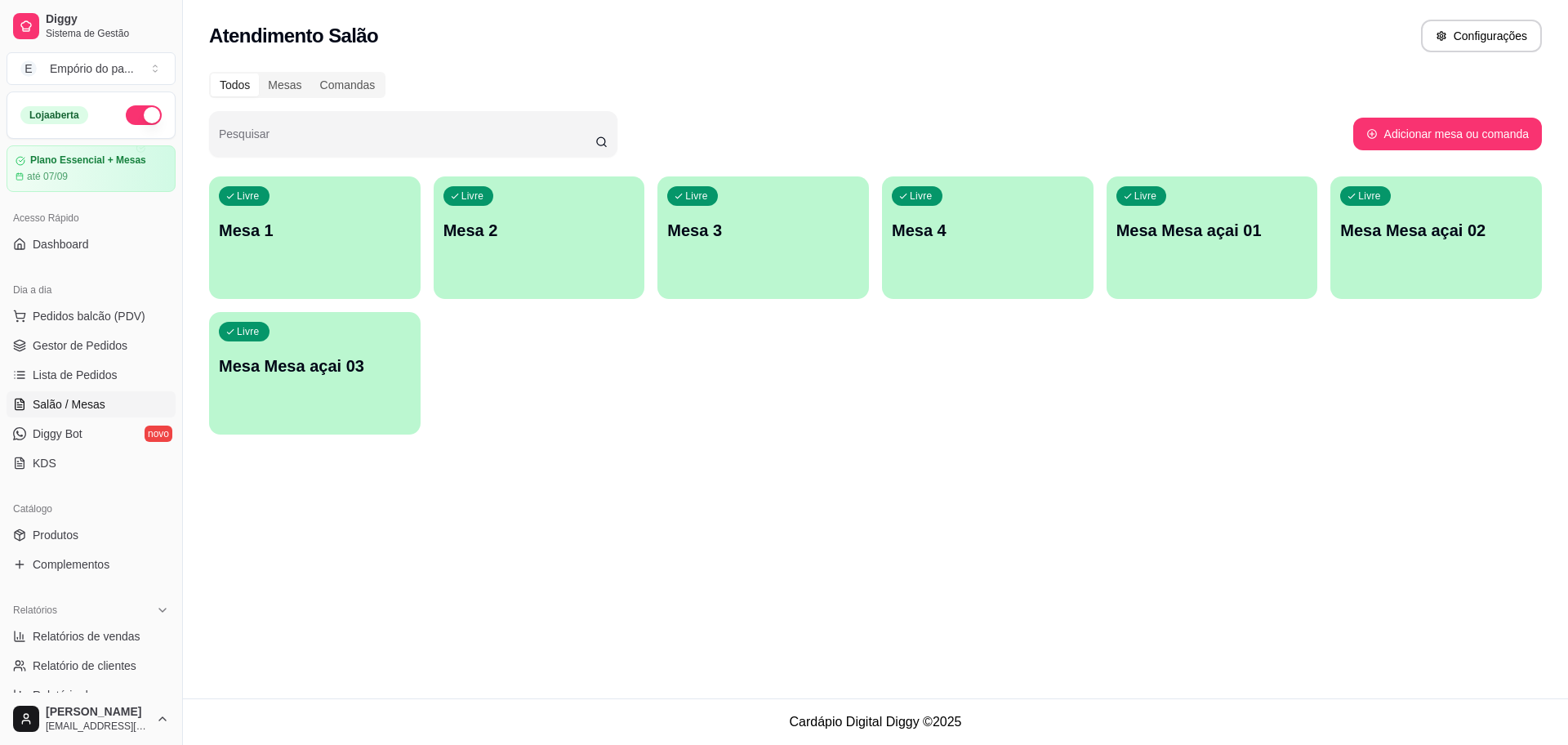
scroll to position [204, 0]
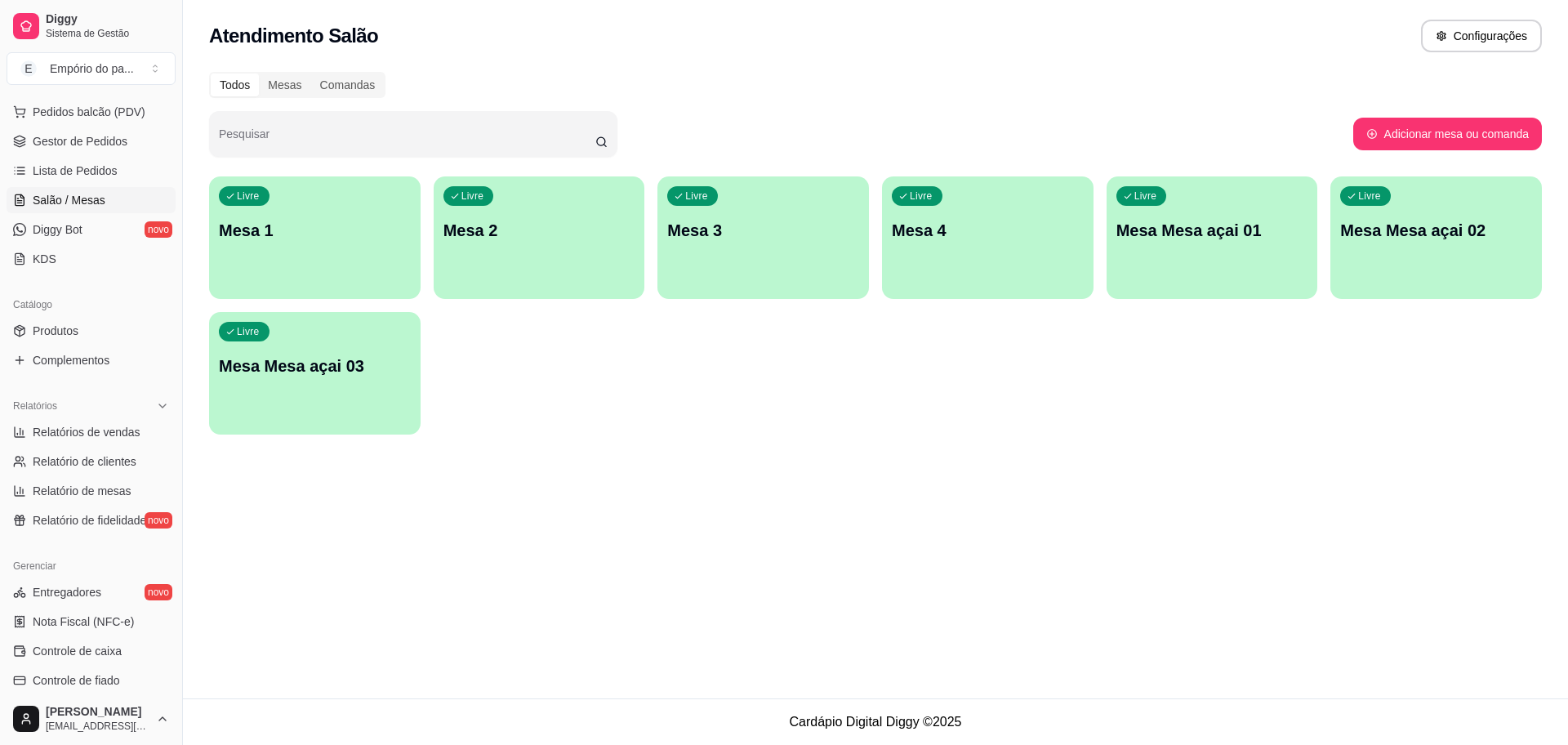
click at [80, 202] on span "Salão / Mesas" at bounding box center [69, 200] width 73 height 16
click at [727, 206] on div "Livre Mesa 3" at bounding box center [763, 227] width 205 height 99
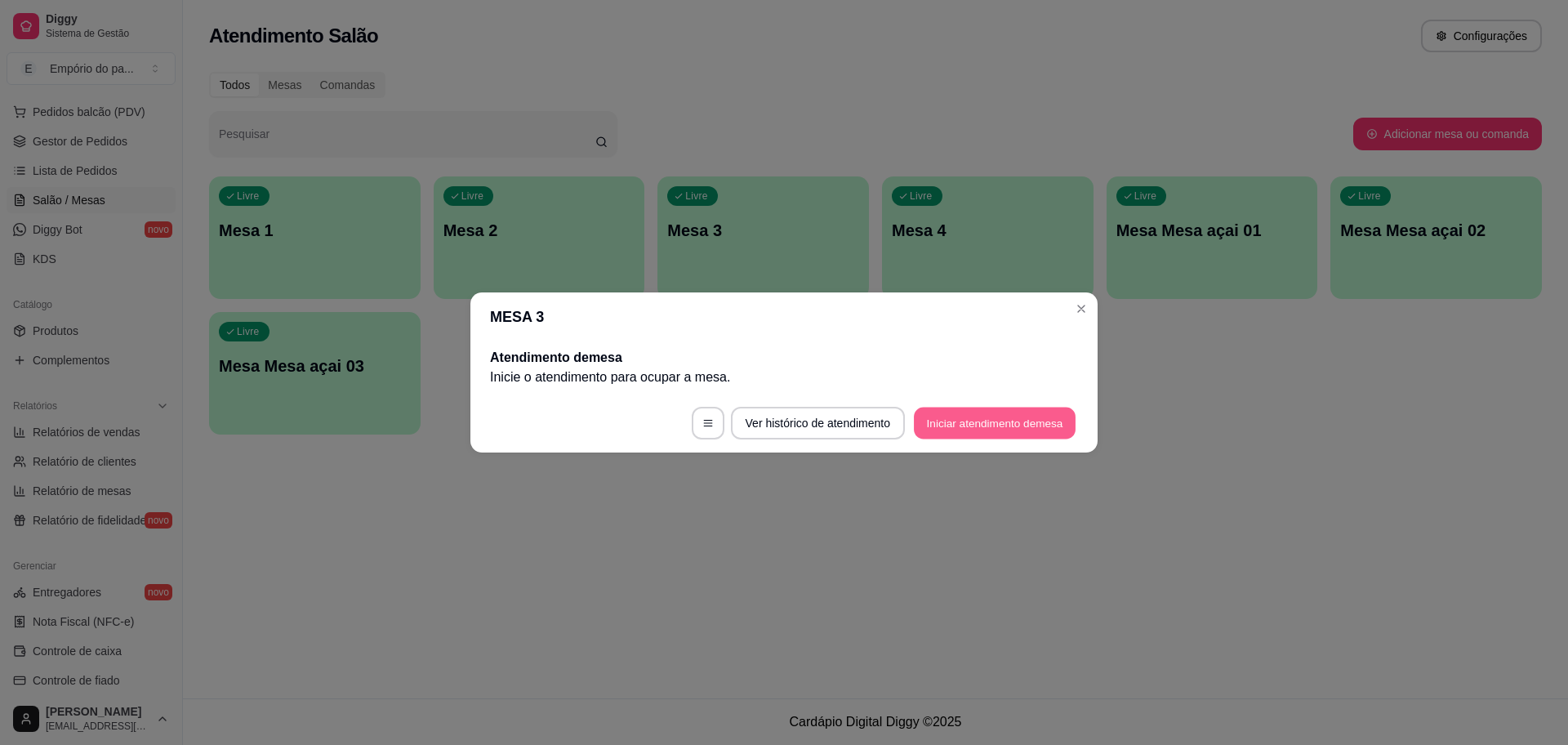
click at [927, 417] on button "Iniciar atendimento de mesa" at bounding box center [994, 423] width 162 height 32
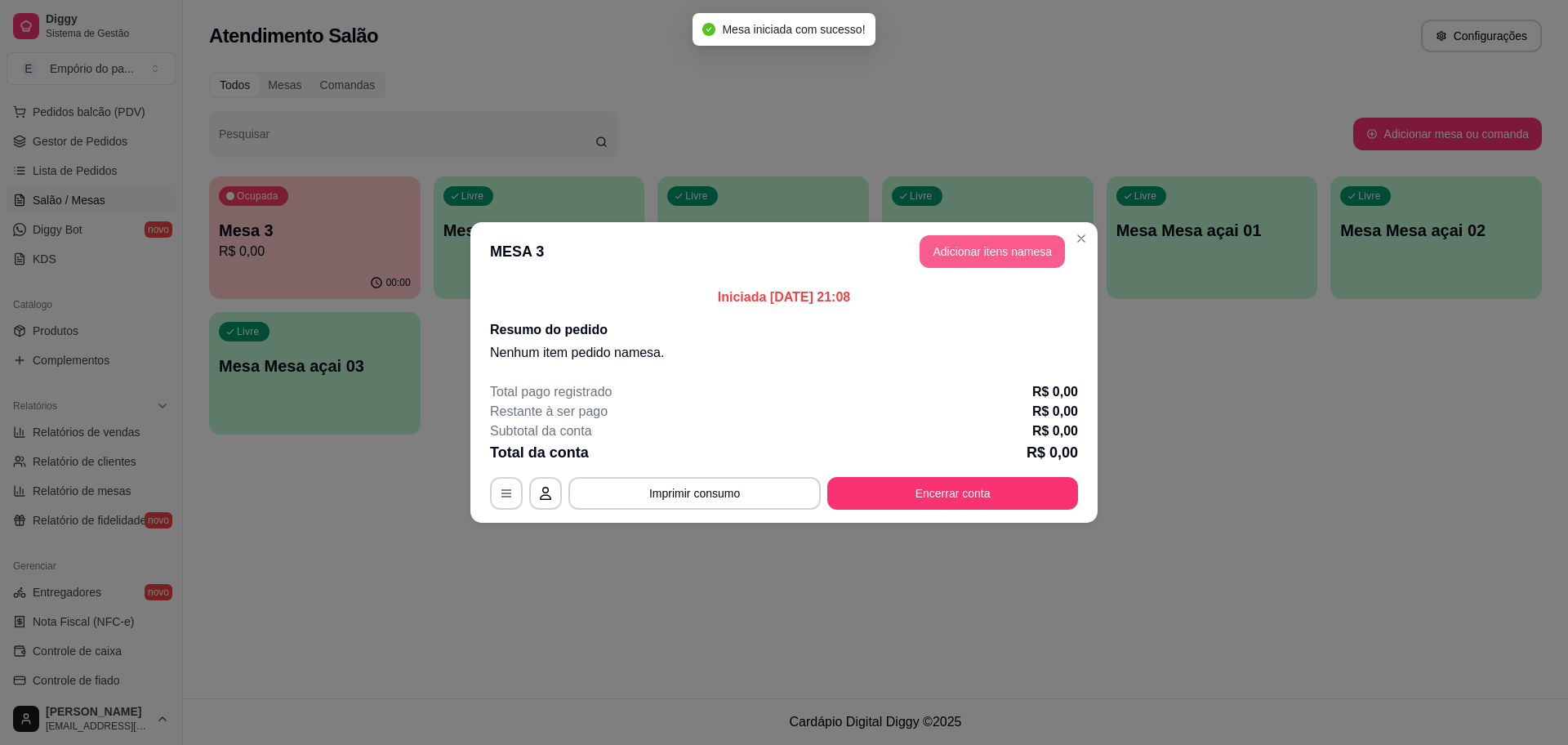
click at [938, 252] on button "Adicionar itens na mesa" at bounding box center [991, 252] width 145 height 33
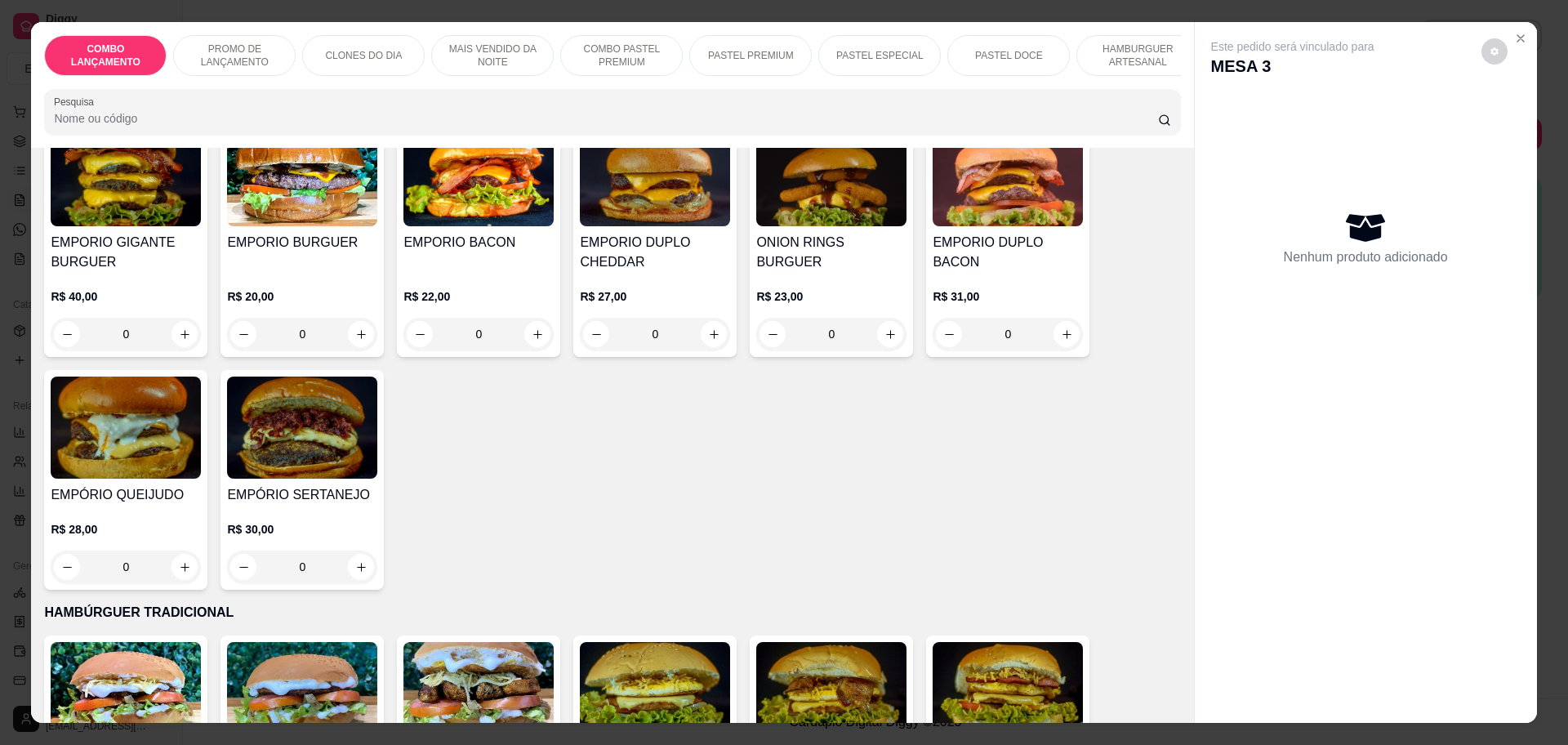
scroll to position [2859, 0]
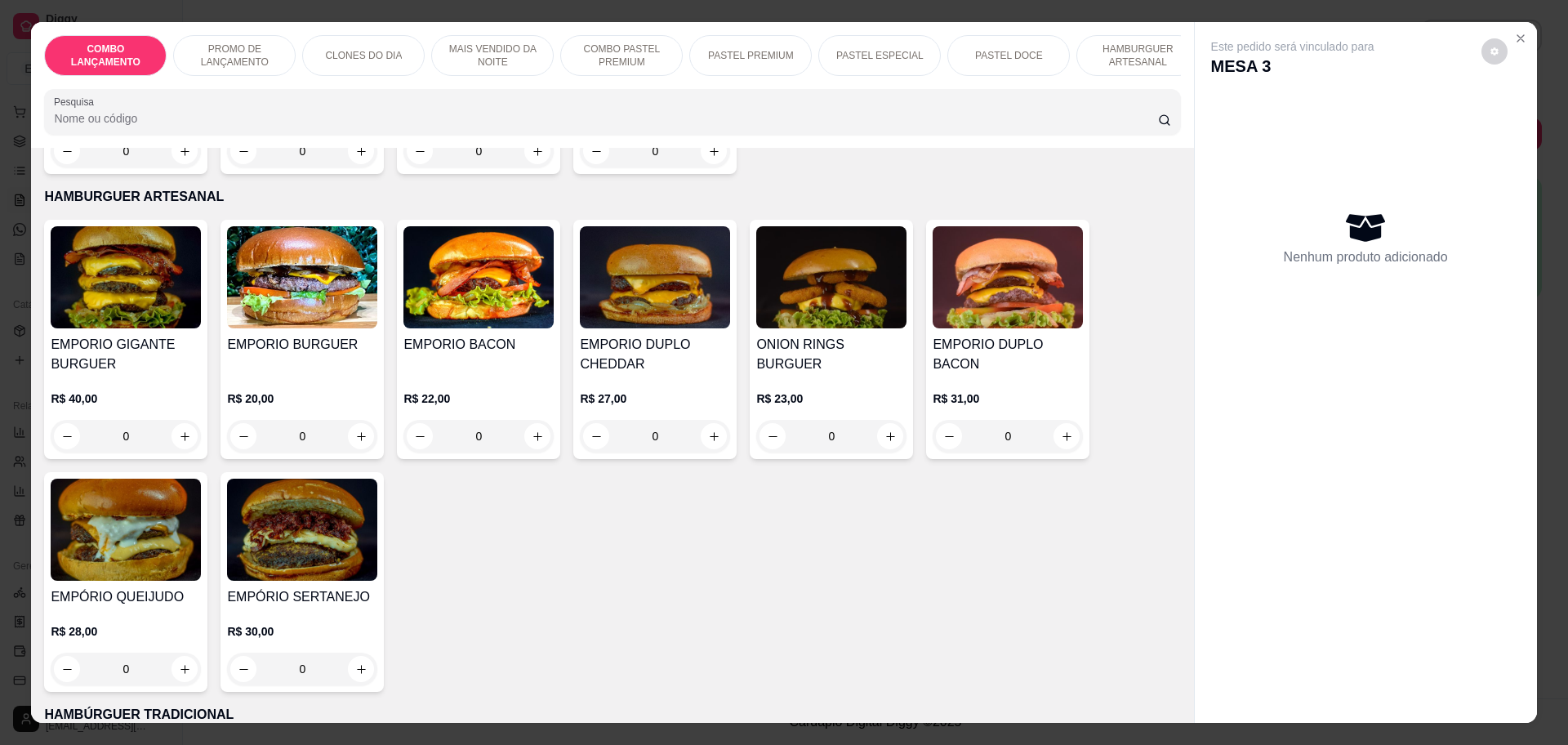
click at [353, 420] on div "0" at bounding box center [302, 436] width 150 height 33
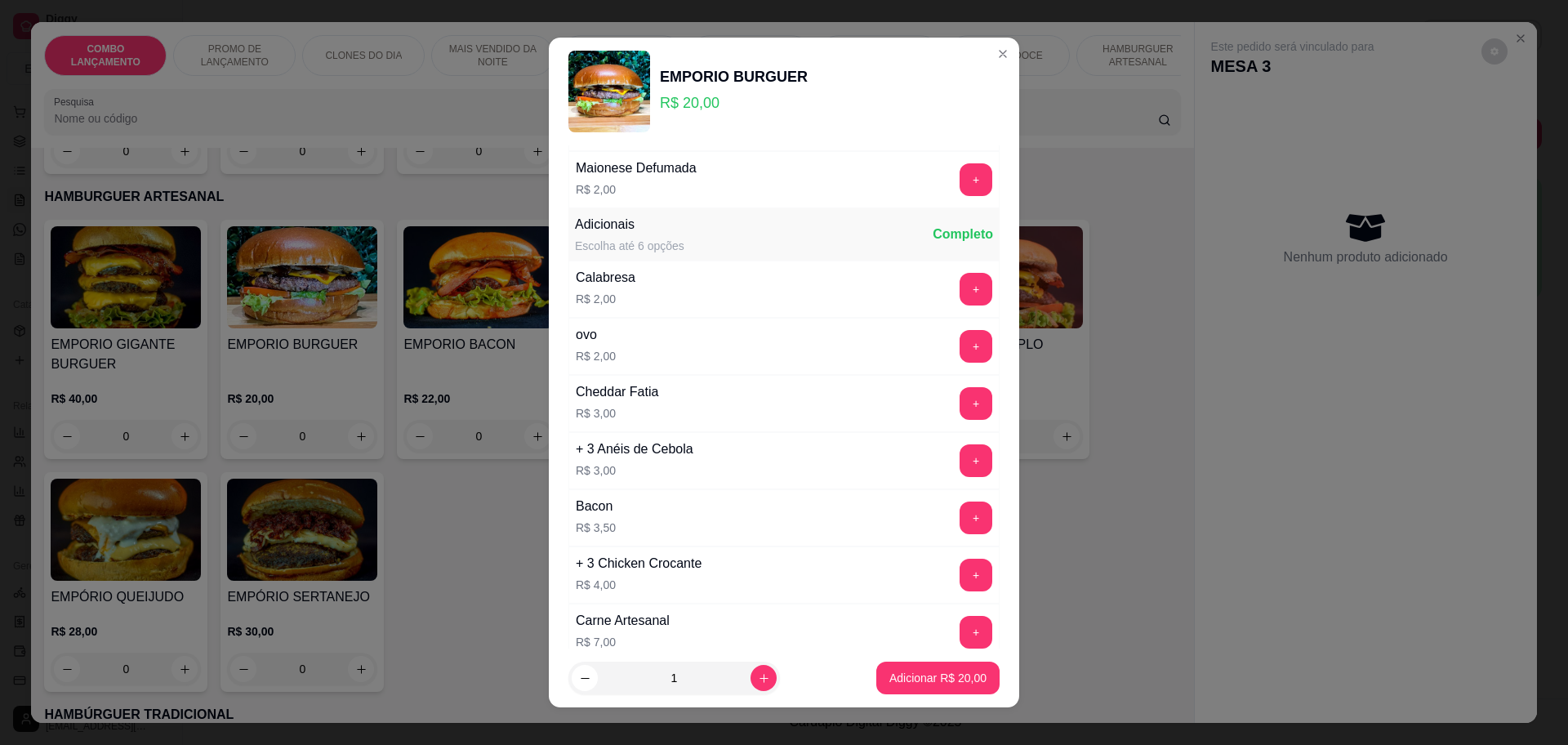
scroll to position [514, 0]
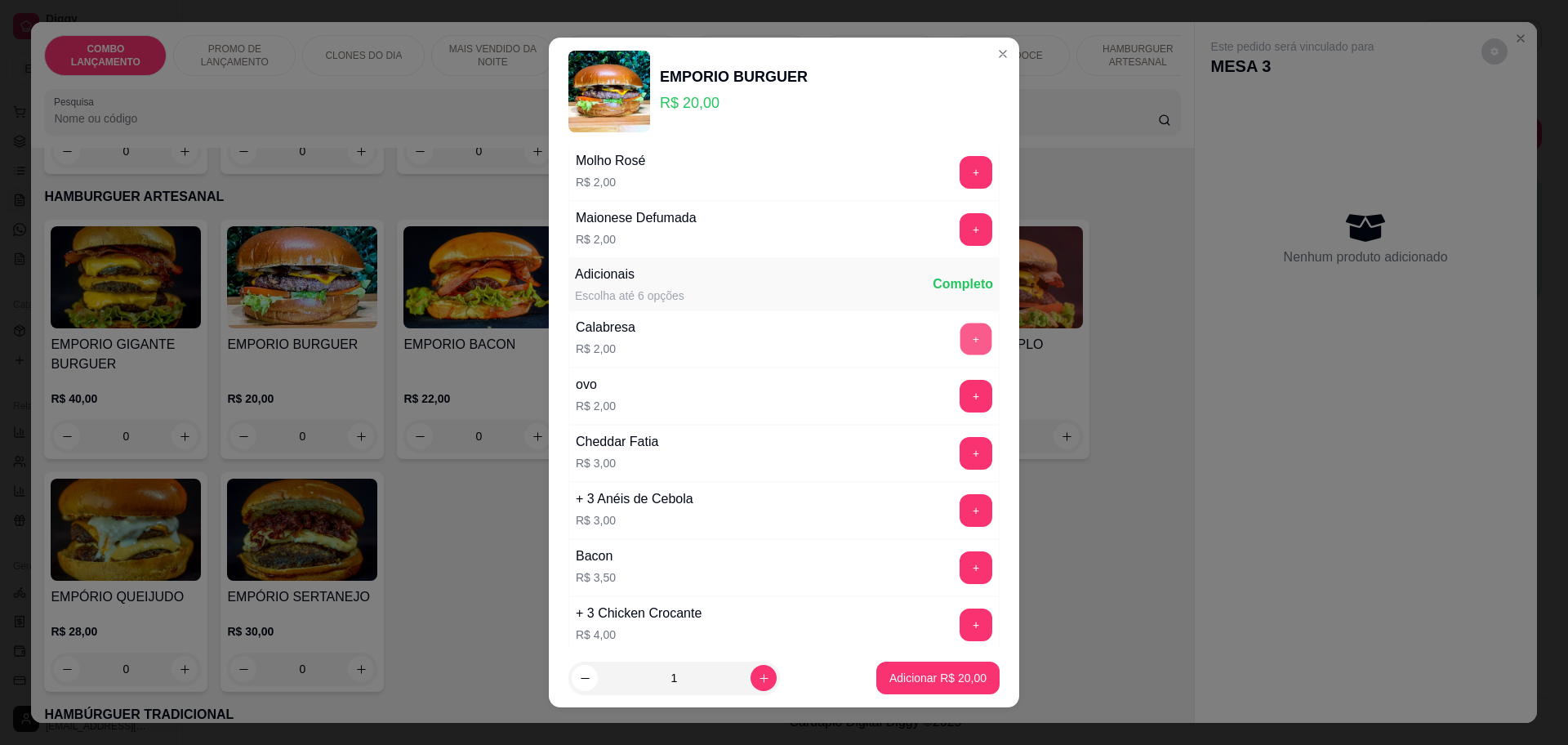
click at [960, 354] on button "+" at bounding box center [976, 338] width 32 height 32
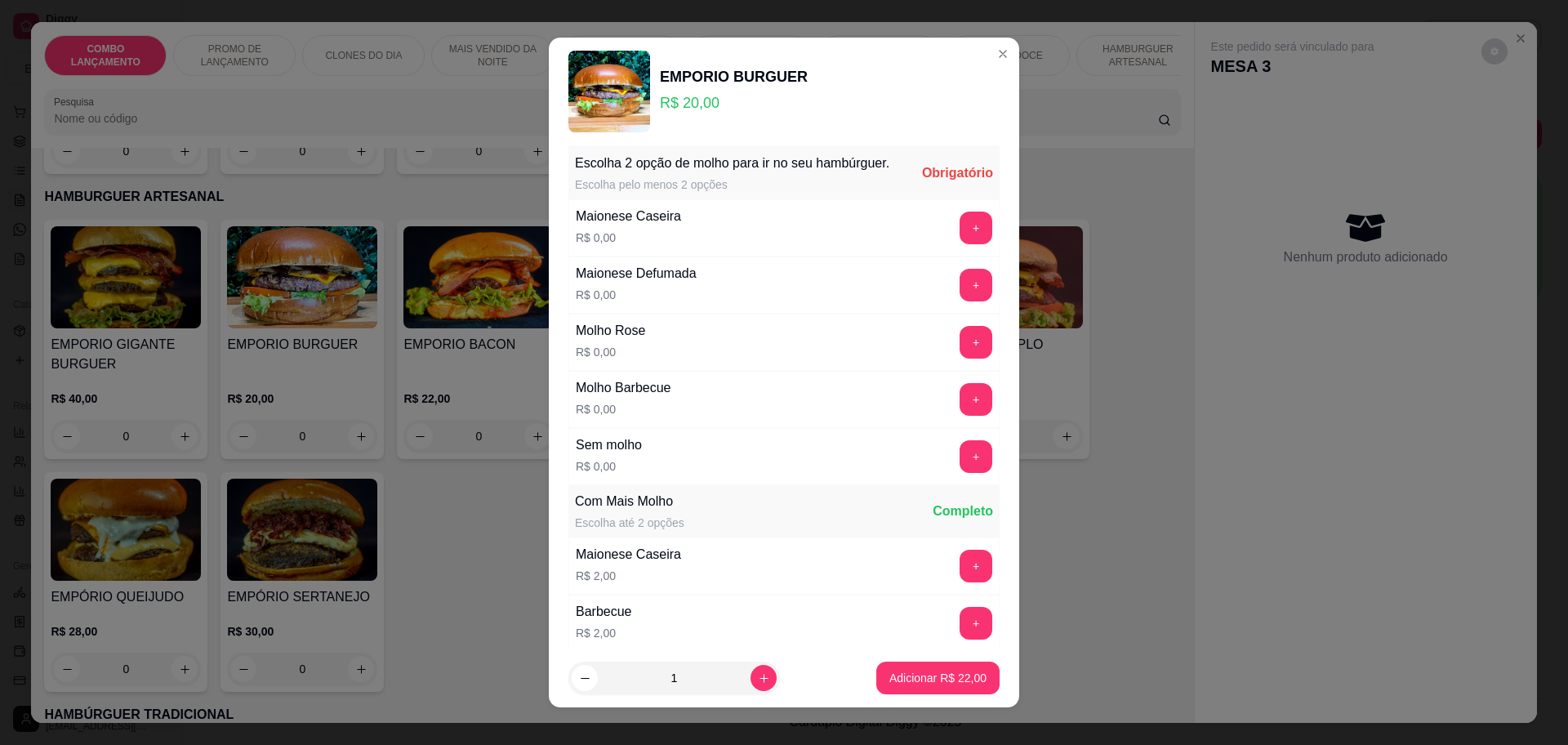
scroll to position [4, 0]
click at [959, 247] on button "+" at bounding box center [976, 231] width 33 height 33
click at [960, 303] on button "+" at bounding box center [976, 287] width 32 height 32
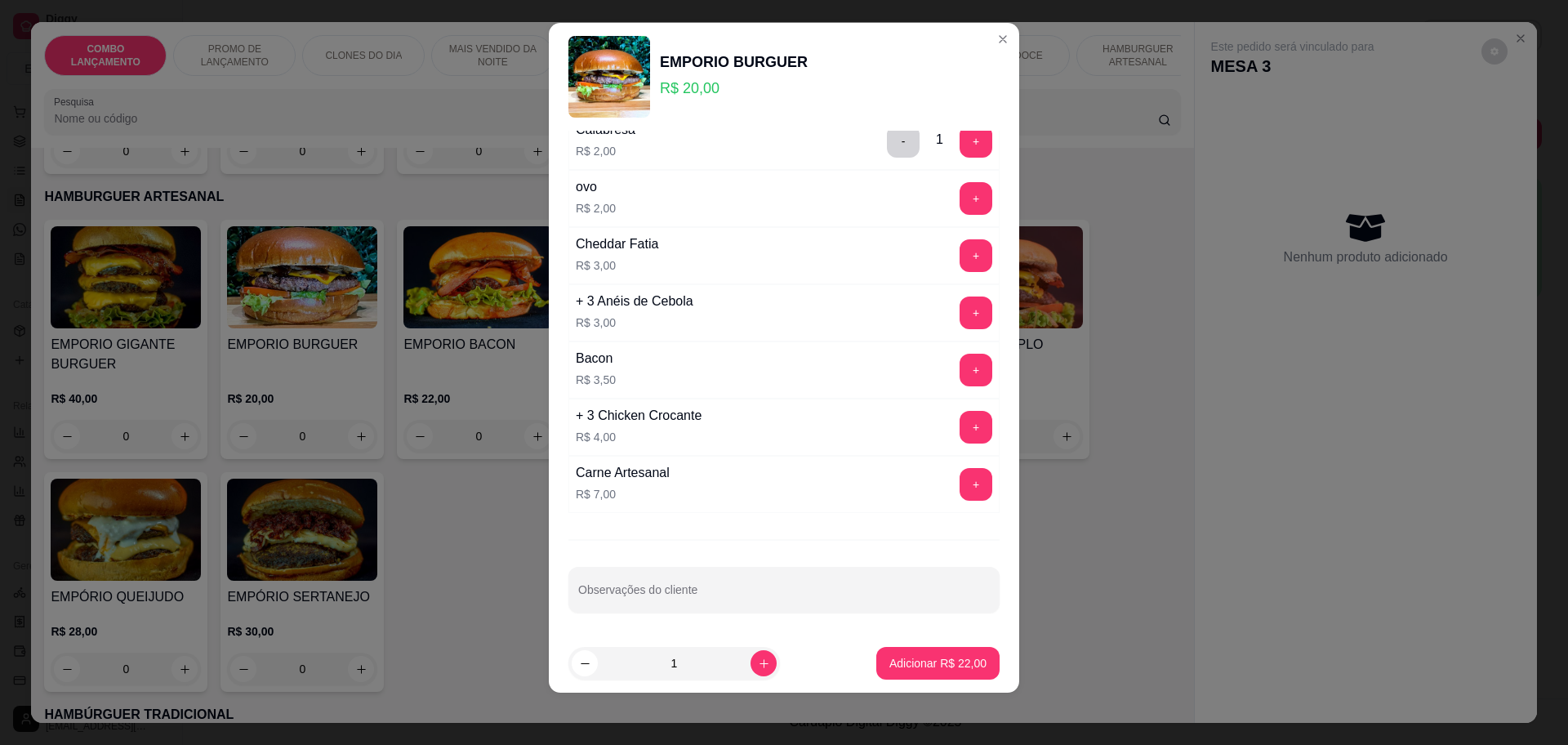
scroll to position [698, 0]
click at [937, 657] on p "Adicionar R$ 22,00" at bounding box center [937, 663] width 94 height 16
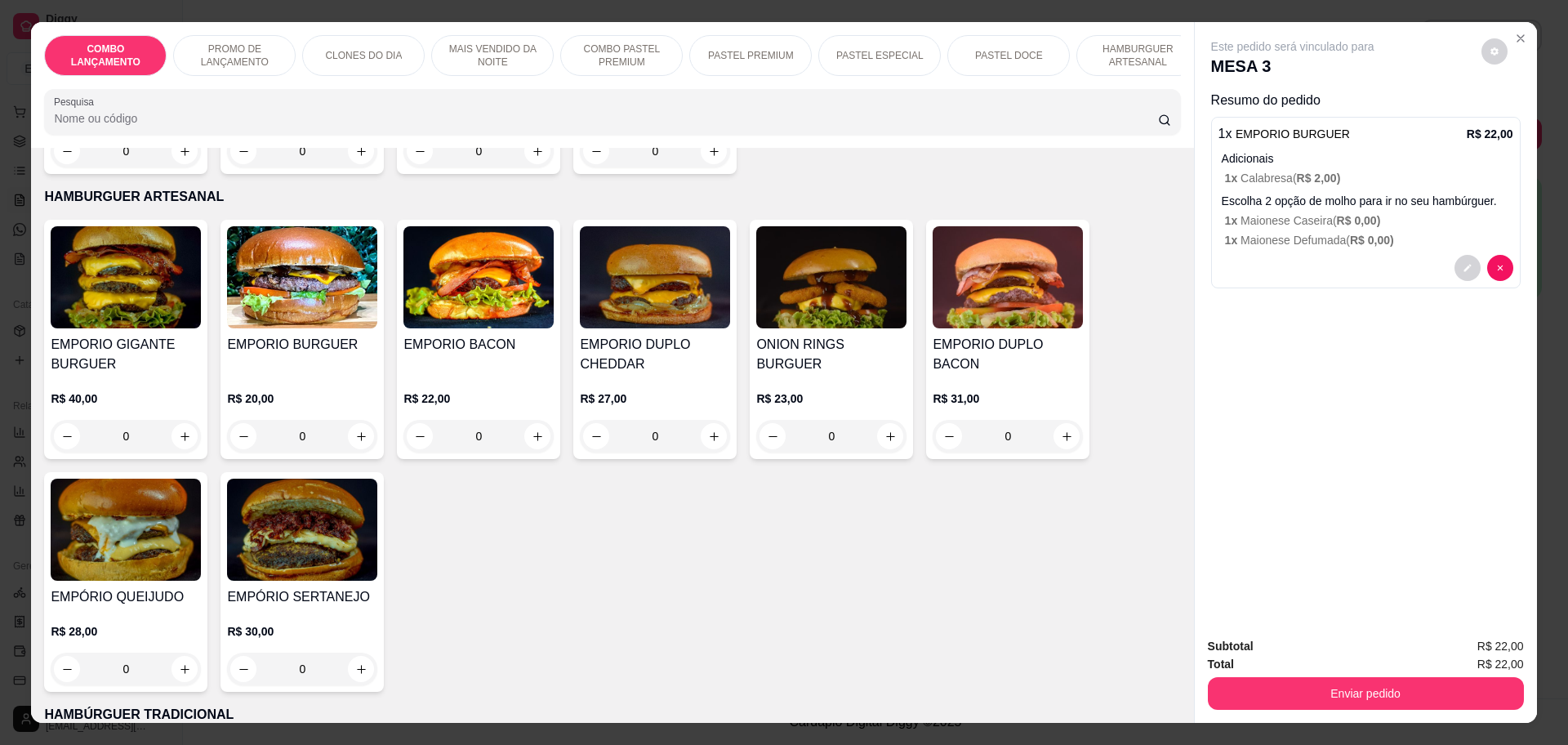
scroll to position [3165, 0]
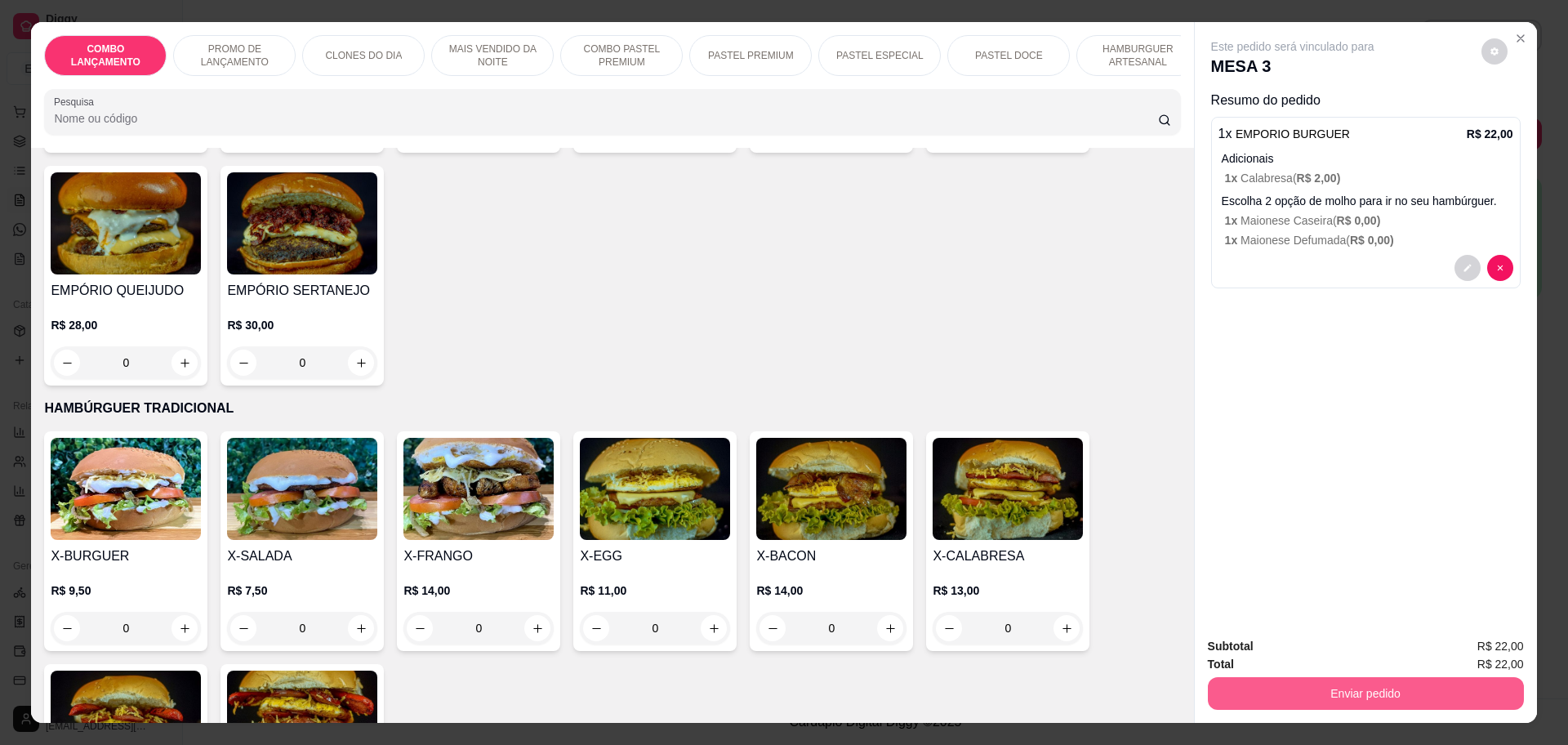
click at [1361, 688] on button "Enviar pedido" at bounding box center [1365, 693] width 316 height 33
click at [1341, 652] on button "Não registrar e enviar pedido" at bounding box center [1309, 654] width 170 height 31
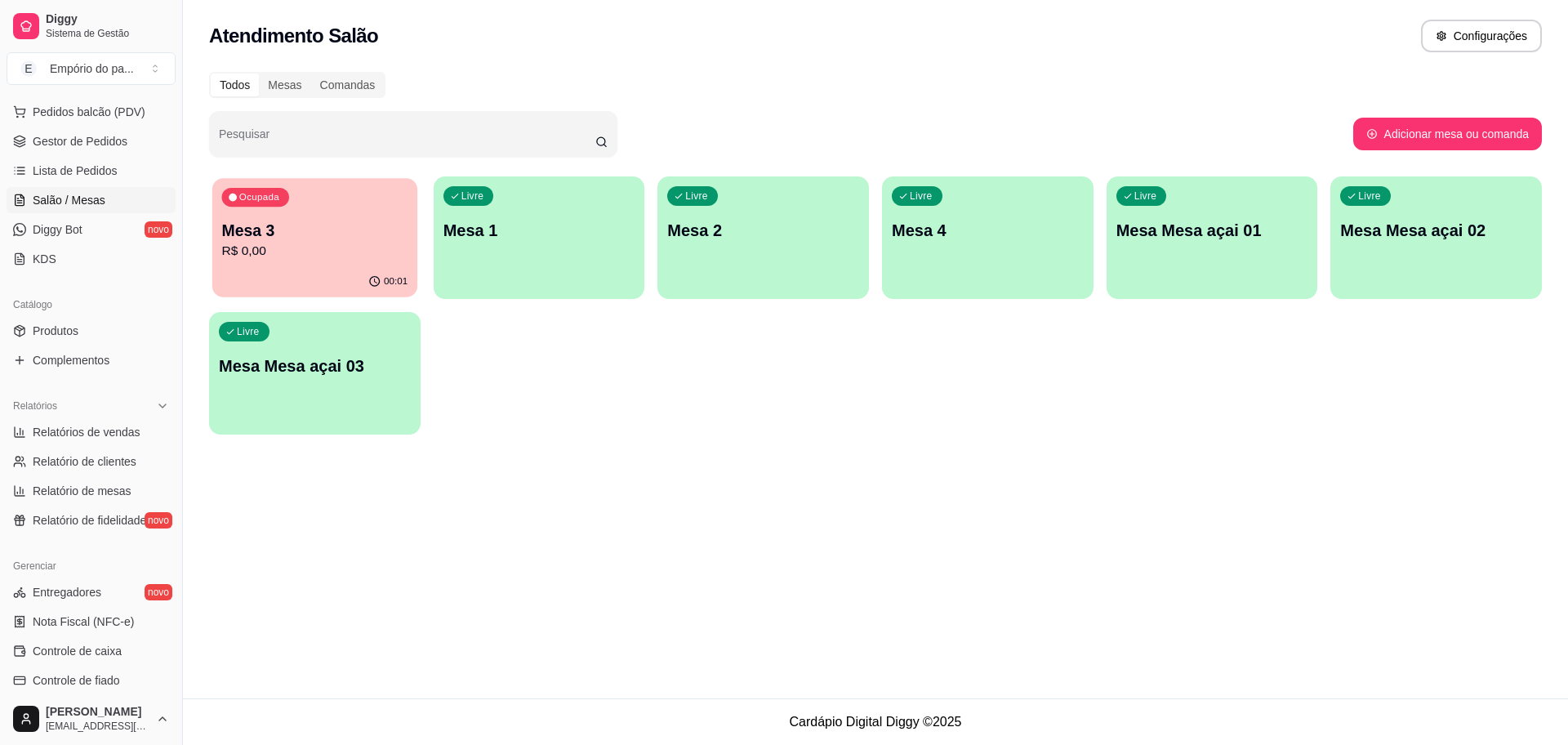
click at [331, 234] on p "Mesa 3" at bounding box center [315, 231] width 186 height 22
click at [107, 145] on span "Gestor de Pedidos" at bounding box center [80, 141] width 94 height 16
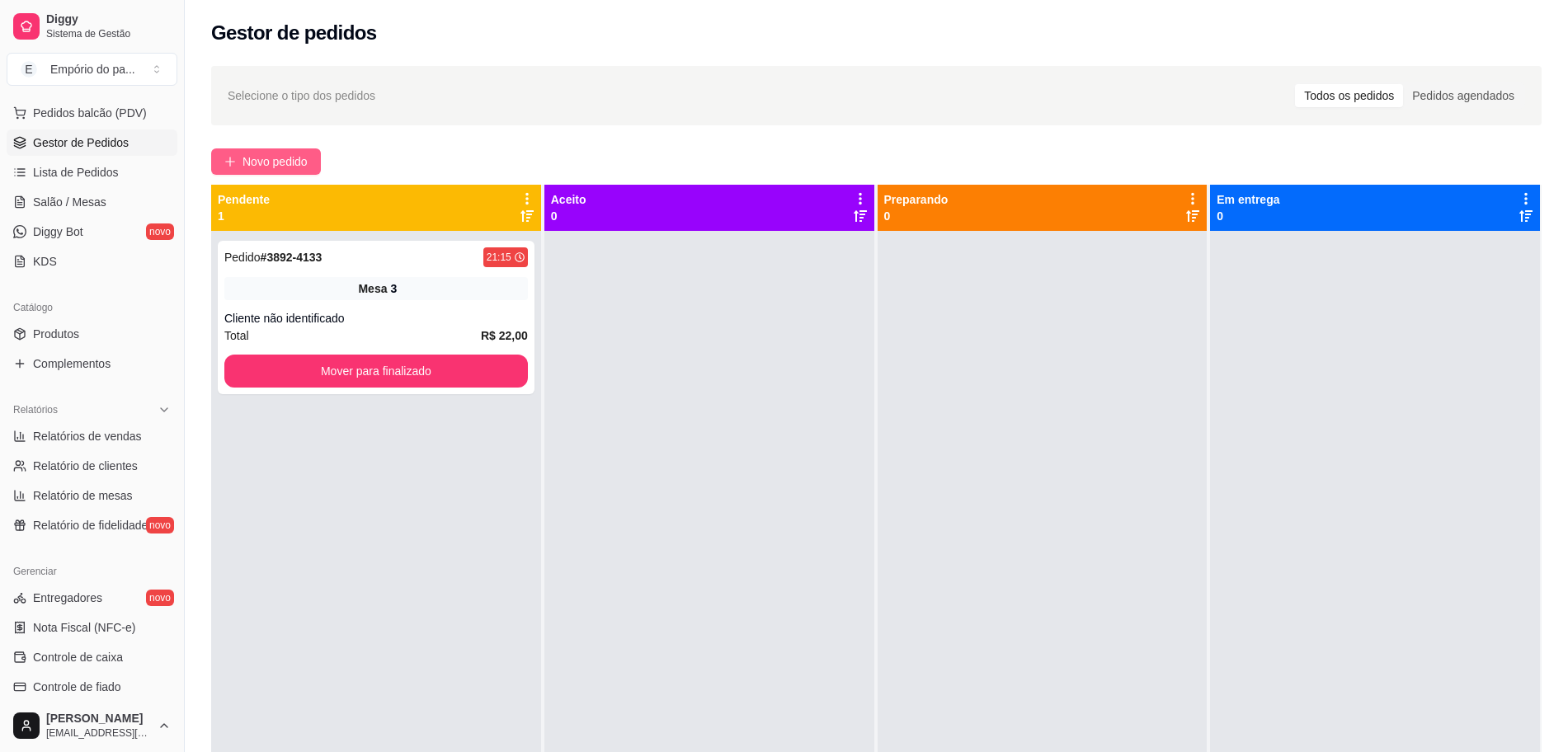
click at [303, 163] on span "Novo pedido" at bounding box center [275, 161] width 65 height 18
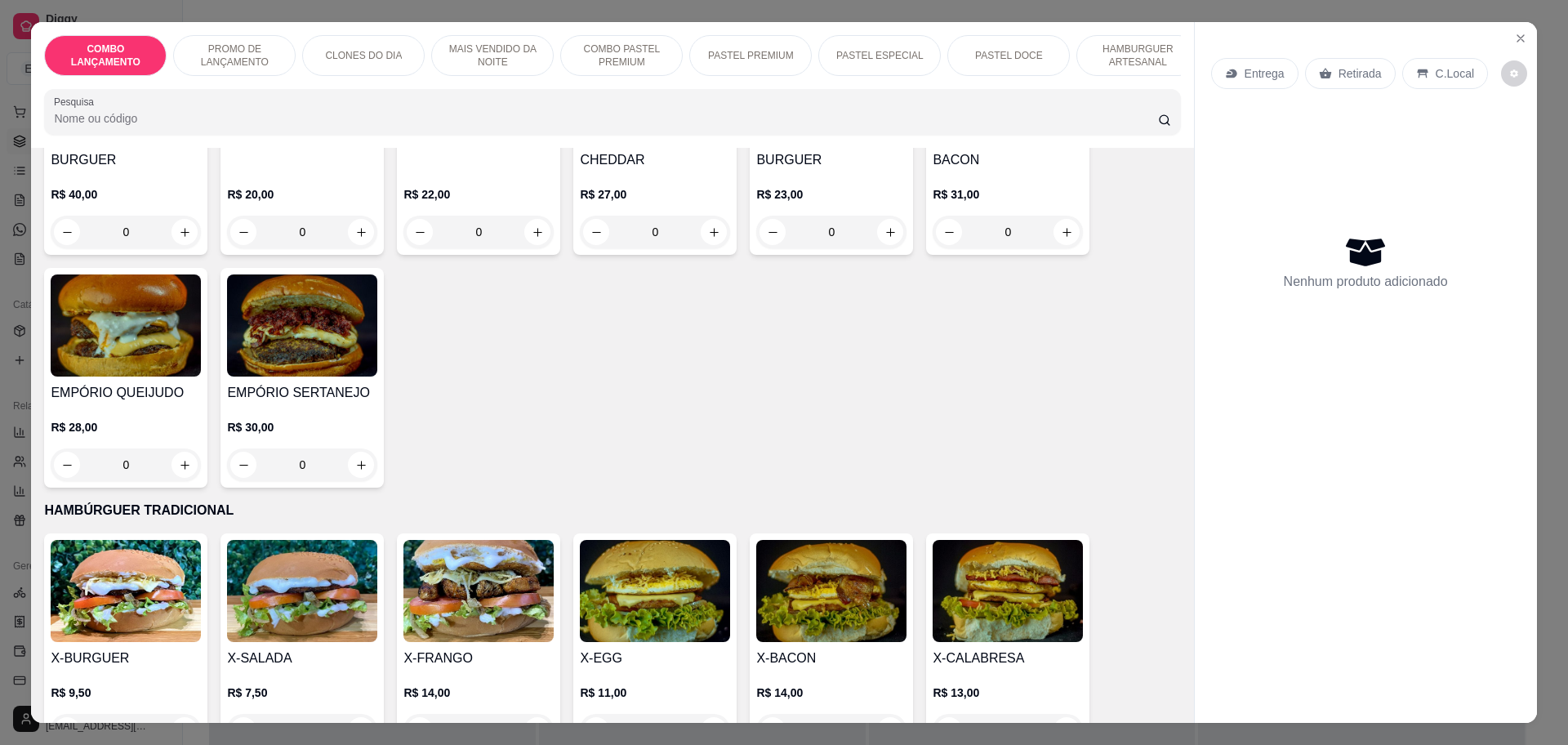
scroll to position [3165, 0]
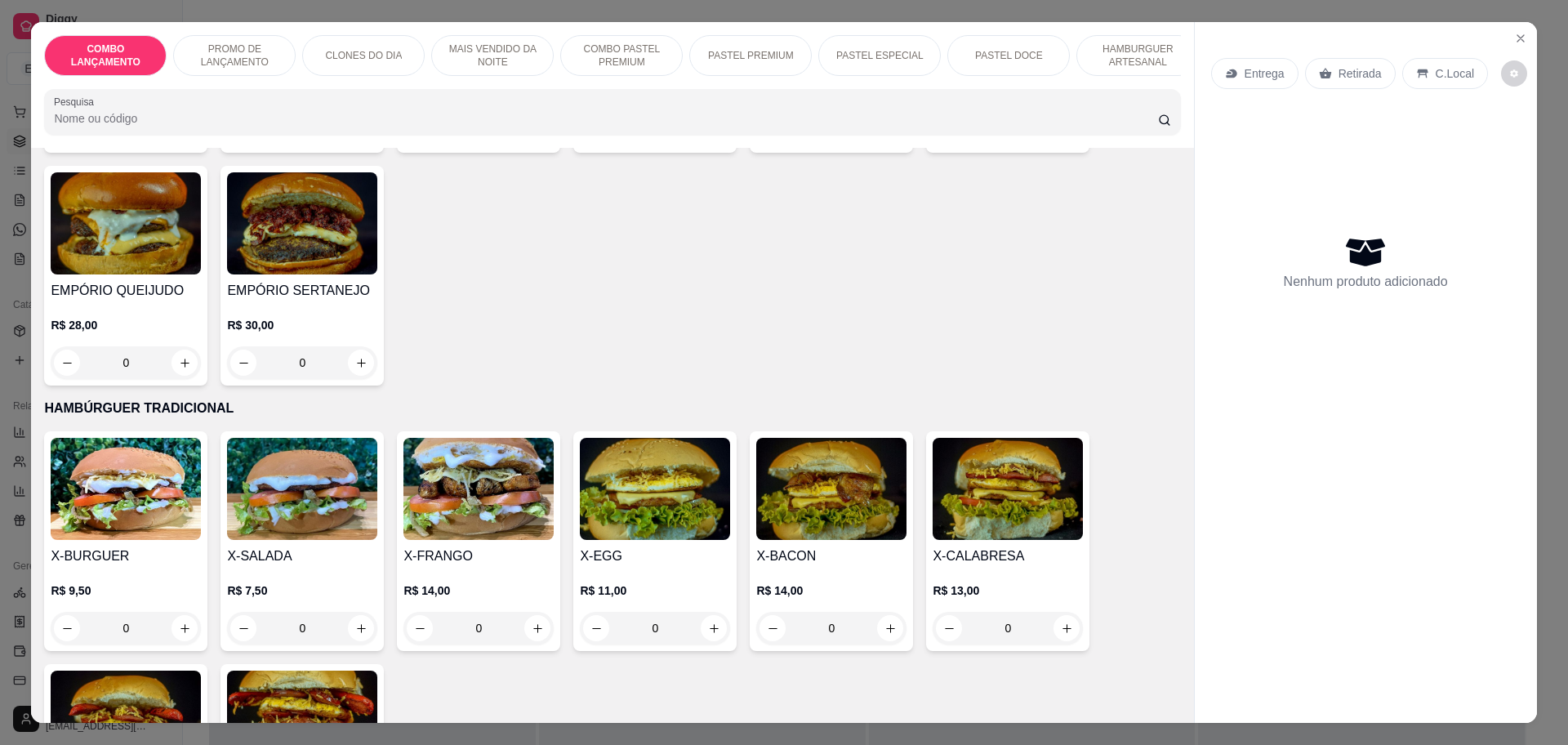
click at [878, 612] on div "0" at bounding box center [831, 628] width 150 height 33
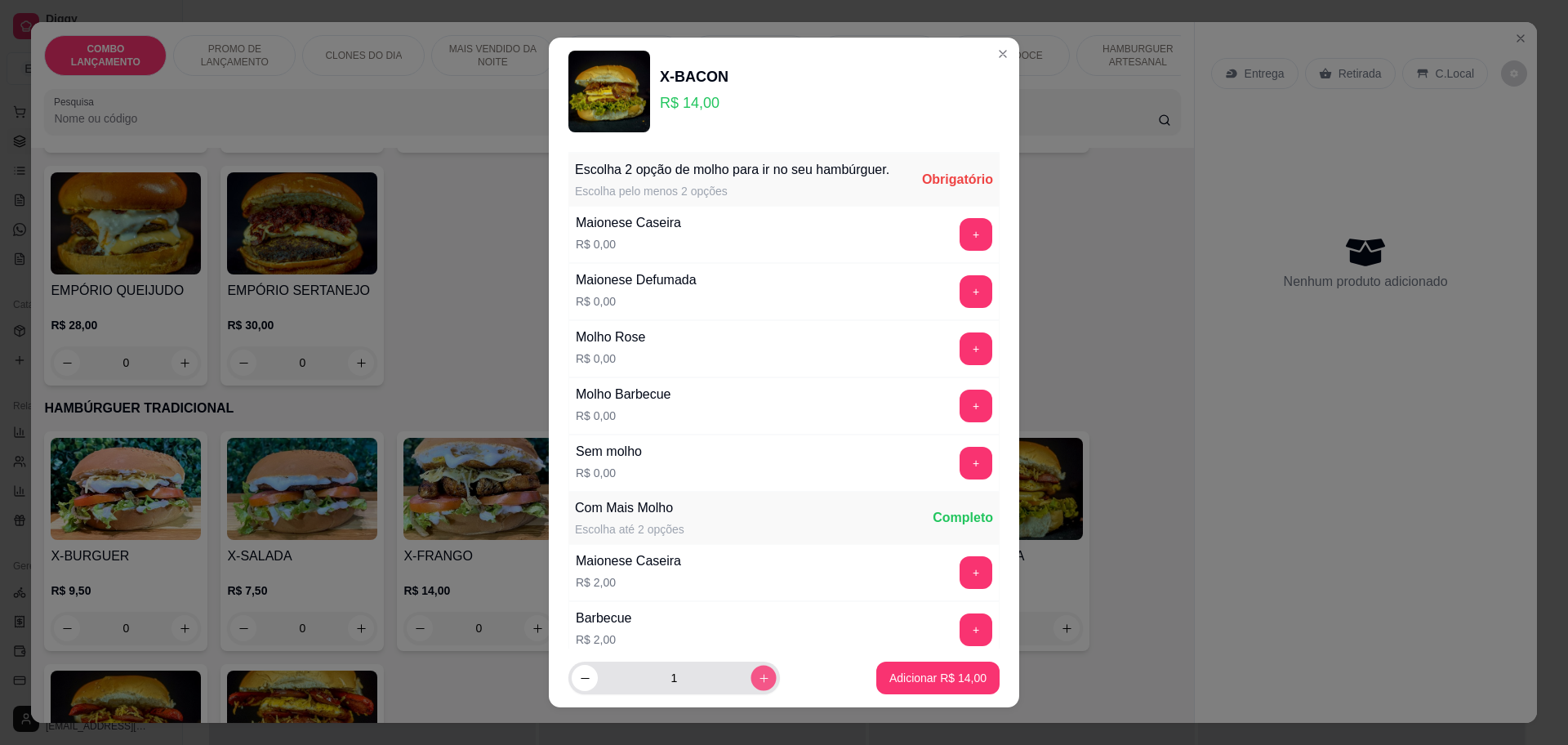
click at [750, 686] on button "increase-product-quantity" at bounding box center [763, 678] width 25 height 25
type input "2"
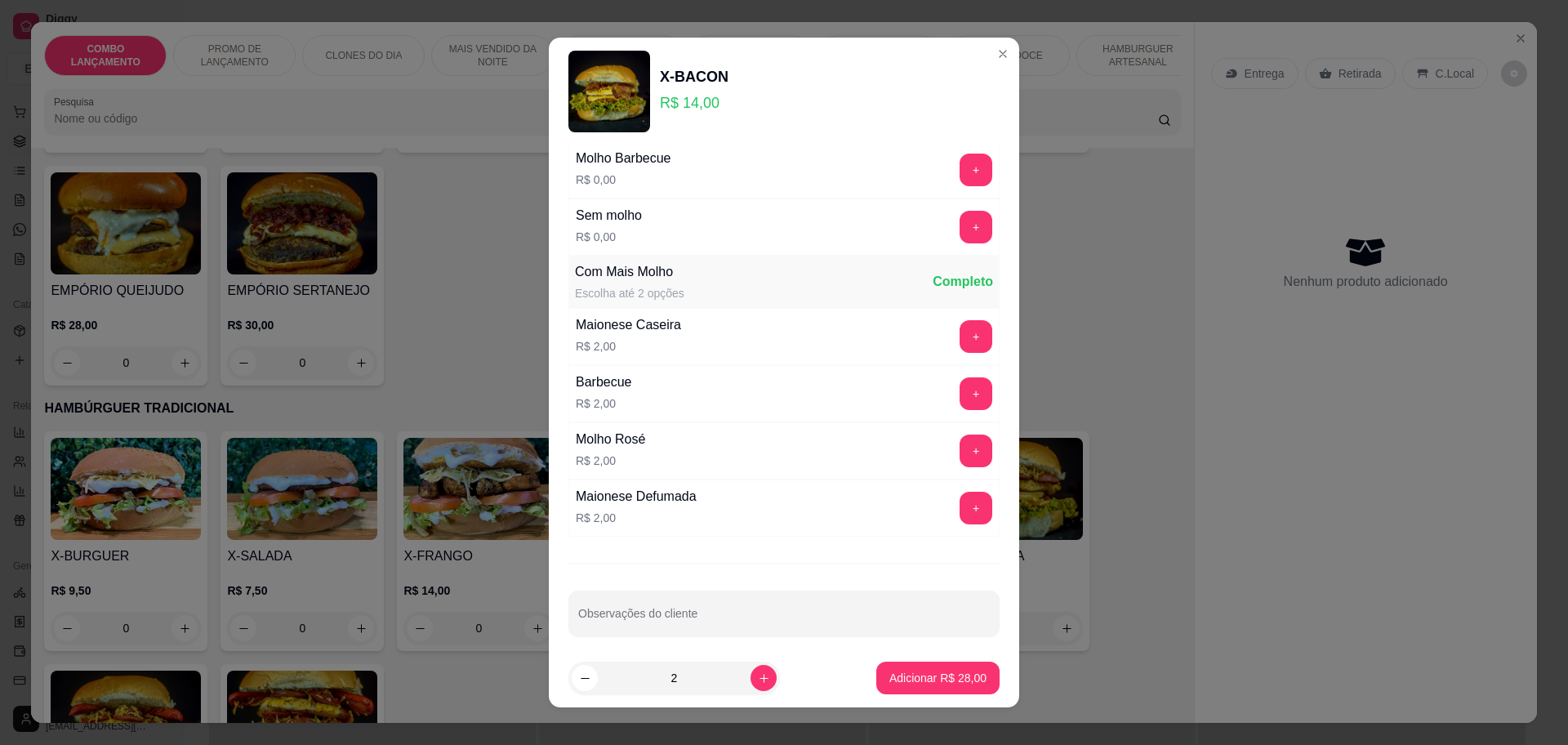
scroll to position [266, 0]
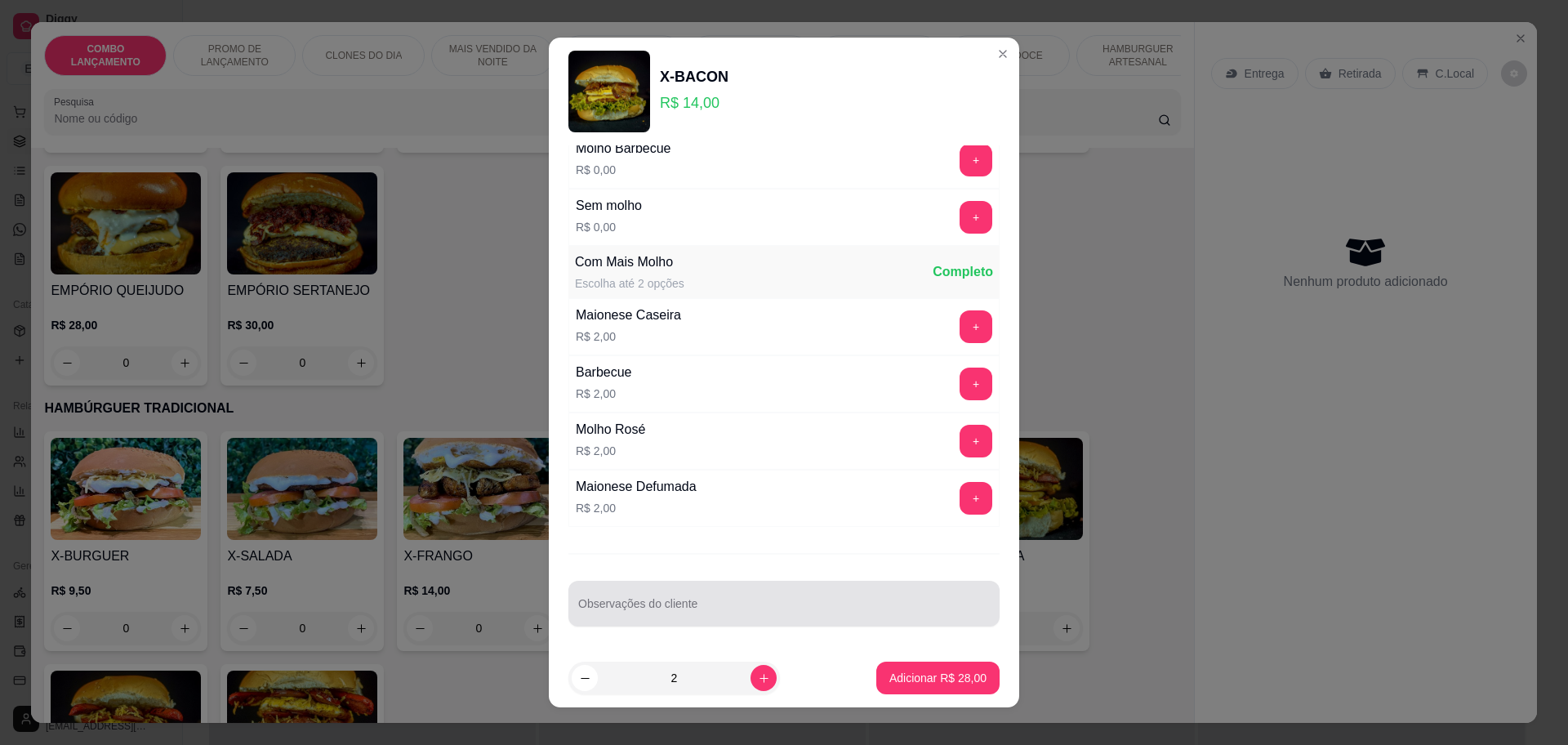
click at [752, 596] on div at bounding box center [784, 604] width 412 height 33
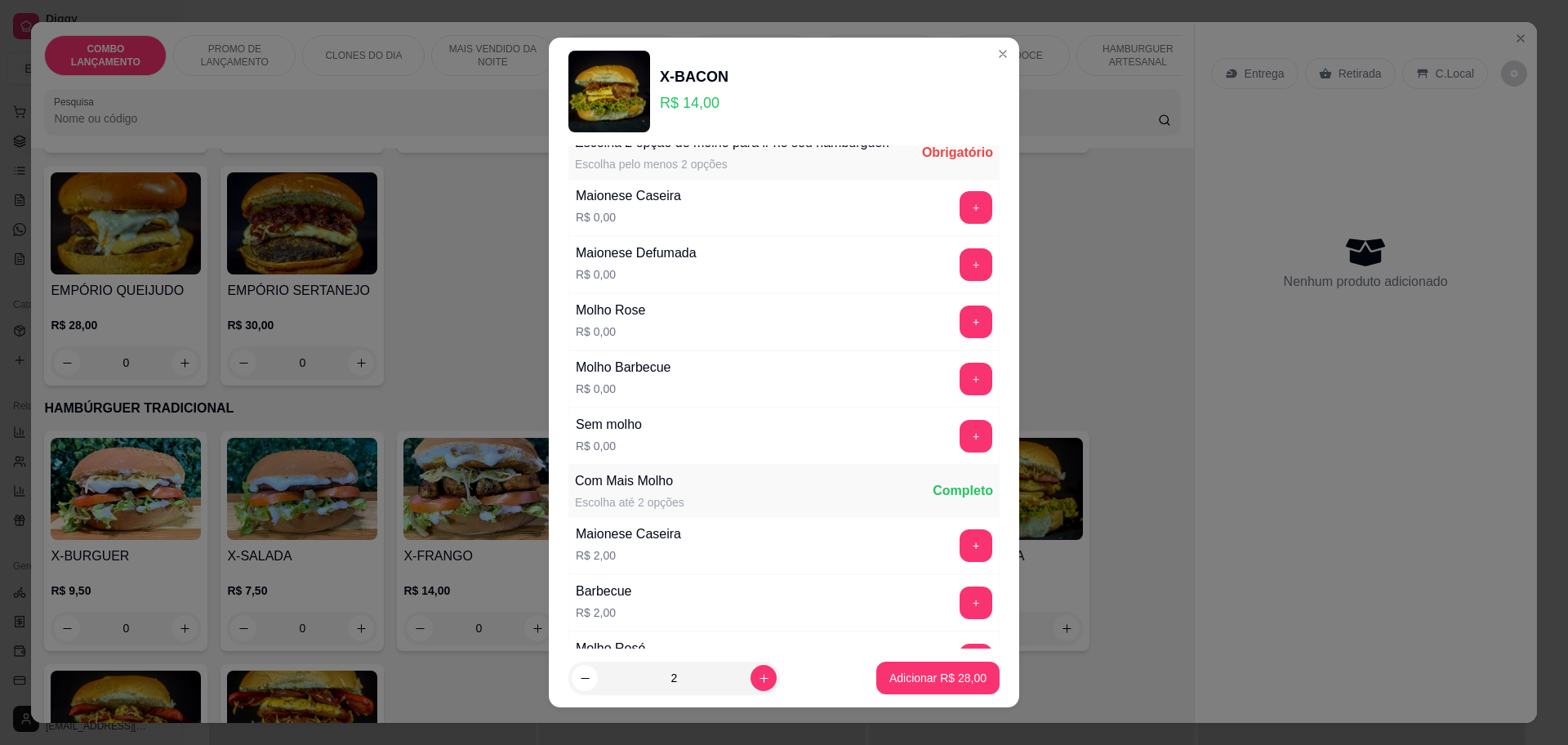
scroll to position [0, 0]
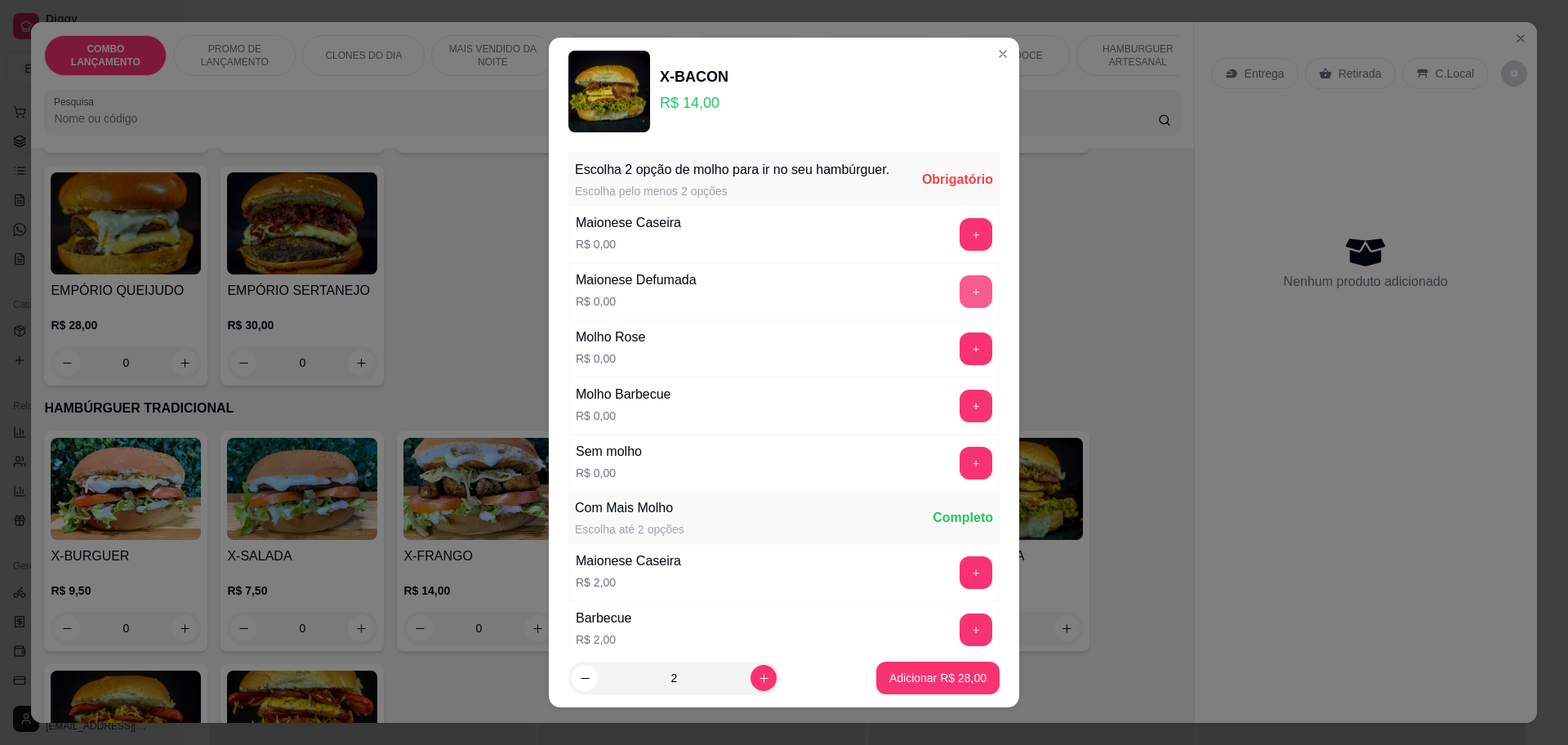
type input "um e sem verdura"
click at [960, 303] on button "+" at bounding box center [976, 291] width 32 height 32
click at [960, 414] on button "+" at bounding box center [976, 405] width 32 height 32
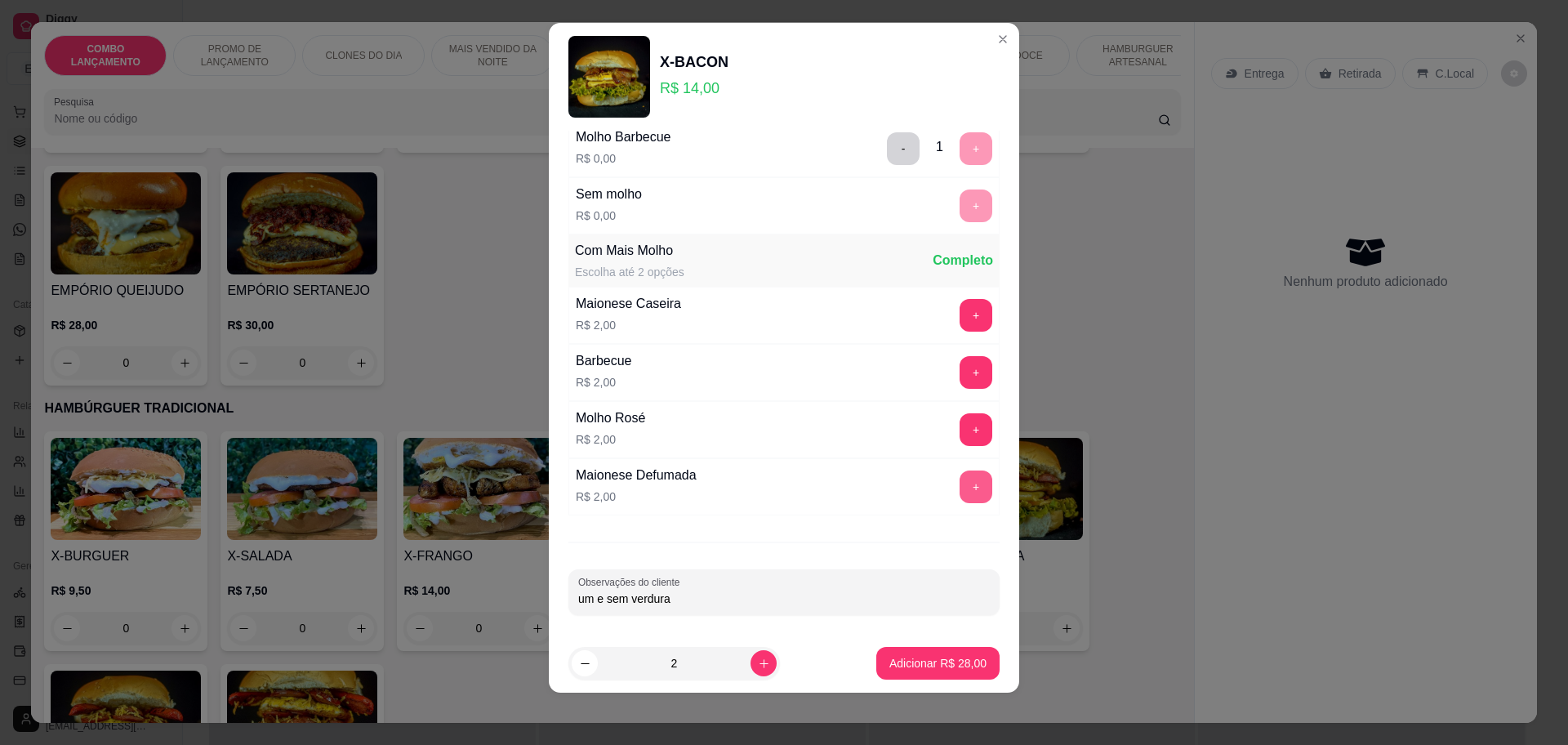
scroll to position [246, 0]
click at [919, 670] on p "Adicionar R$ 28,00" at bounding box center [937, 663] width 97 height 16
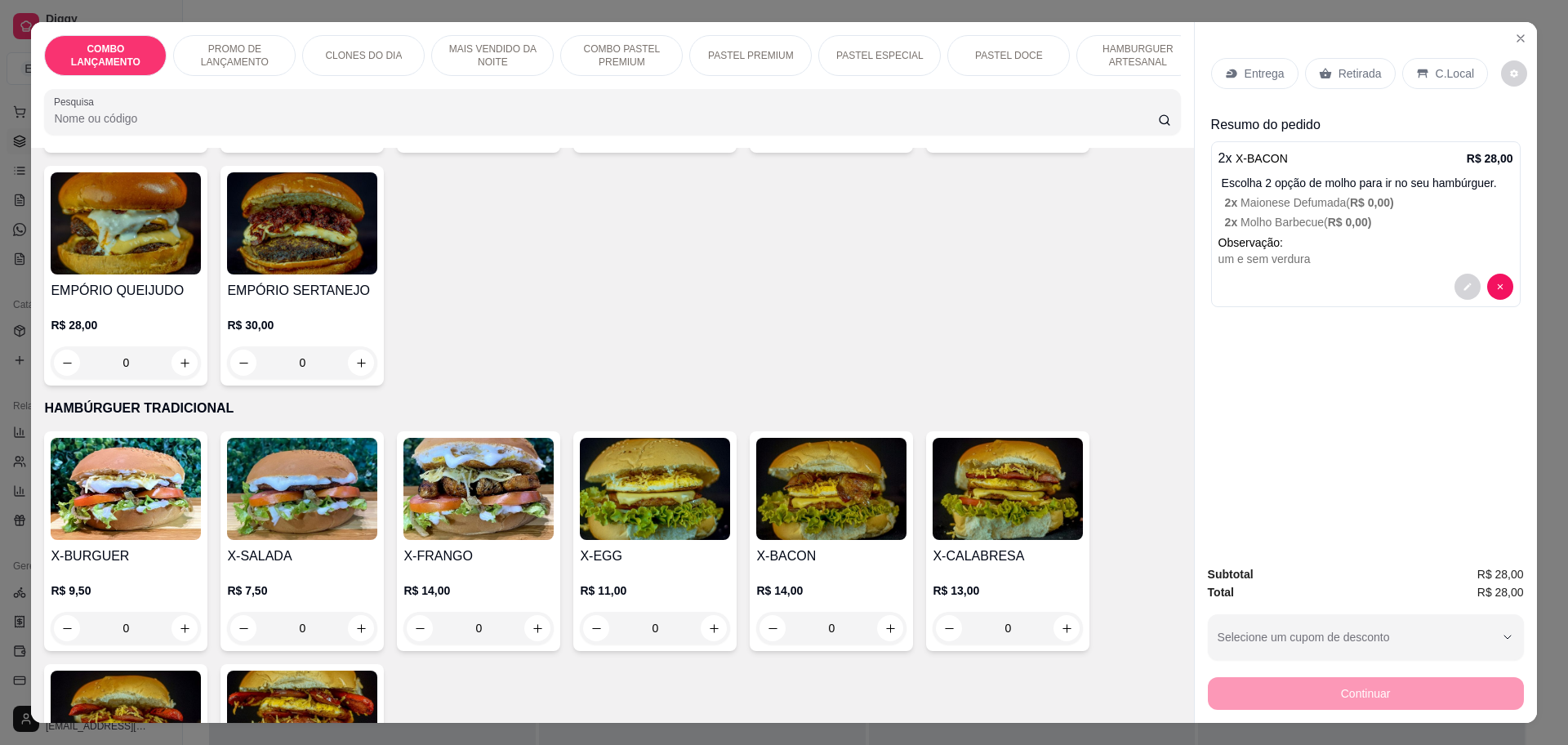
click at [1319, 69] on icon at bounding box center [1324, 74] width 12 height 11
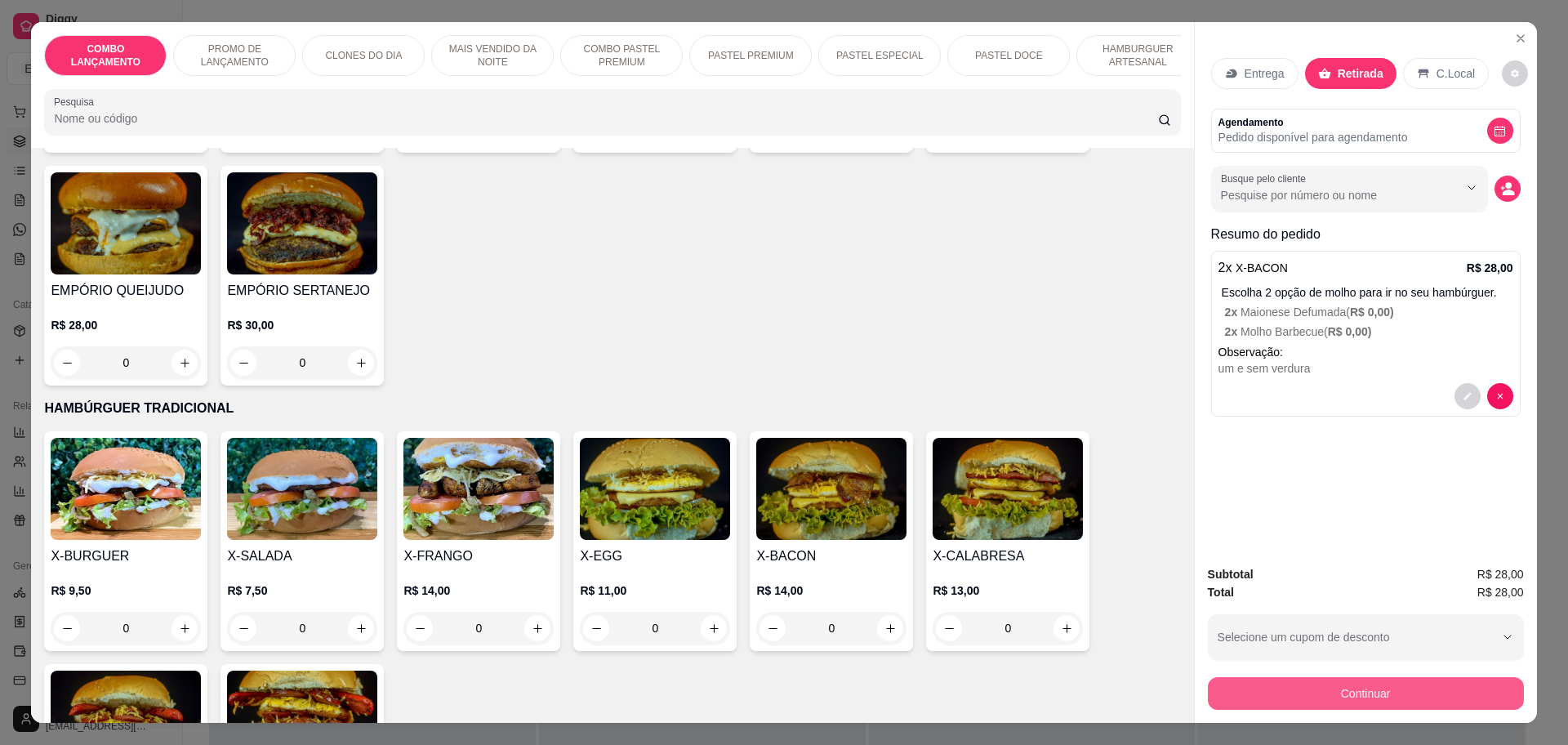
click at [1434, 687] on button "Continuar" at bounding box center [1365, 693] width 316 height 33
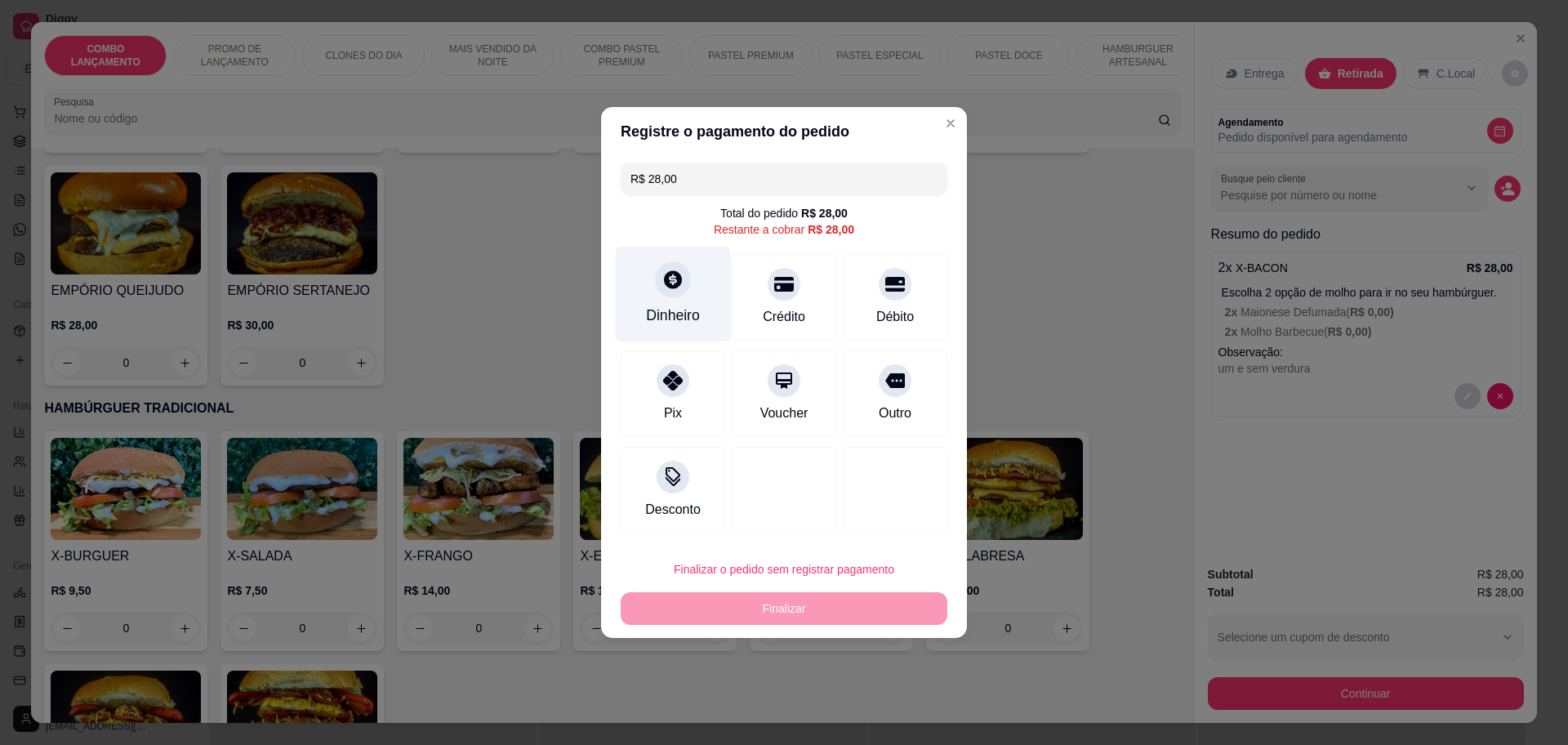
click at [650, 313] on div "Dinheiro" at bounding box center [673, 315] width 54 height 21
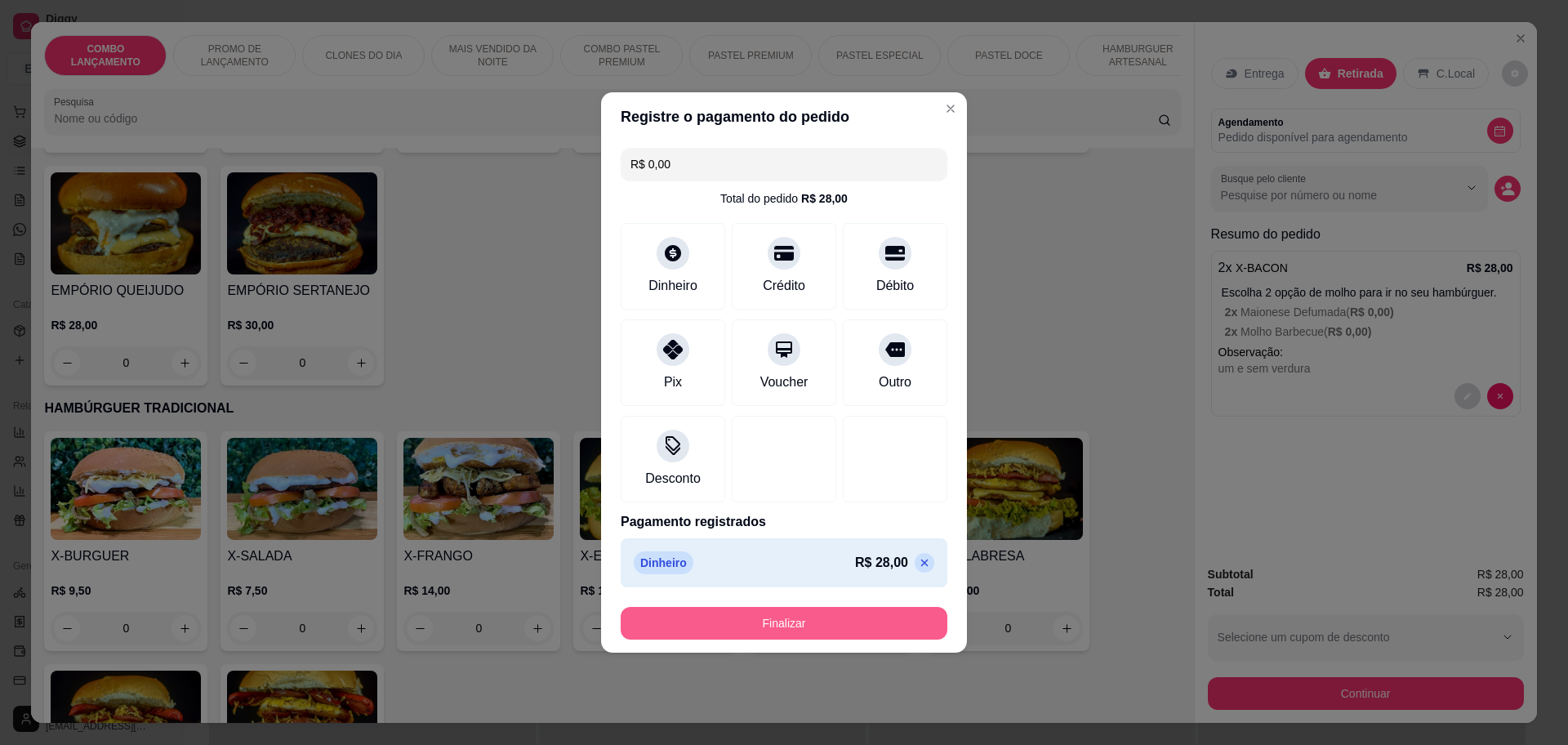
click at [856, 615] on button "Finalizar" at bounding box center [784, 624] width 326 height 33
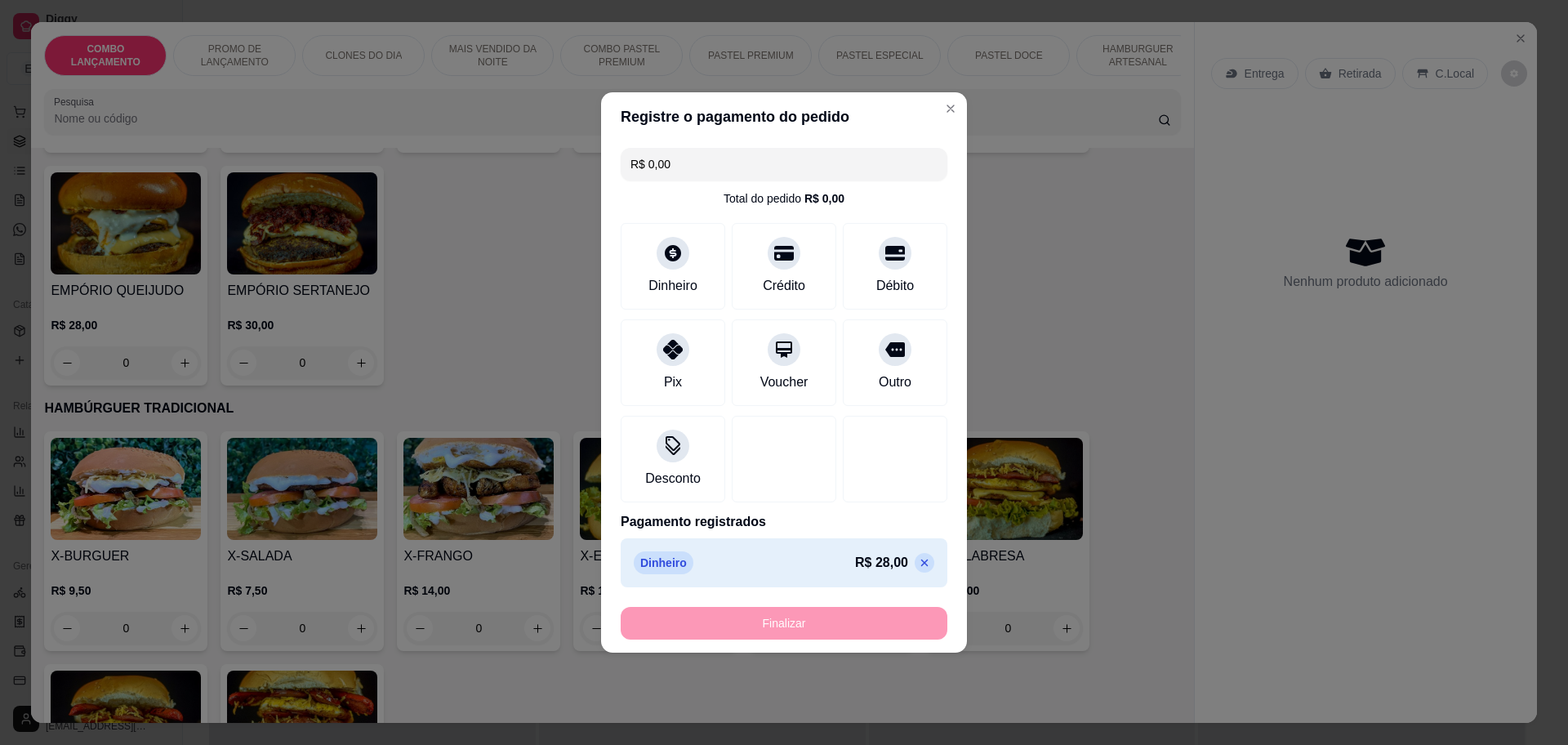
type input "-R$ 28,00"
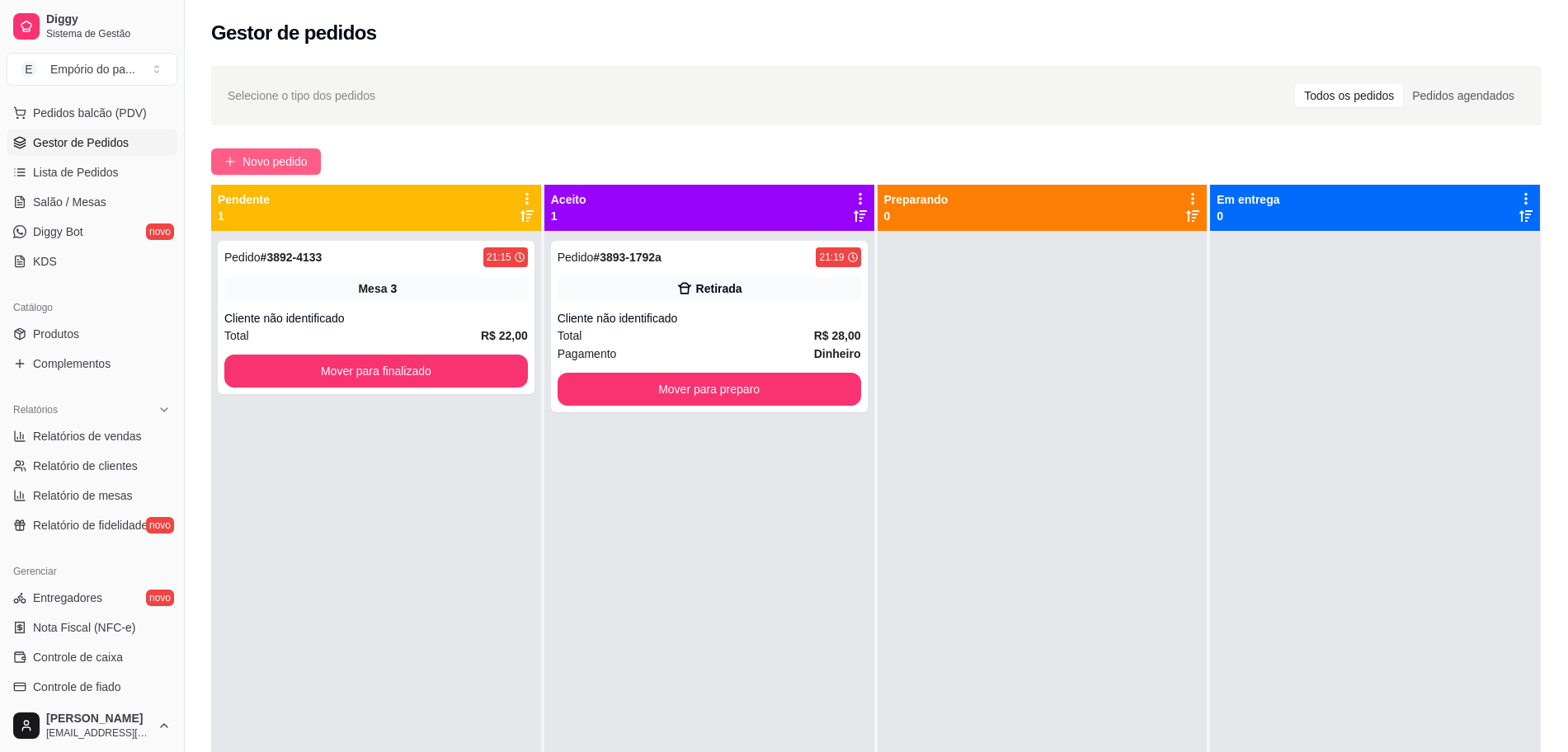
click at [277, 152] on span "Novo pedido" at bounding box center [275, 161] width 65 height 18
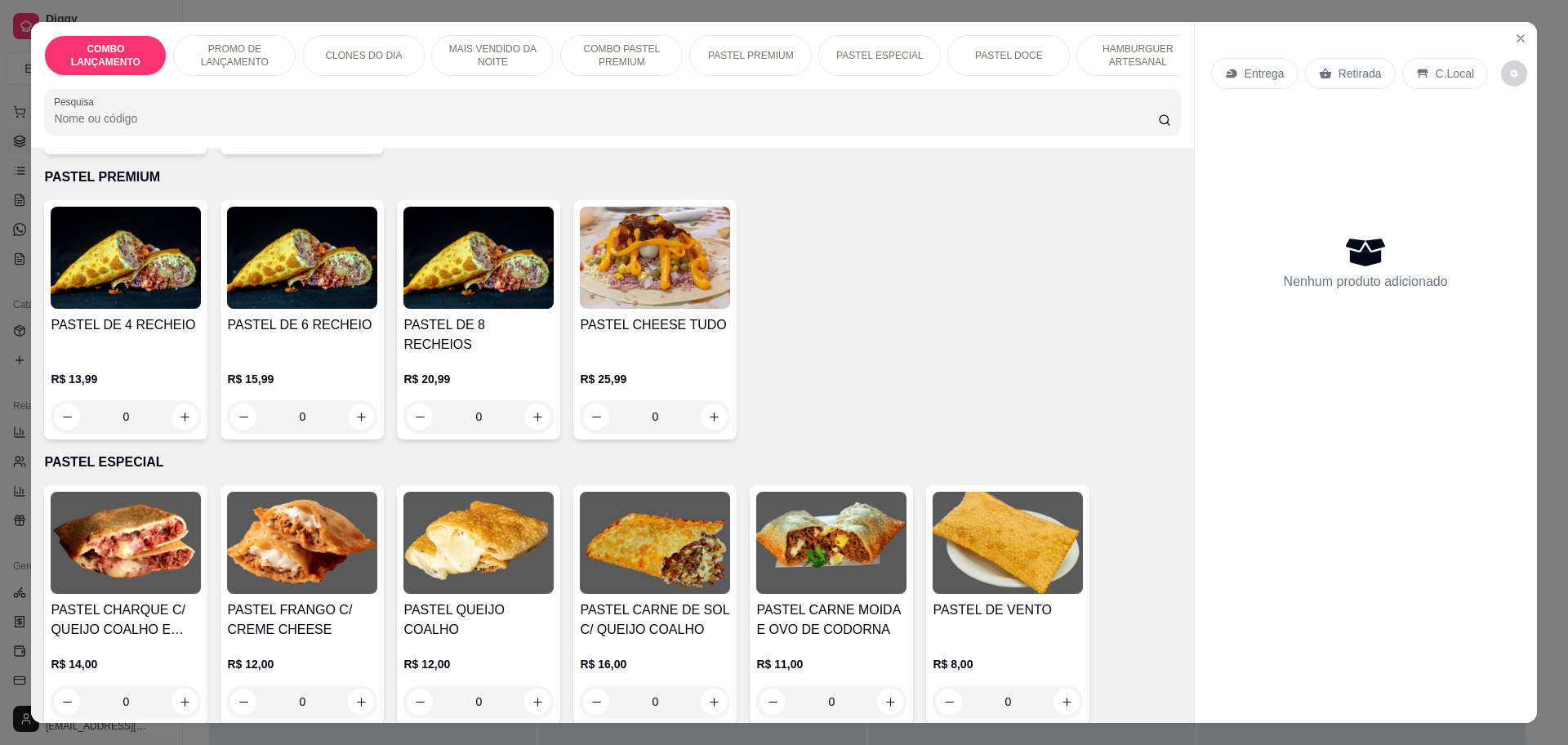
scroll to position [2042, 0]
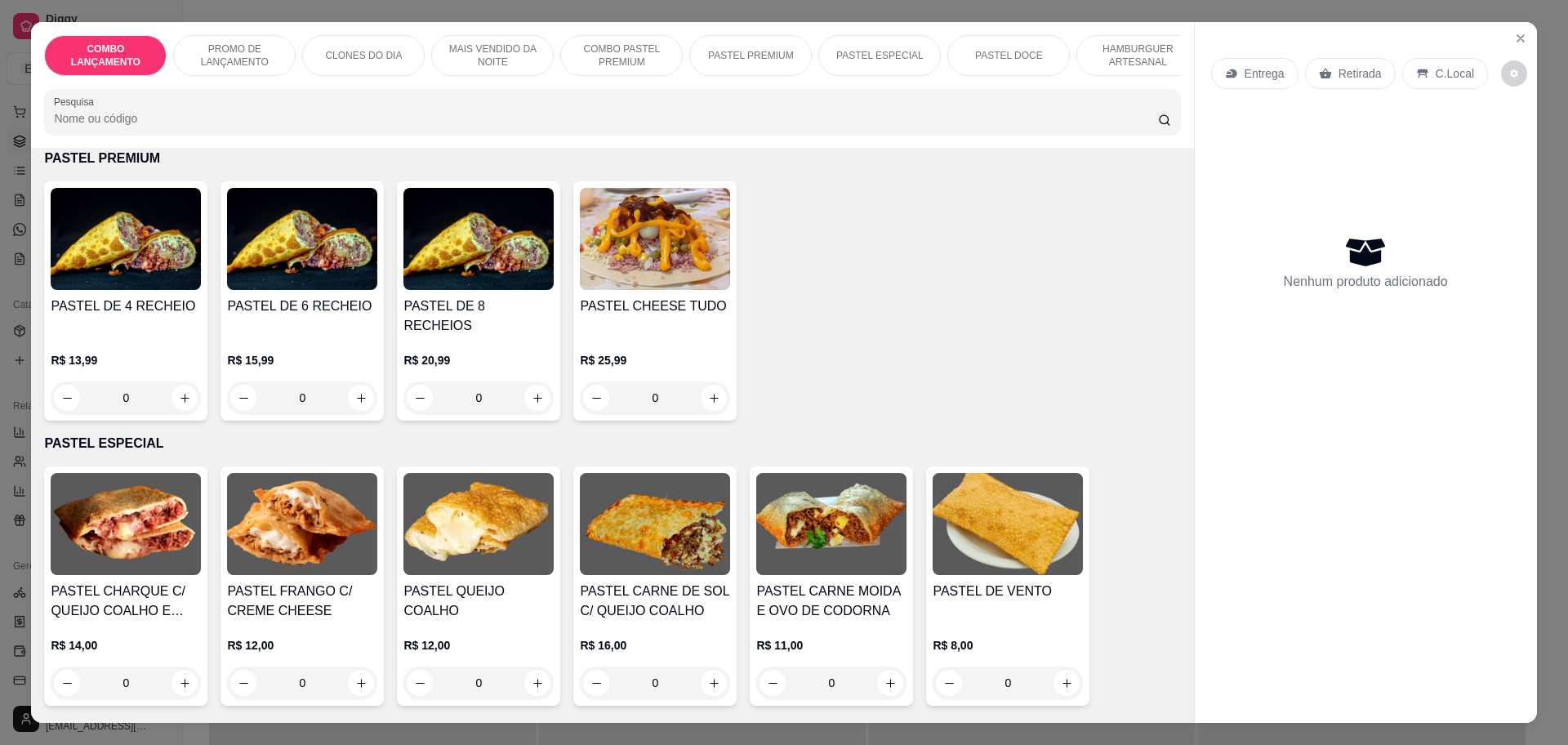
click at [169, 382] on div "0" at bounding box center [125, 398] width 150 height 33
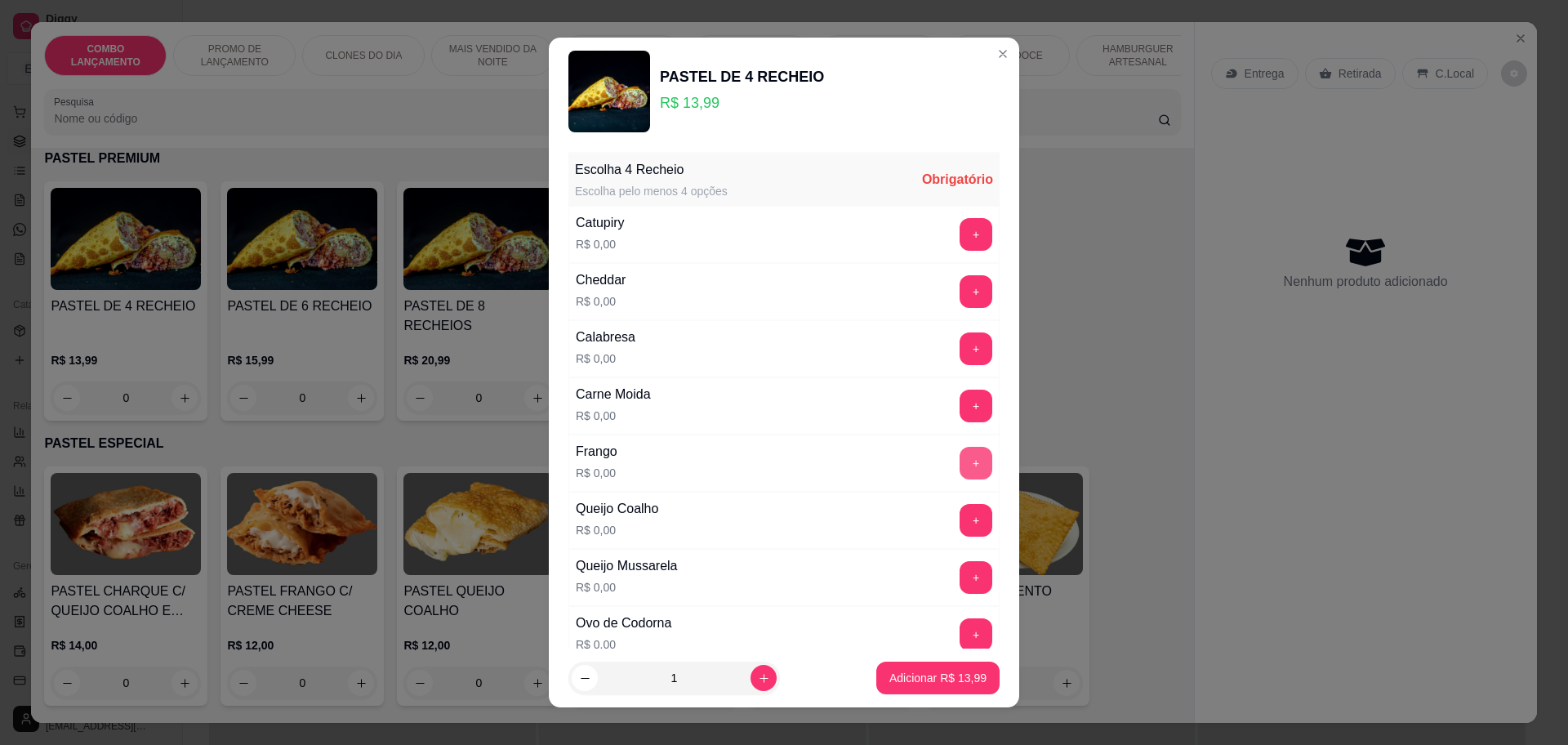
click at [959, 454] on button "+" at bounding box center [976, 464] width 33 height 33
click at [959, 573] on button "+" at bounding box center [976, 578] width 33 height 33
click at [959, 348] on button "+" at bounding box center [976, 349] width 33 height 33
click at [960, 404] on button "+" at bounding box center [976, 405] width 32 height 32
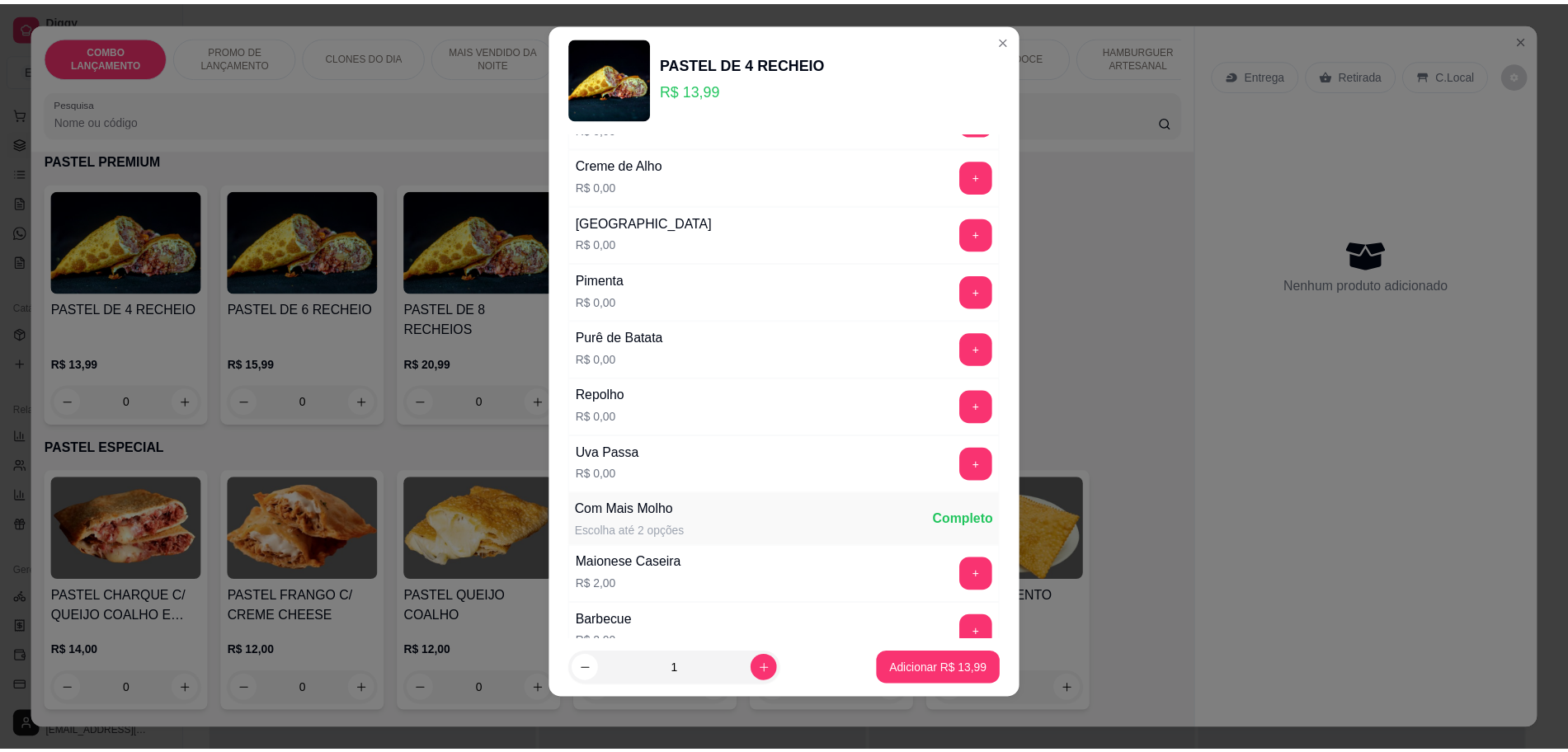
scroll to position [1256, 0]
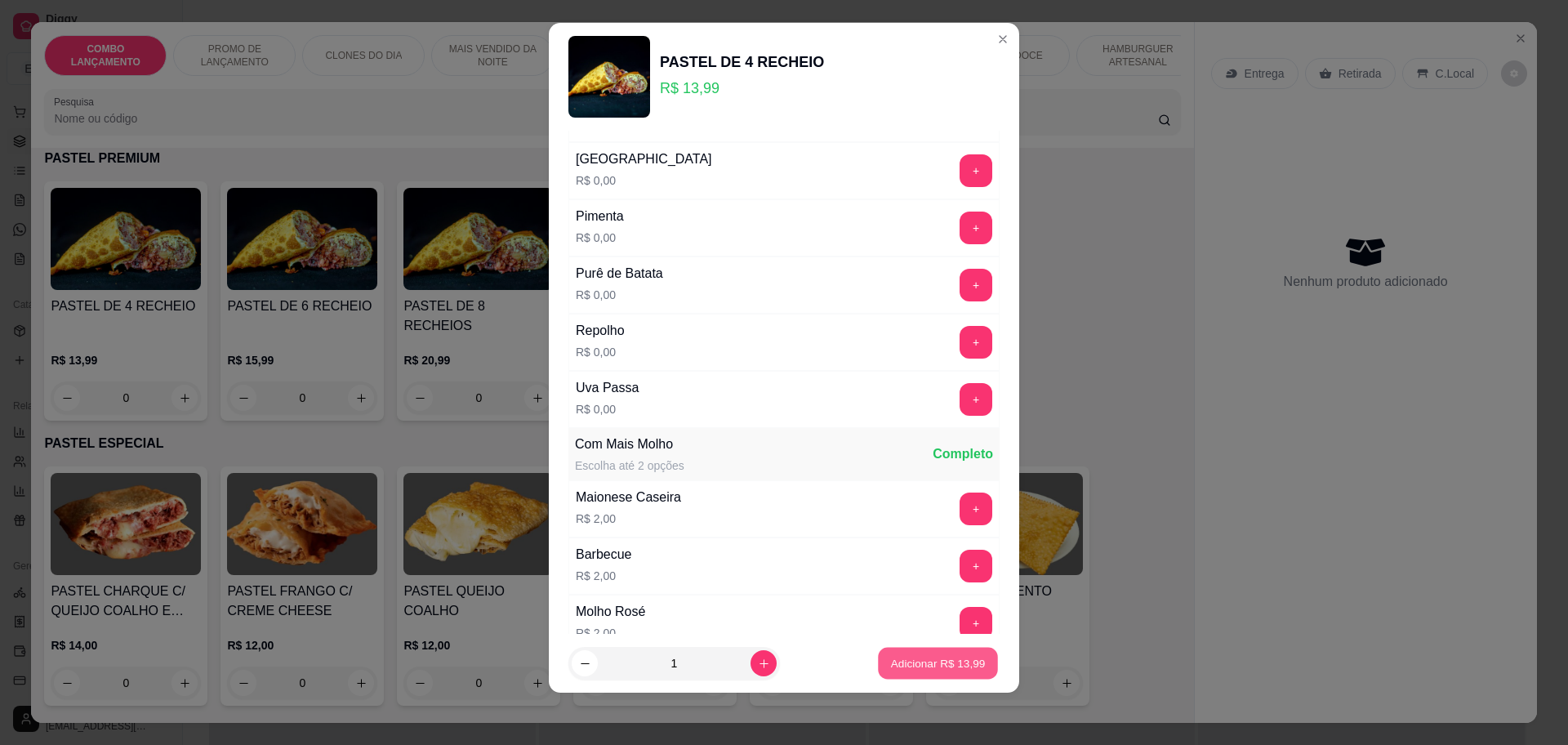
click at [905, 652] on button "Adicionar R$ 13,99" at bounding box center [937, 664] width 120 height 32
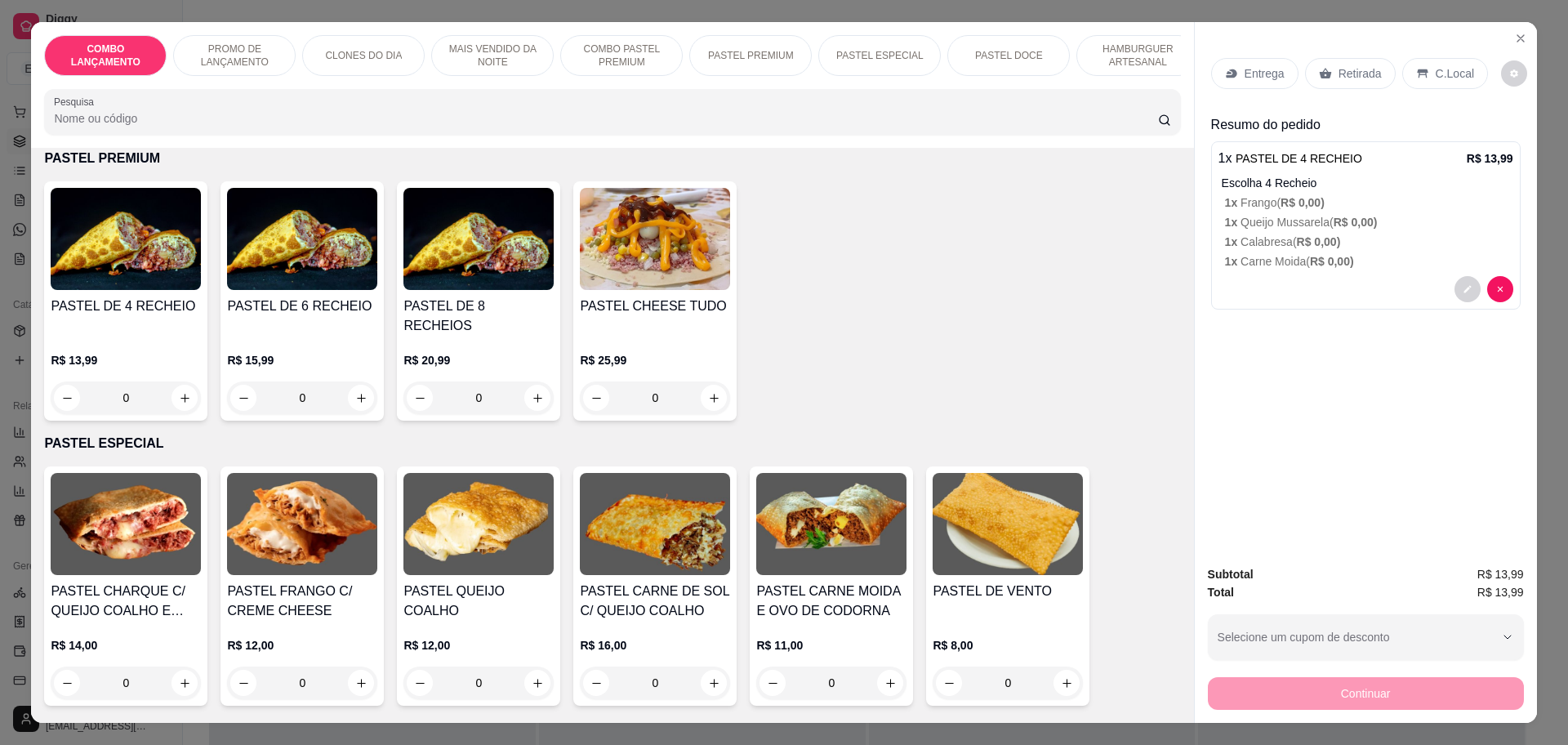
click at [1344, 76] on p "Retirada" at bounding box center [1360, 74] width 43 height 16
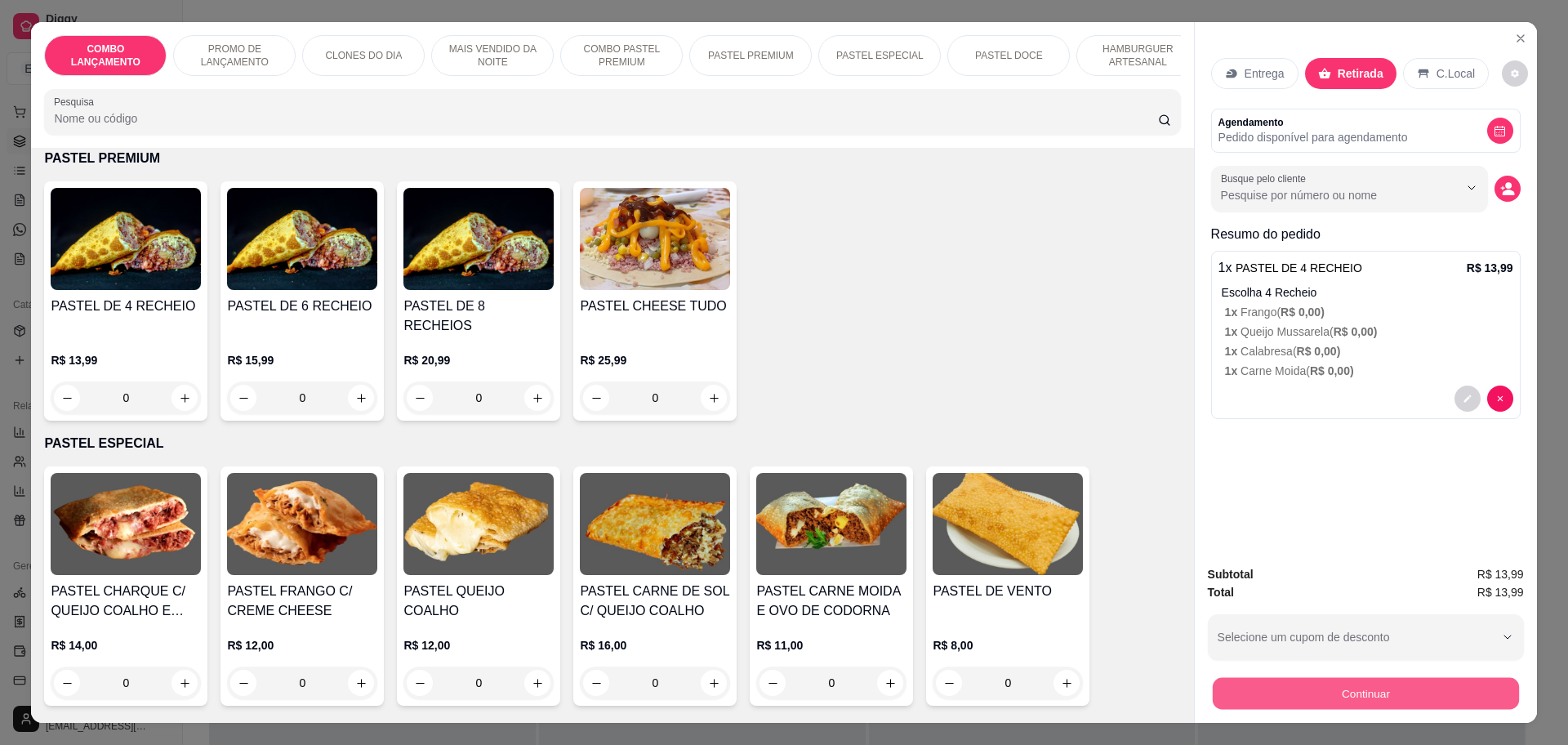
click at [1345, 679] on button "Continuar" at bounding box center [1365, 692] width 306 height 32
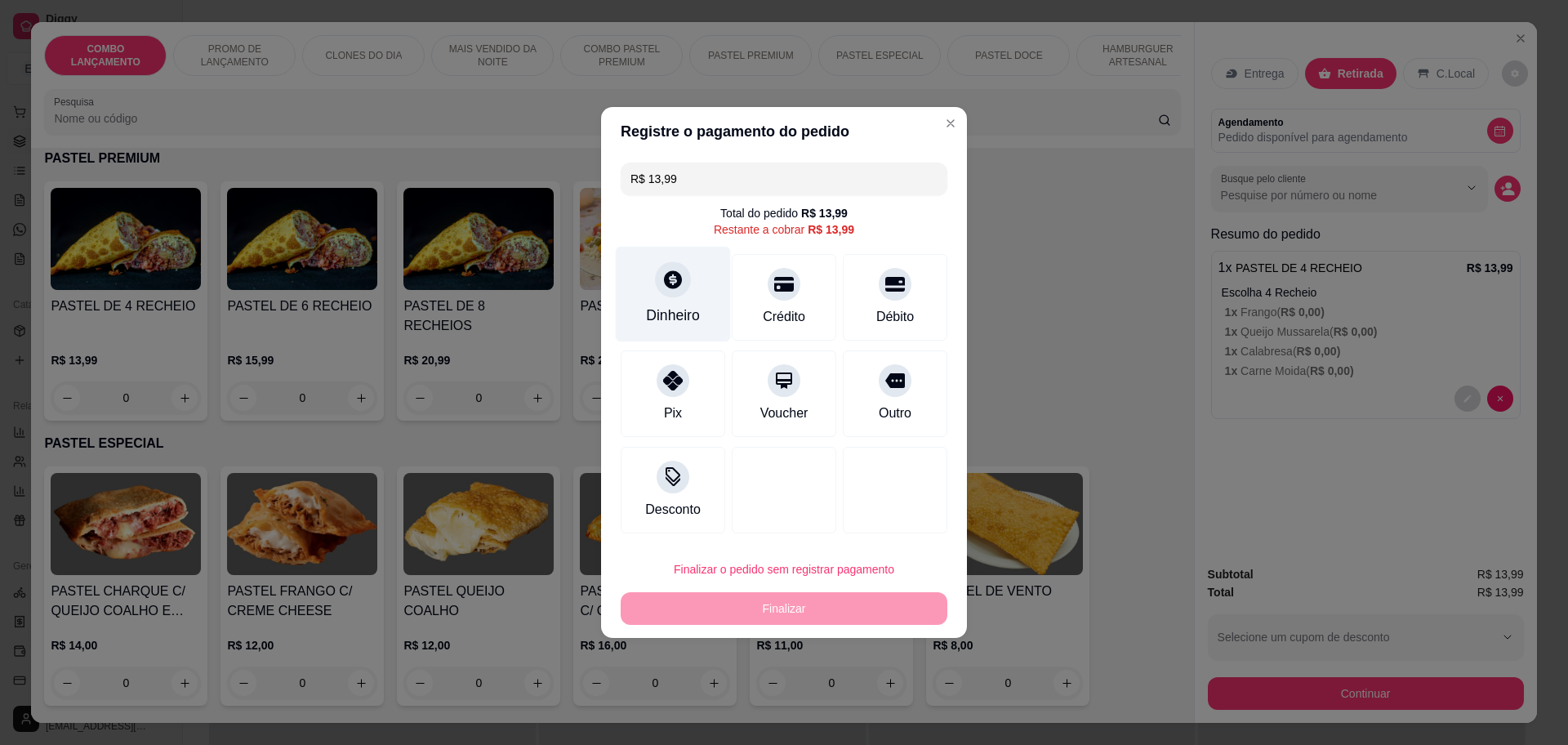
click at [664, 295] on div at bounding box center [672, 280] width 36 height 36
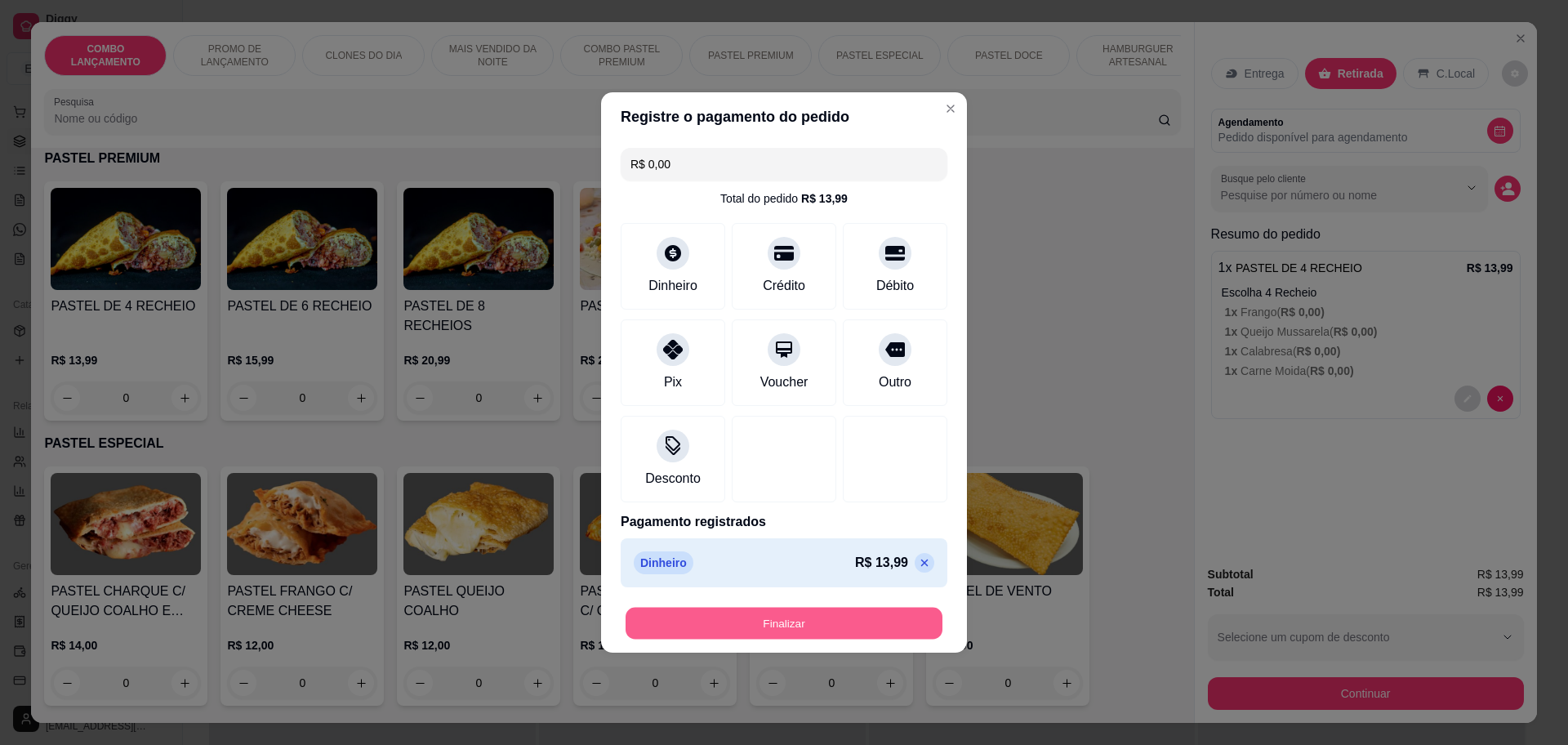
click at [844, 620] on button "Finalizar" at bounding box center [784, 624] width 317 height 32
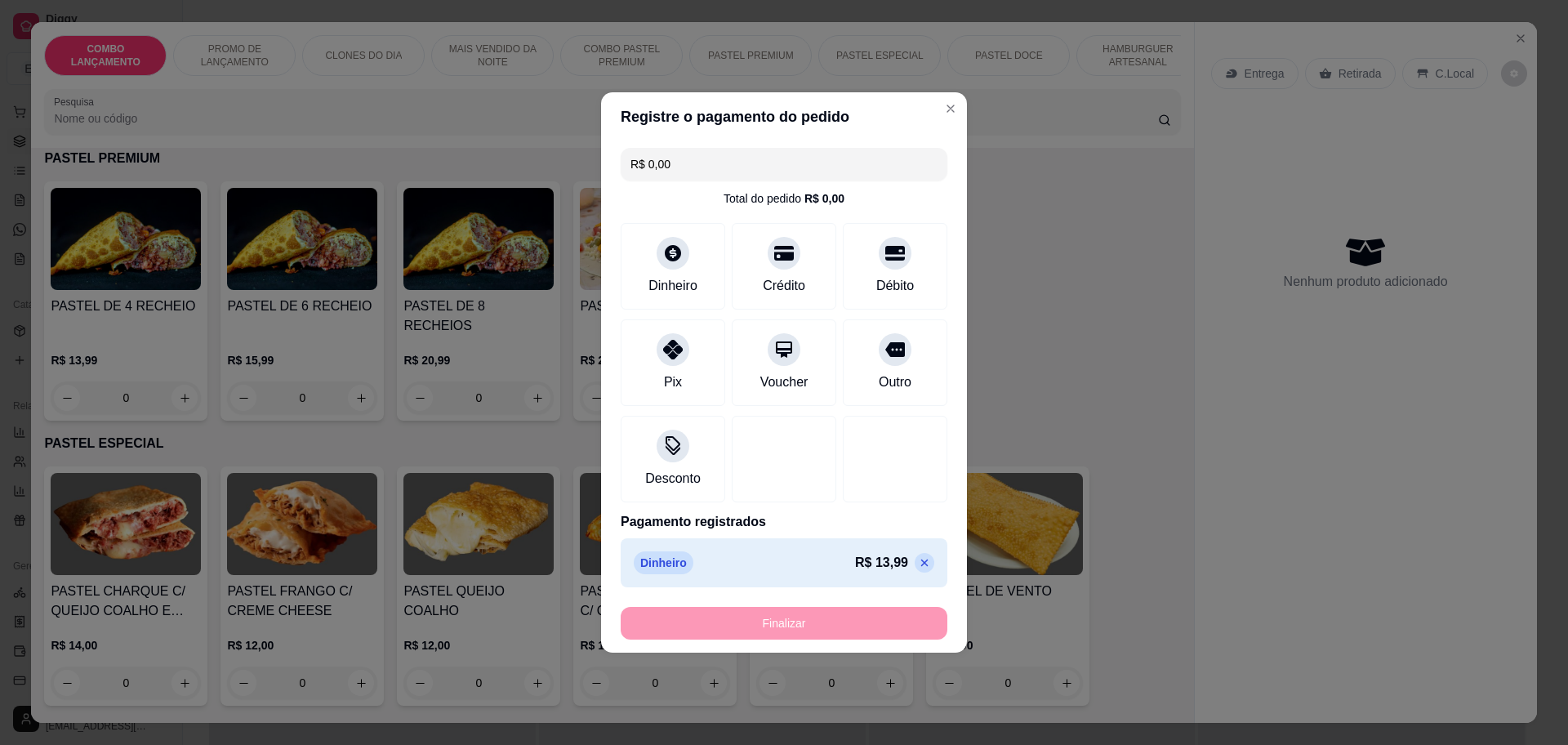
type input "-R$ 13,99"
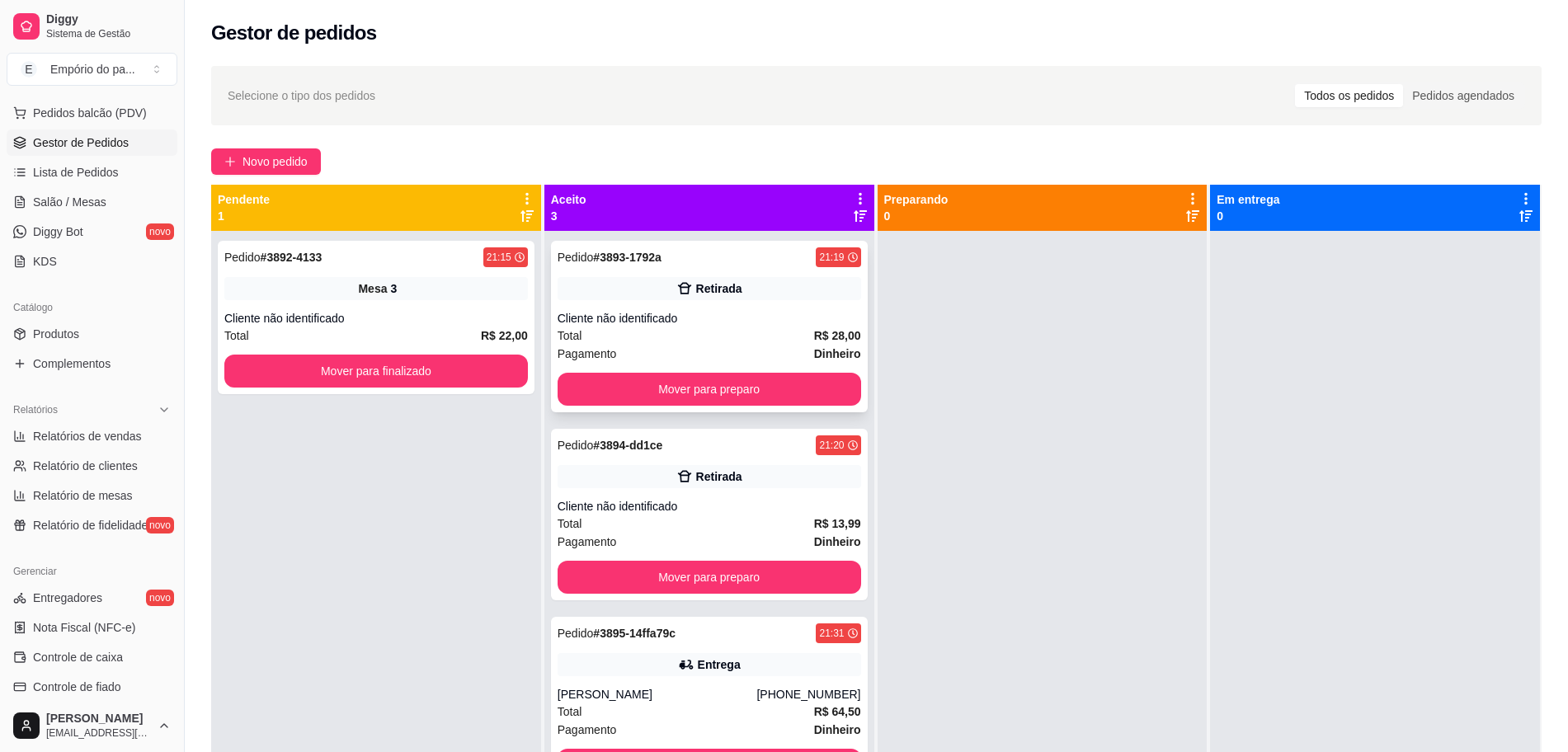
click at [752, 368] on div "Pedido # 3893-1792a 21:19 Retirada Cliente não identificado Total R$ 28,00 Paga…" at bounding box center [709, 326] width 316 height 171
click at [832, 397] on button "Mover para preparo" at bounding box center [709, 389] width 303 height 33
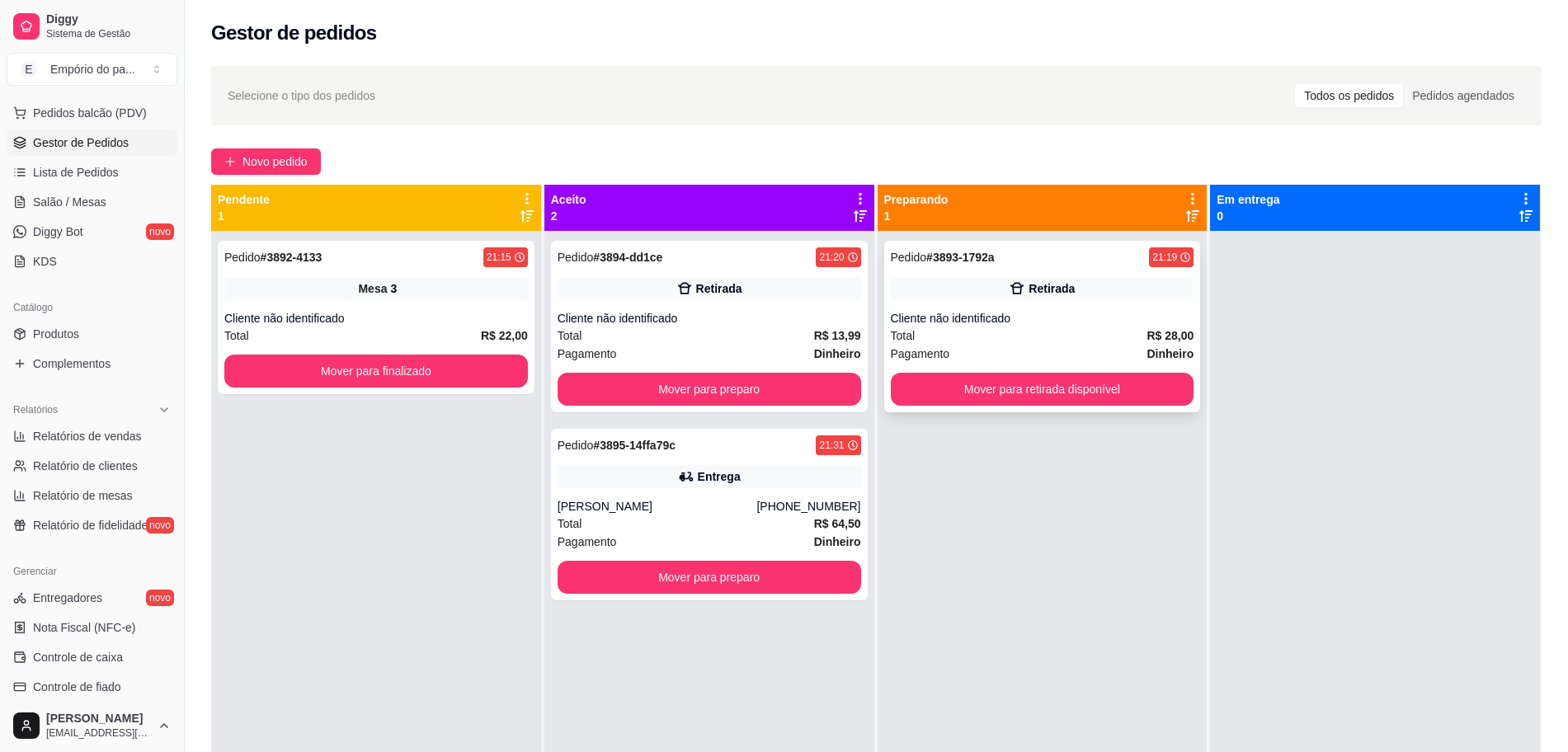
click at [1016, 333] on div "Total R$ 28,00" at bounding box center [1042, 335] width 303 height 18
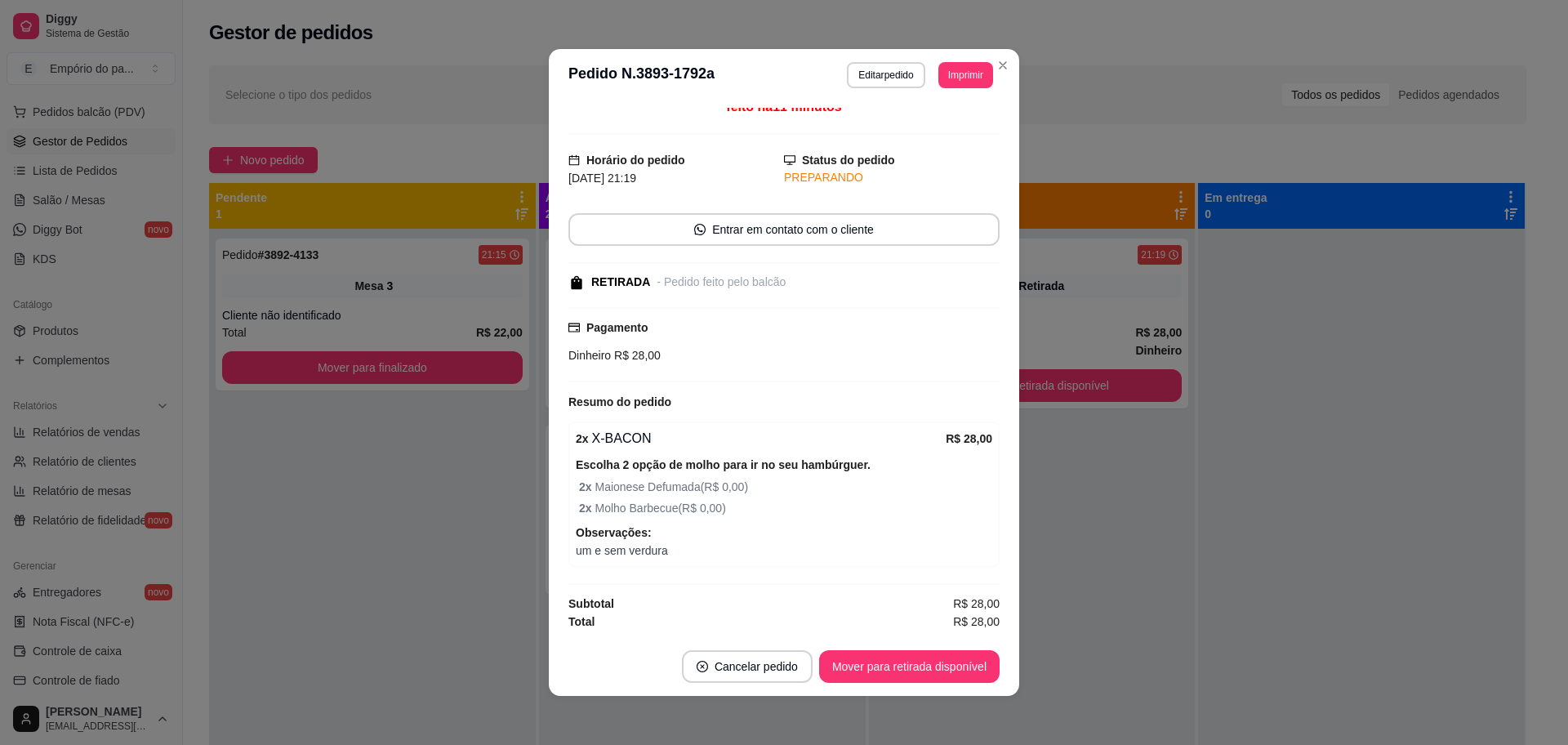
scroll to position [3, 0]
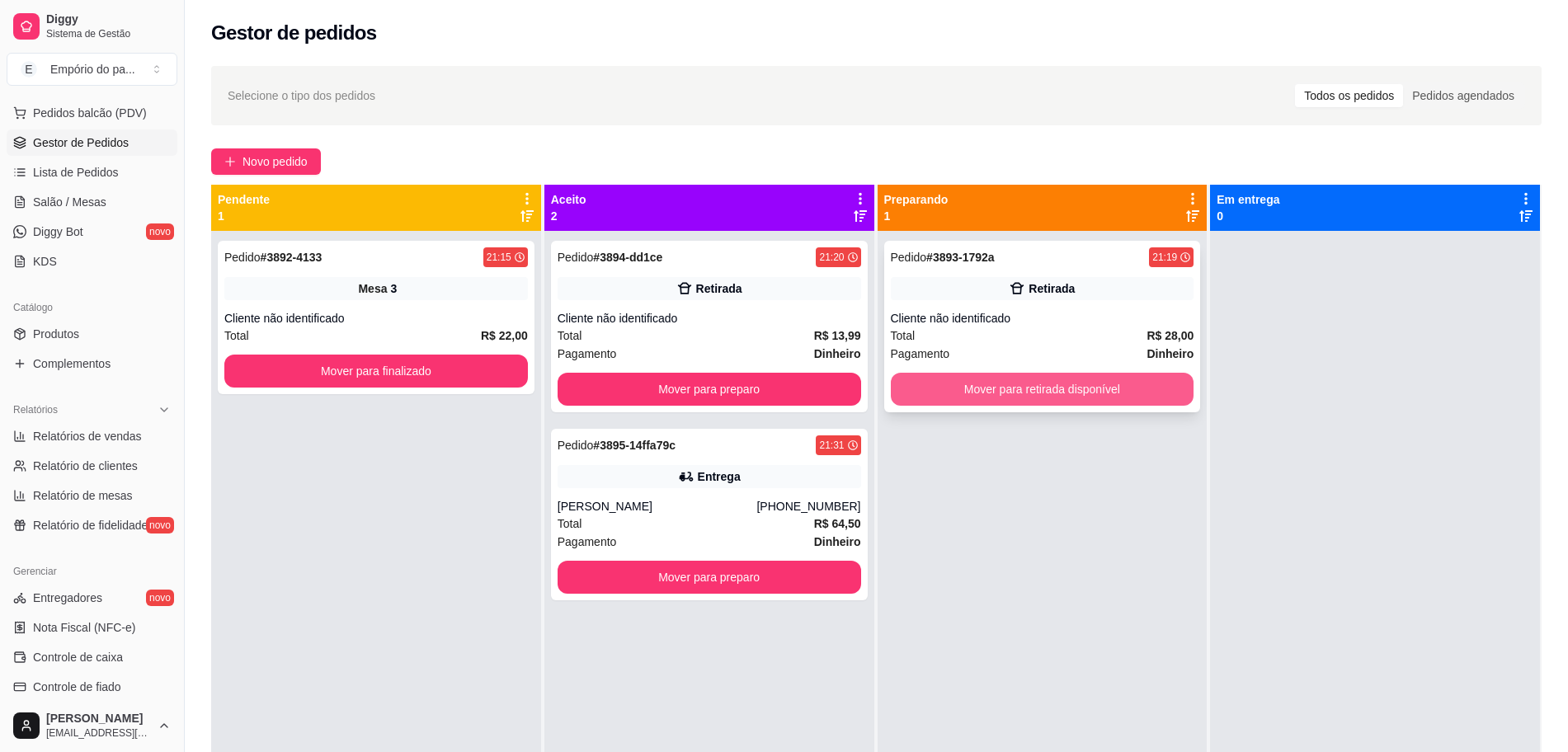
click at [1077, 393] on button "Mover para retirada disponível" at bounding box center [1042, 389] width 303 height 33
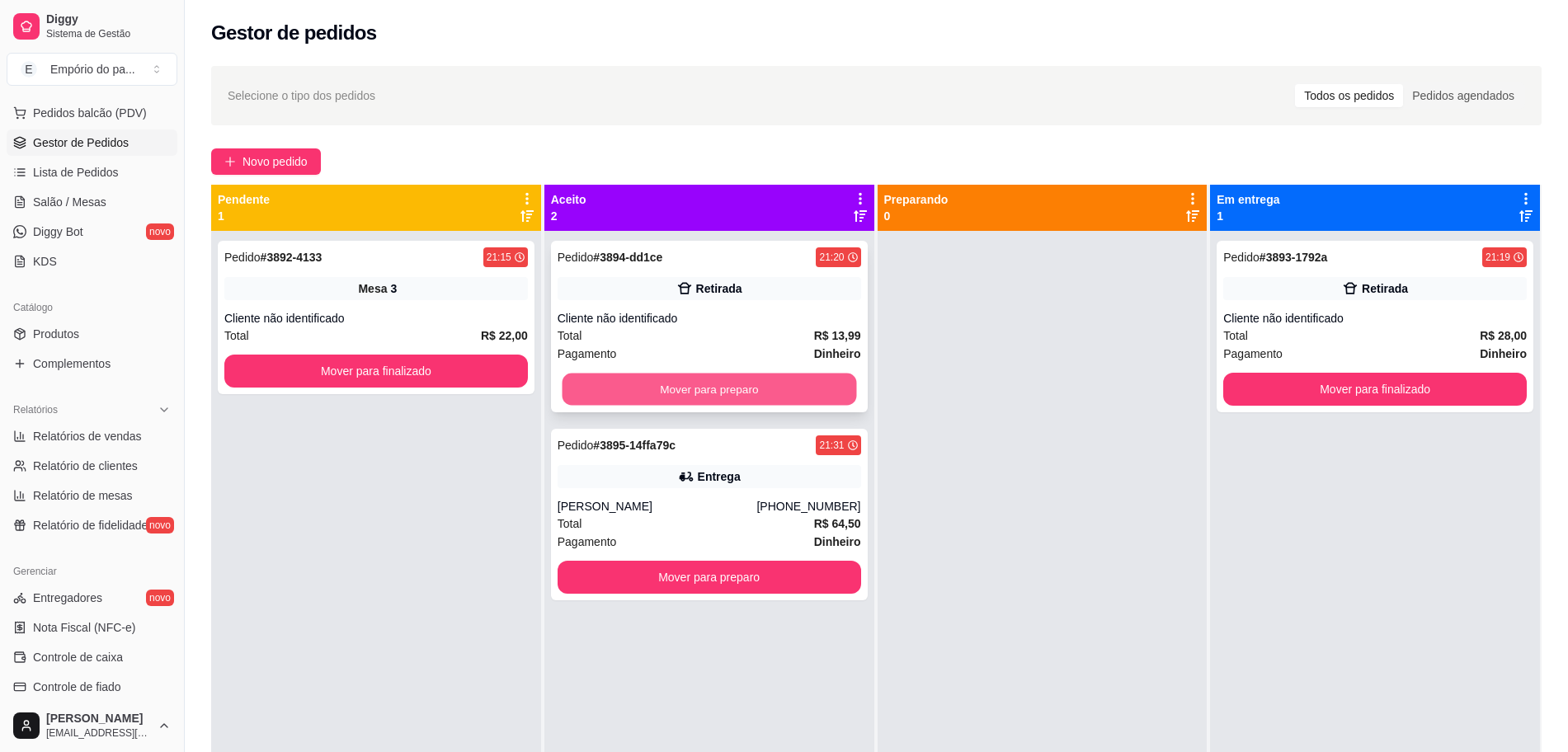
click at [811, 403] on button "Mover para preparo" at bounding box center [708, 389] width 294 height 32
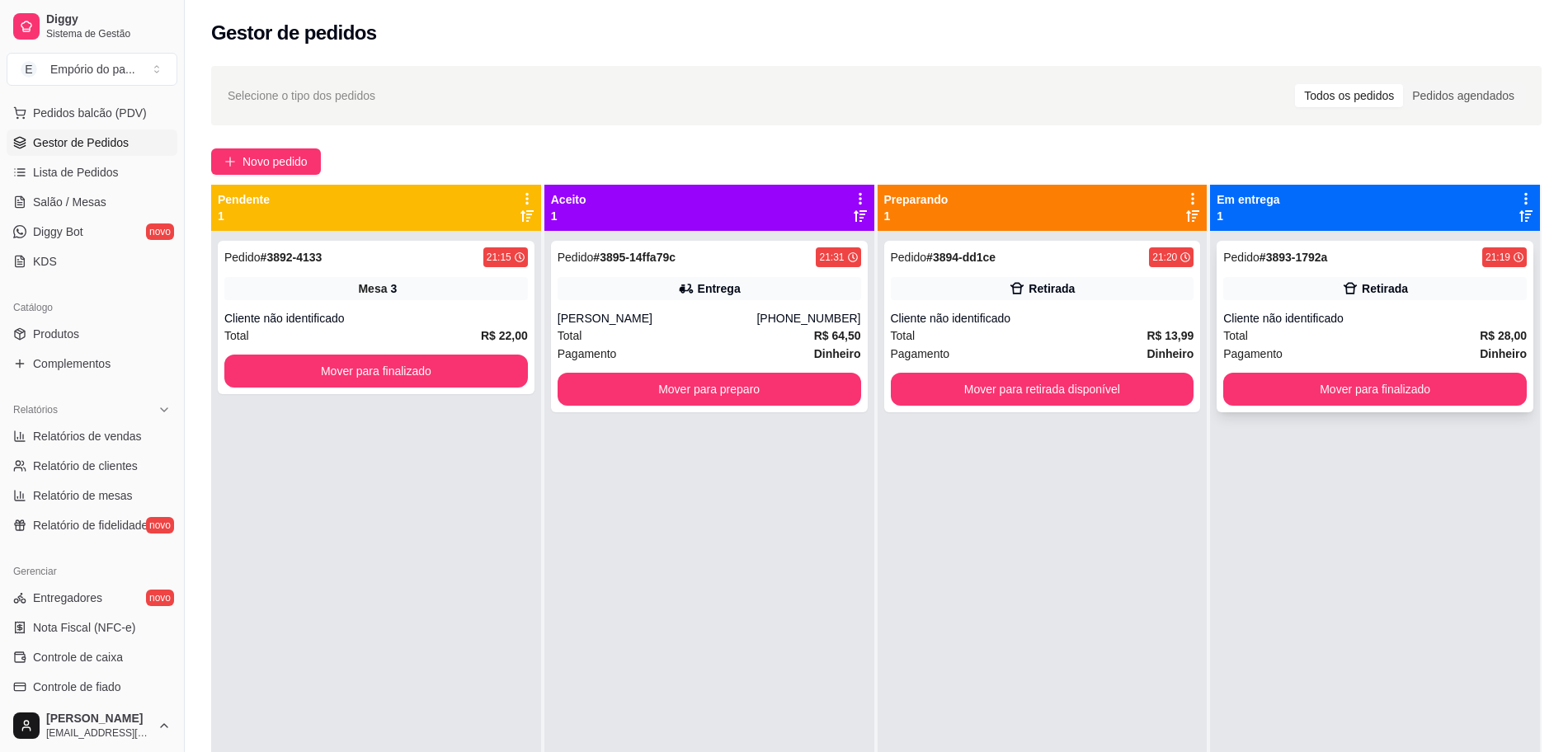
click at [1223, 311] on div "Cliente não identificado" at bounding box center [1375, 318] width 303 height 17
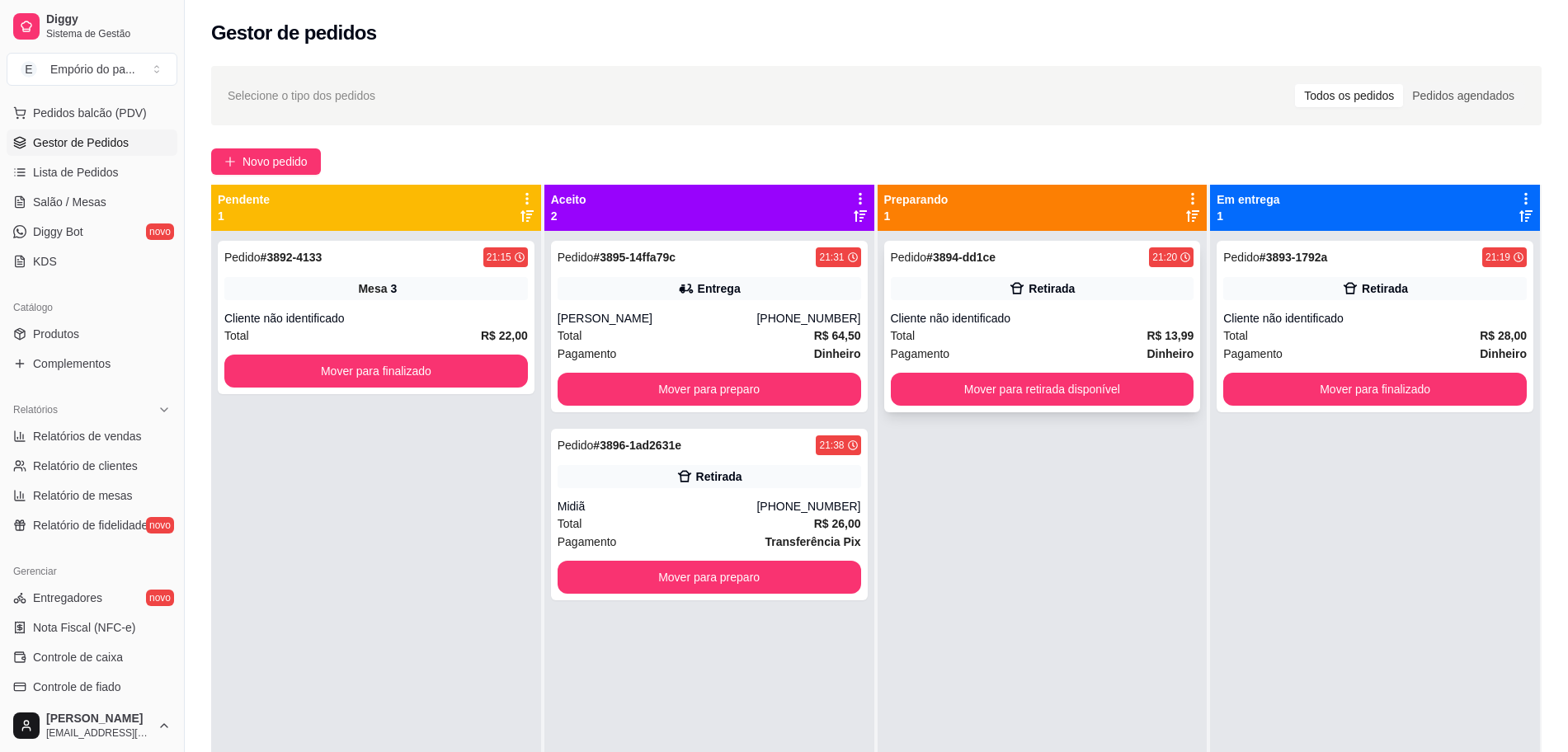
click at [1053, 349] on div "Pagamento Dinheiro" at bounding box center [1042, 354] width 303 height 18
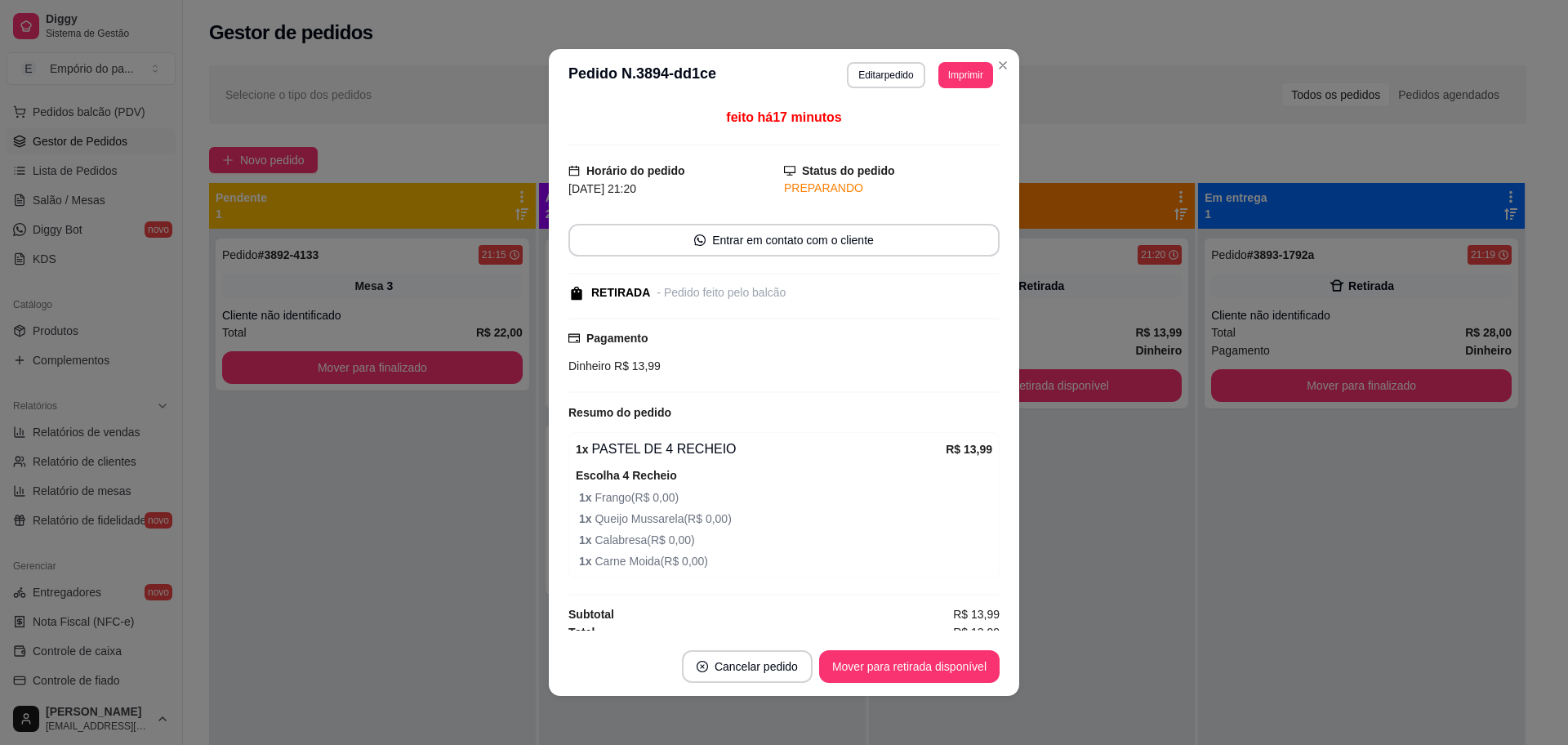
scroll to position [11, 0]
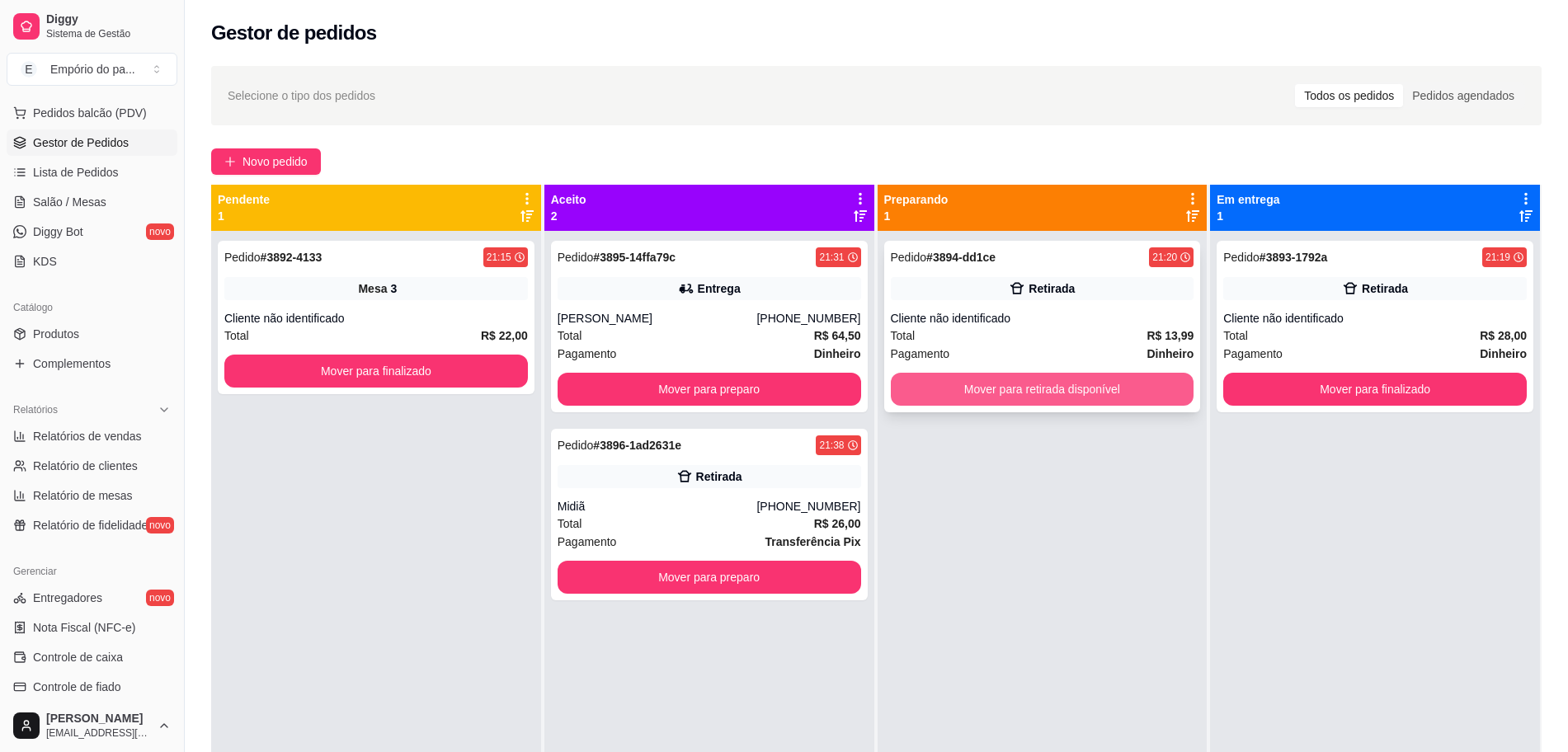
click at [1139, 383] on button "Mover para retirada disponível" at bounding box center [1042, 389] width 303 height 33
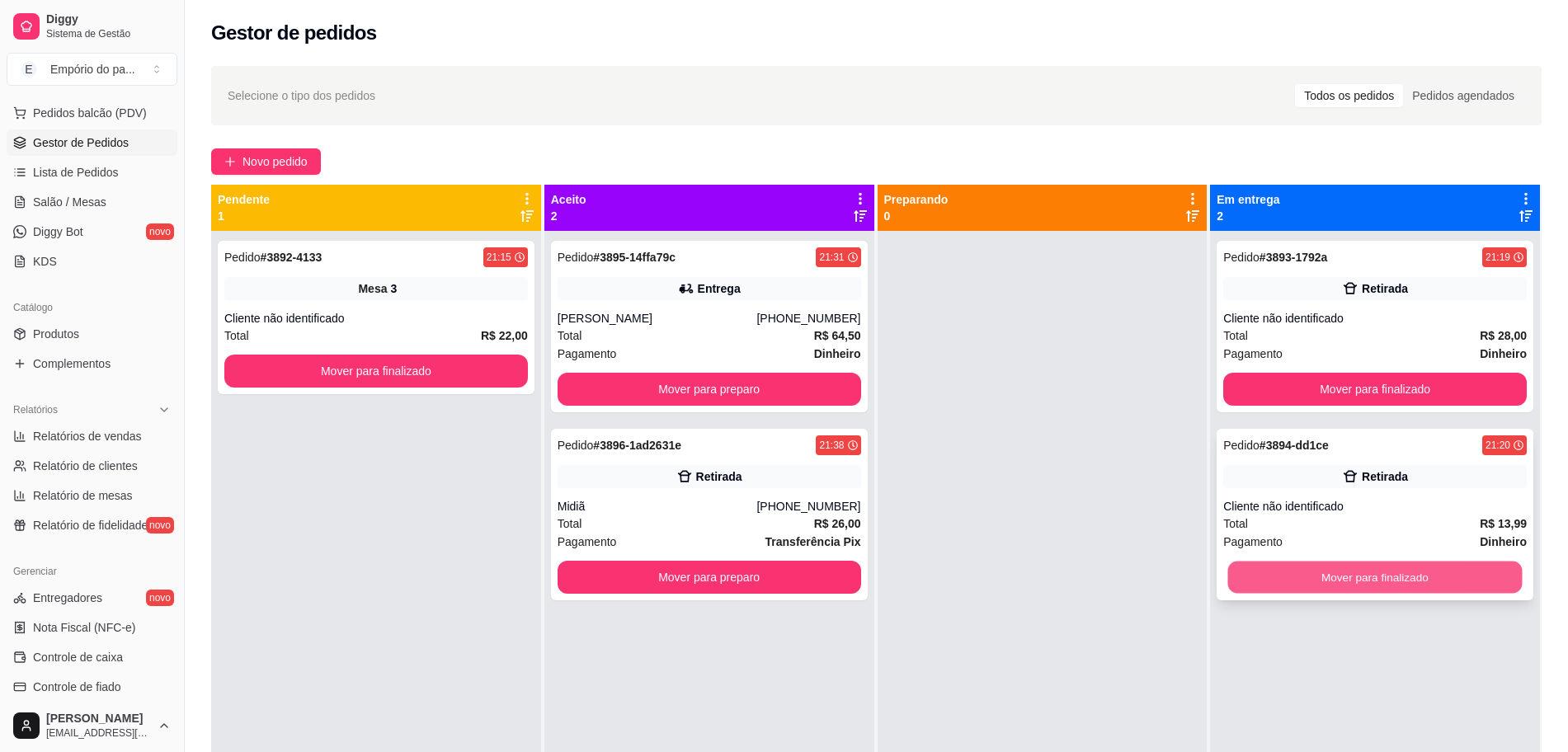
click at [1228, 571] on button "Mover para finalizado" at bounding box center [1374, 577] width 294 height 32
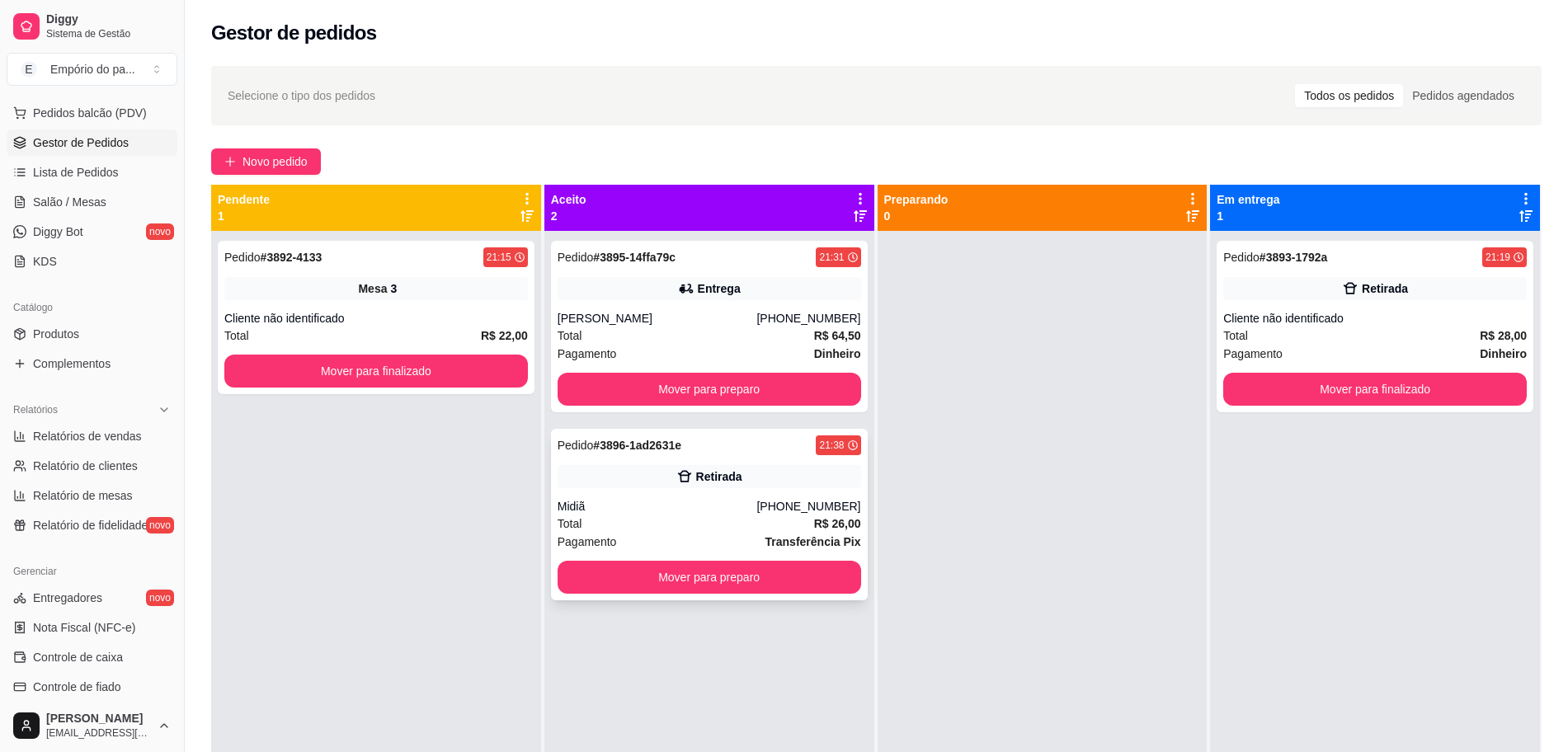
click at [617, 533] on div "Pagamento Transferência Pix" at bounding box center [709, 542] width 303 height 18
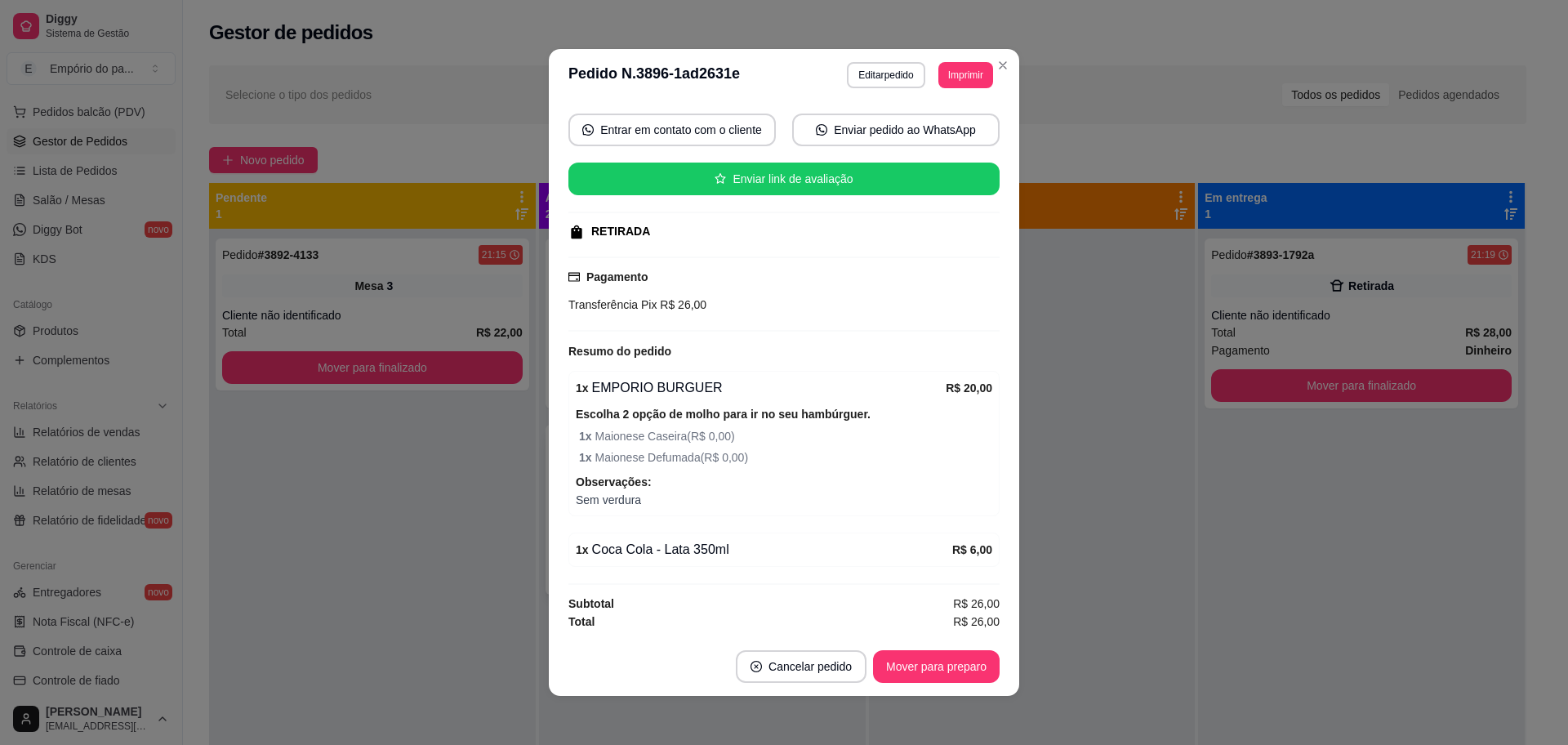
scroll to position [3, 0]
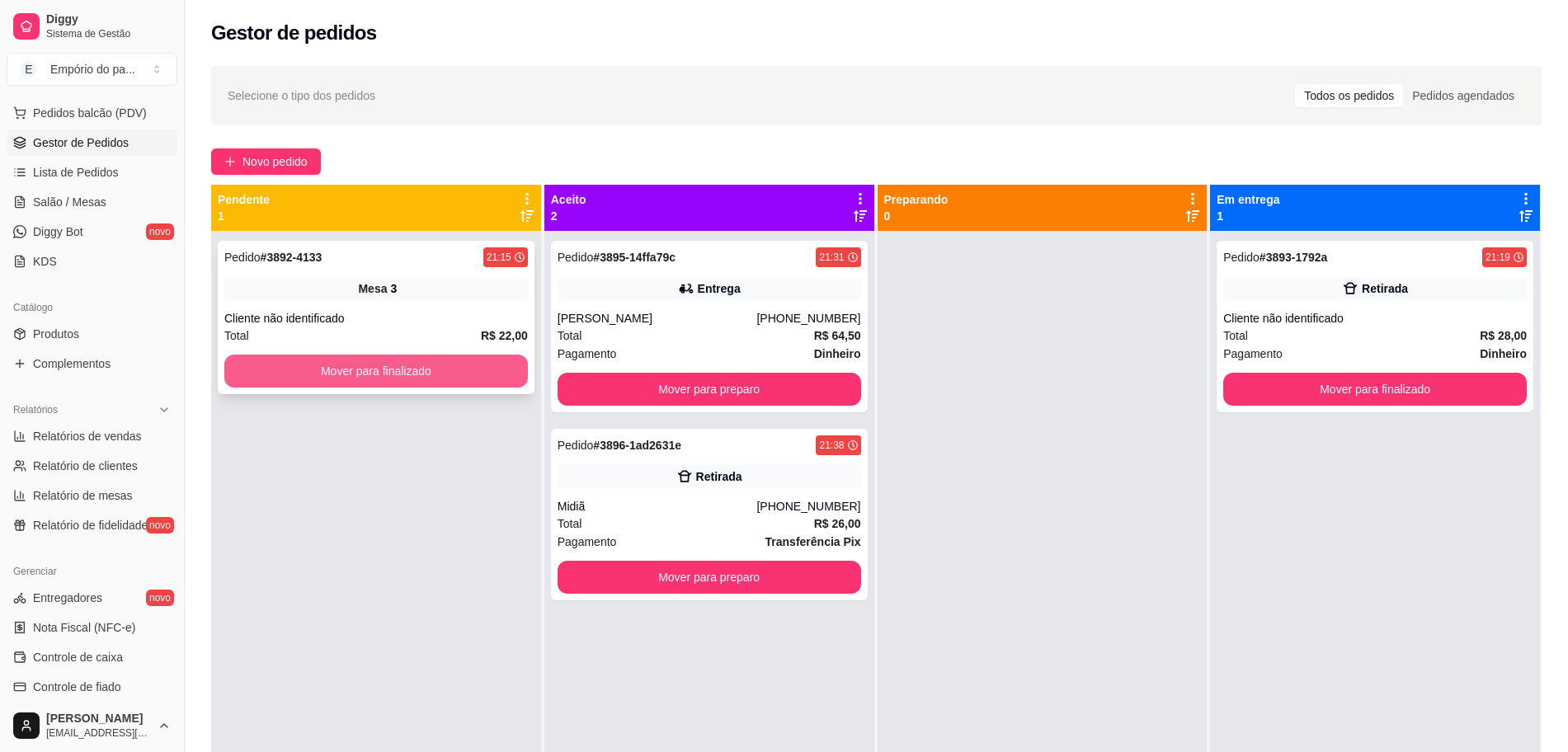
click at [502, 384] on button "Mover para finalizado" at bounding box center [376, 371] width 303 height 33
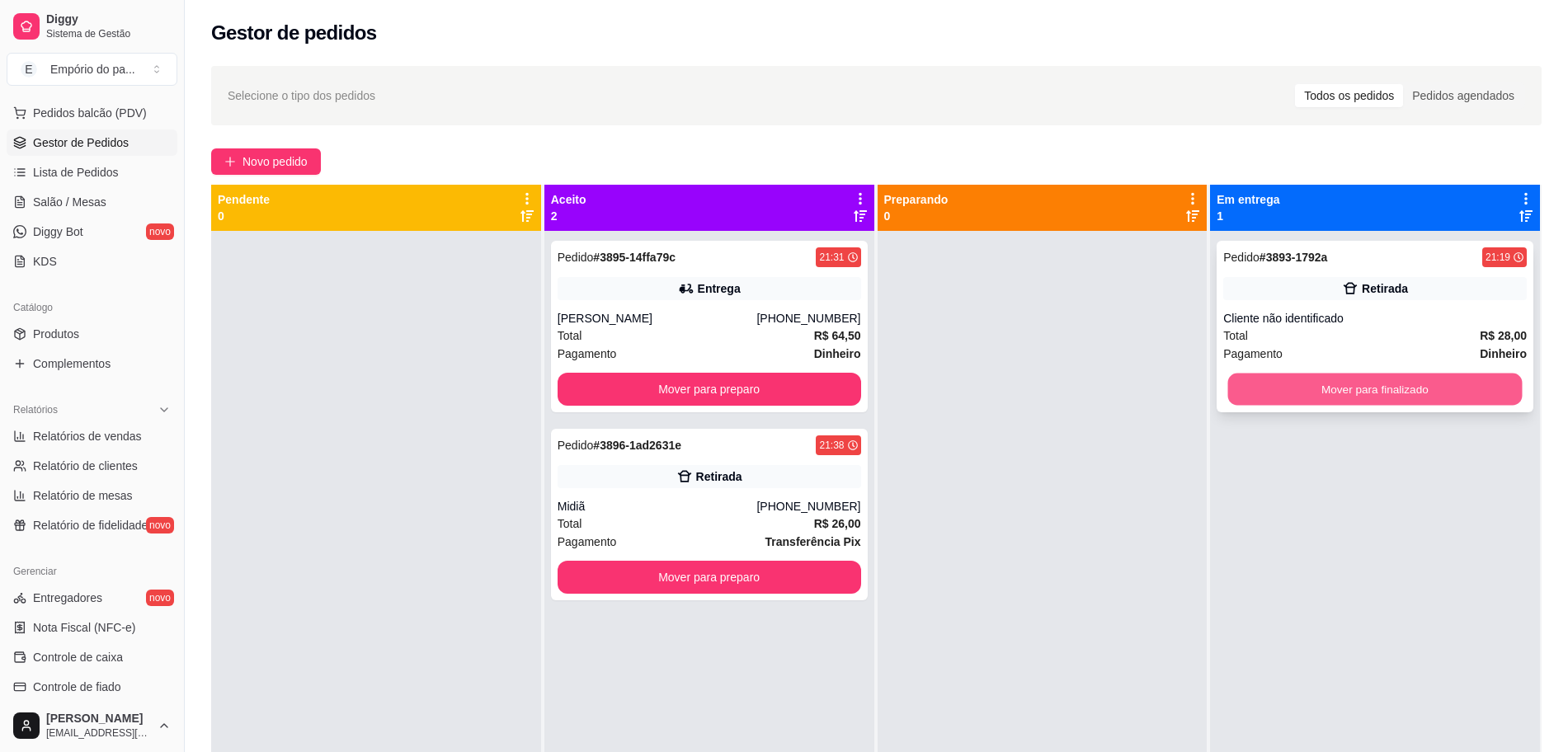
click at [1286, 391] on button "Mover para finalizado" at bounding box center [1374, 389] width 294 height 32
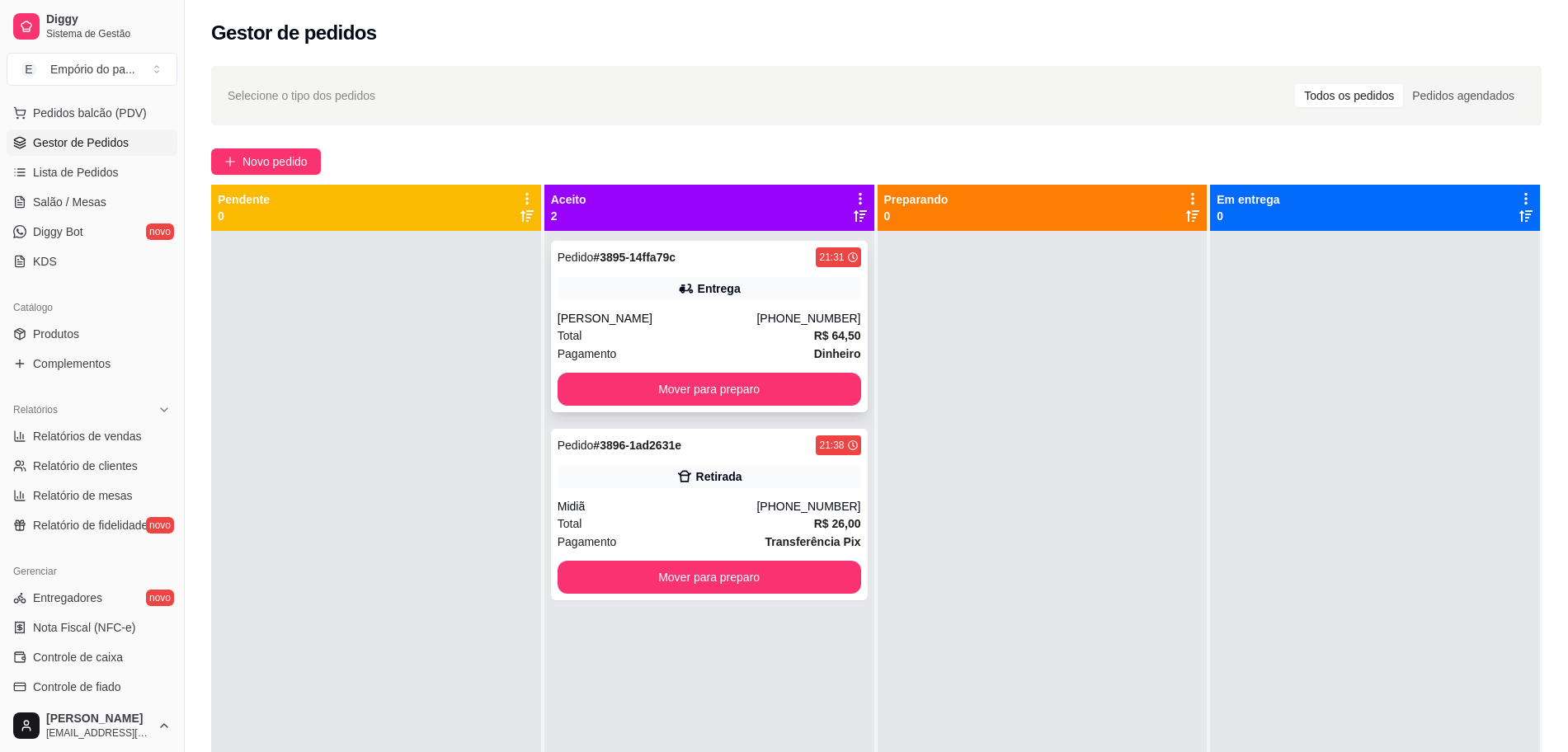
click at [733, 343] on div "Total R$ 64,50" at bounding box center [709, 335] width 303 height 18
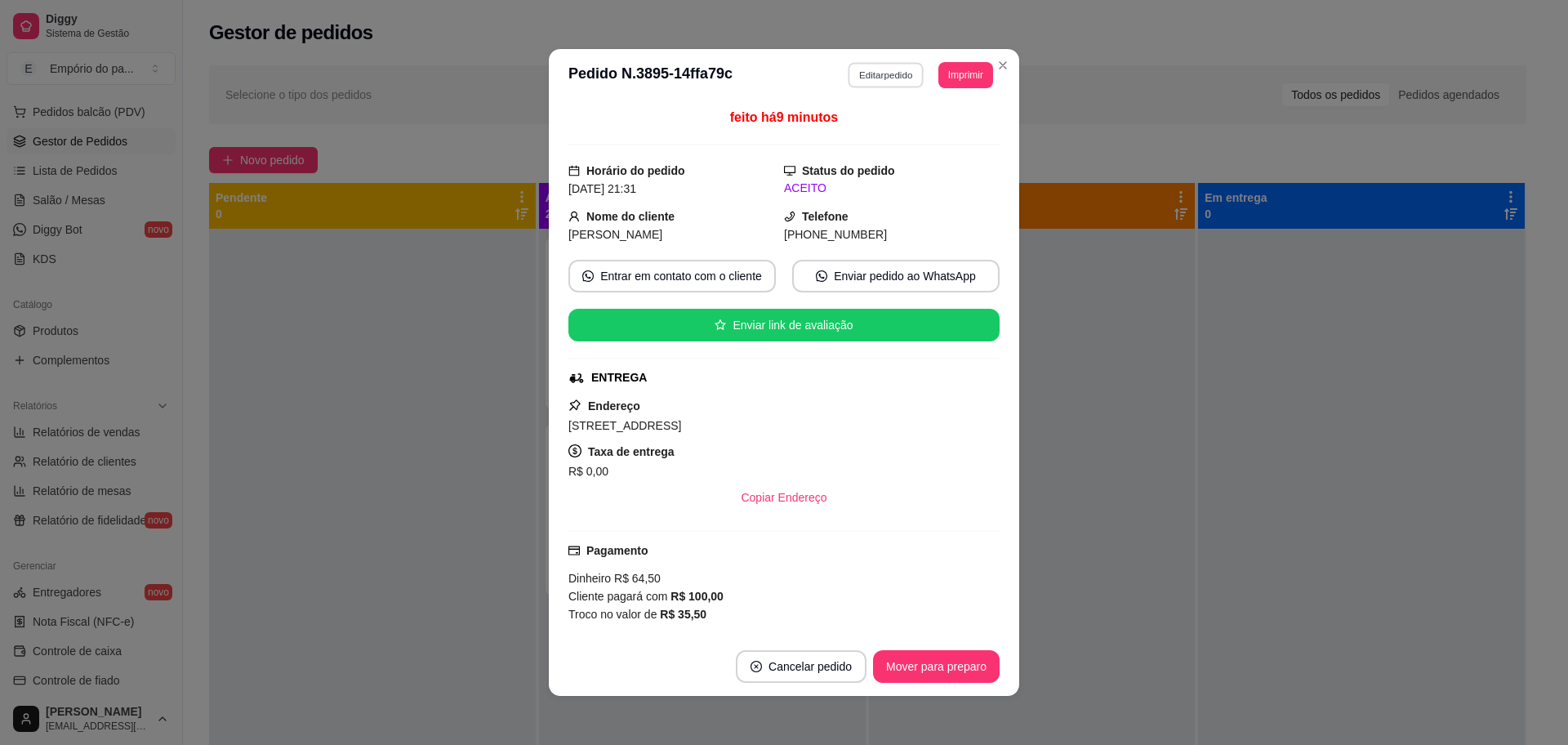
click at [900, 76] on button "Editar pedido" at bounding box center [886, 75] width 76 height 25
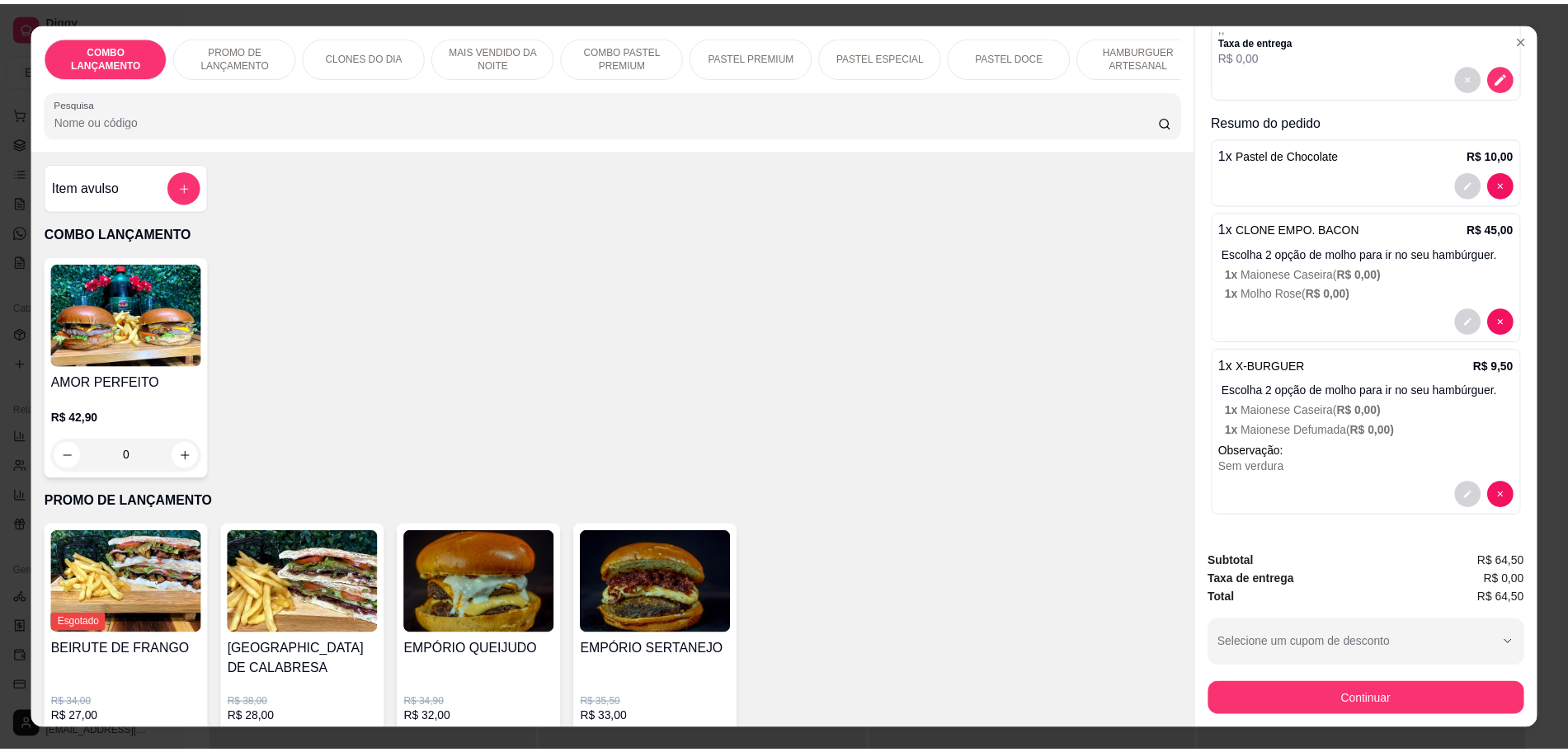
scroll to position [0, 0]
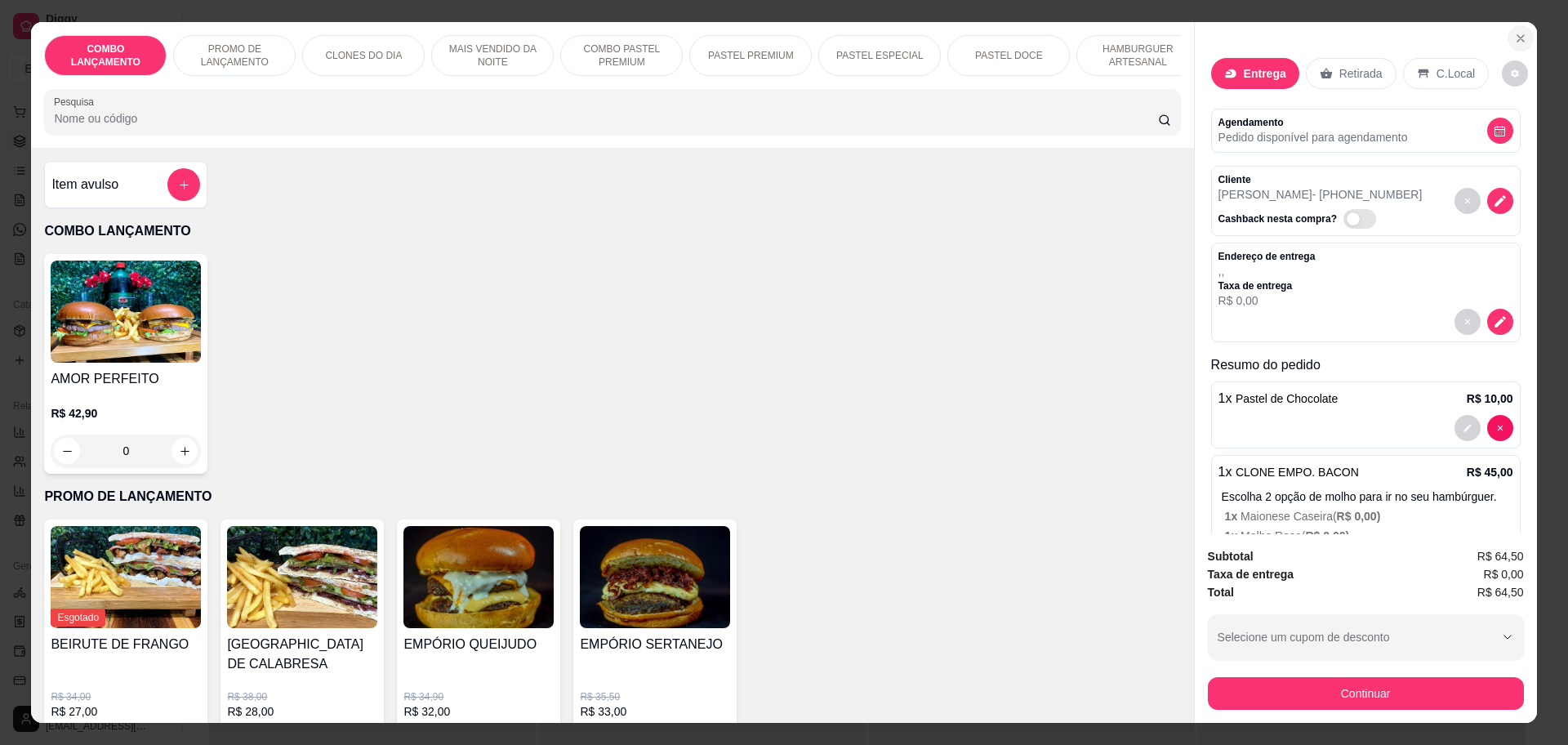
click at [1514, 39] on icon "Close" at bounding box center [1520, 39] width 13 height 13
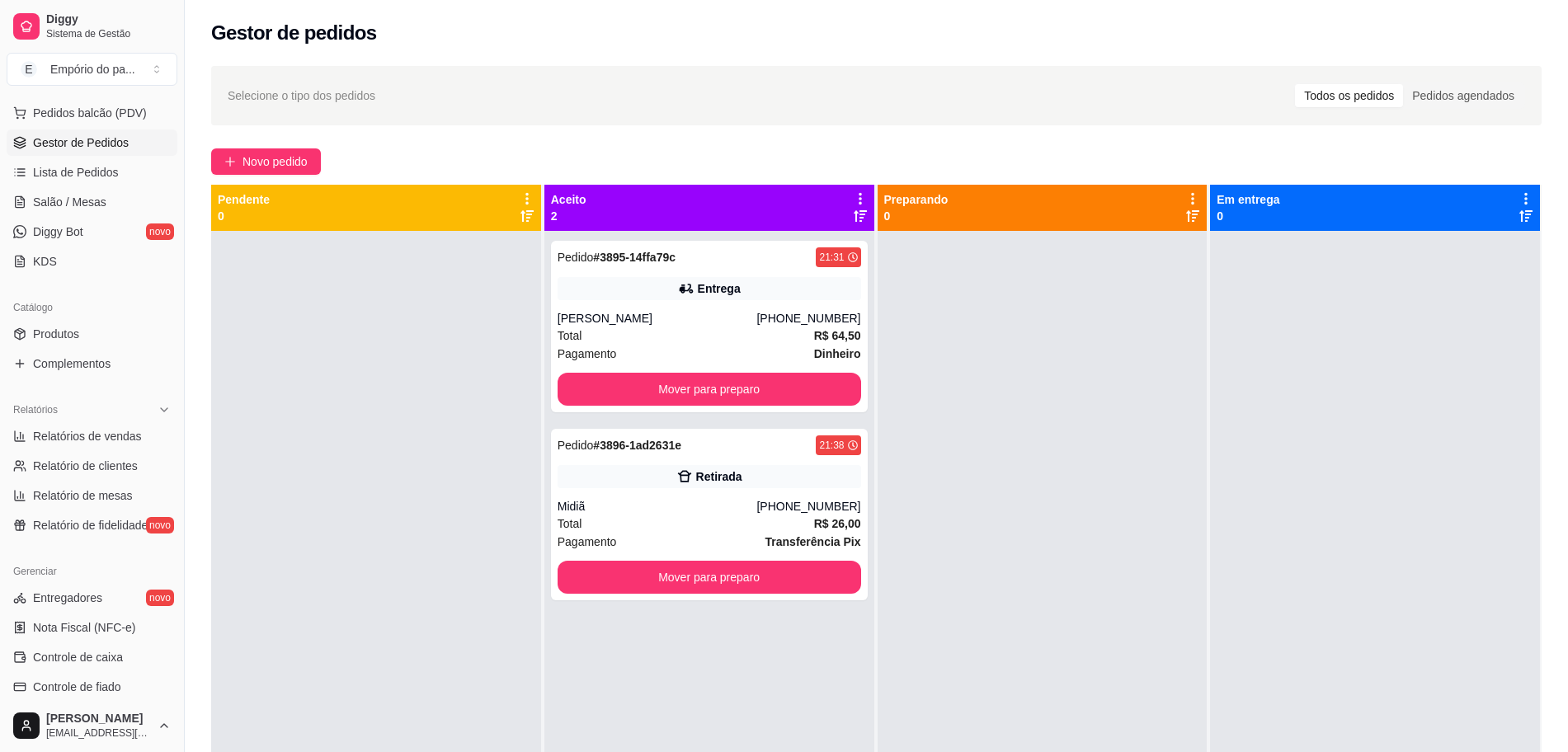
click at [1041, 268] on div at bounding box center [1042, 607] width 330 height 752
click at [1084, 224] on div "Preparando 0" at bounding box center [1042, 208] width 330 height 46
click at [1023, 201] on div "Preparando 0" at bounding box center [1042, 208] width 316 height 33
click at [281, 162] on span "Novo pedido" at bounding box center [275, 161] width 65 height 18
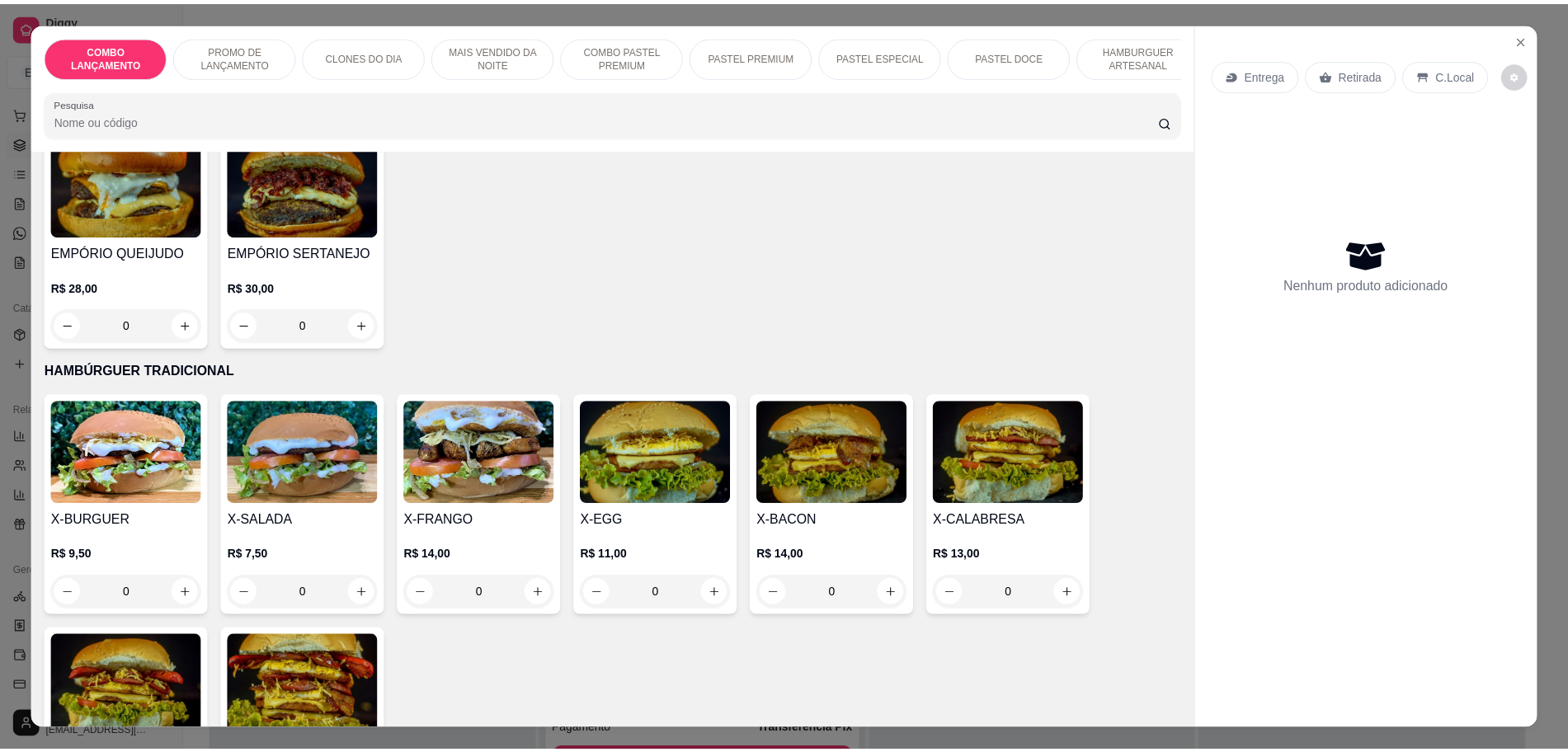
scroll to position [3298, 0]
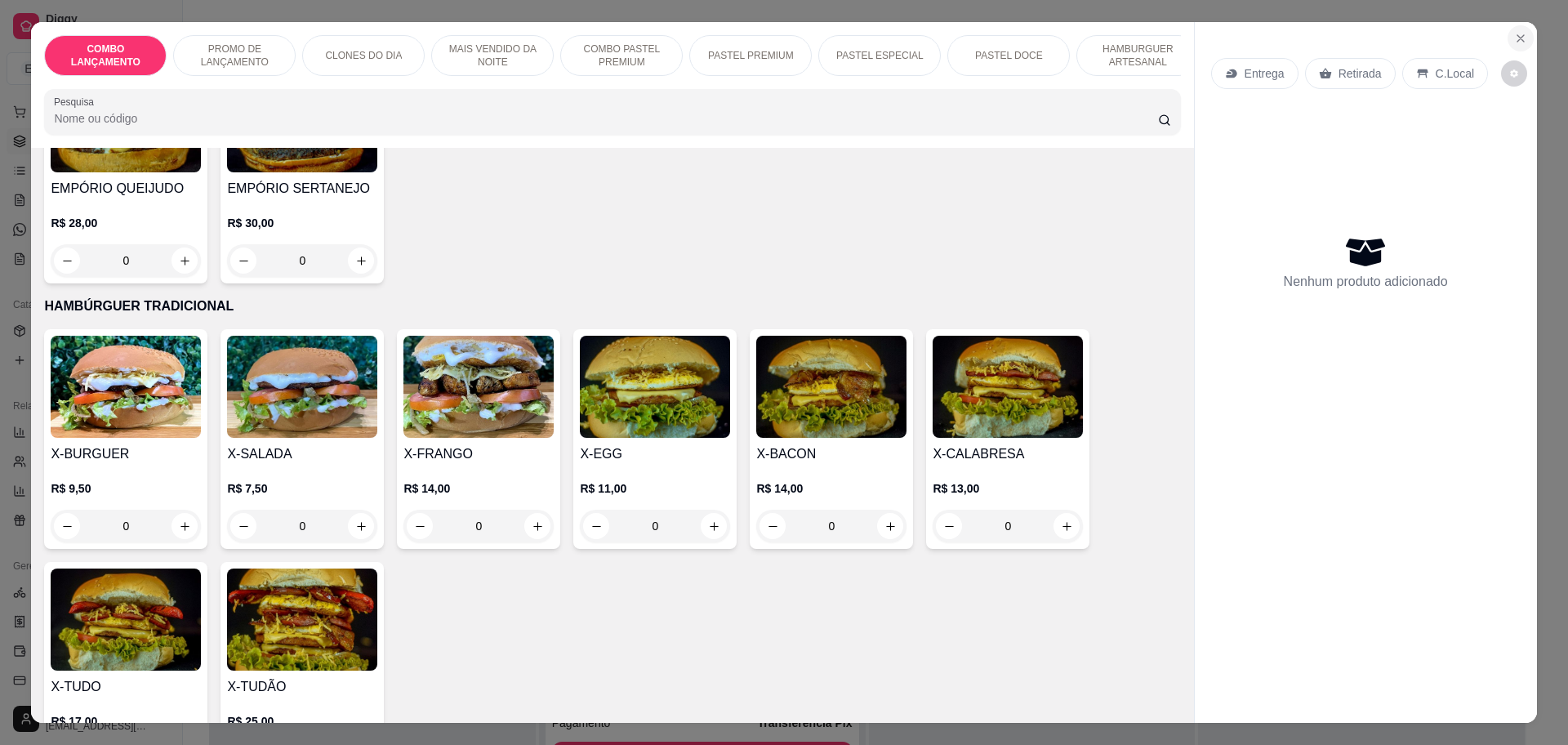
click at [1521, 32] on button "Close" at bounding box center [1520, 39] width 26 height 26
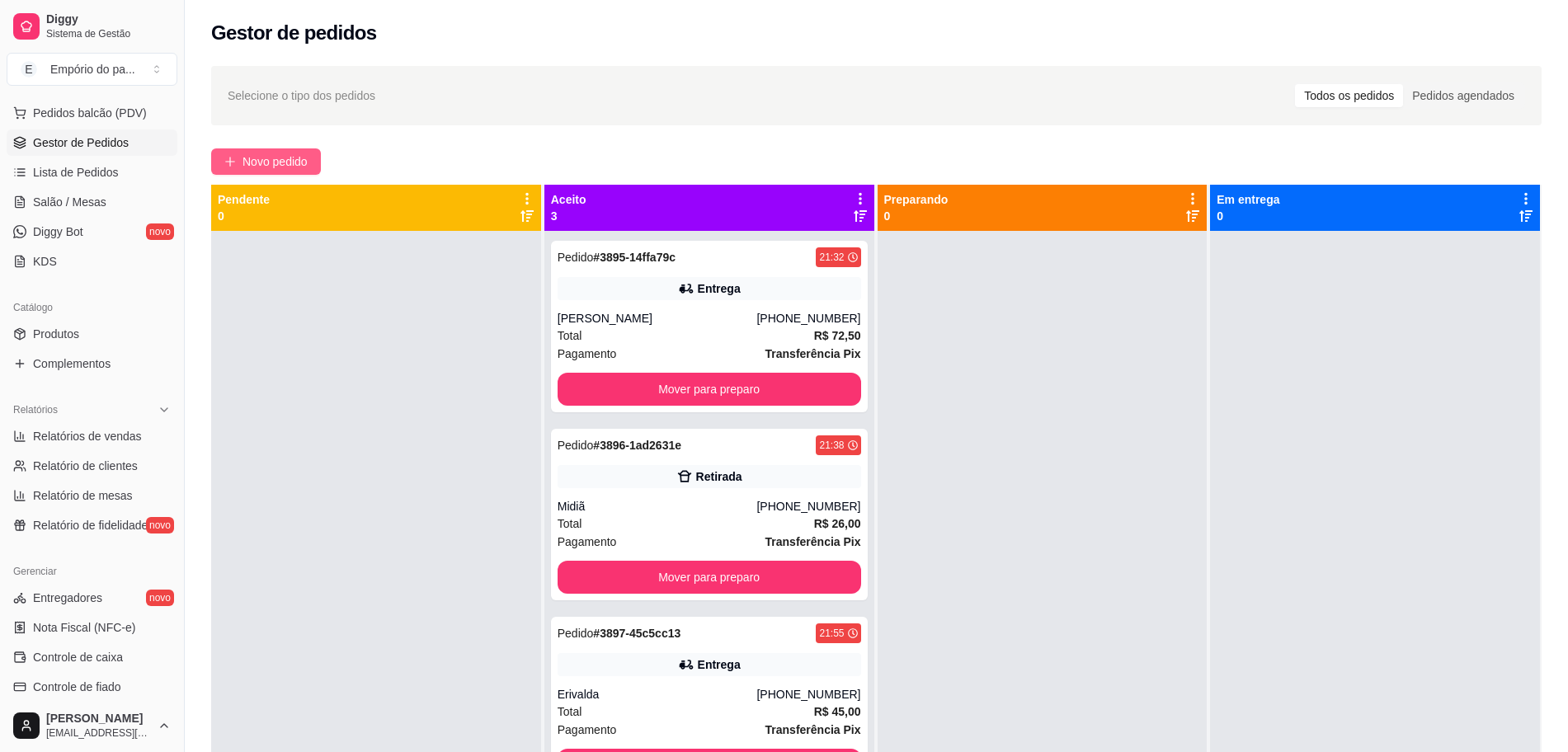
click at [281, 158] on span "Novo pedido" at bounding box center [275, 161] width 65 height 18
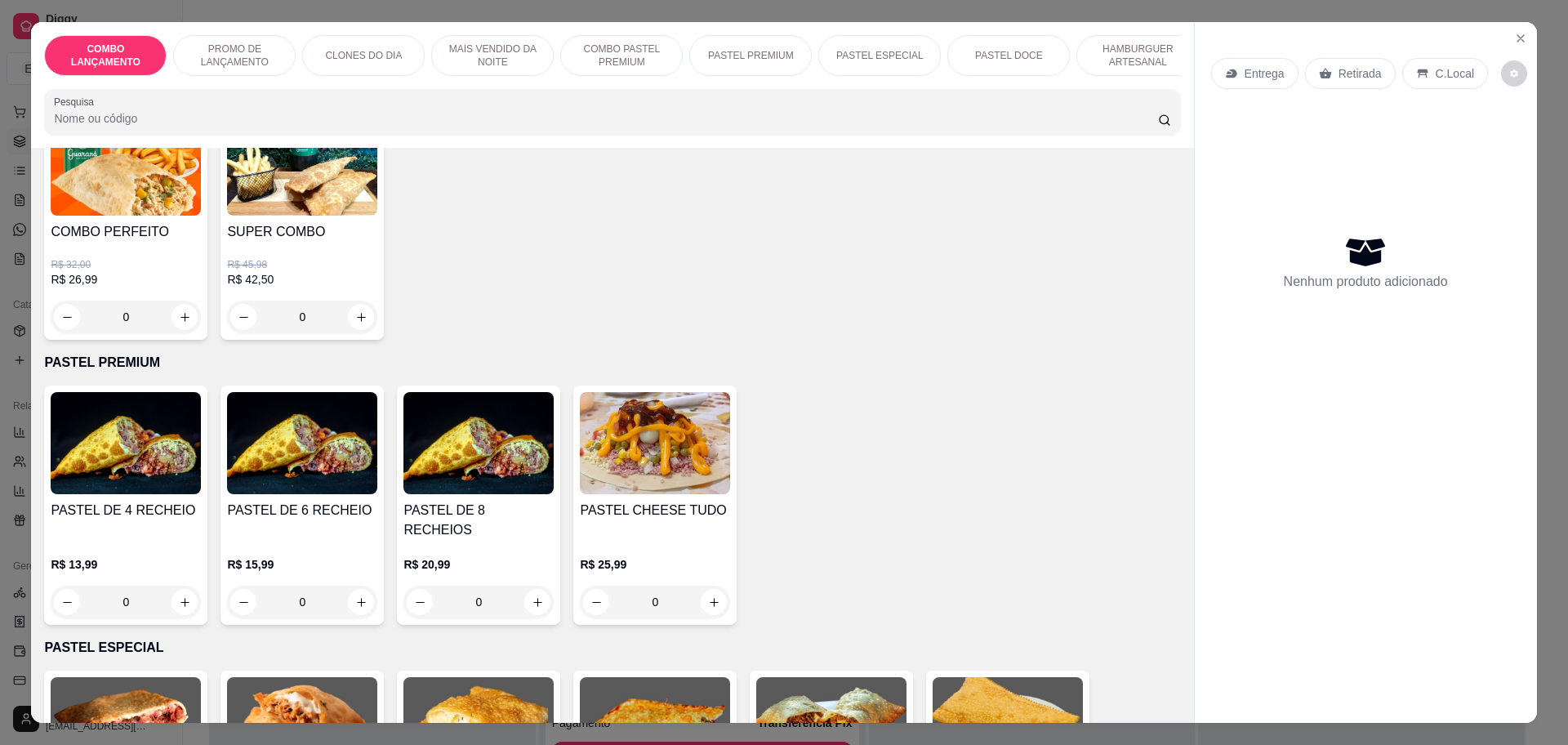
scroll to position [1940, 0]
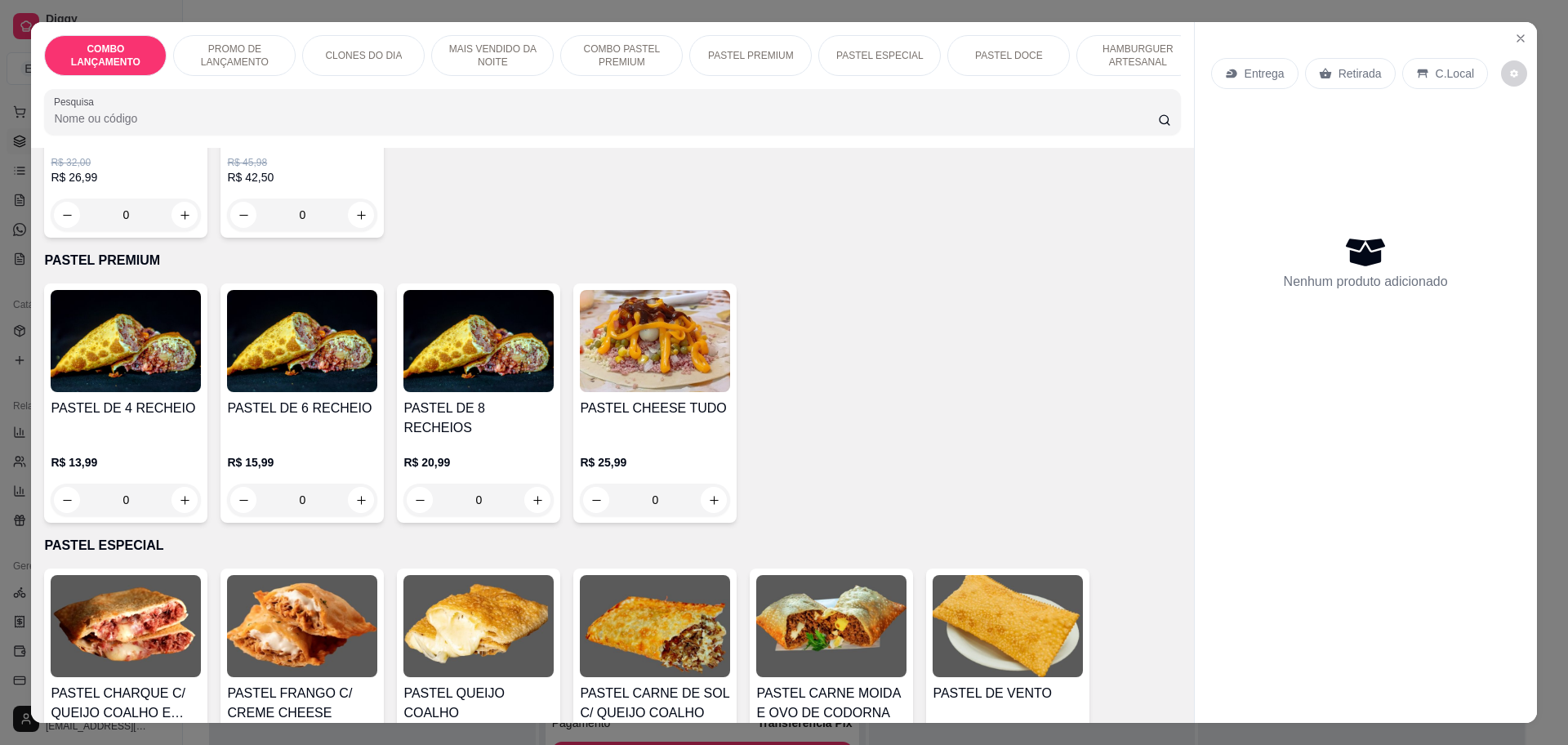
click at [175, 483] on div "0" at bounding box center [125, 500] width 150 height 33
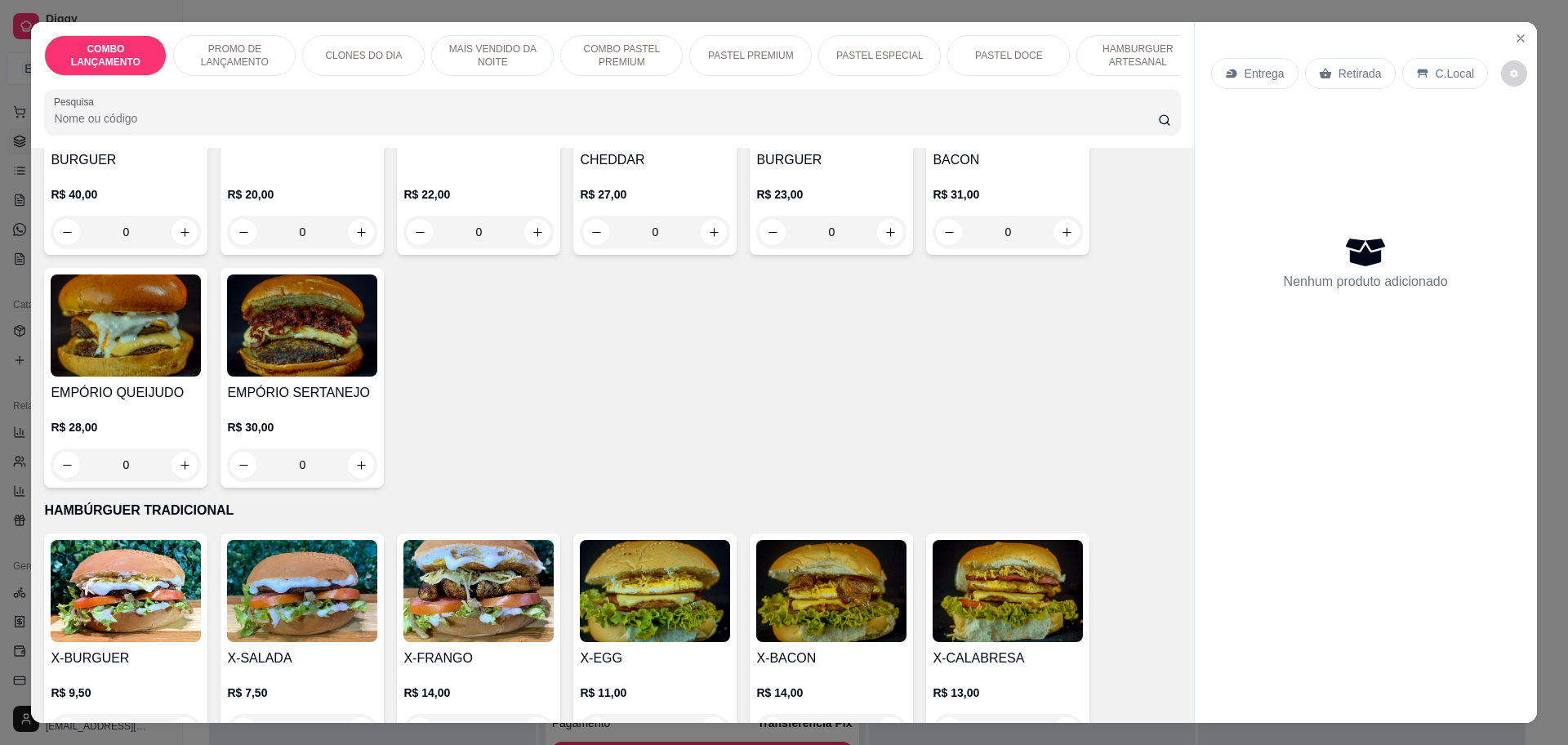
scroll to position [3267, 0]
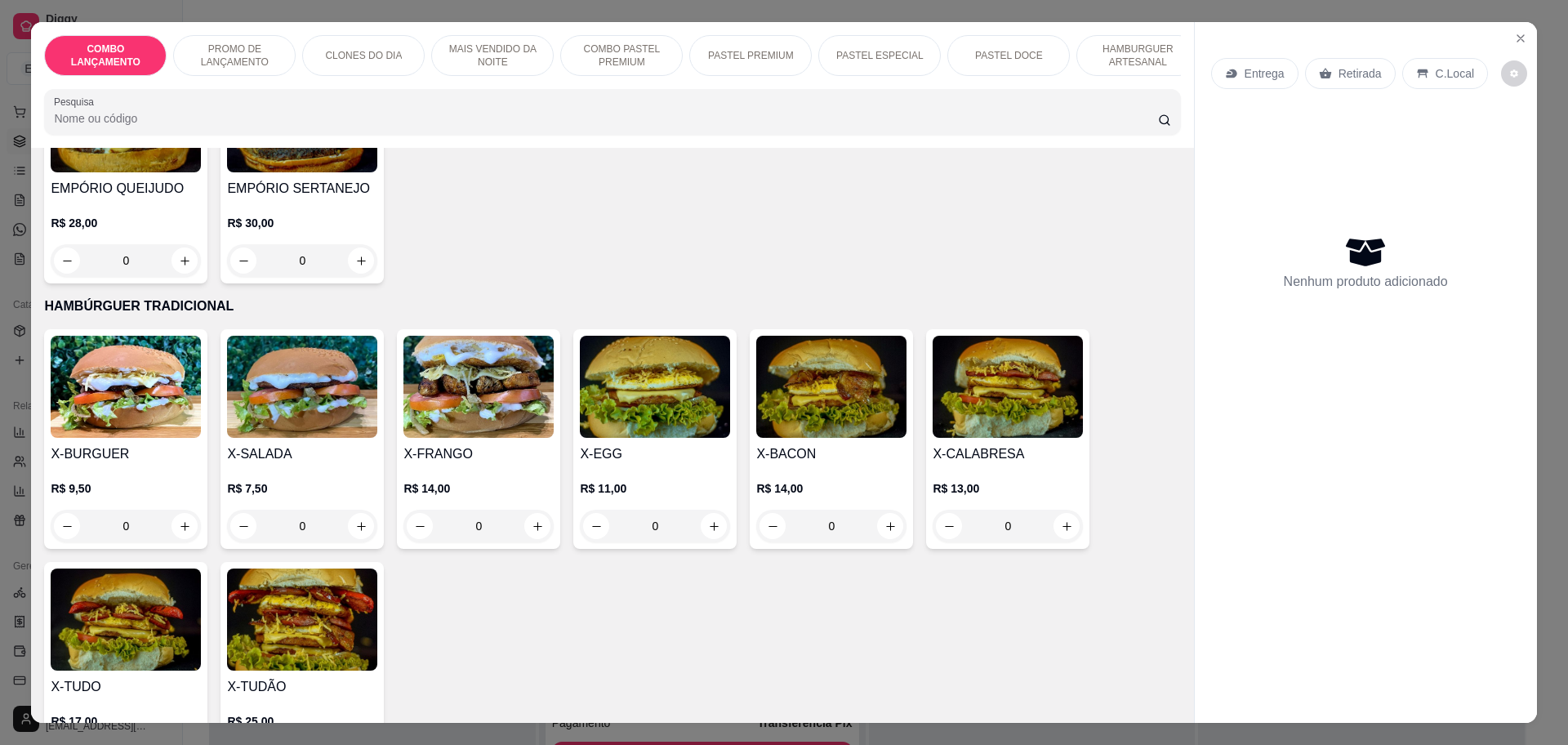
click at [356, 510] on div "0" at bounding box center [302, 526] width 150 height 33
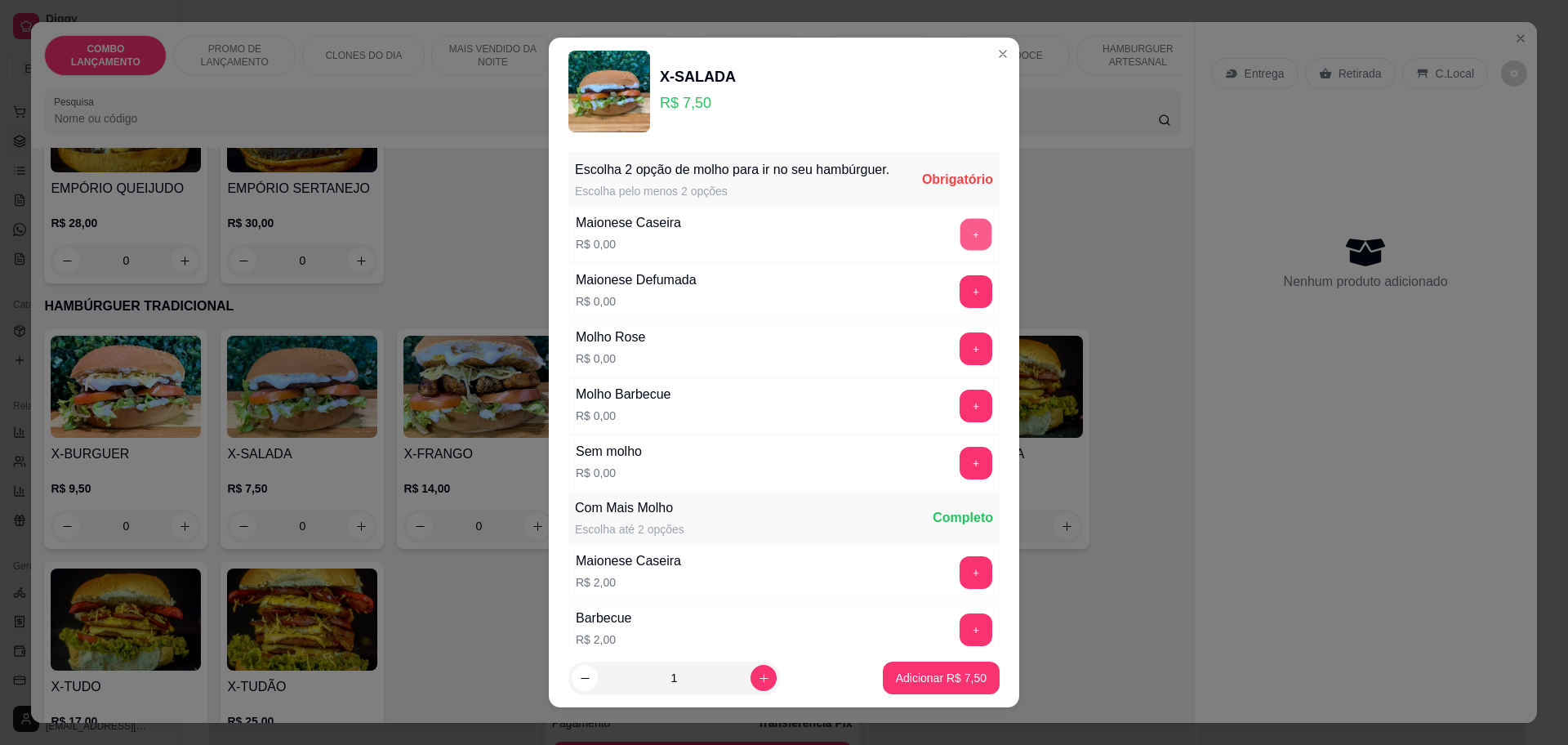
click at [960, 250] on button "+" at bounding box center [976, 234] width 32 height 32
click at [937, 398] on div "Molho Barbecue R$ 0,00 +" at bounding box center [784, 406] width 431 height 57
click at [960, 416] on button "+" at bounding box center [976, 405] width 32 height 32
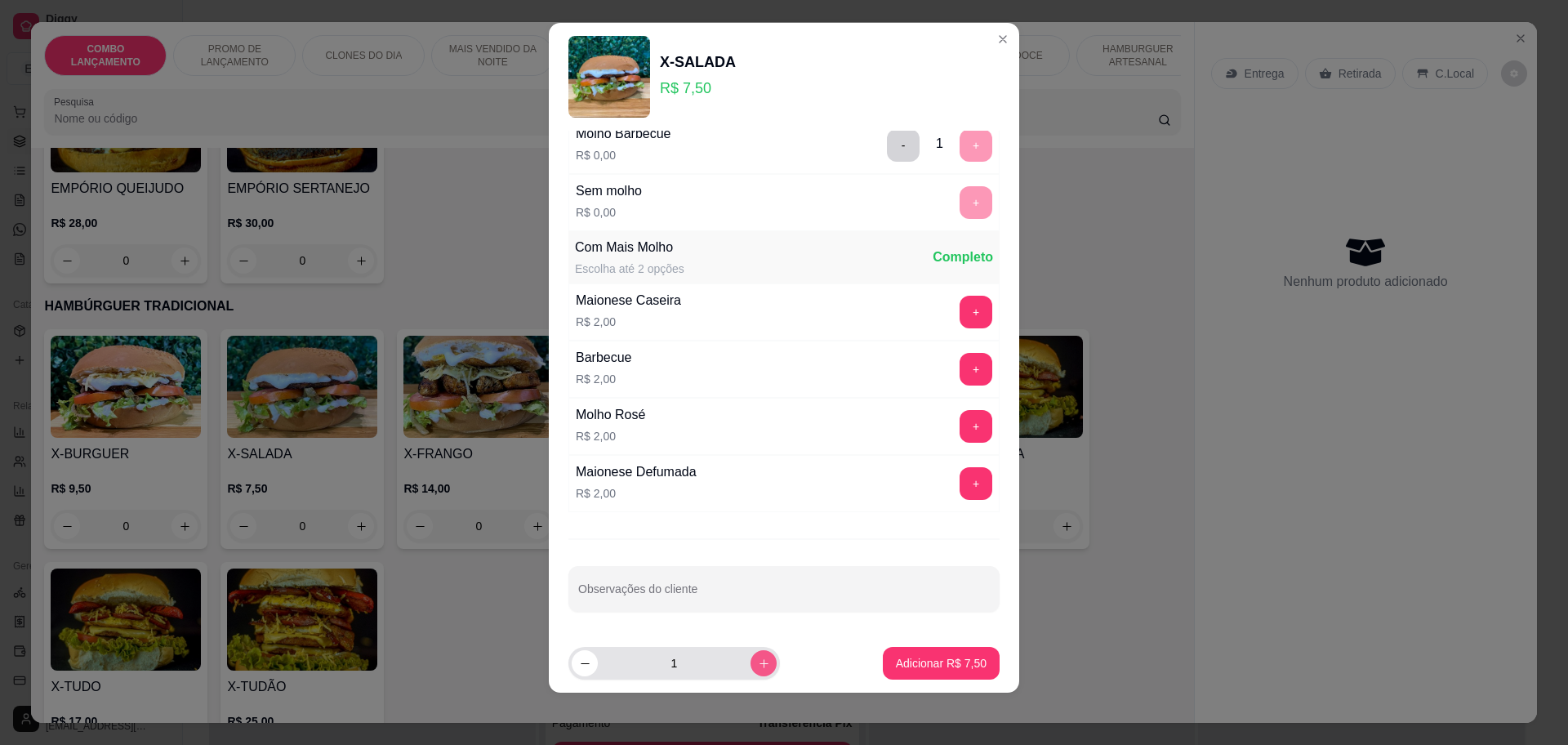
click at [758, 665] on icon "increase-product-quantity" at bounding box center [763, 663] width 12 height 12
type input "2"
click at [896, 656] on p "Adicionar R$ 15,00" at bounding box center [937, 663] width 97 height 16
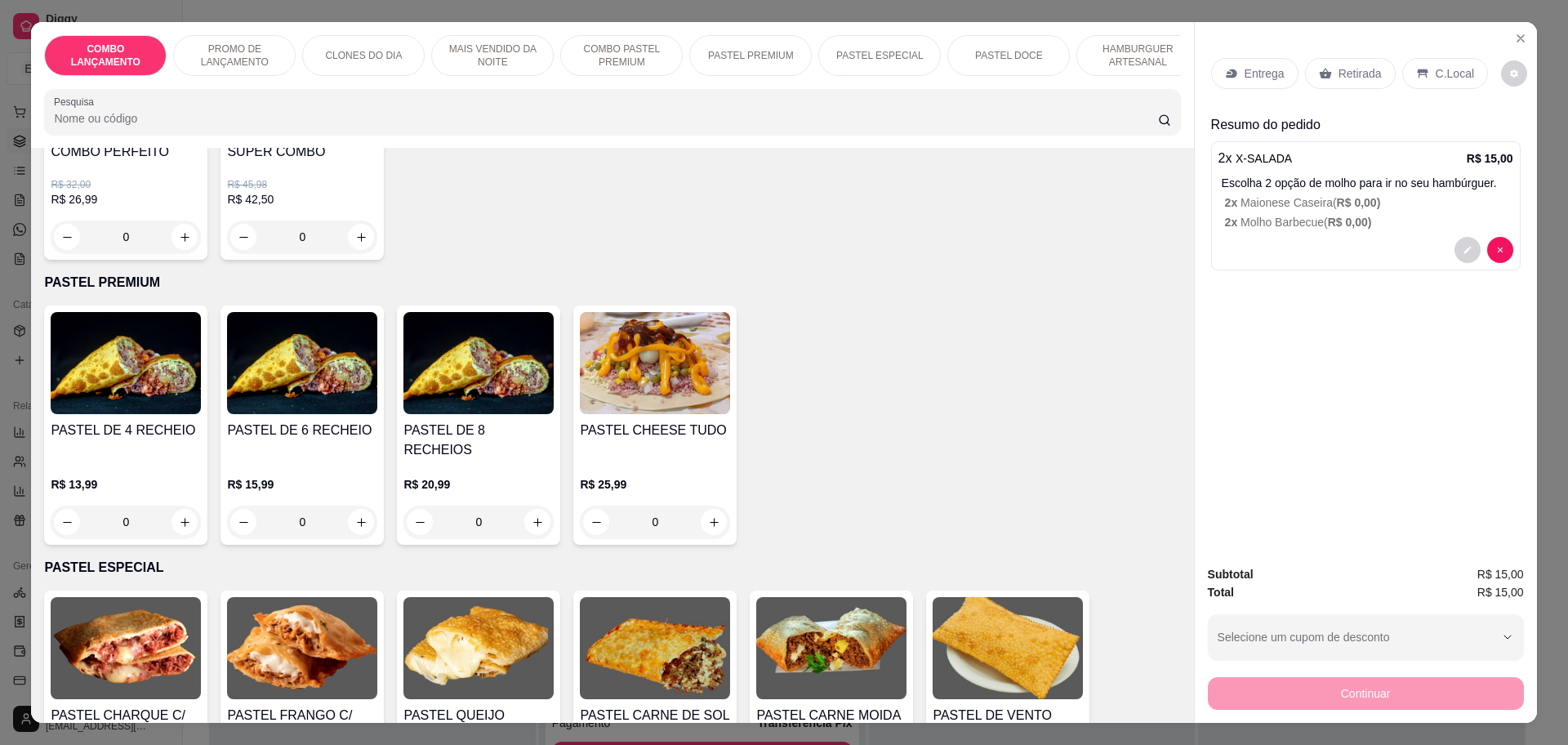
scroll to position [1838, 0]
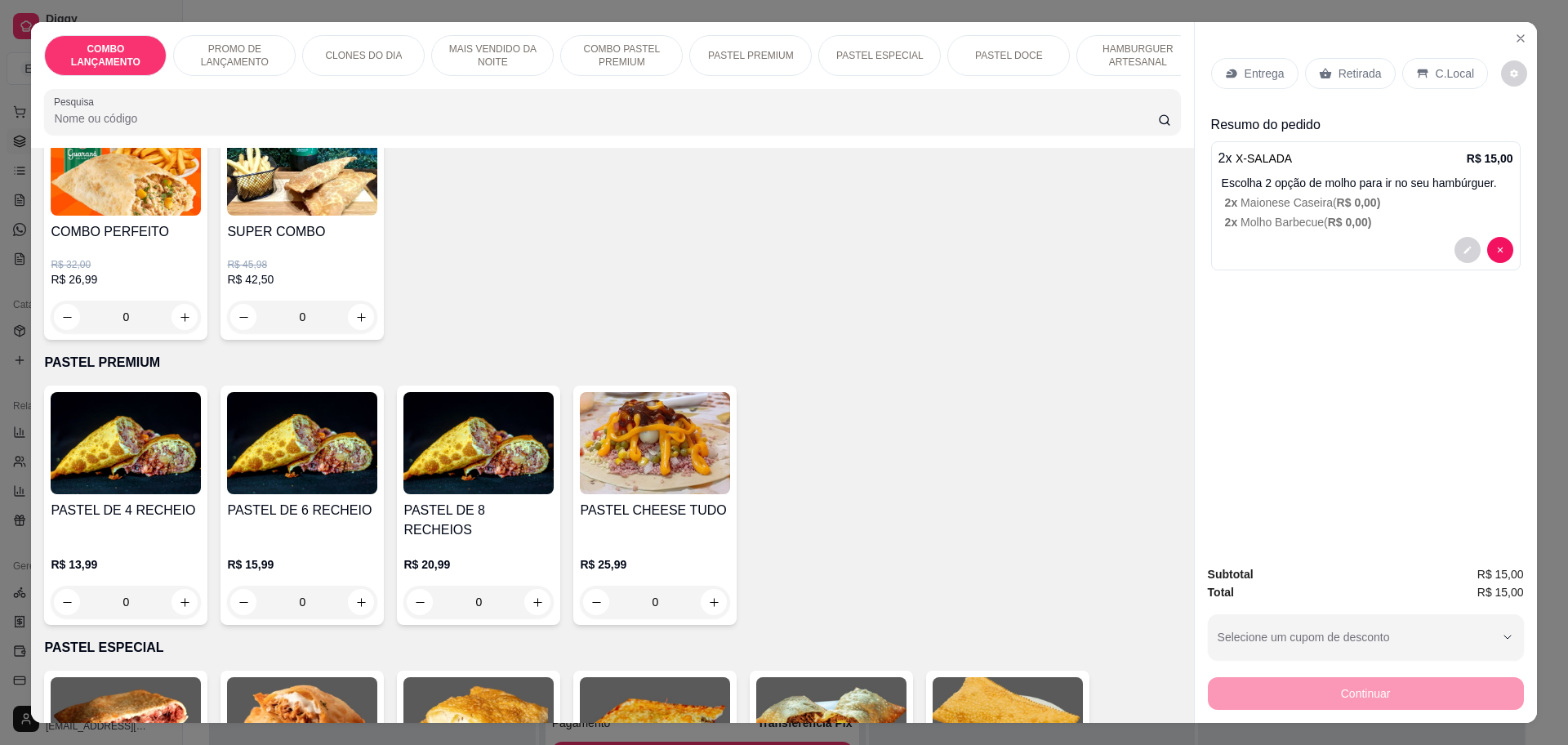
click at [103, 436] on img at bounding box center [125, 443] width 150 height 102
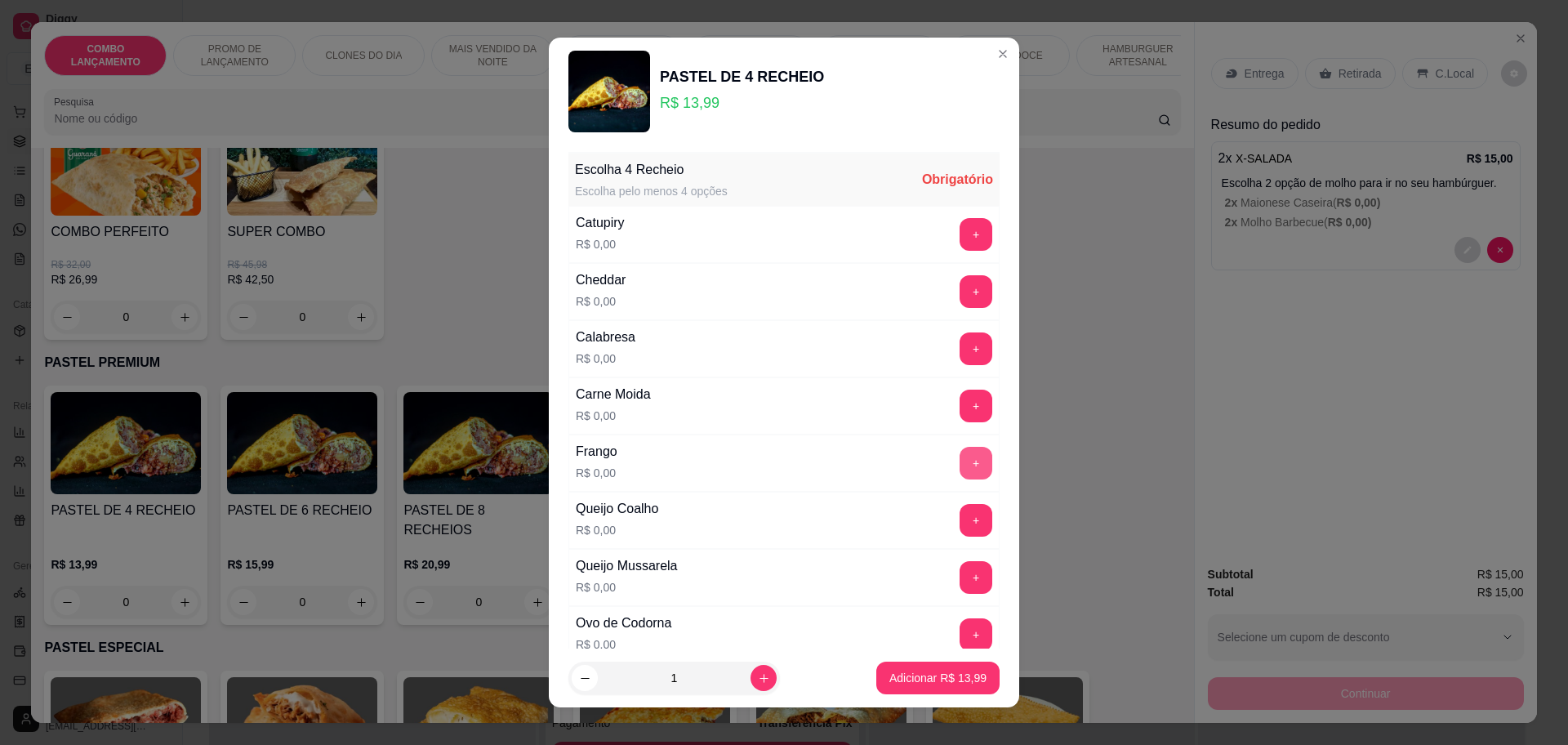
click at [959, 470] on button "+" at bounding box center [976, 464] width 33 height 33
click at [959, 527] on button "+" at bounding box center [976, 520] width 33 height 33
click at [960, 582] on button "+" at bounding box center [976, 577] width 32 height 32
click at [960, 346] on button "+" at bounding box center [976, 348] width 32 height 32
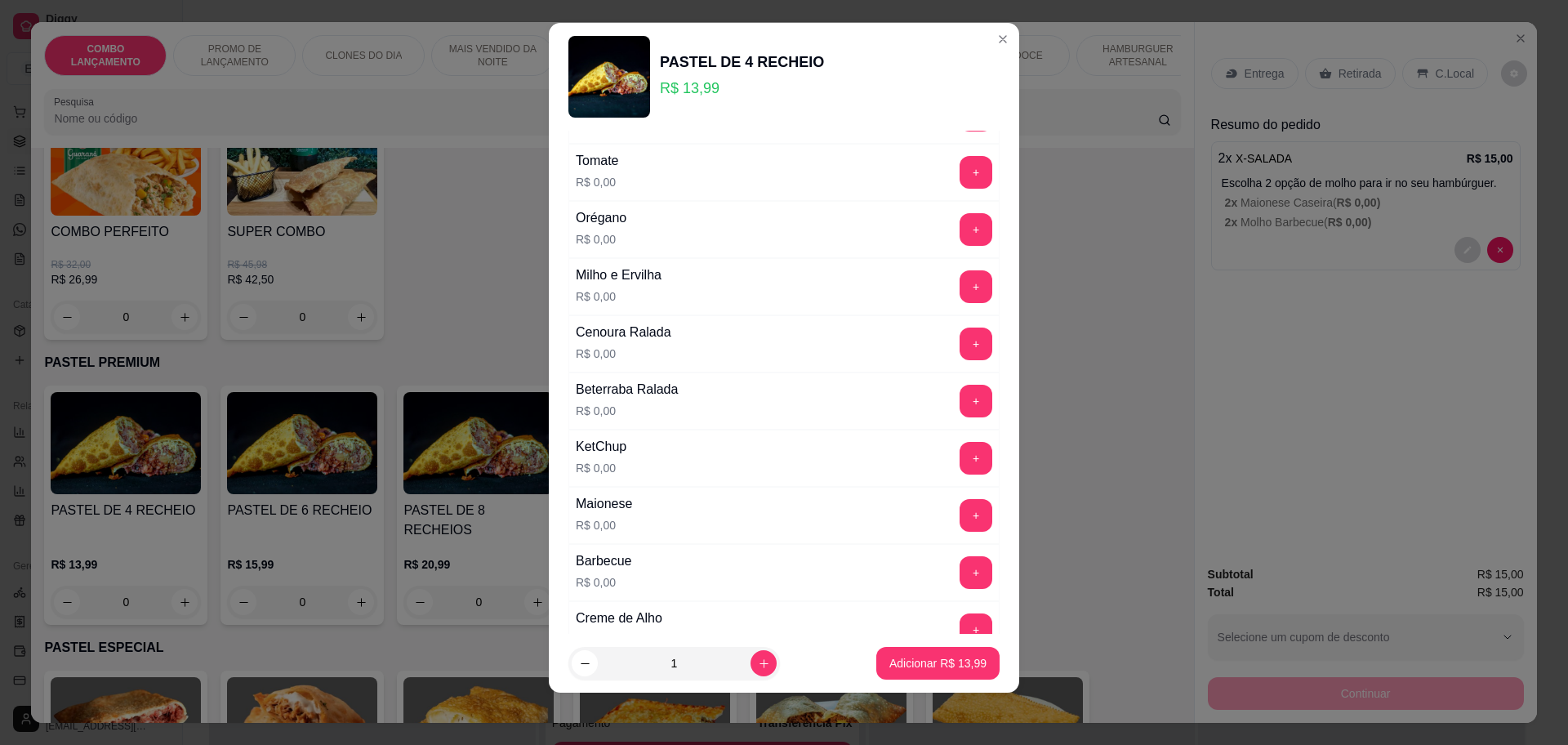
scroll to position [734, 0]
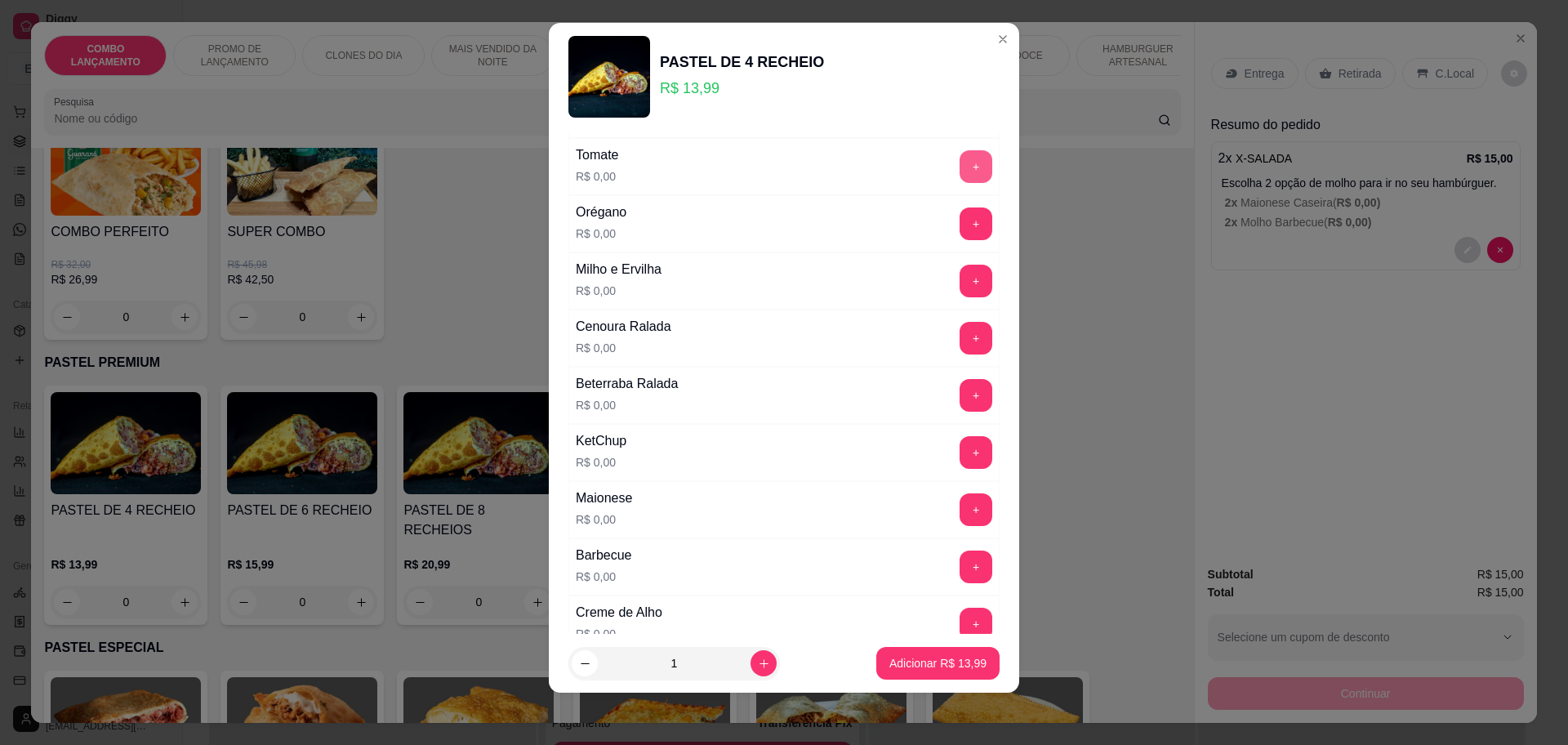
click at [959, 154] on button "+" at bounding box center [976, 167] width 33 height 33
click at [959, 223] on button "+" at bounding box center [976, 224] width 33 height 33
click at [959, 289] on button "+" at bounding box center [976, 281] width 33 height 33
click at [960, 353] on button "+" at bounding box center [976, 337] width 32 height 32
click at [959, 396] on button "+" at bounding box center [976, 395] width 33 height 33
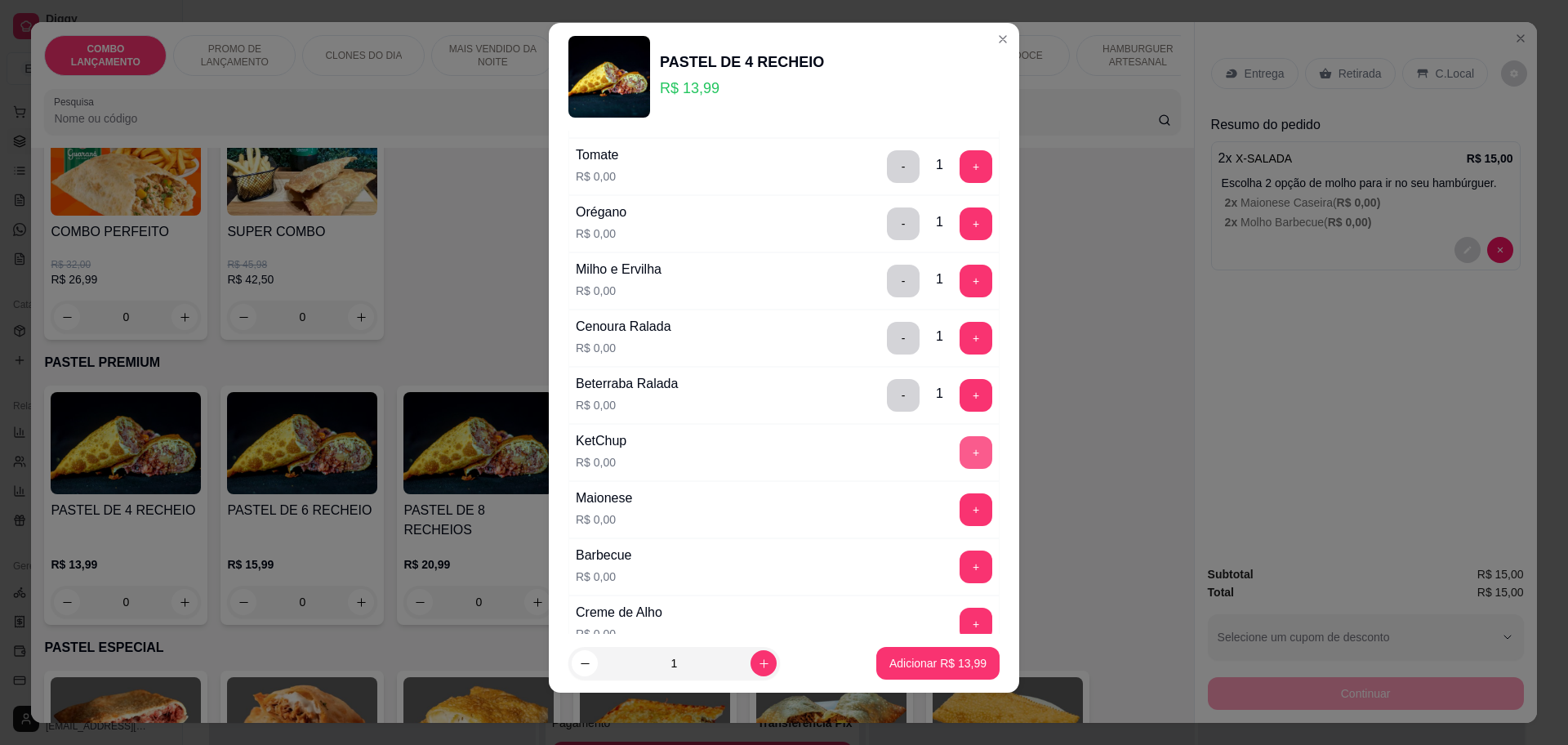
click at [959, 442] on button "+" at bounding box center [976, 453] width 33 height 33
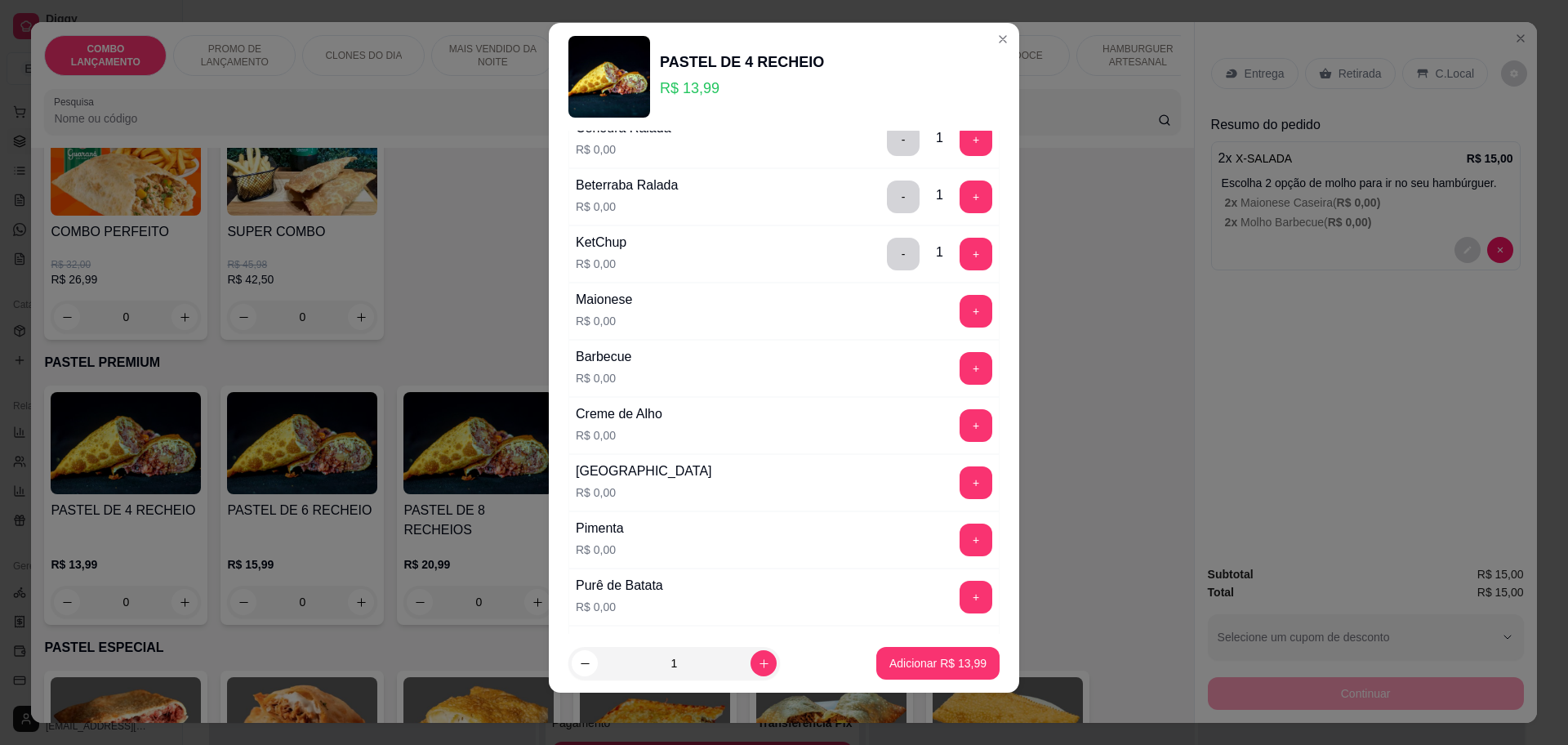
scroll to position [939, 0]
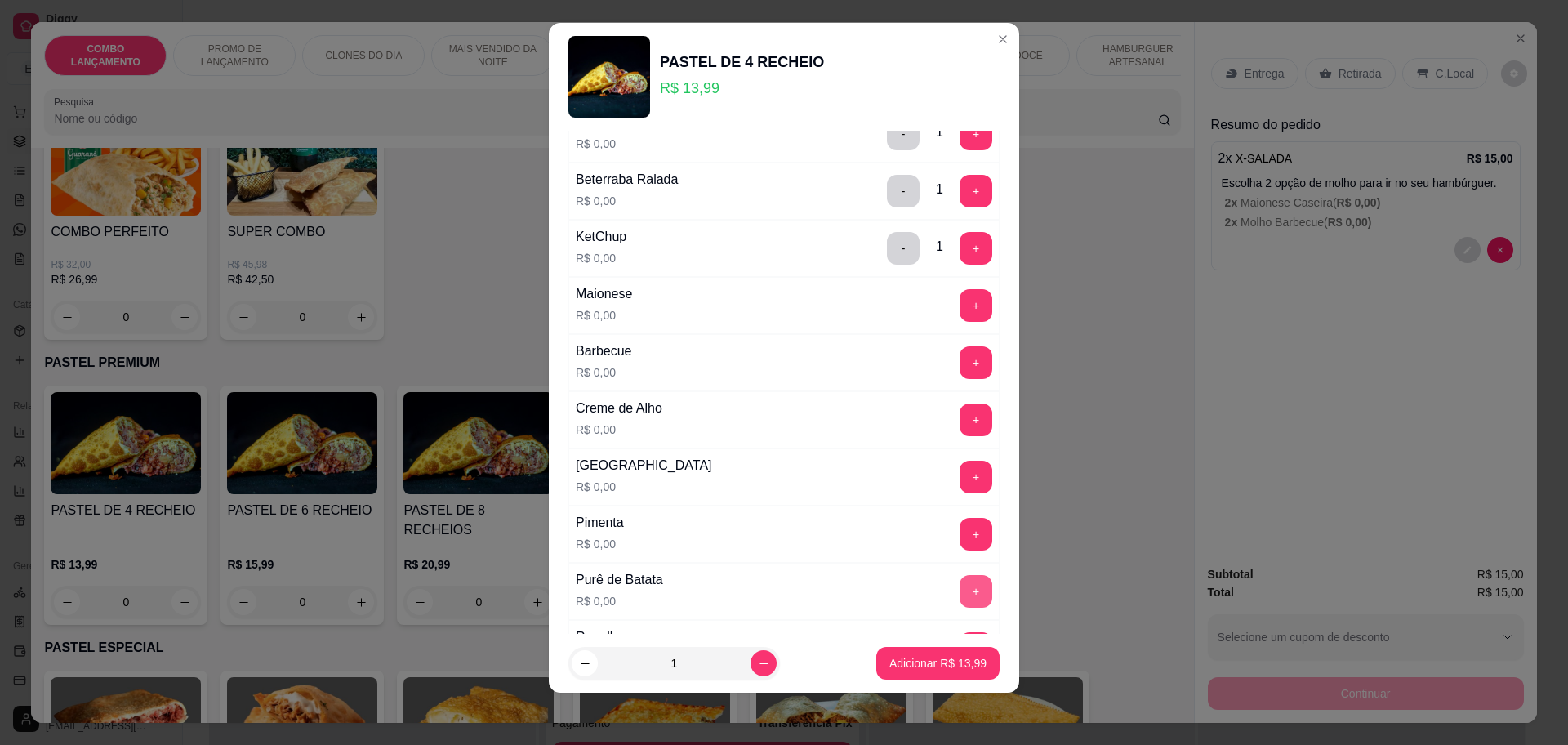
click at [959, 590] on button "+" at bounding box center [976, 592] width 33 height 33
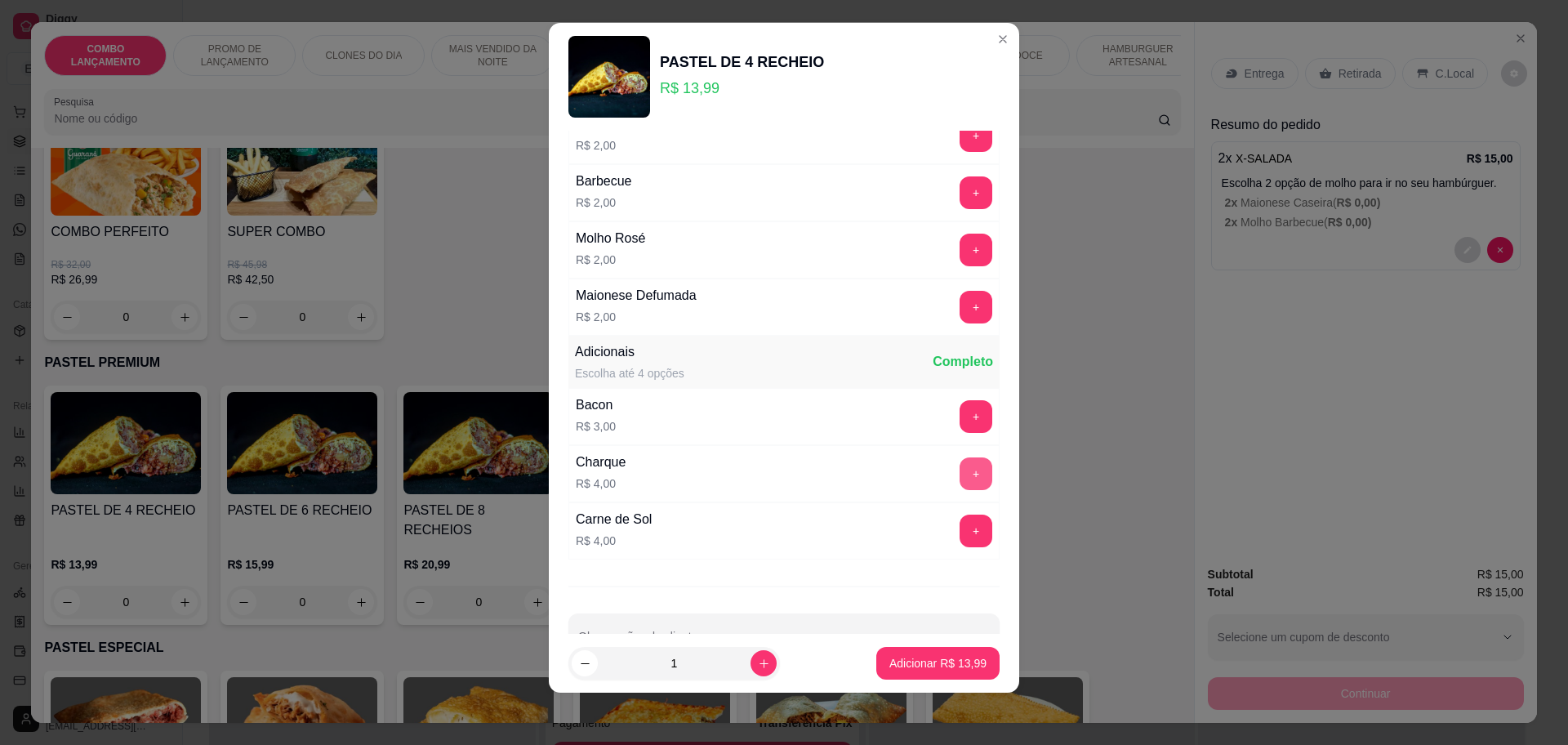
scroll to position [1666, 0]
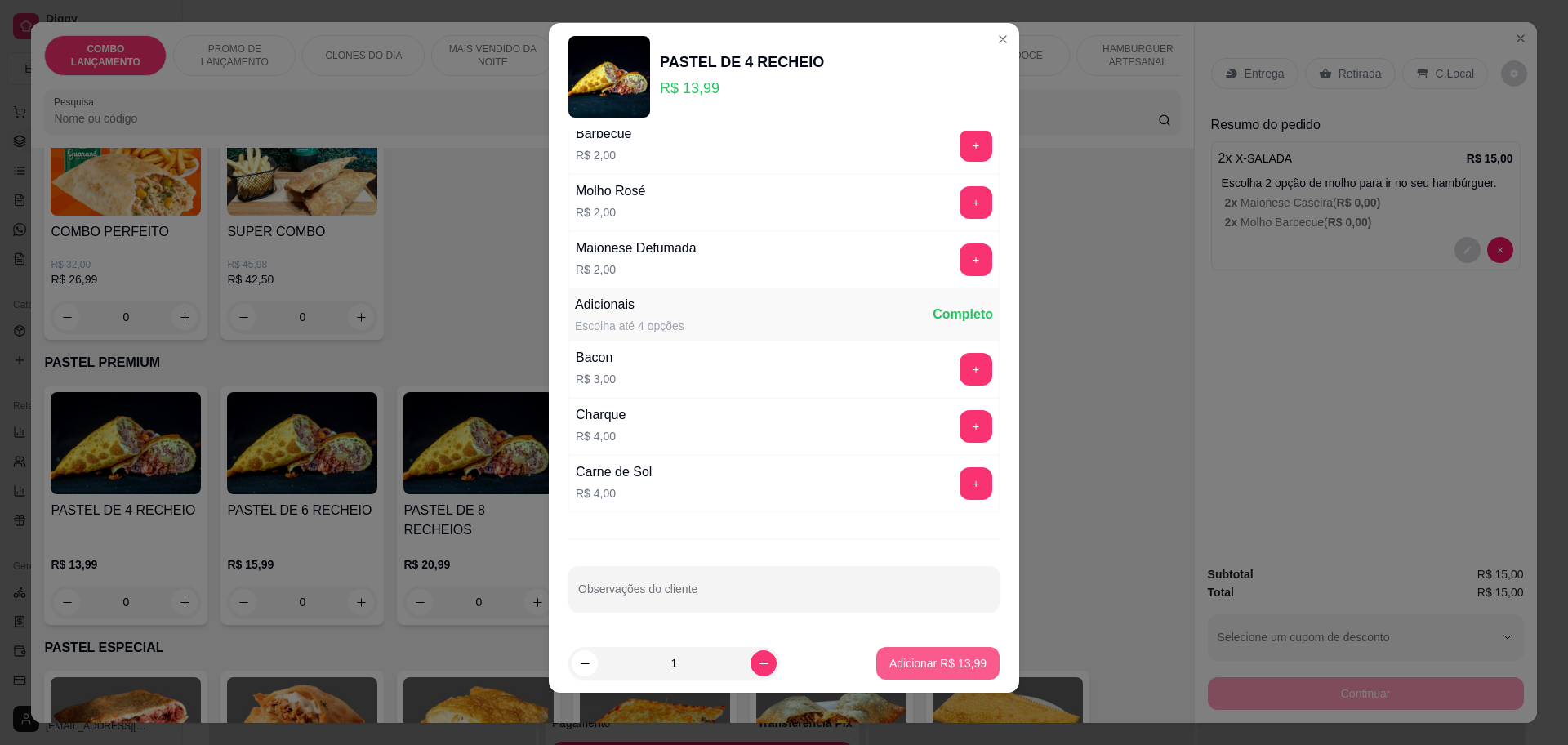
click at [920, 655] on p "Adicionar R$ 13,99" at bounding box center [937, 663] width 97 height 16
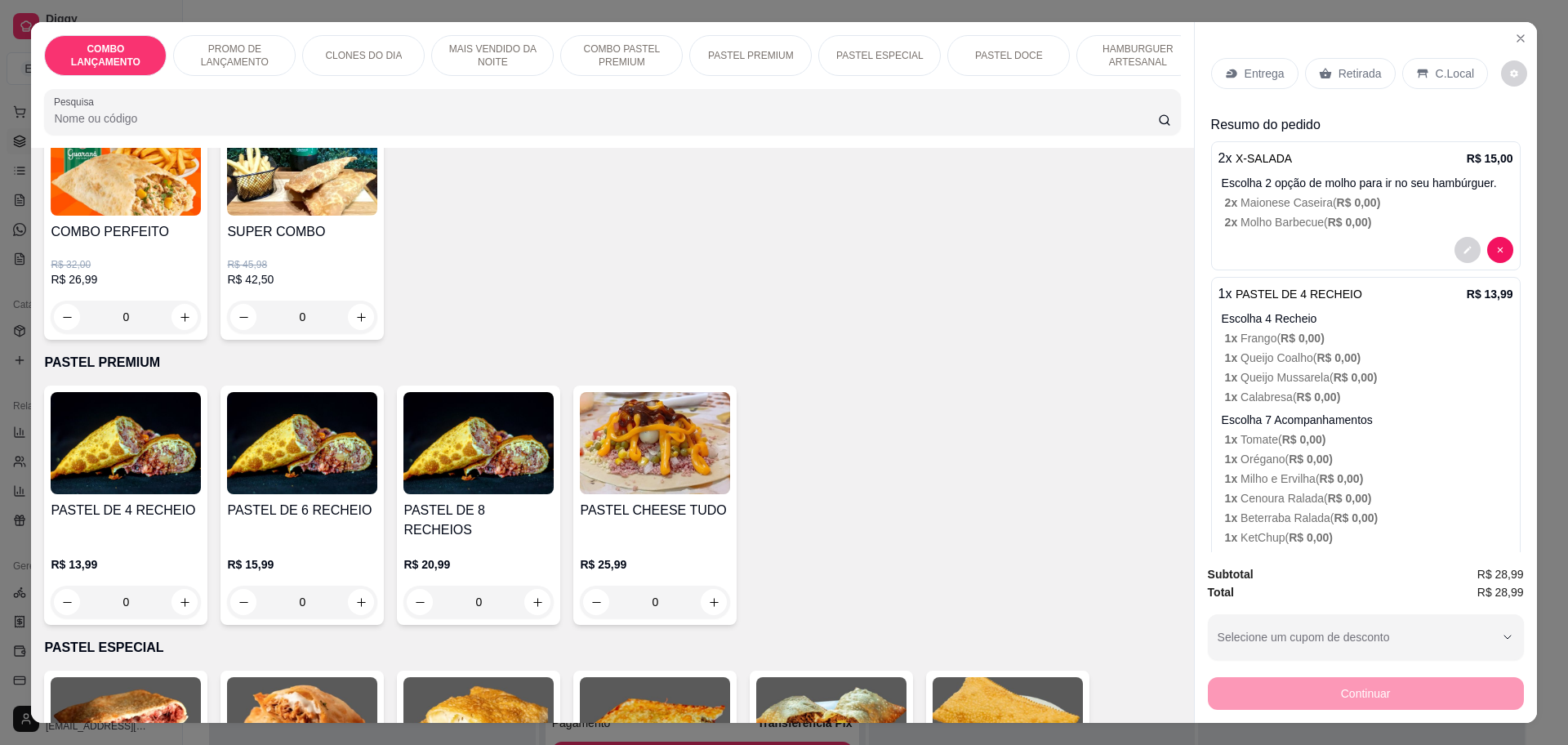
click at [1327, 75] on div "Retirada" at bounding box center [1350, 74] width 91 height 31
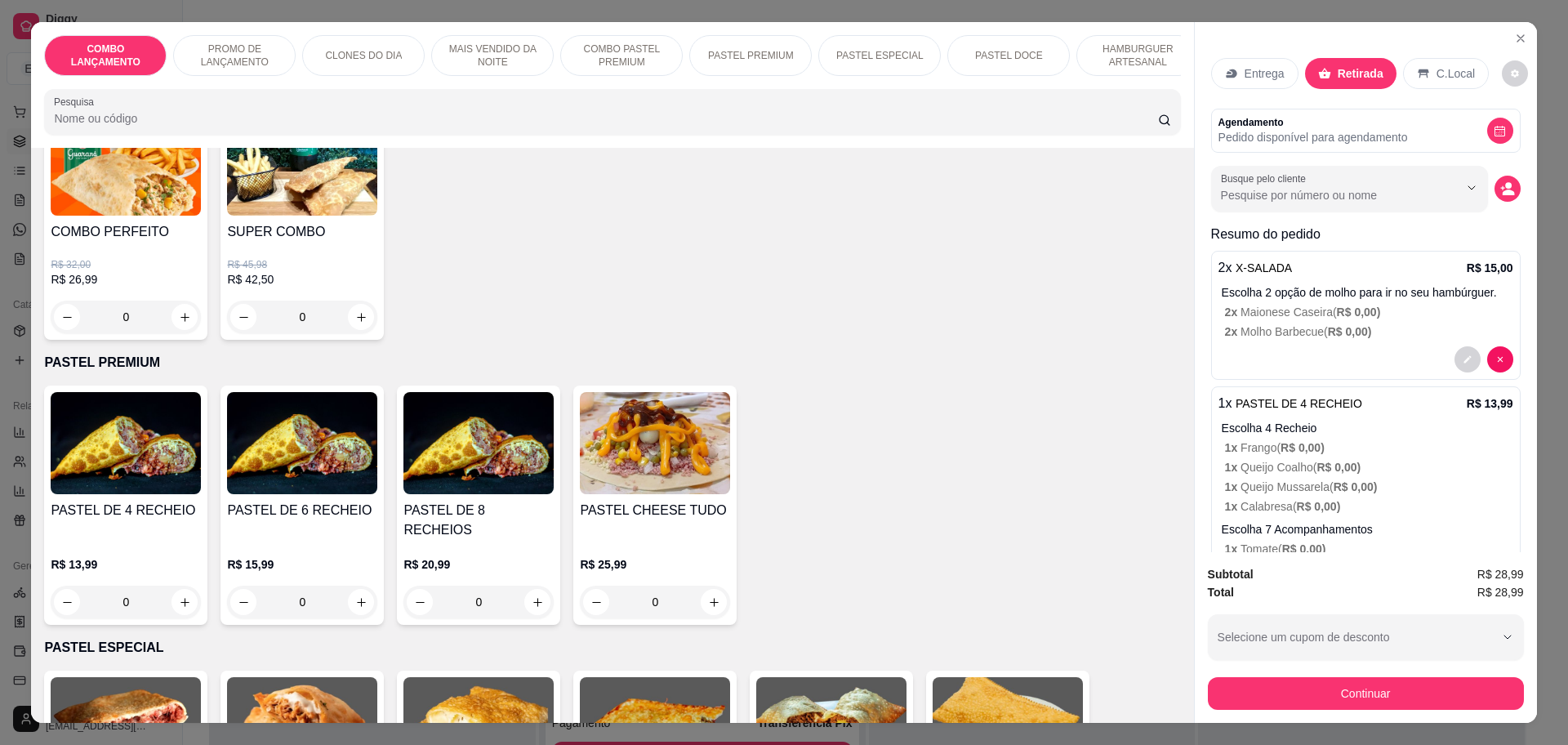
click at [1245, 75] on p "Entrega" at bounding box center [1264, 74] width 40 height 16
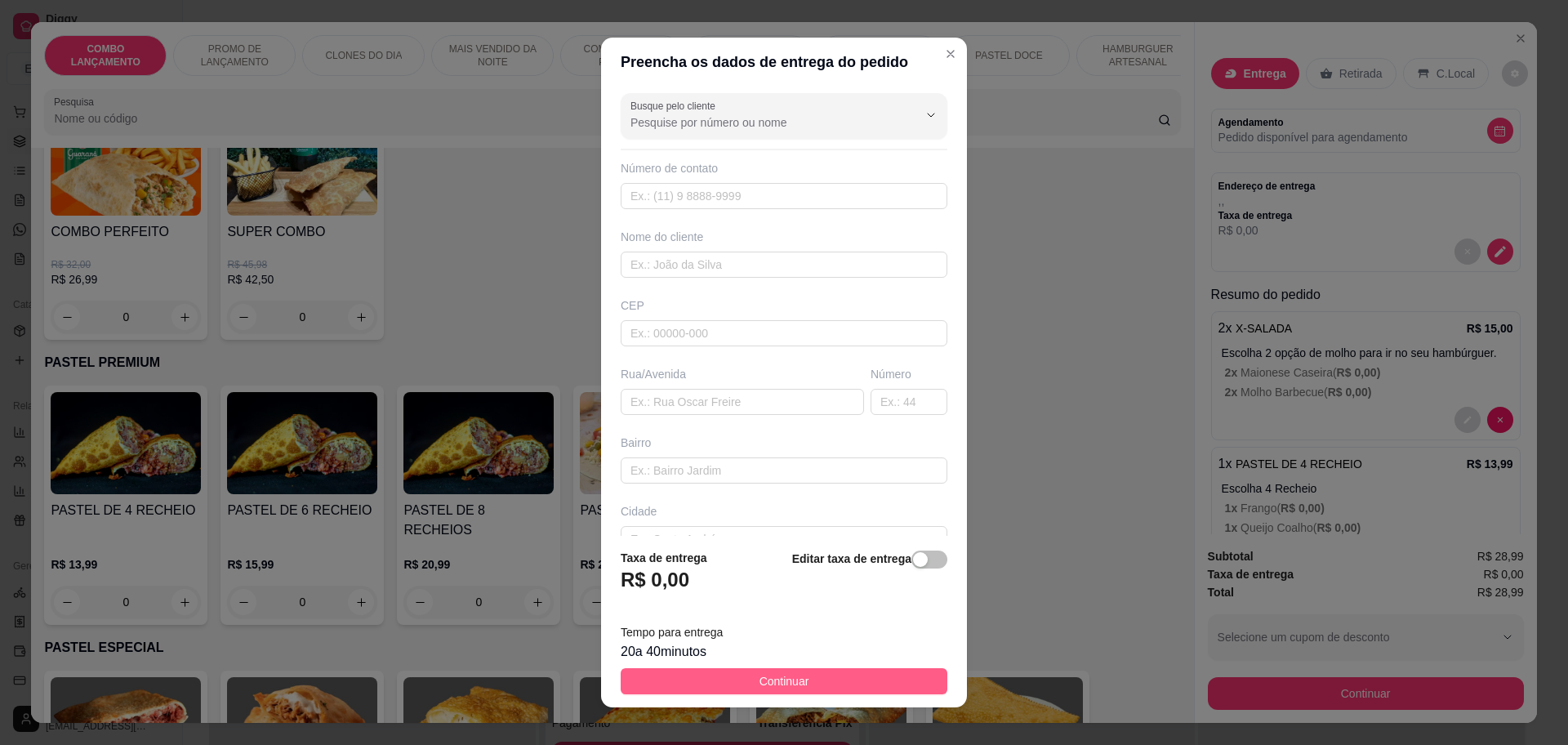
click at [818, 679] on button "Continuar" at bounding box center [784, 681] width 326 height 26
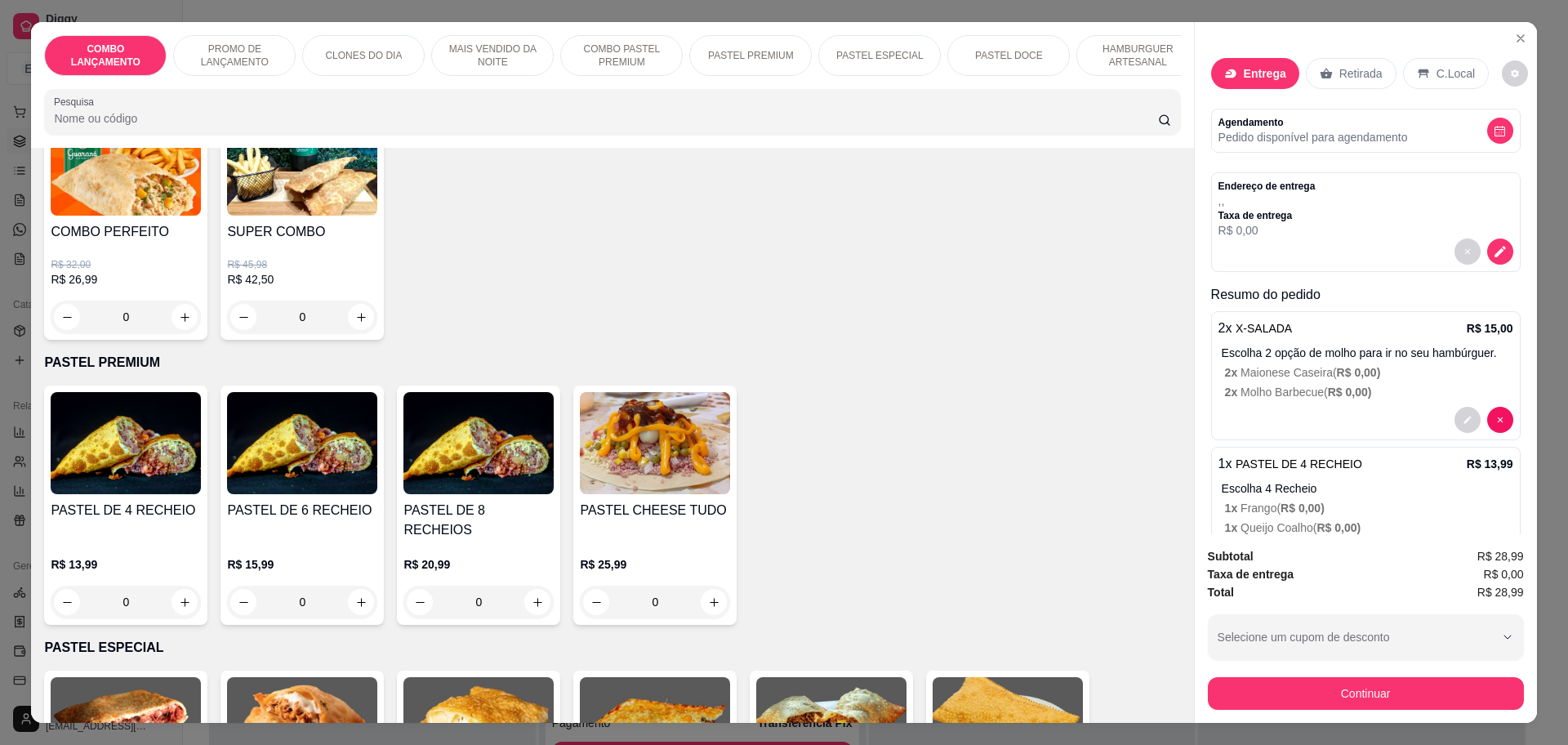
scroll to position [280, 0]
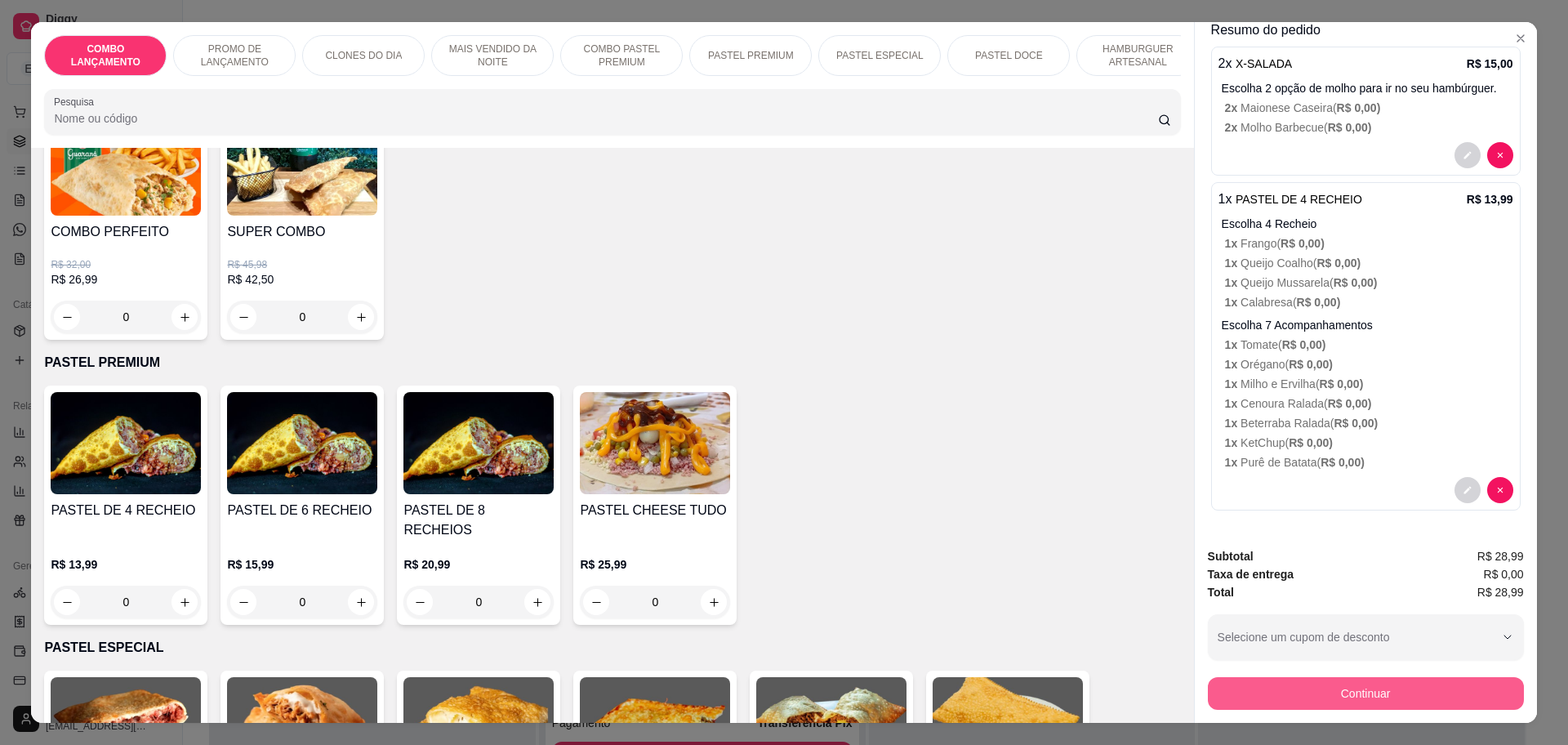
click at [1406, 690] on button "Continuar" at bounding box center [1365, 693] width 316 height 33
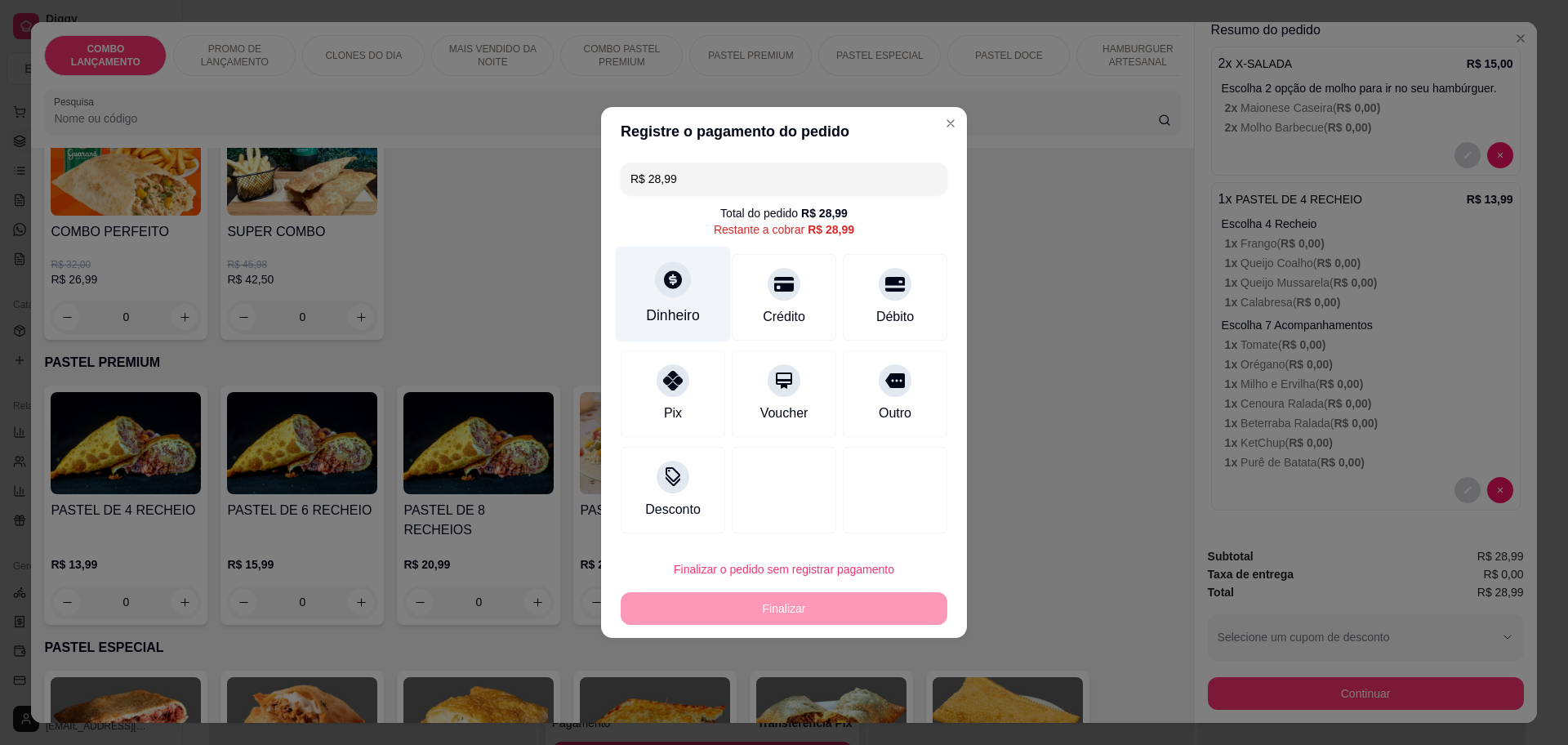
click at [653, 318] on div "Dinheiro" at bounding box center [673, 315] width 54 height 21
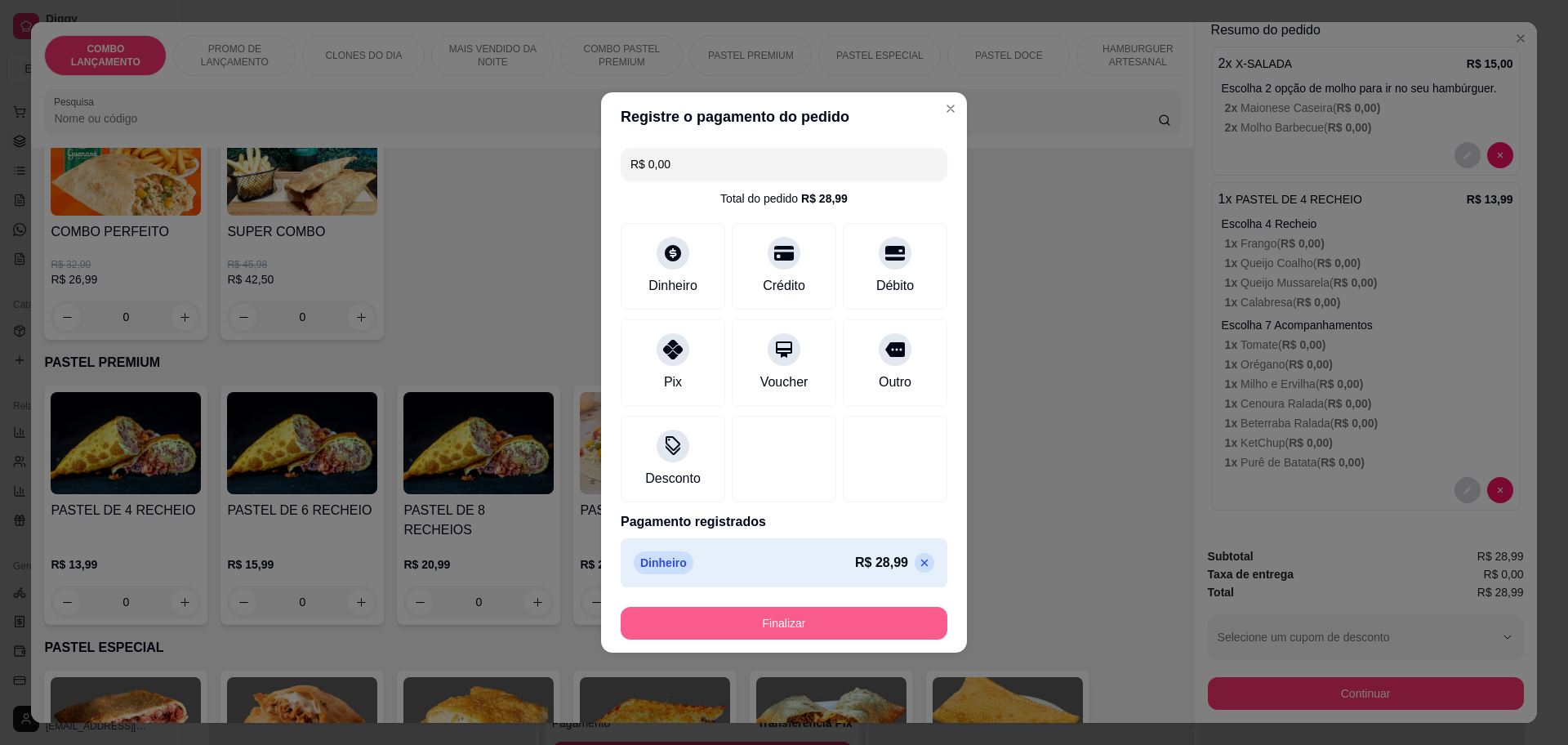
click at [839, 624] on button "Finalizar" at bounding box center [784, 624] width 326 height 33
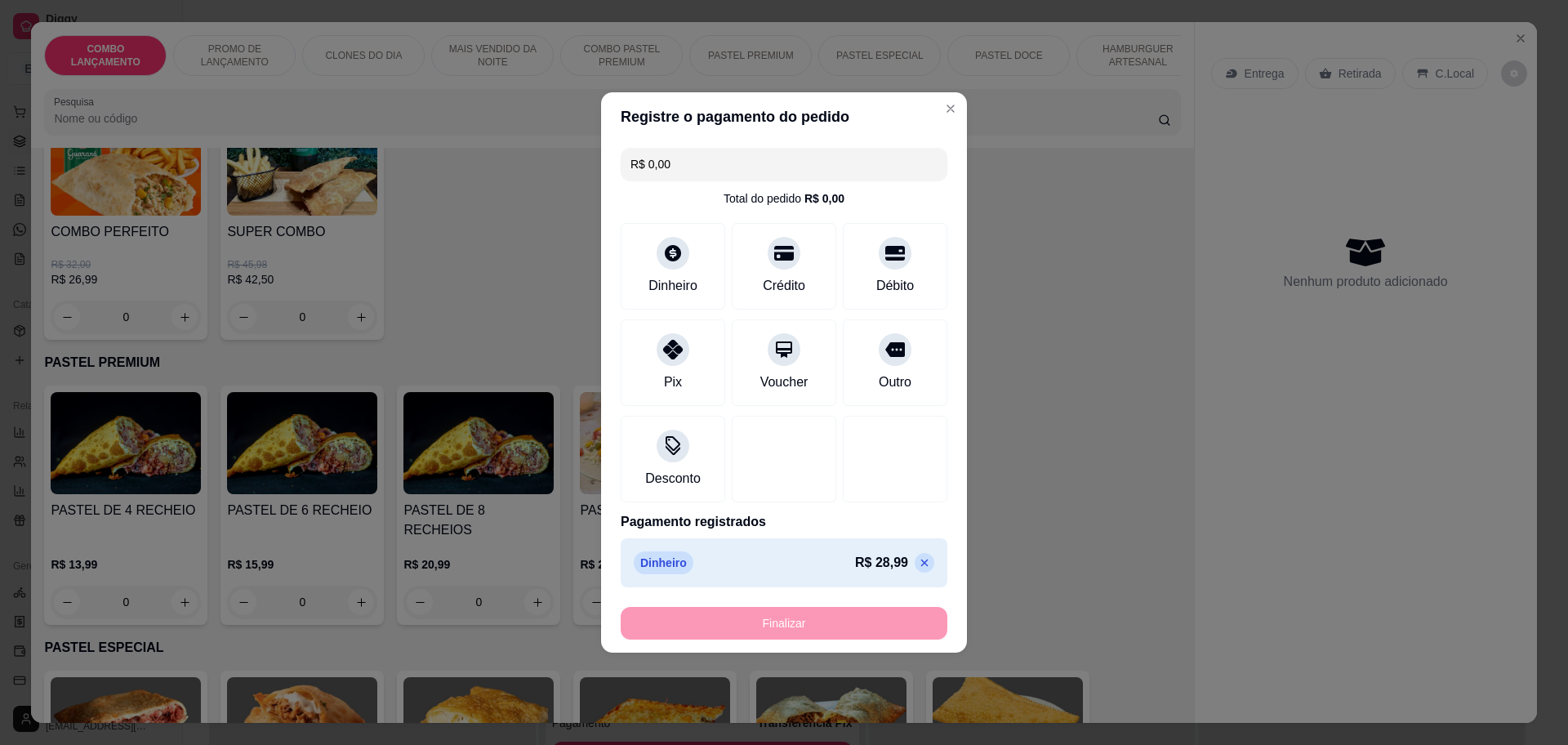
type input "-R$ 28,99"
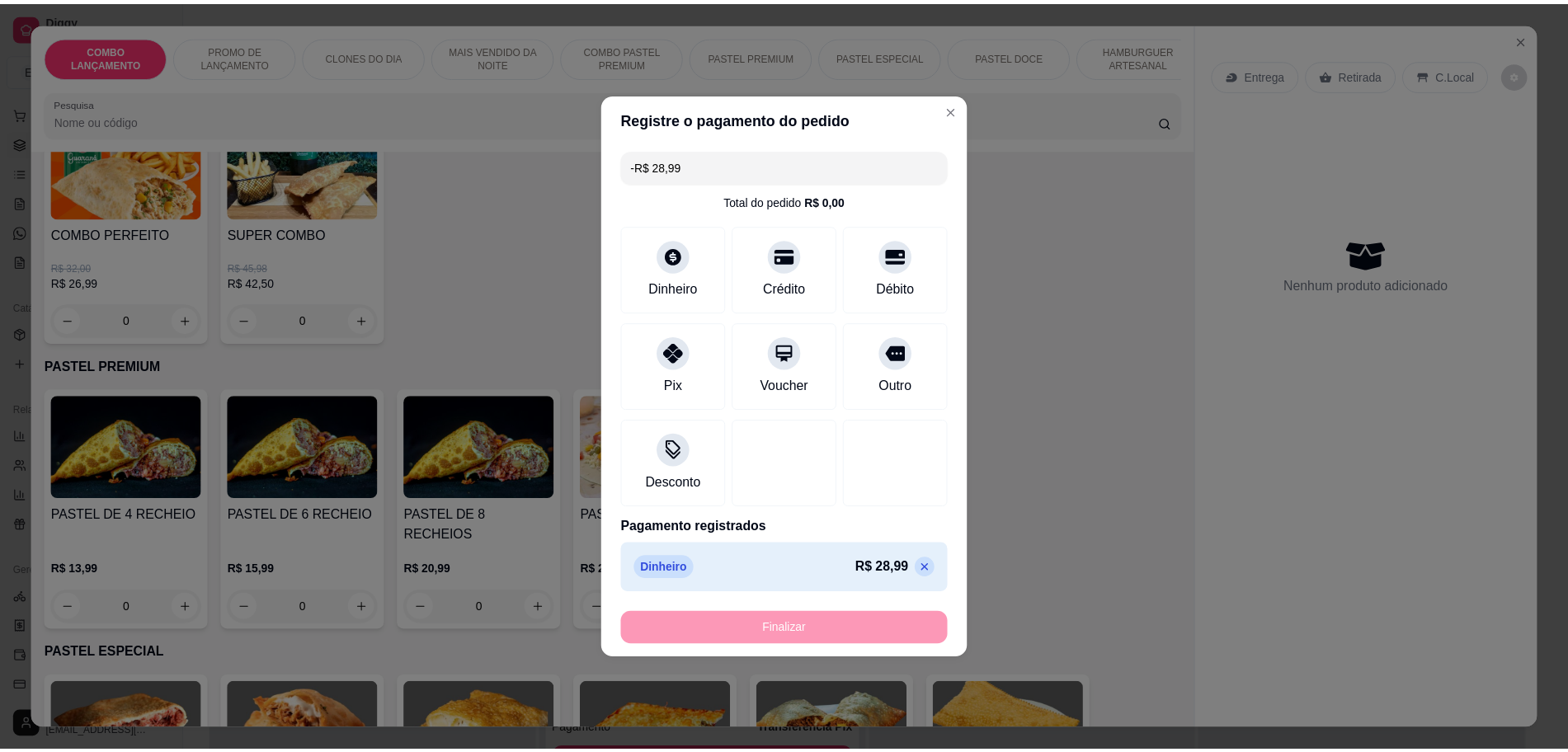
scroll to position [0, 0]
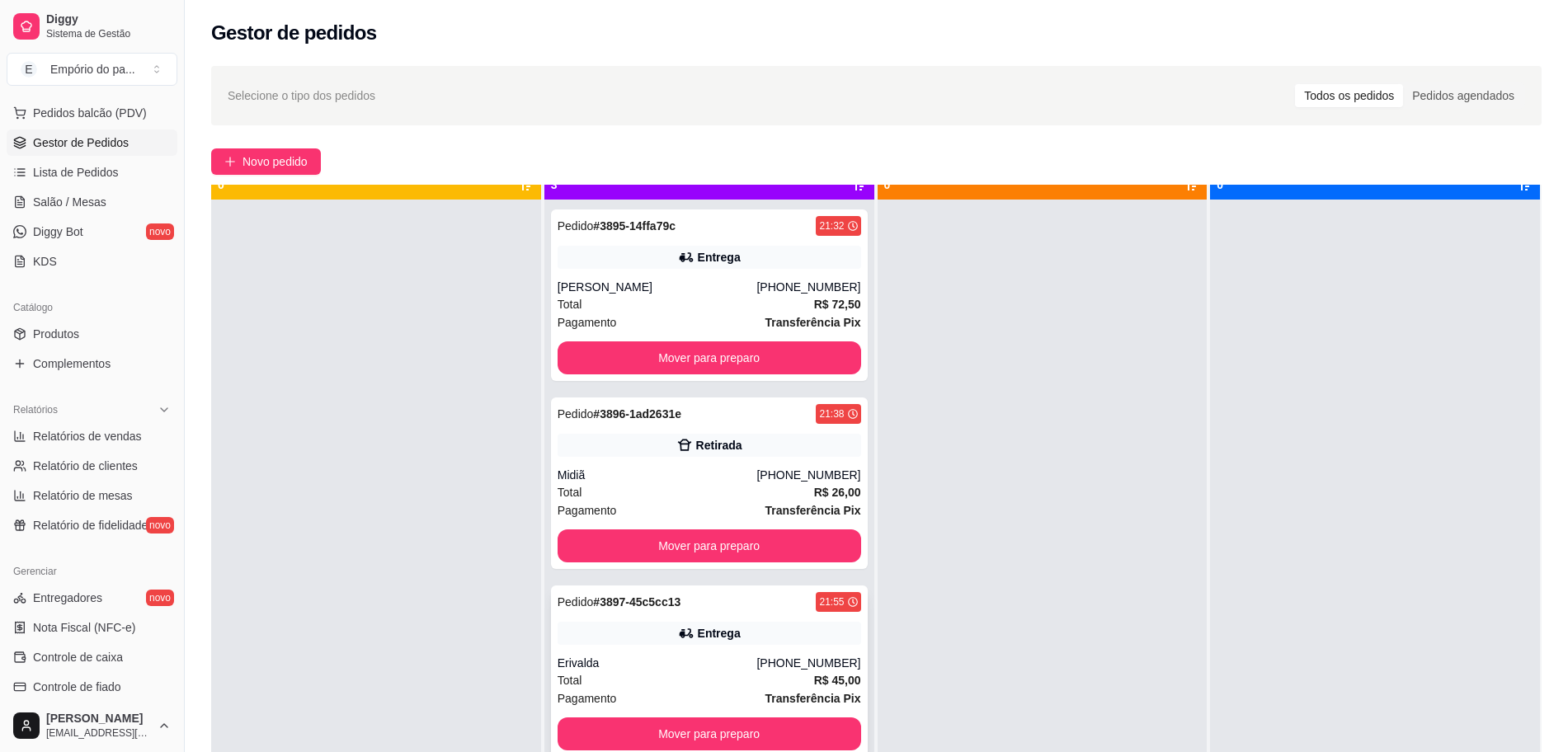
scroll to position [46, 0]
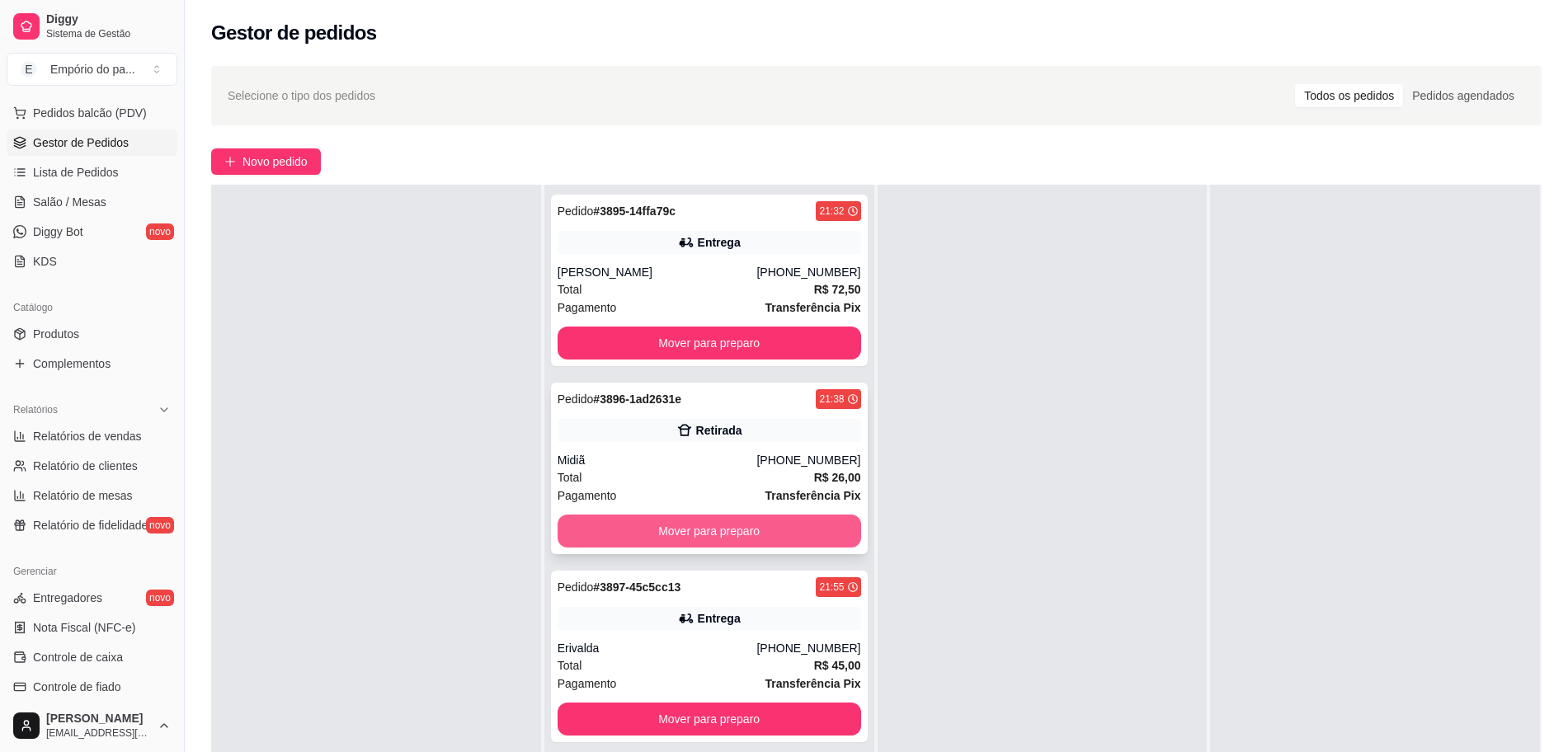
click at [746, 540] on button "Mover para preparo" at bounding box center [709, 531] width 303 height 33
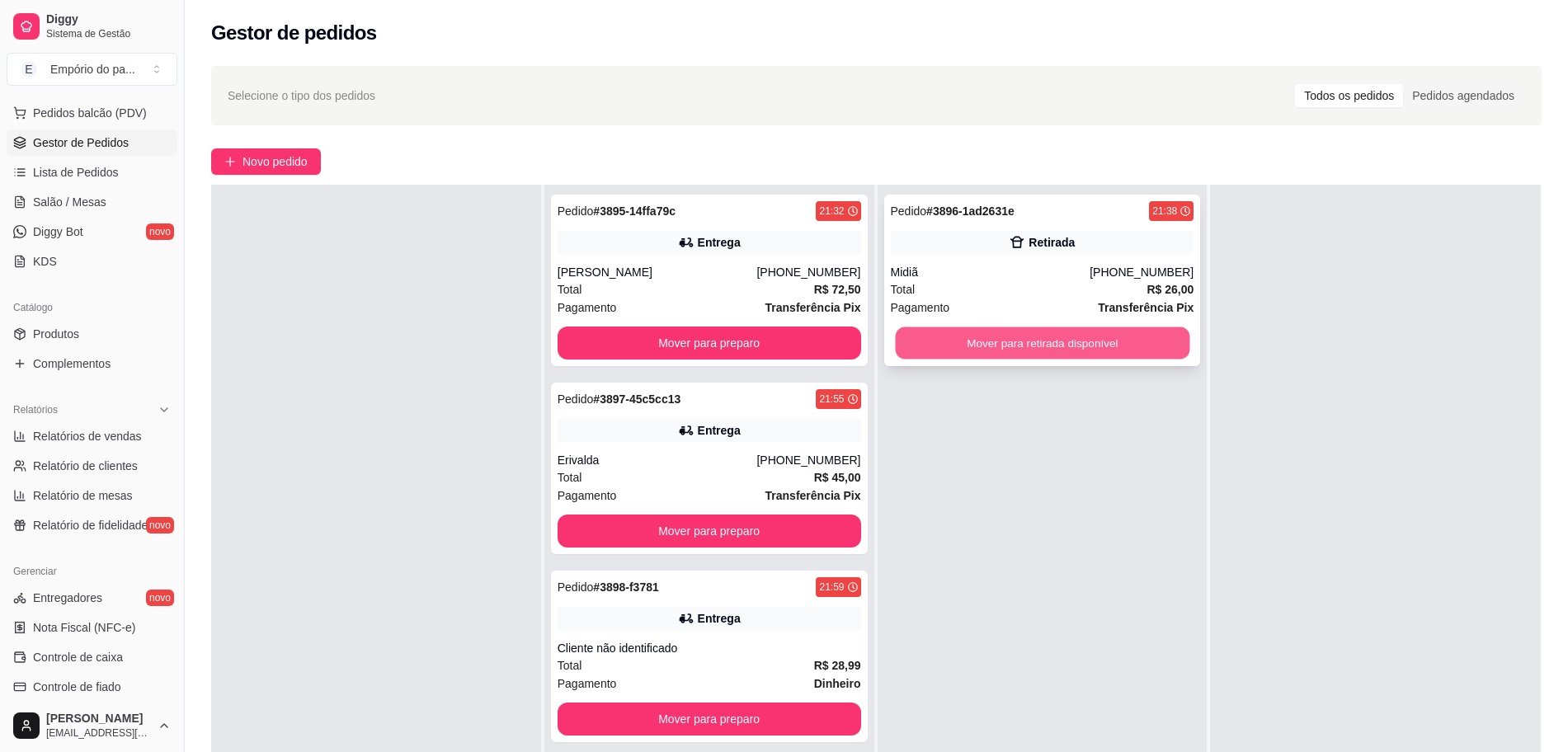
click at [1104, 353] on button "Mover para retirada disponível" at bounding box center [1041, 343] width 294 height 32
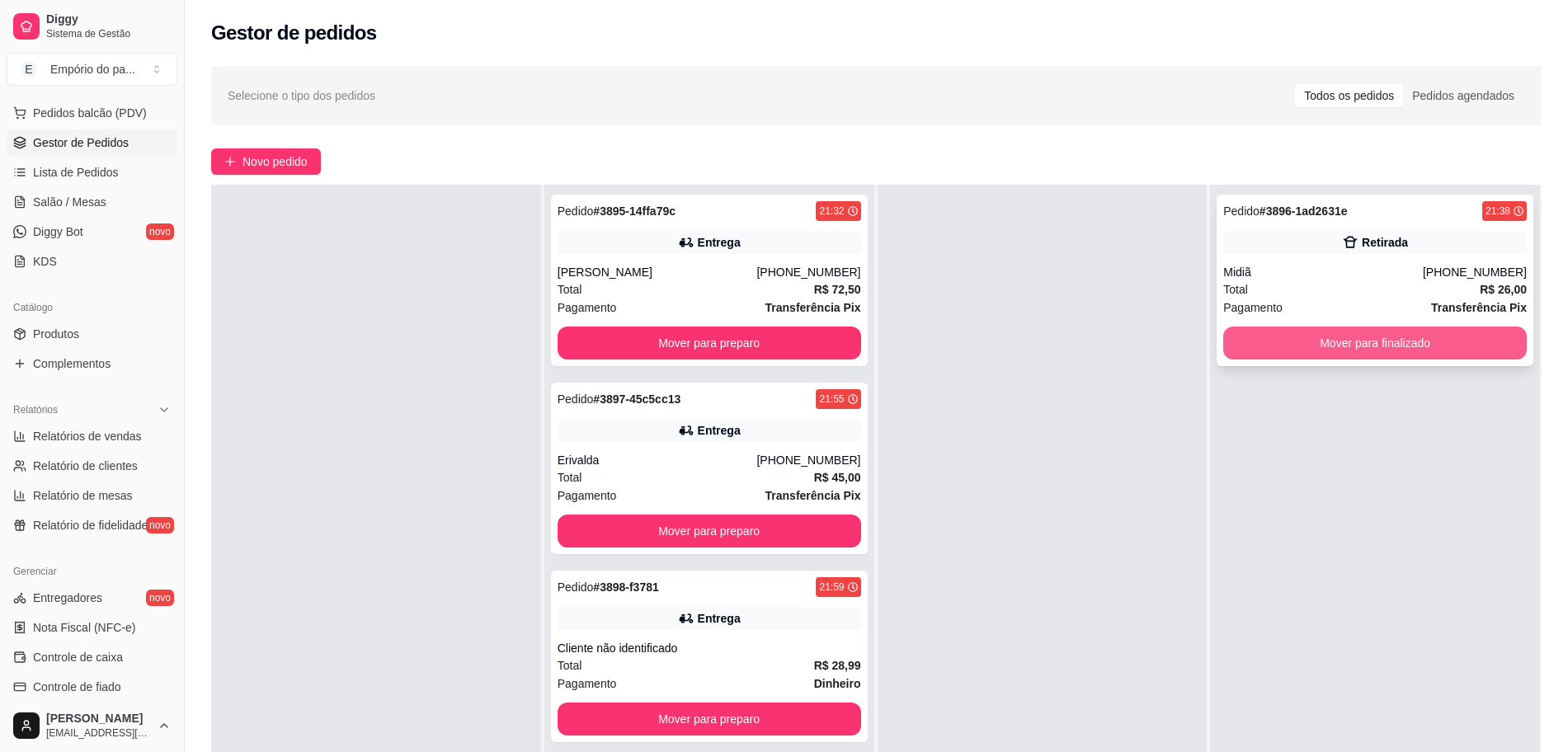
click at [1253, 337] on button "Mover para finalizado" at bounding box center [1375, 343] width 303 height 33
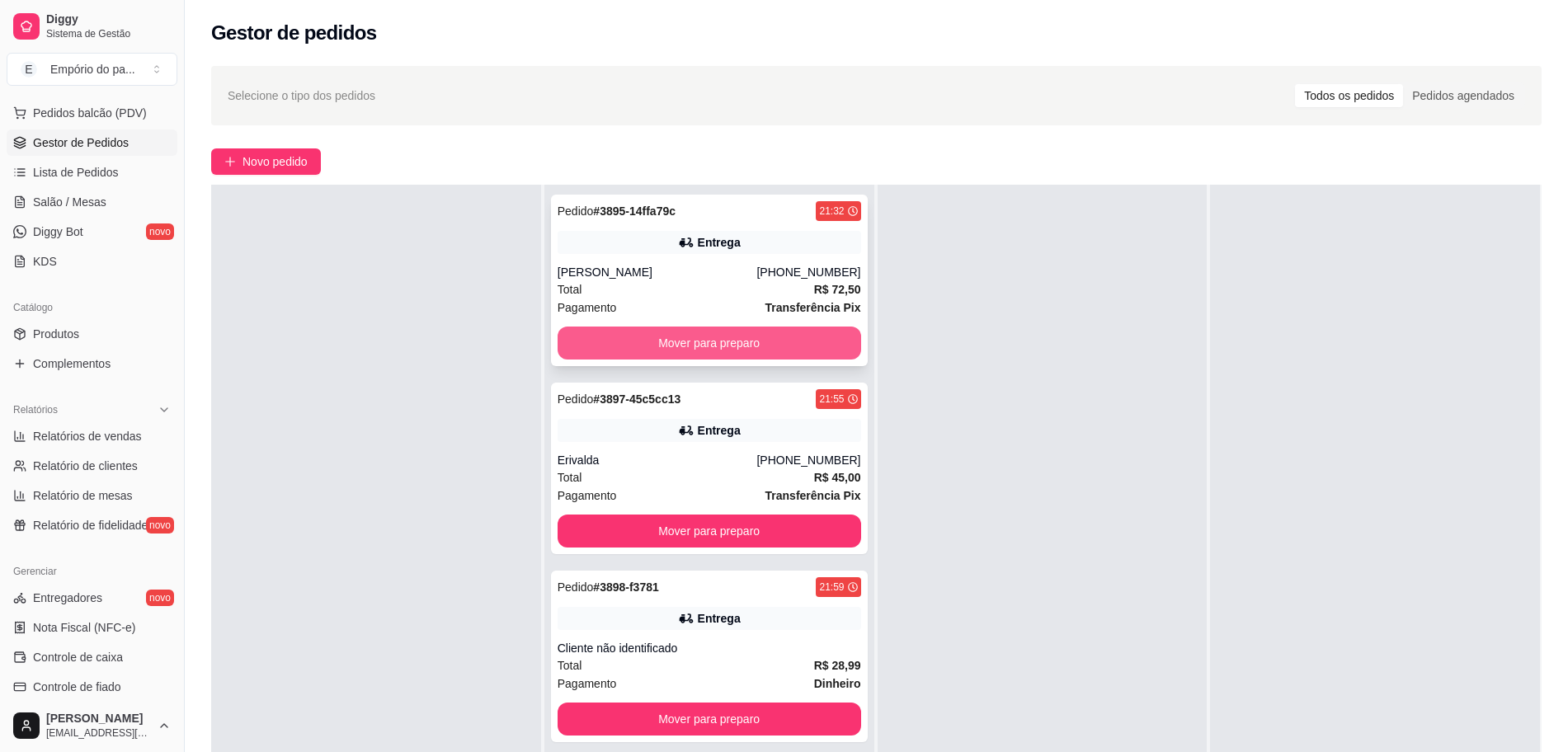
click at [690, 331] on button "Mover para preparo" at bounding box center [709, 343] width 303 height 33
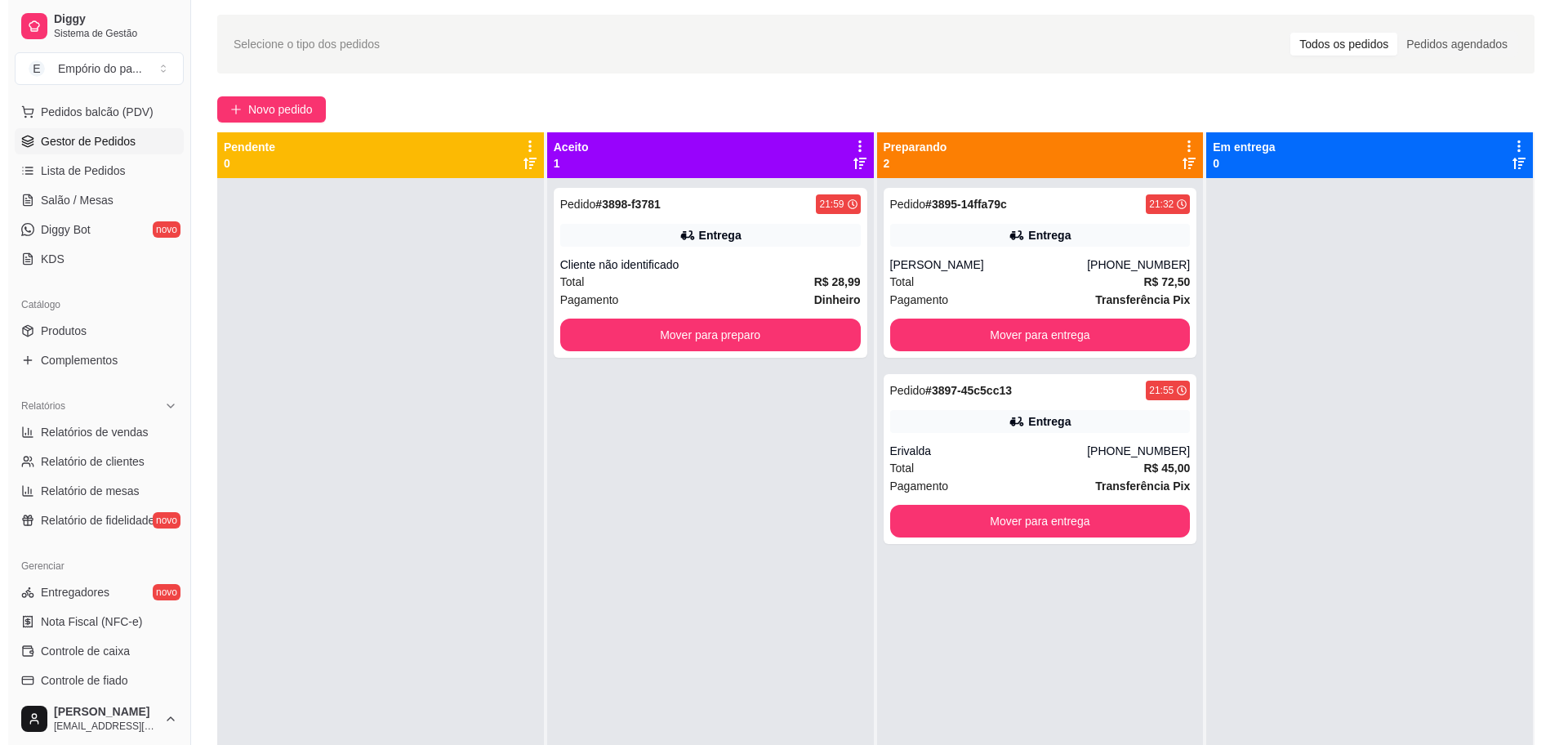
scroll to position [0, 0]
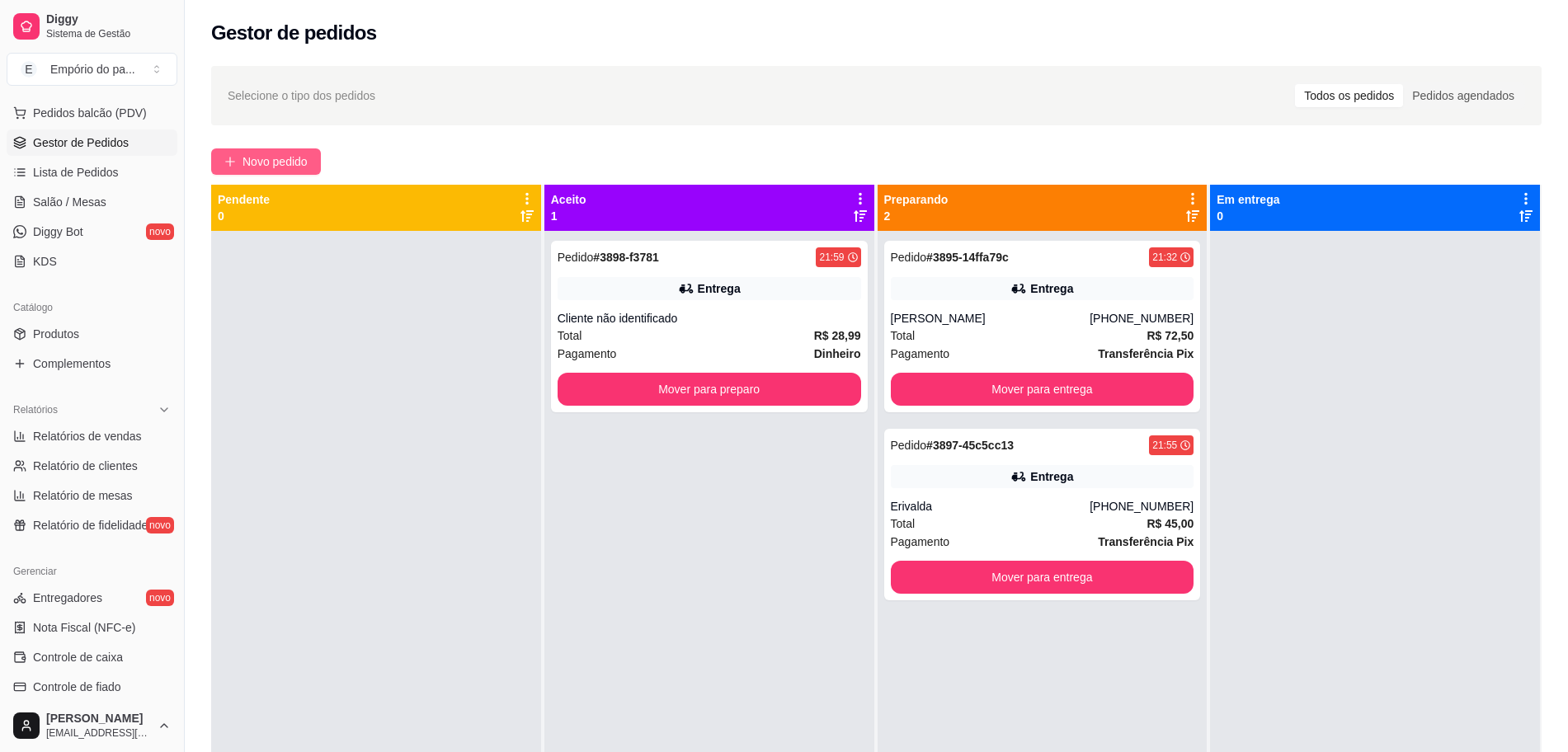
click at [251, 153] on span "Novo pedido" at bounding box center [275, 161] width 65 height 18
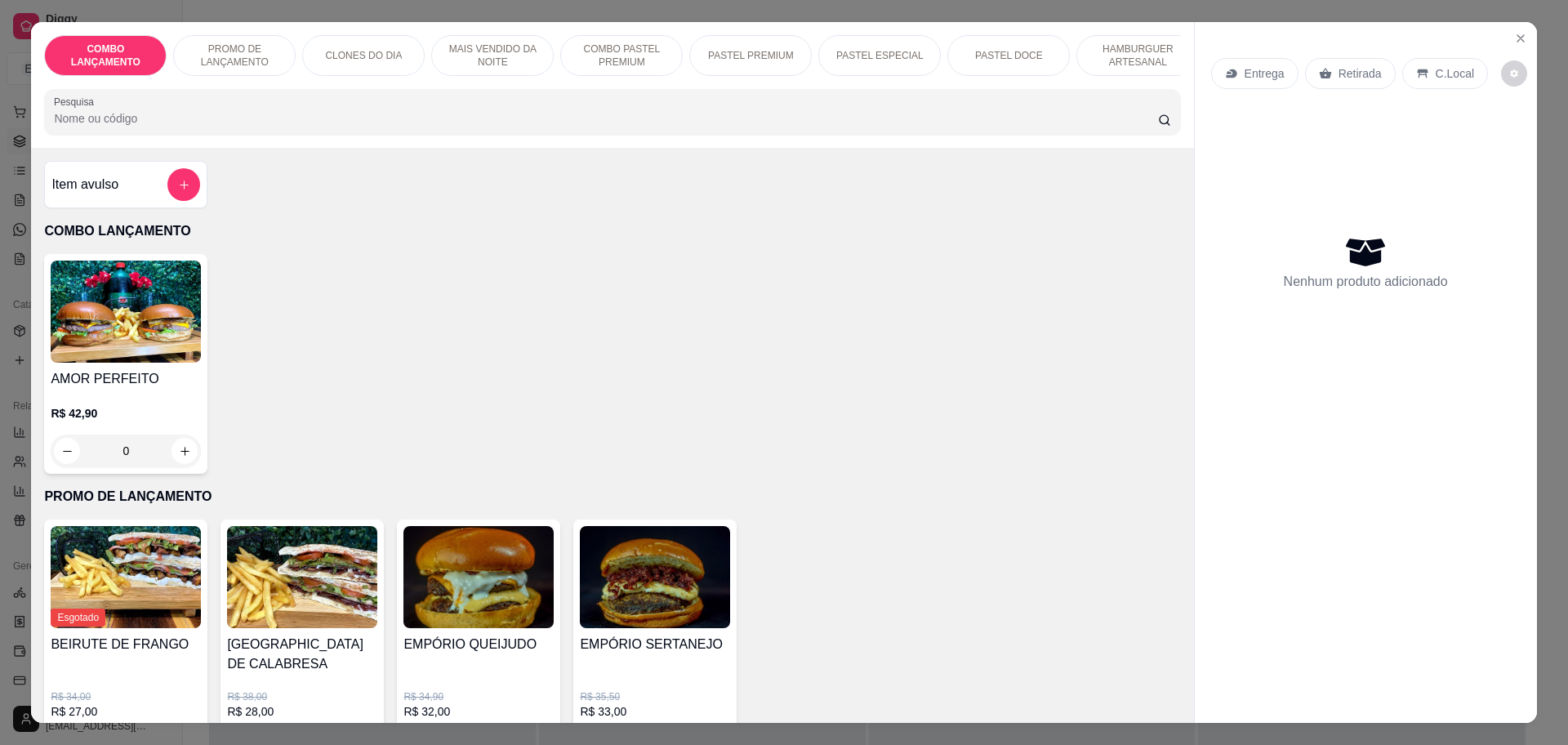
click at [1338, 78] on p "Retirada" at bounding box center [1360, 74] width 43 height 16
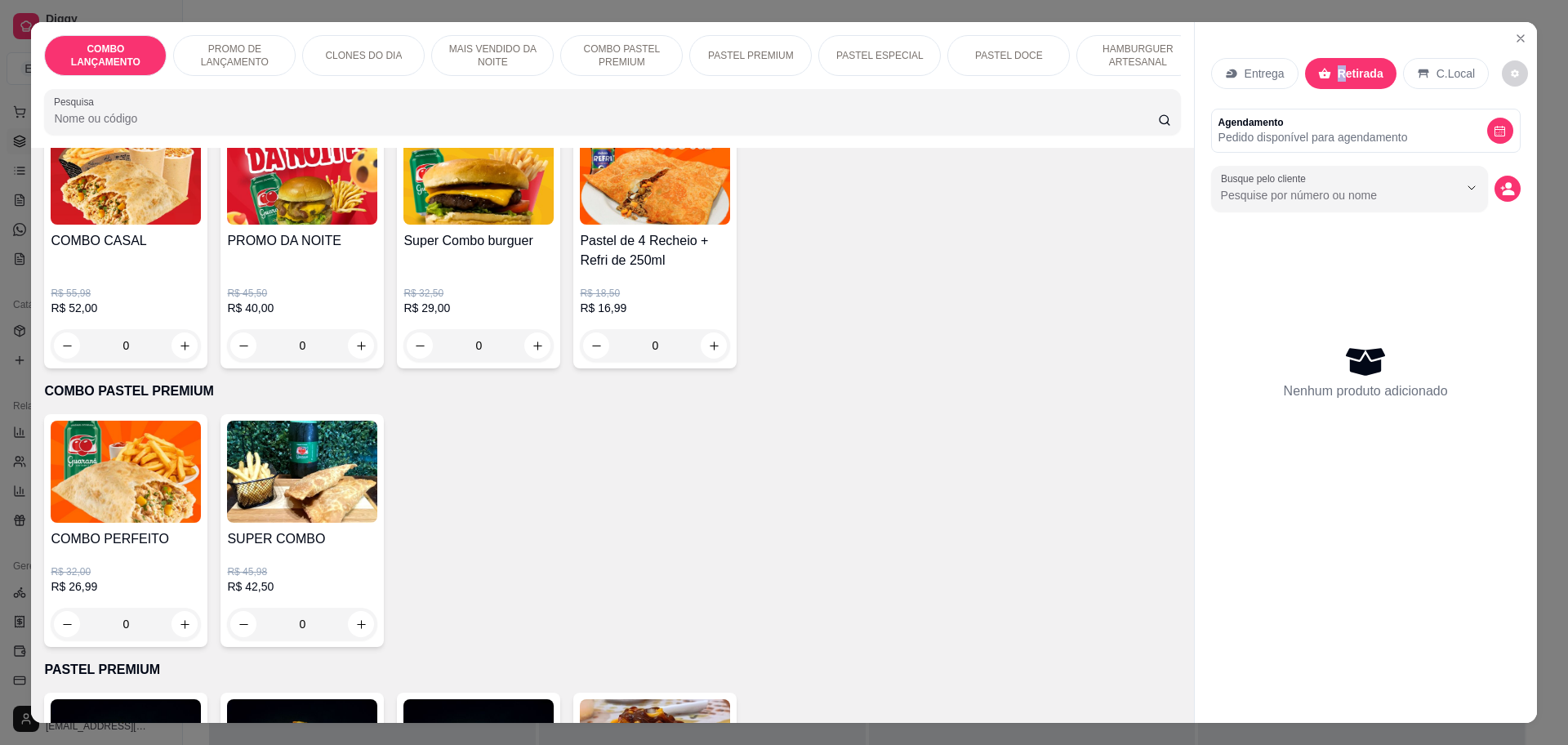
scroll to position [1532, 0]
click at [350, 607] on div "0" at bounding box center [302, 624] width 150 height 33
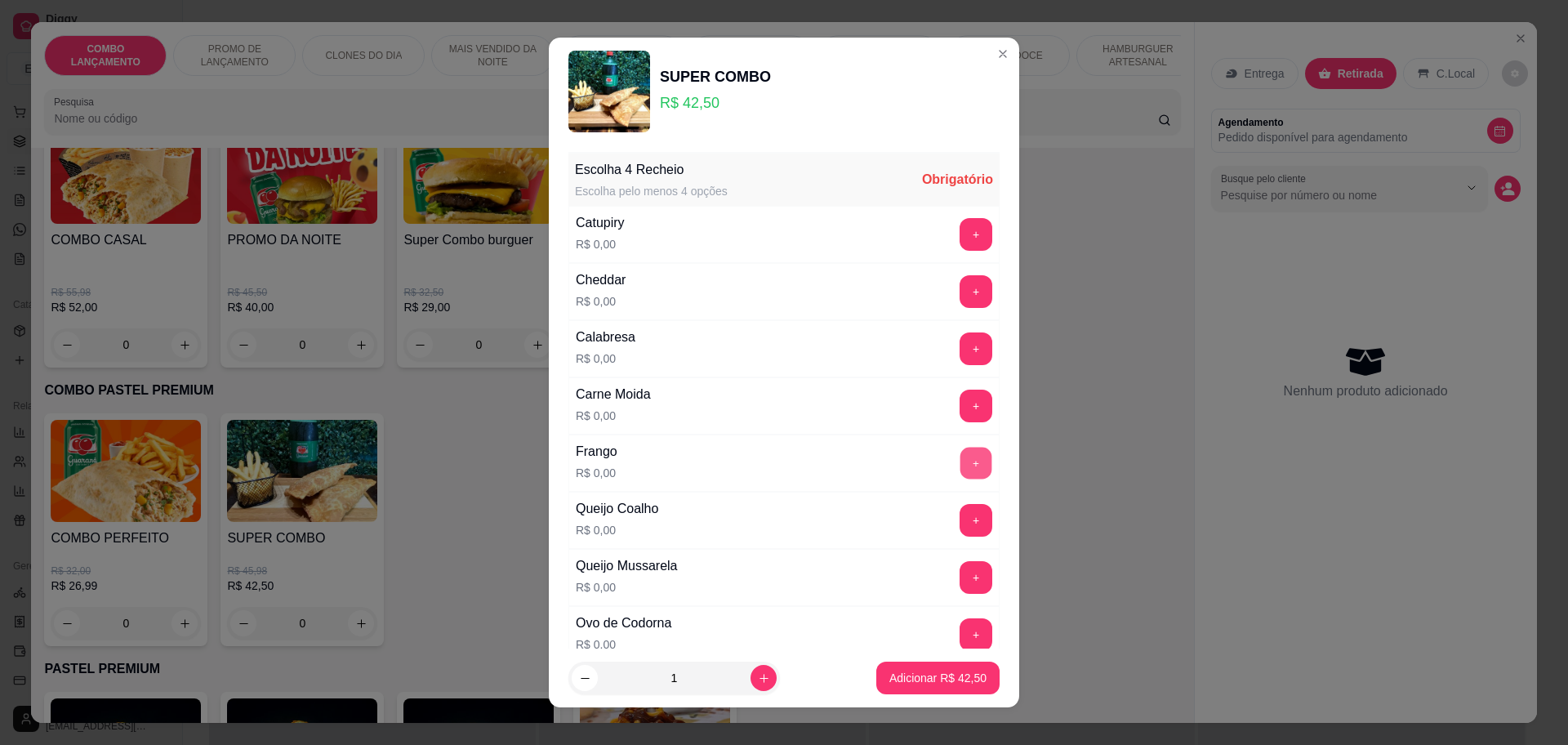
click at [960, 466] on button "+" at bounding box center [976, 463] width 32 height 32
click at [959, 510] on button "+" at bounding box center [976, 520] width 33 height 33
click at [959, 574] on button "+" at bounding box center [976, 578] width 33 height 33
click at [953, 350] on div "+" at bounding box center [976, 349] width 46 height 33
click at [959, 349] on button "+" at bounding box center [976, 349] width 33 height 33
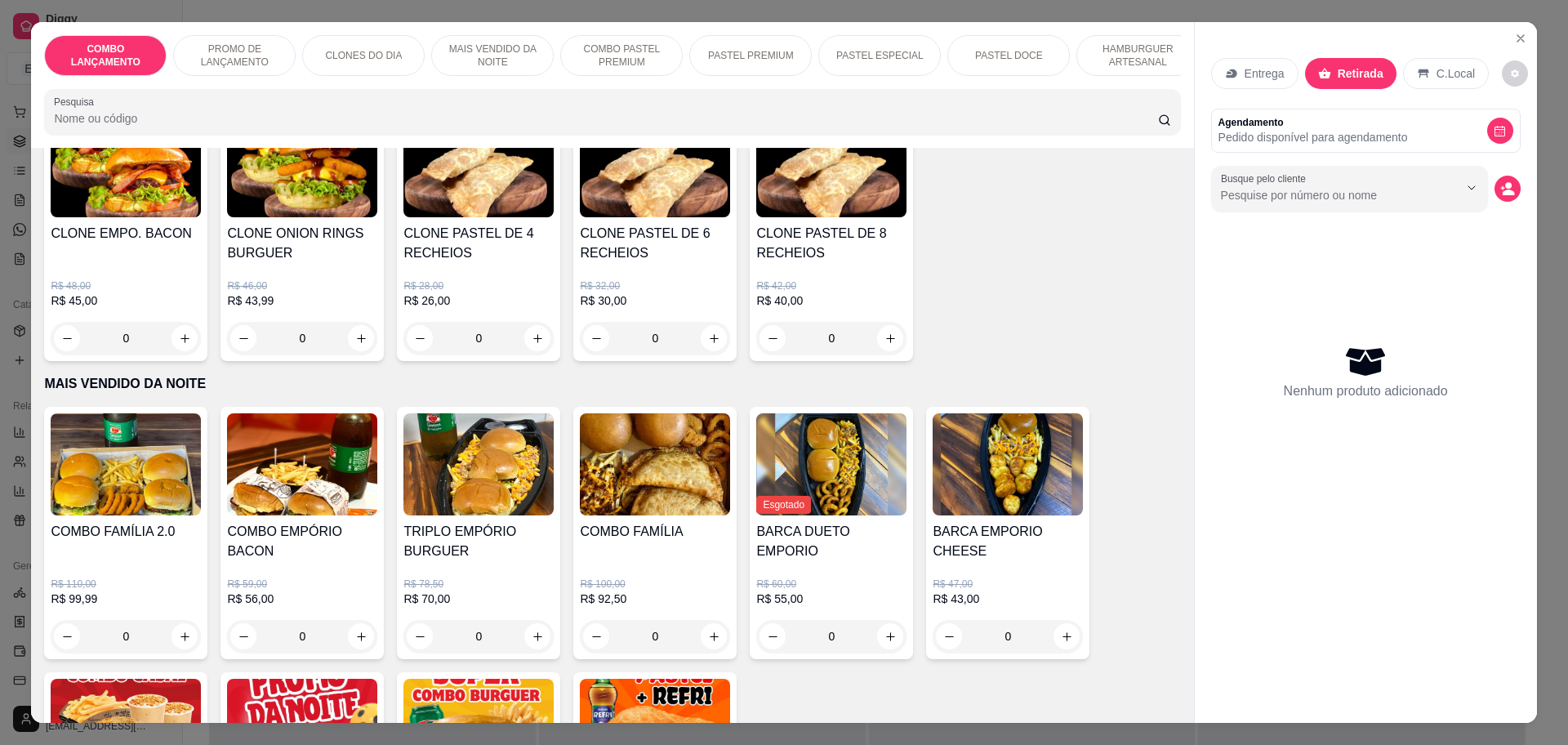
scroll to position [919, 0]
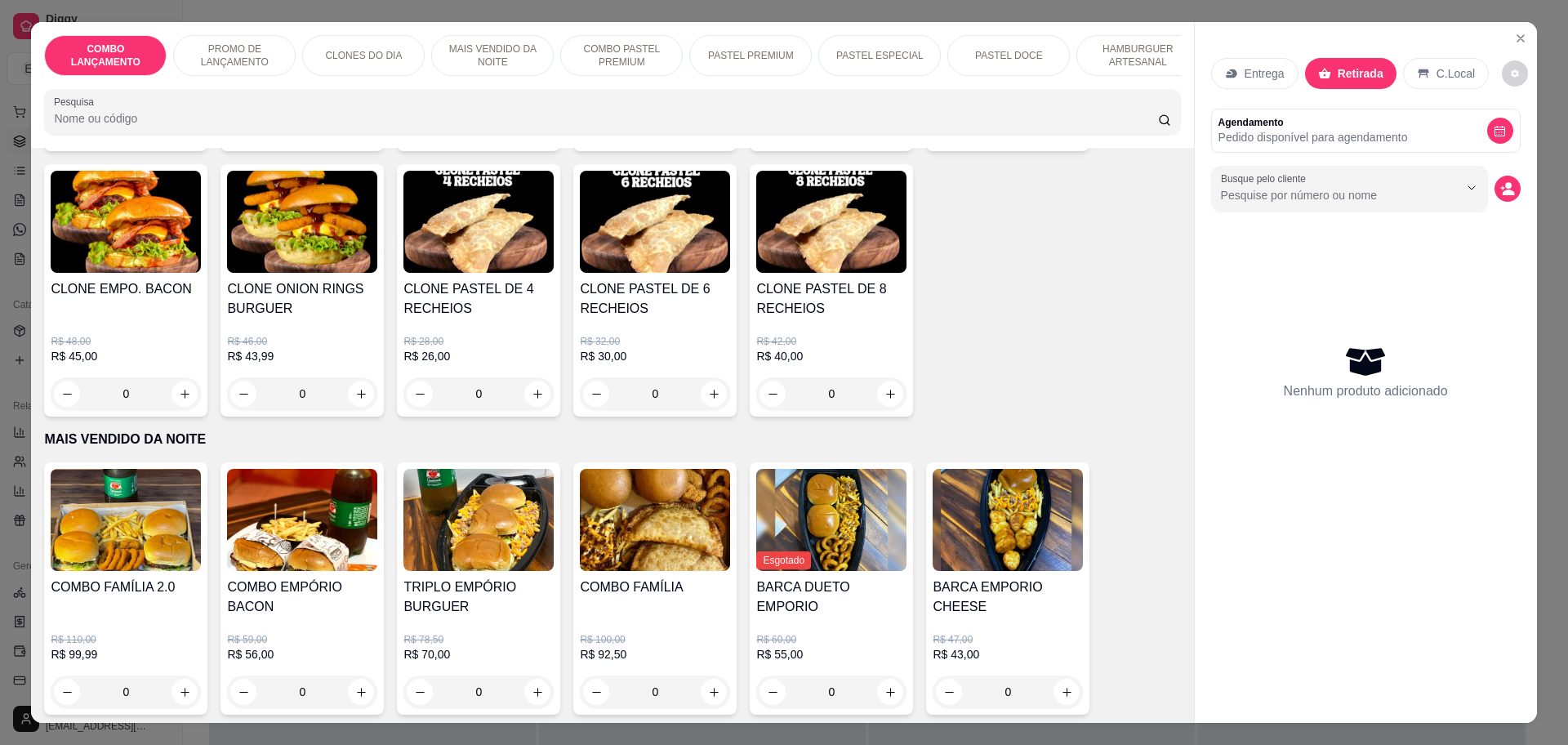
click at [703, 377] on div "0" at bounding box center [654, 394] width 150 height 33
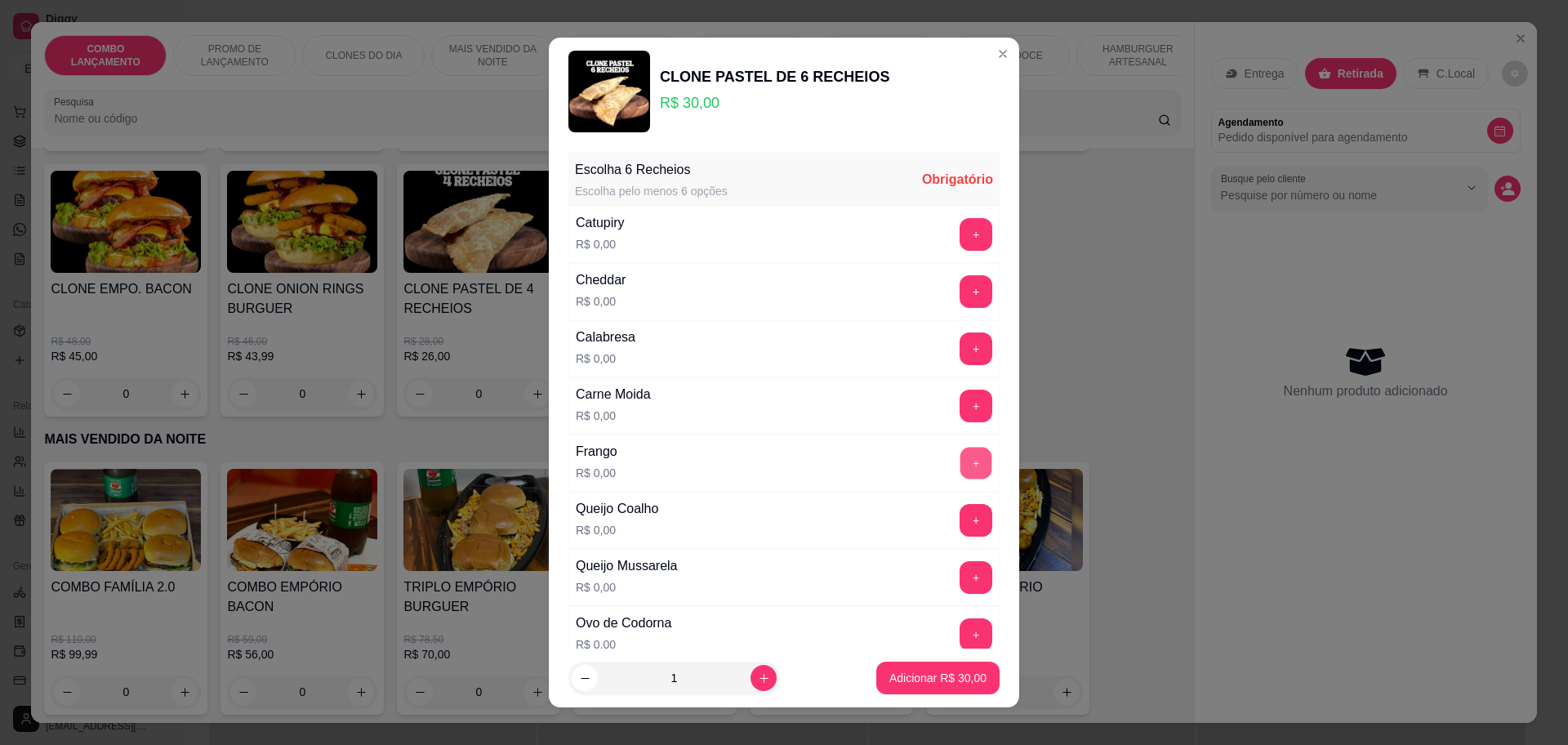
click at [960, 450] on button "+" at bounding box center [976, 464] width 32 height 32
click at [960, 506] on button "+" at bounding box center [976, 520] width 32 height 32
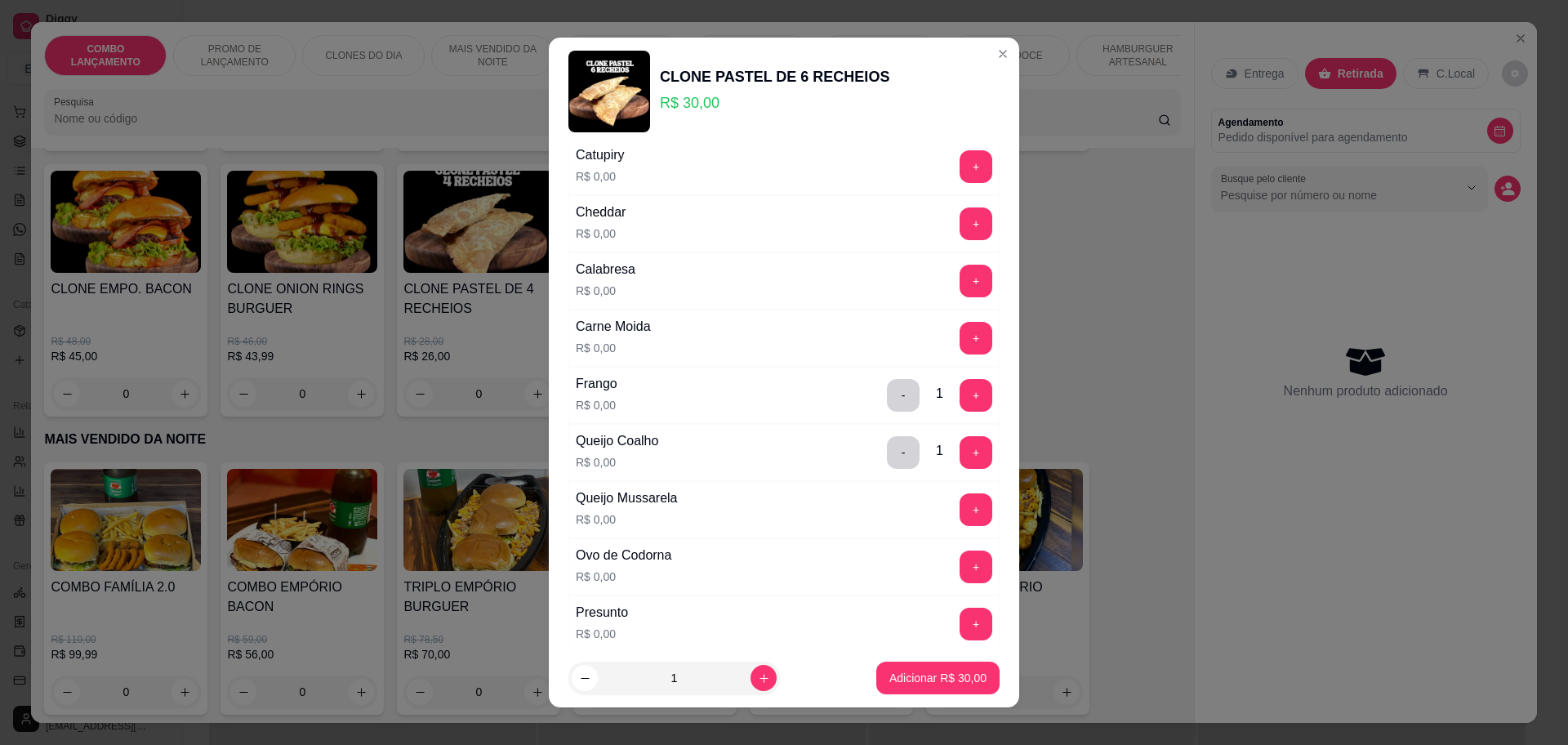
scroll to position [102, 0]
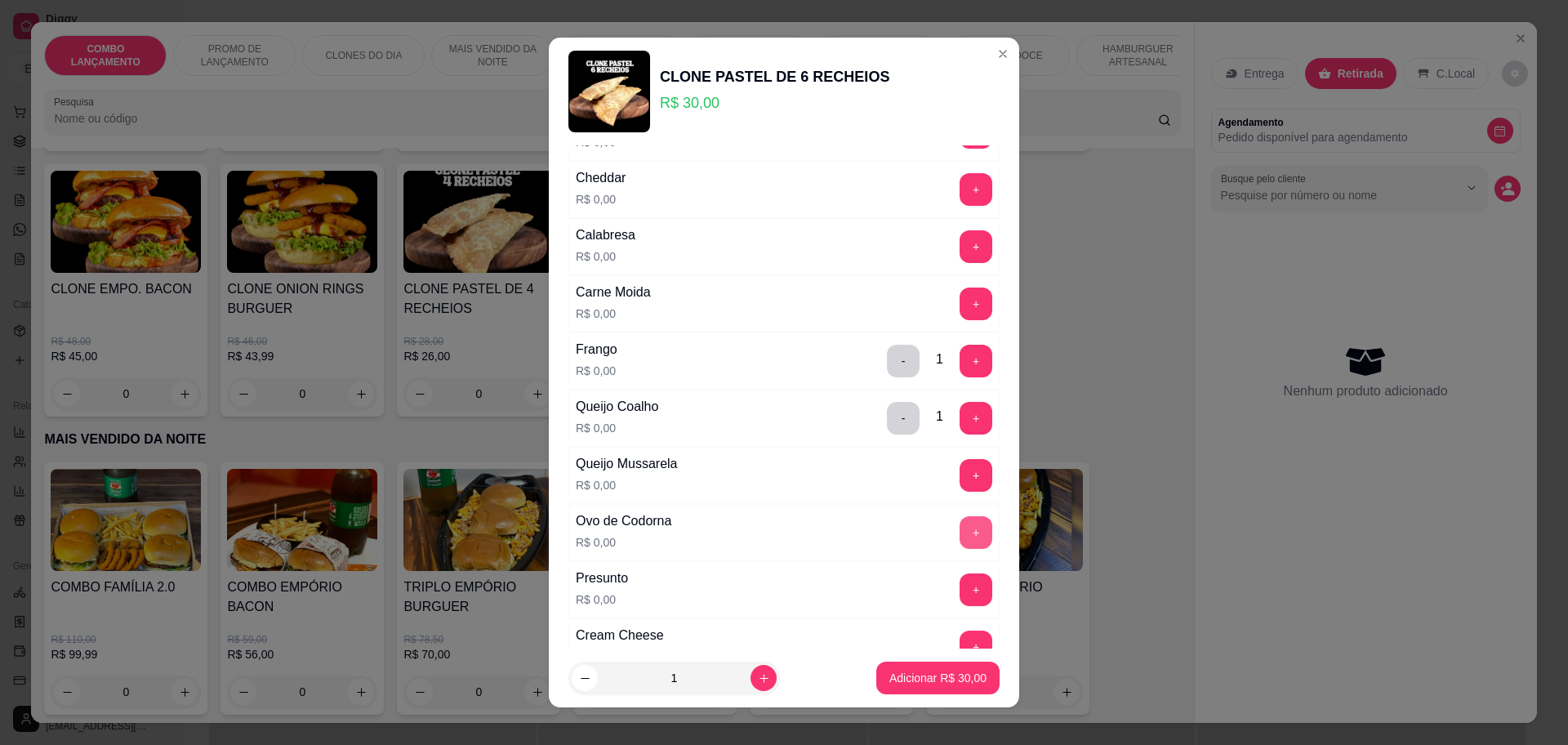
click at [959, 528] on button "+" at bounding box center [976, 532] width 33 height 33
click at [960, 243] on button "+" at bounding box center [976, 247] width 32 height 32
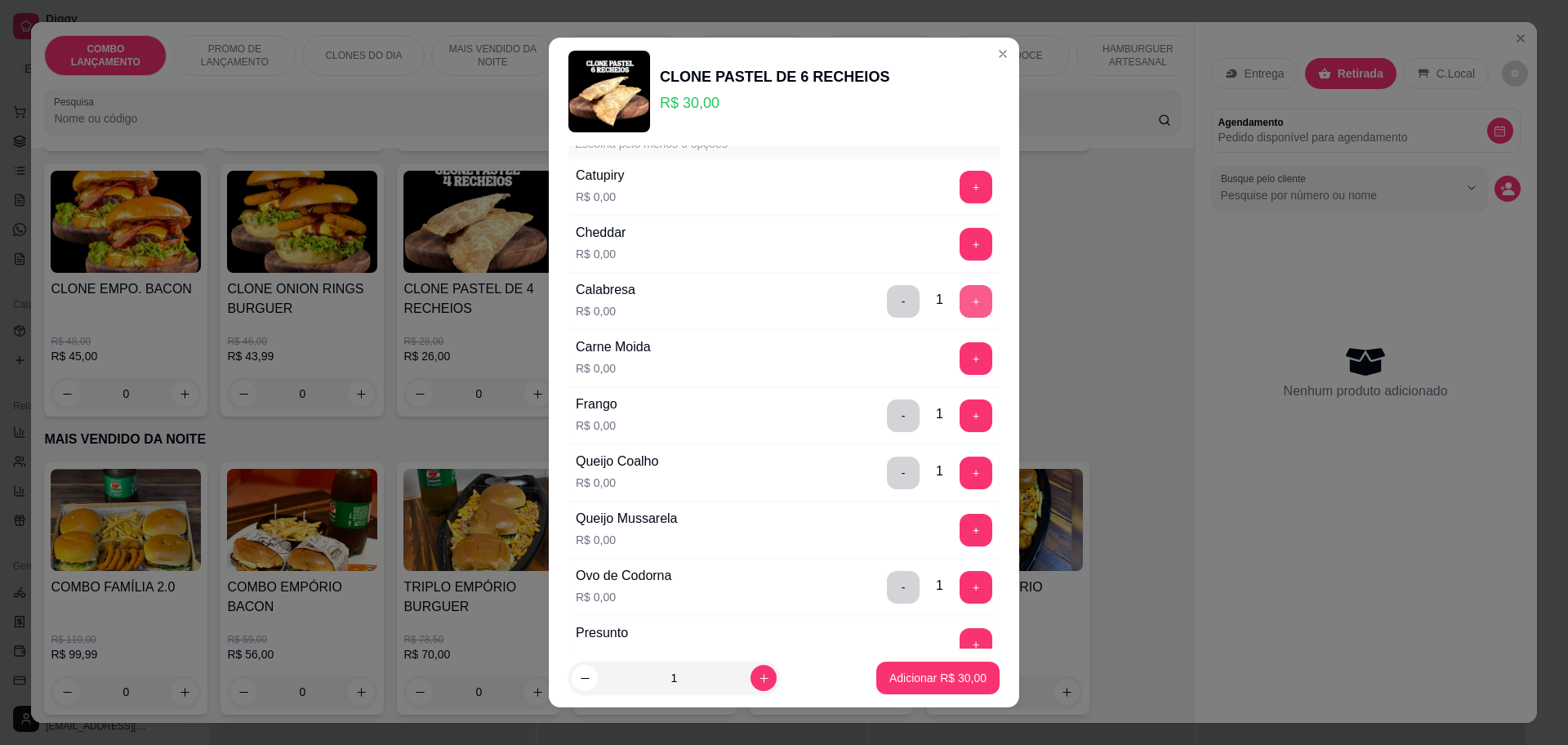
scroll to position [0, 0]
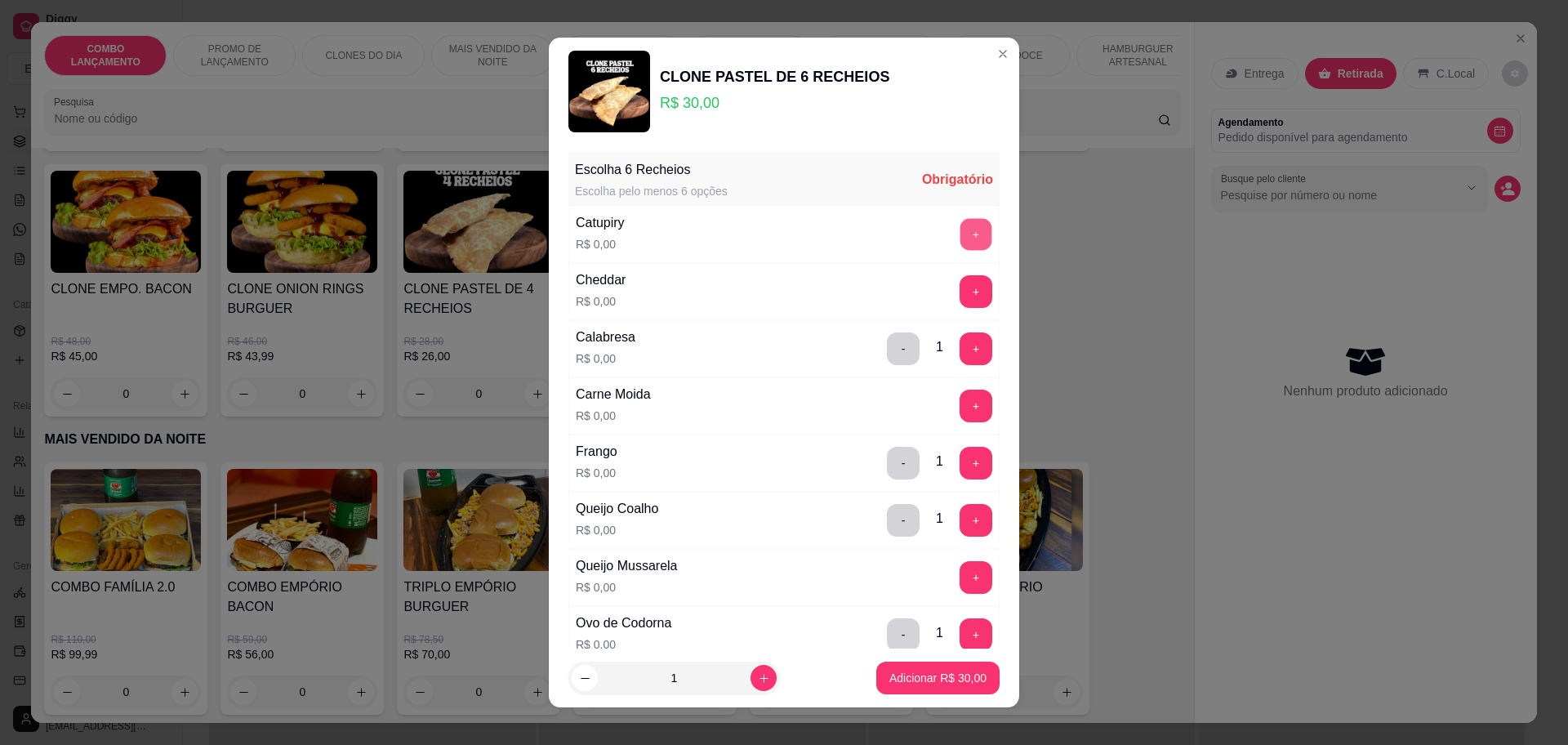
click at [960, 229] on button "+" at bounding box center [976, 235] width 32 height 32
click at [959, 402] on button "+" at bounding box center [976, 406] width 33 height 33
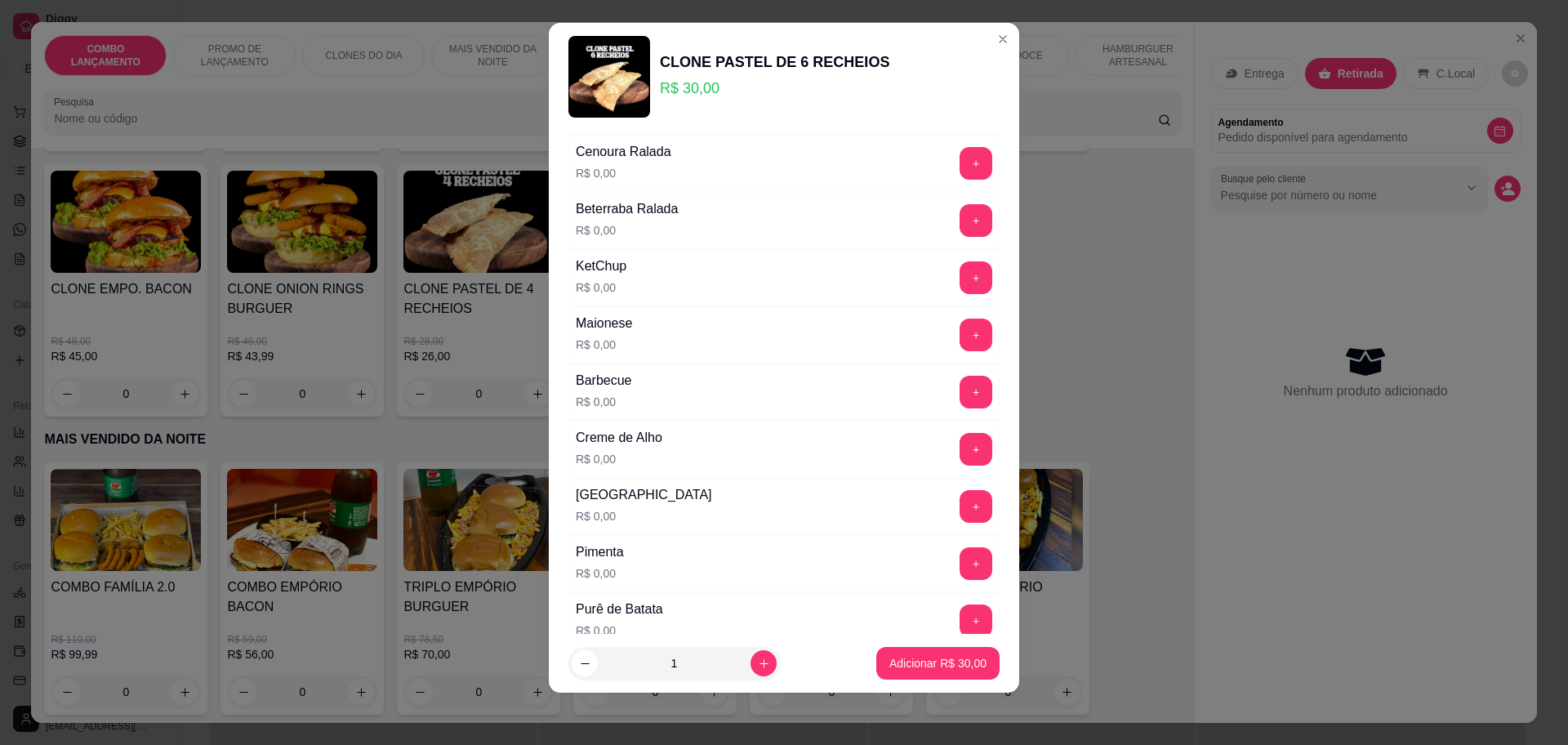
scroll to position [837, 0]
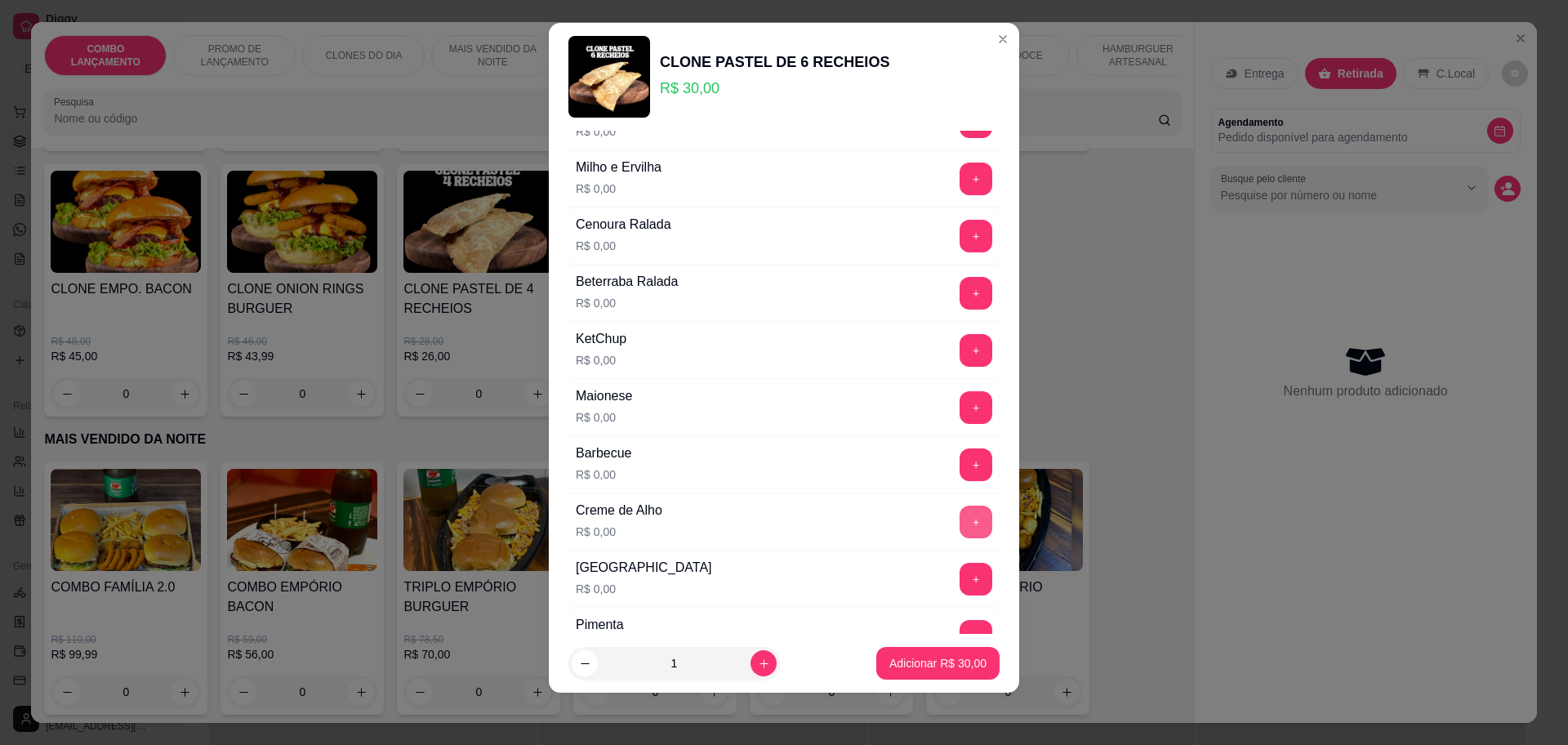
click at [959, 514] on button "+" at bounding box center [976, 522] width 33 height 33
click at [959, 181] on button "+" at bounding box center [976, 179] width 33 height 33
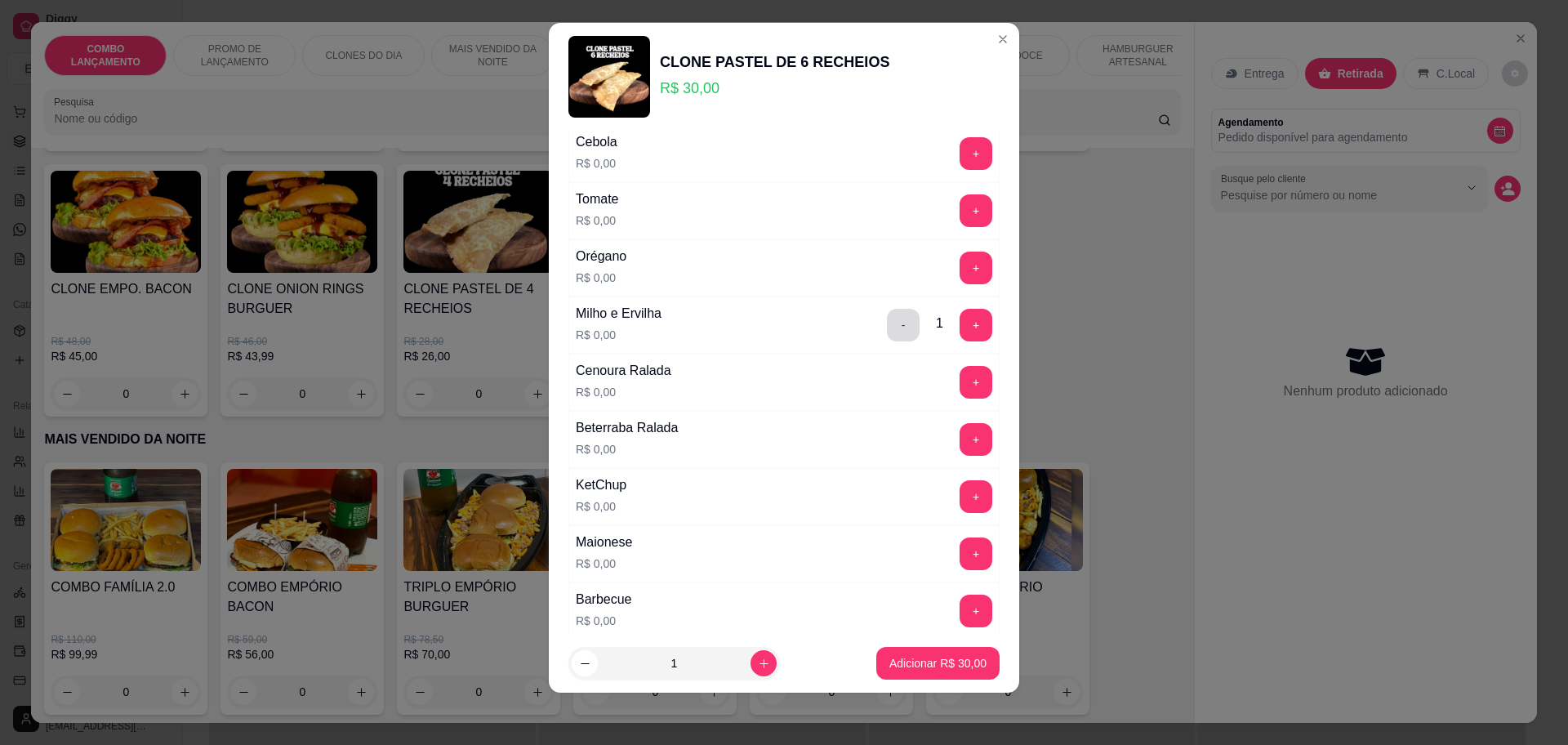
scroll to position [633, 0]
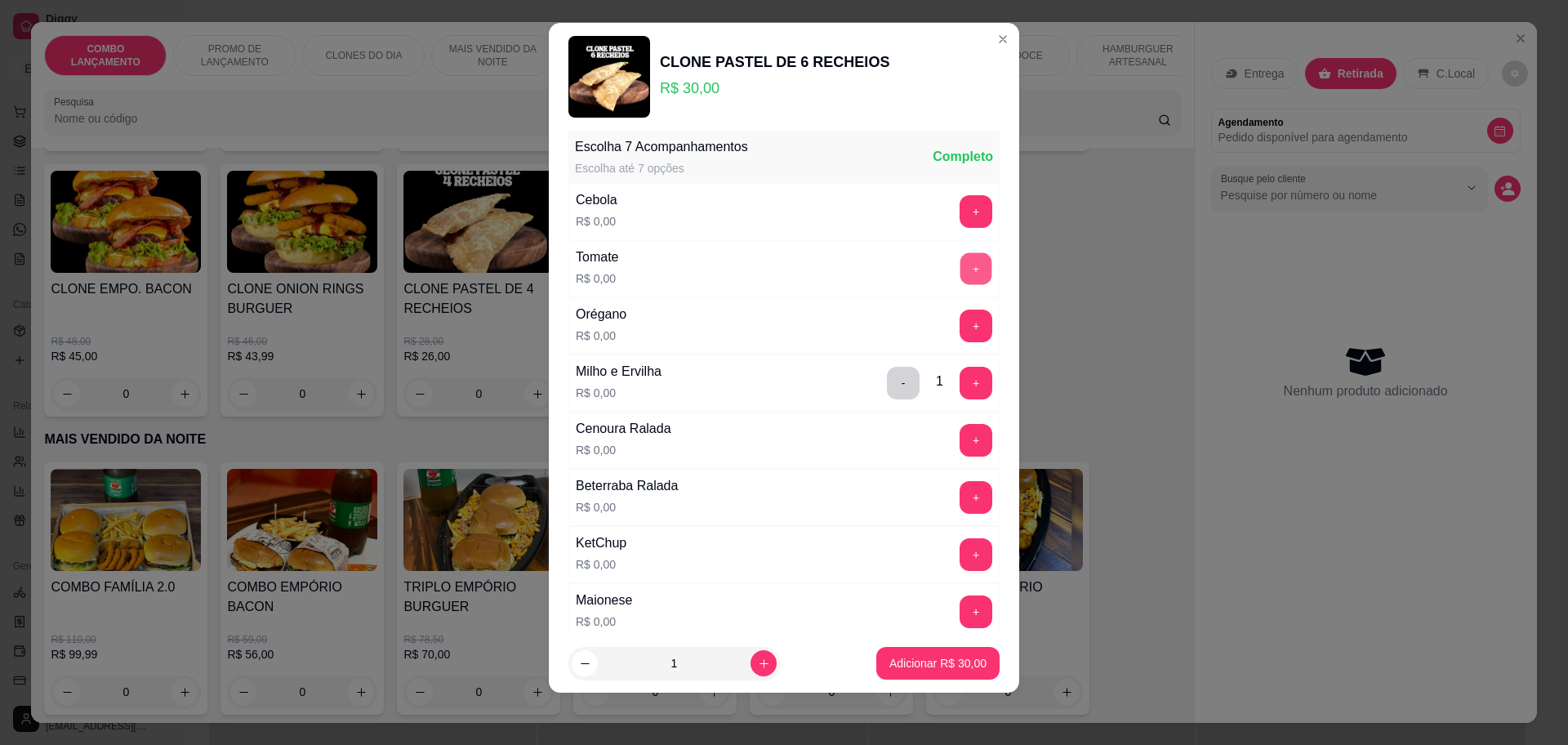
click at [960, 257] on button "+" at bounding box center [976, 269] width 32 height 32
click at [960, 210] on button "+" at bounding box center [976, 212] width 32 height 32
click at [960, 316] on button "+" at bounding box center [976, 326] width 32 height 32
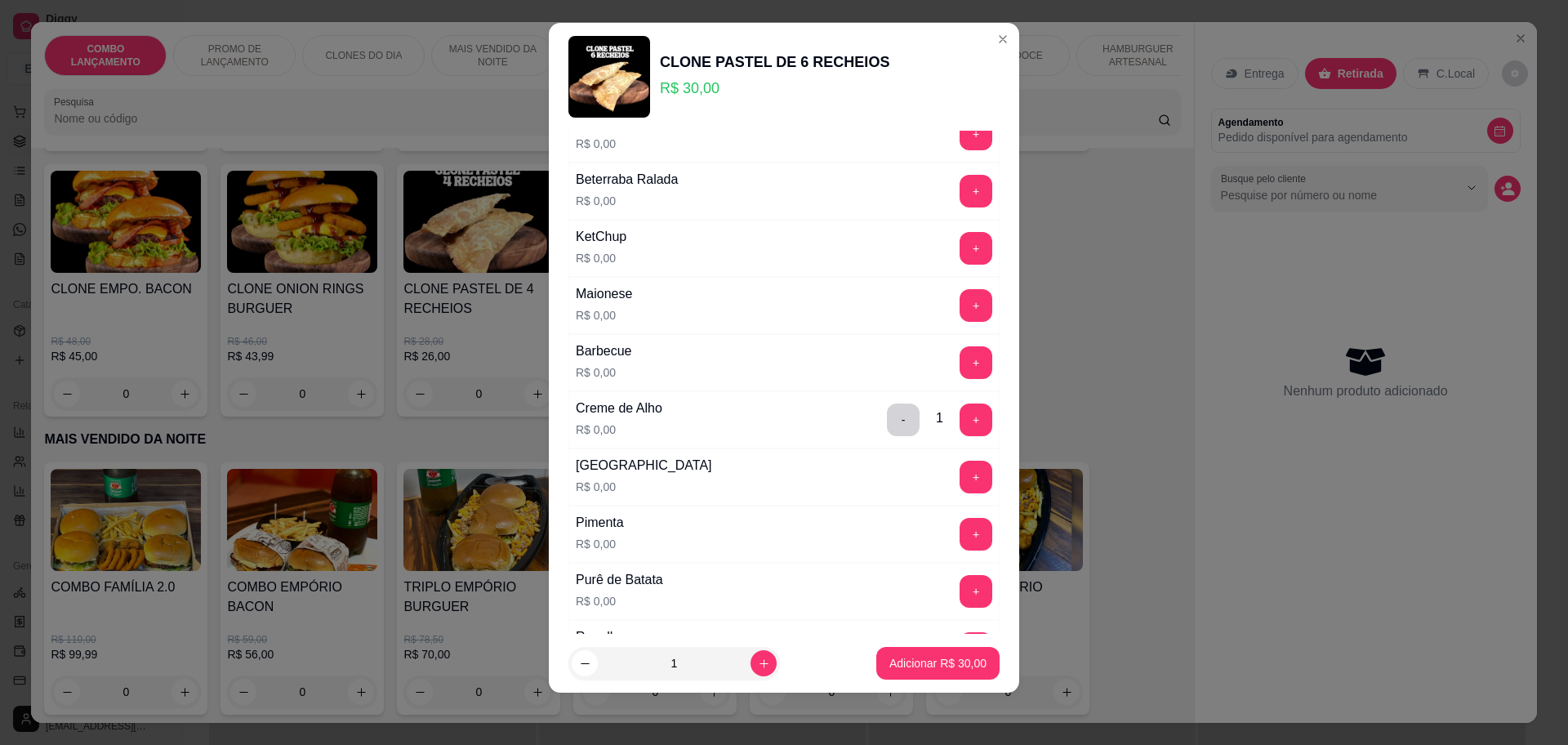
scroll to position [1040, 0]
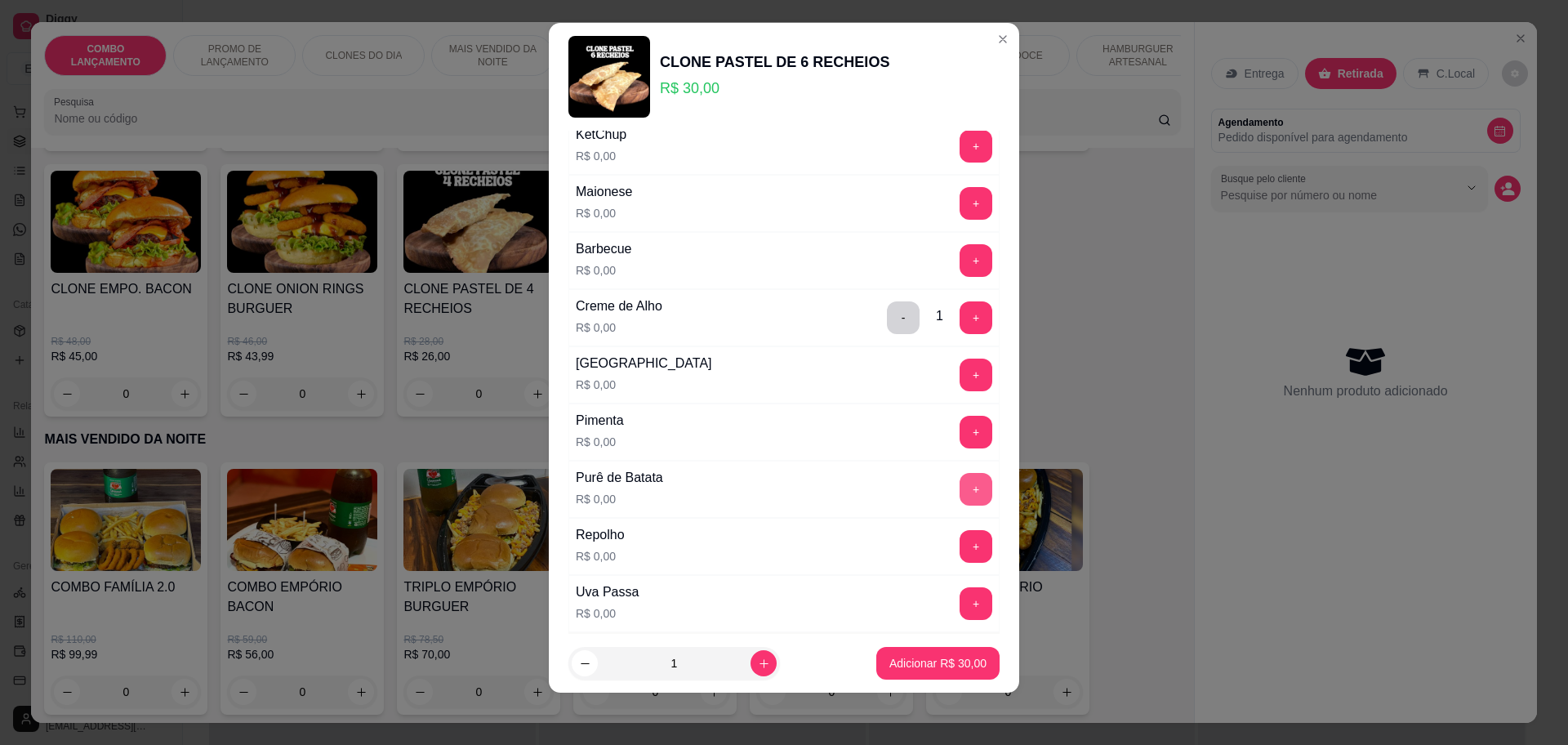
click at [959, 490] on button "+" at bounding box center [976, 489] width 33 height 33
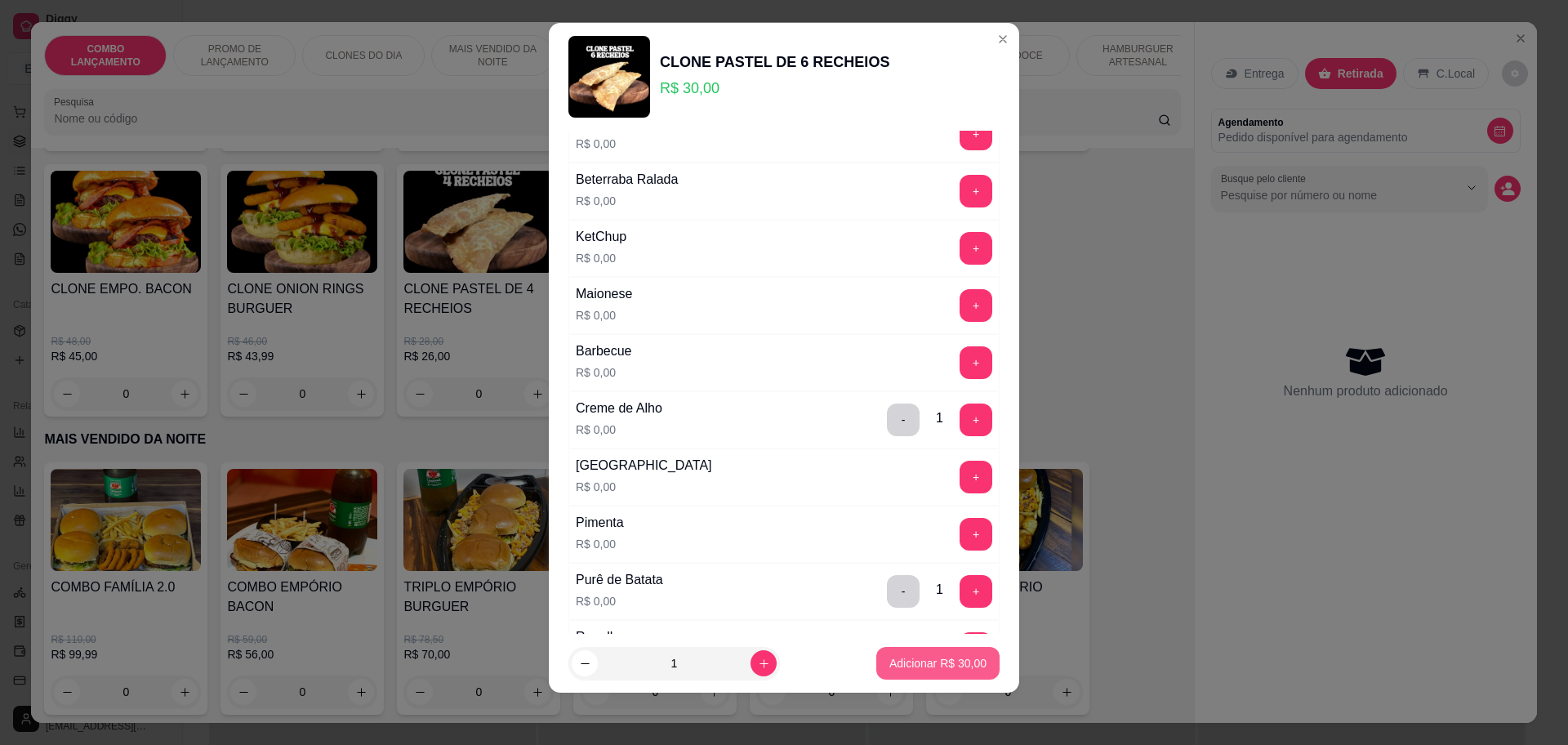
click at [889, 655] on p "Adicionar R$ 30,00" at bounding box center [937, 663] width 97 height 16
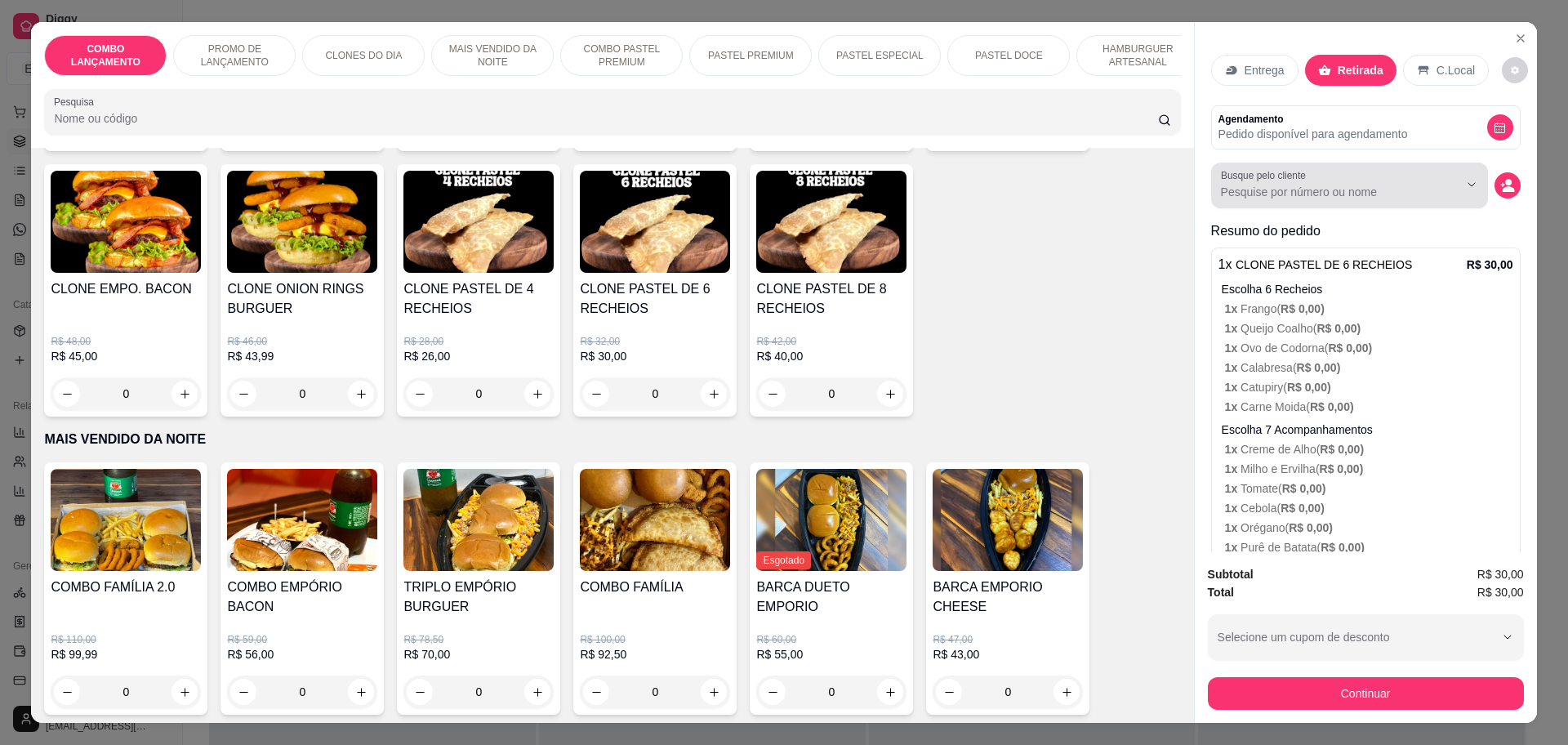
scroll to position [0, 0]
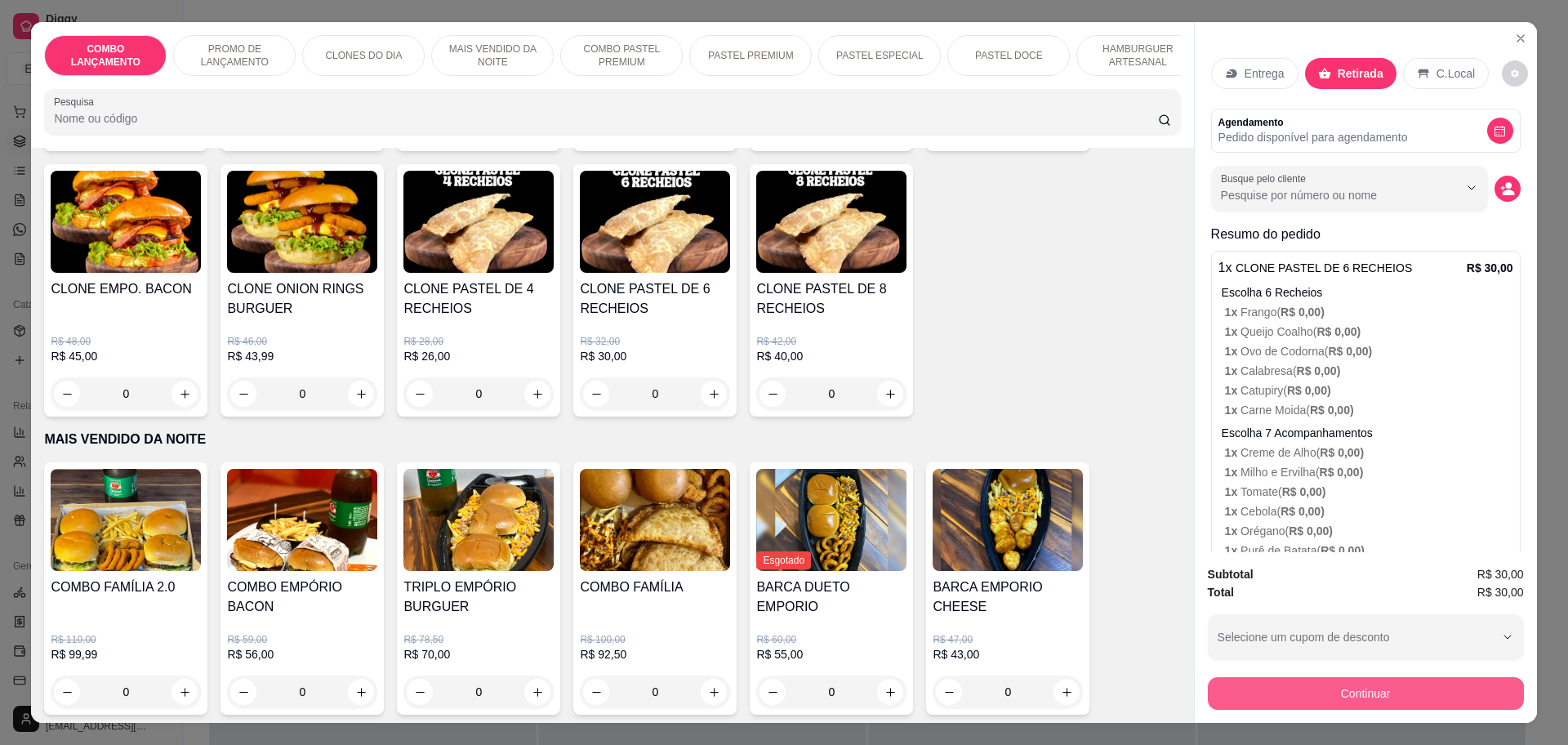
click at [1336, 701] on button "Continuar" at bounding box center [1365, 693] width 316 height 33
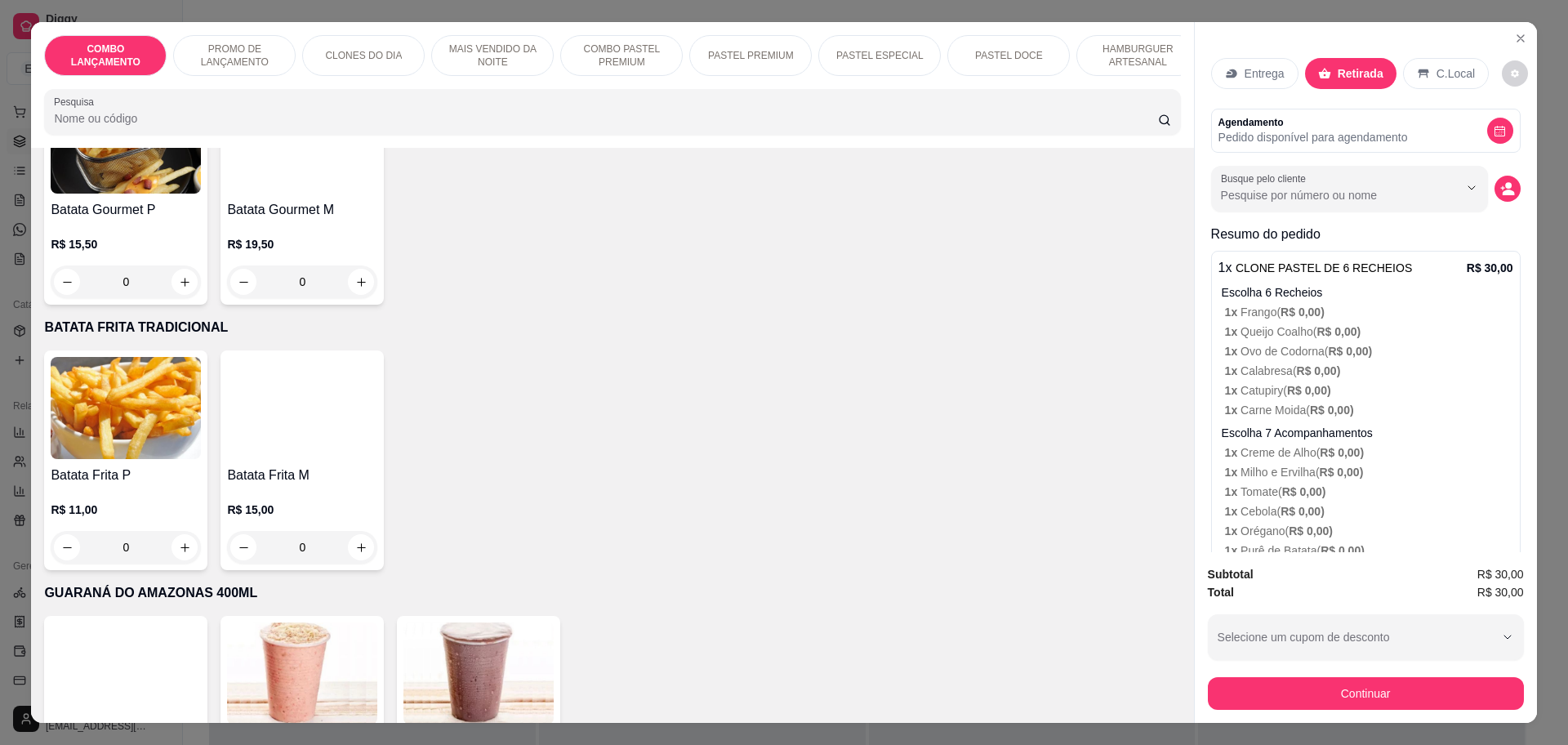
scroll to position [4187, 0]
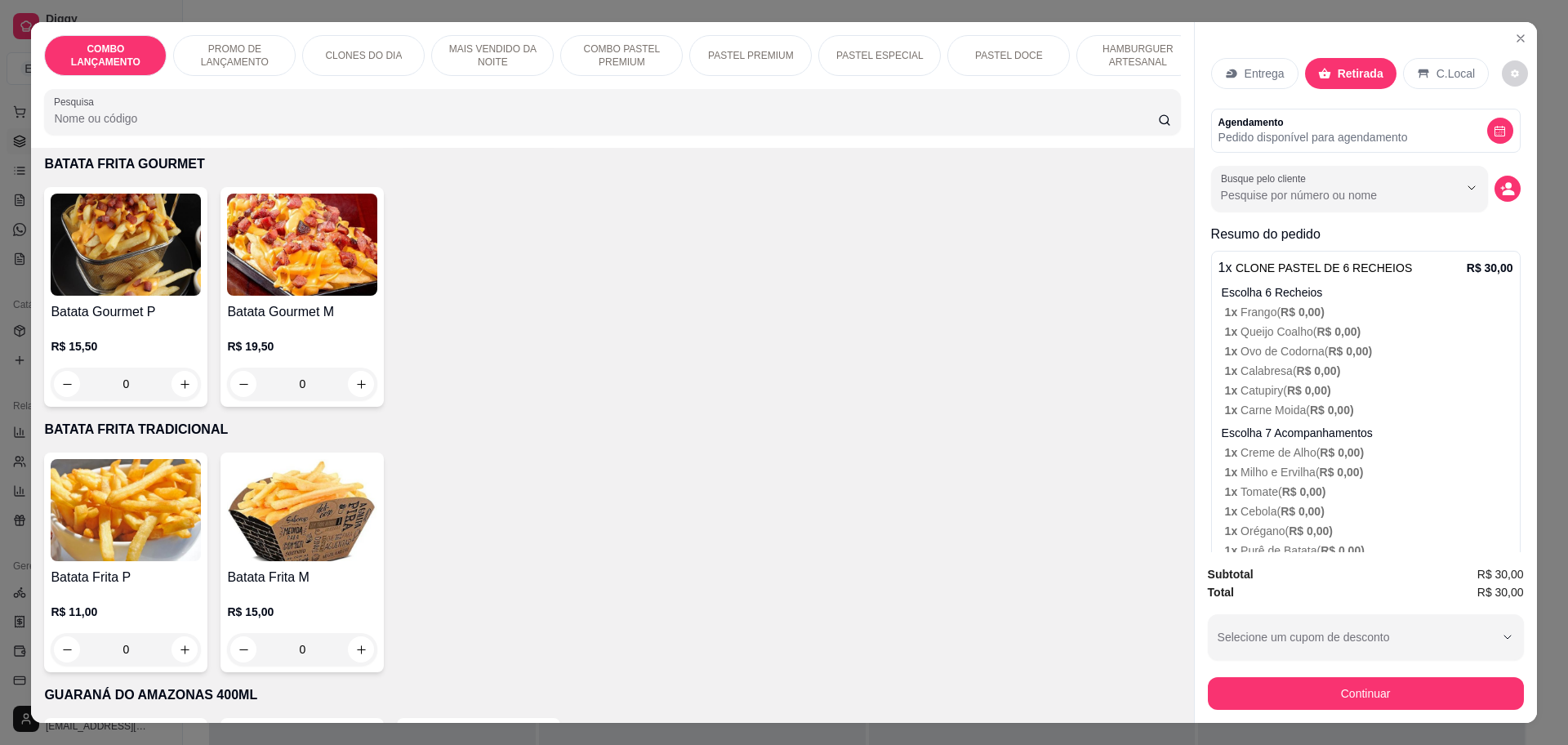
click at [350, 368] on div "0" at bounding box center [302, 384] width 150 height 33
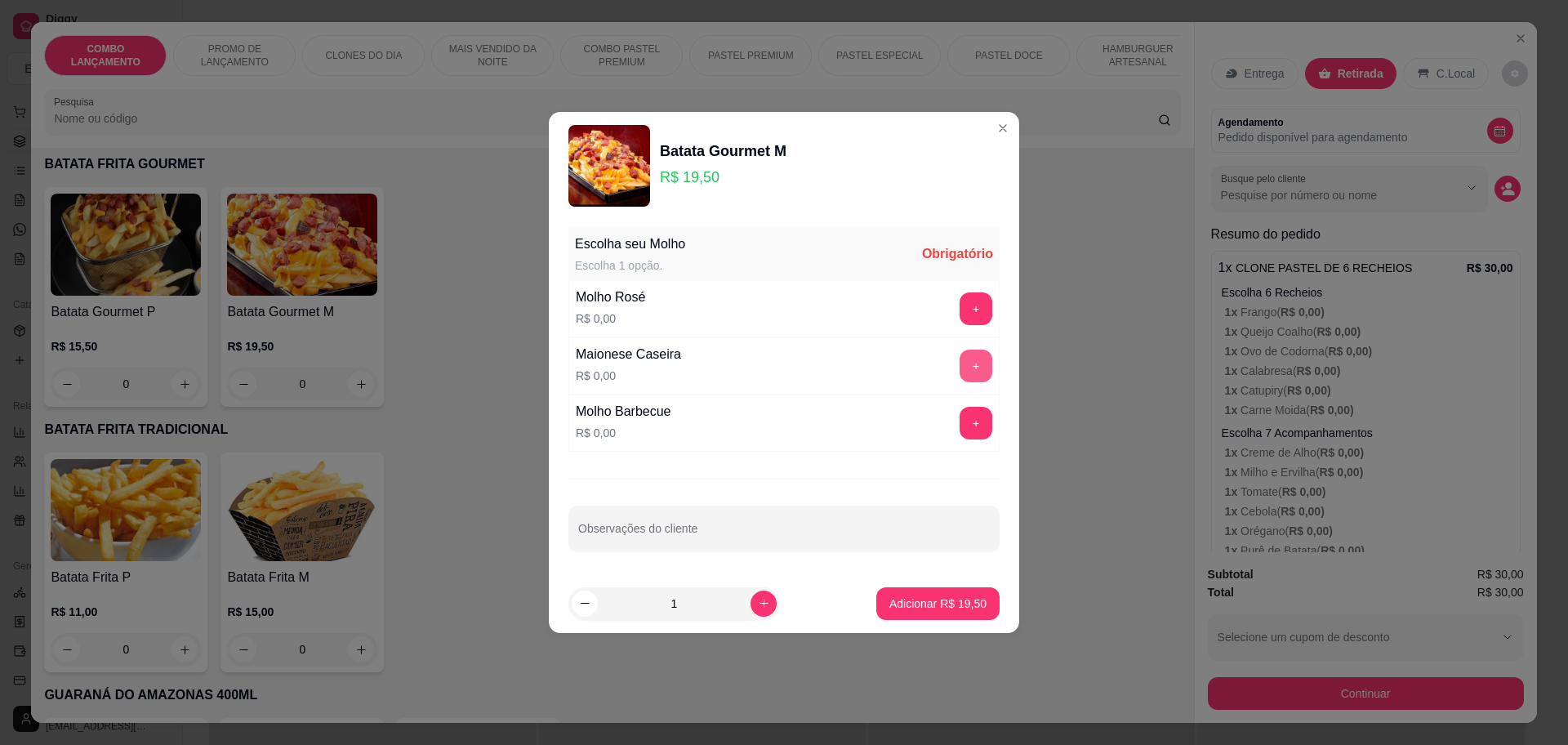
click at [959, 368] on button "+" at bounding box center [976, 366] width 33 height 33
click at [920, 607] on p "Adicionar R$ 19,50" at bounding box center [937, 603] width 94 height 16
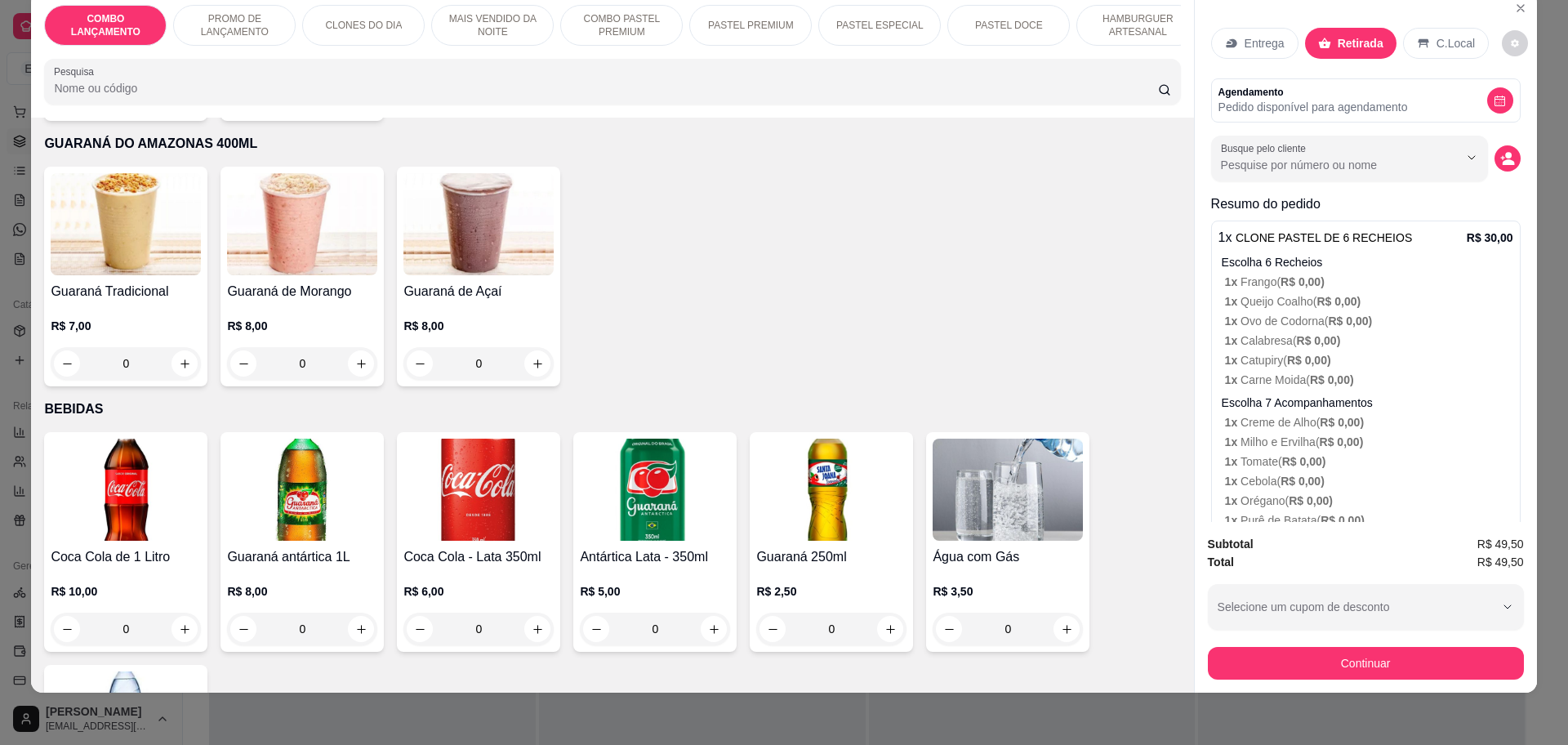
scroll to position [4707, 0]
click at [357, 624] on icon "increase-product-quantity" at bounding box center [361, 630] width 12 height 12
type input "1"
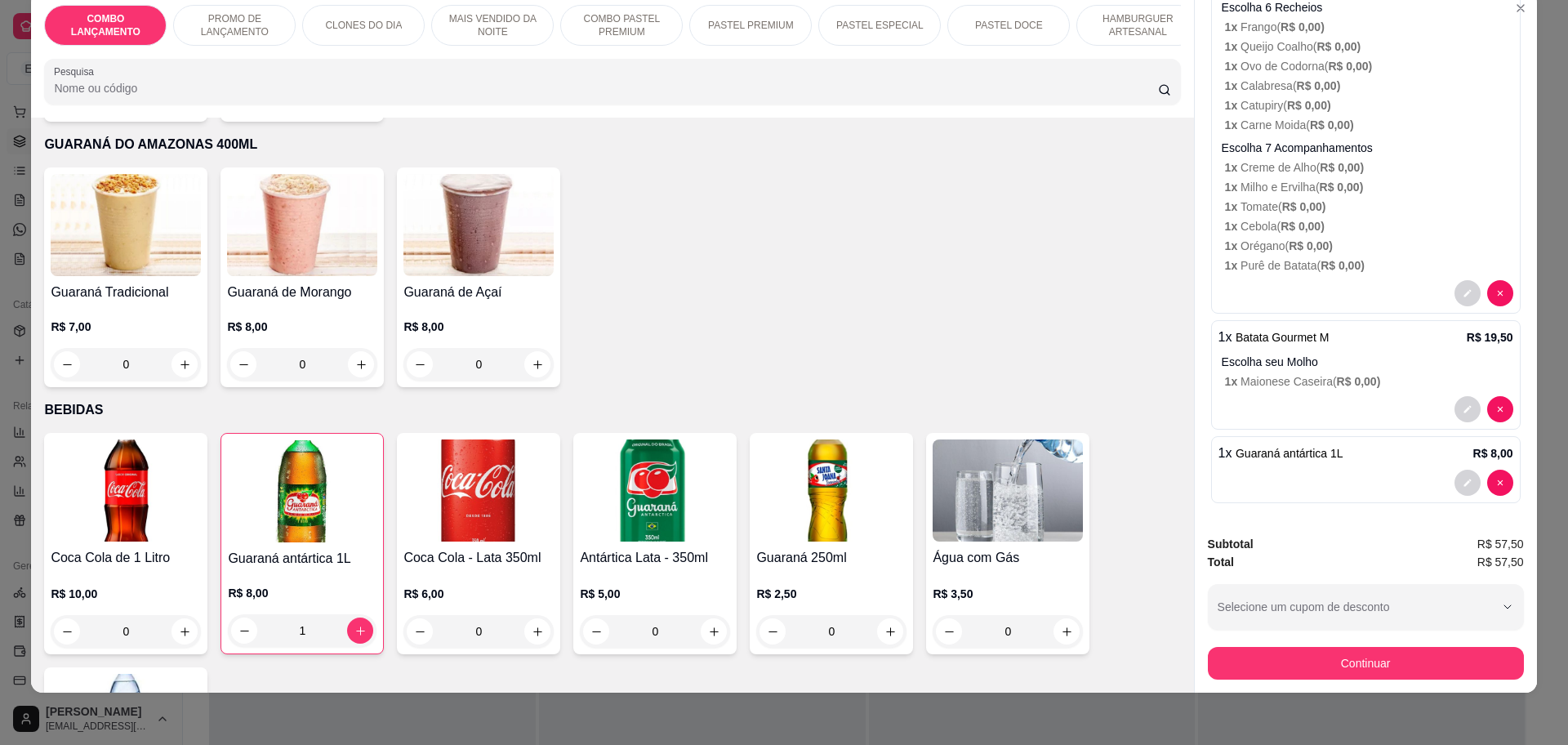
scroll to position [259, 0]
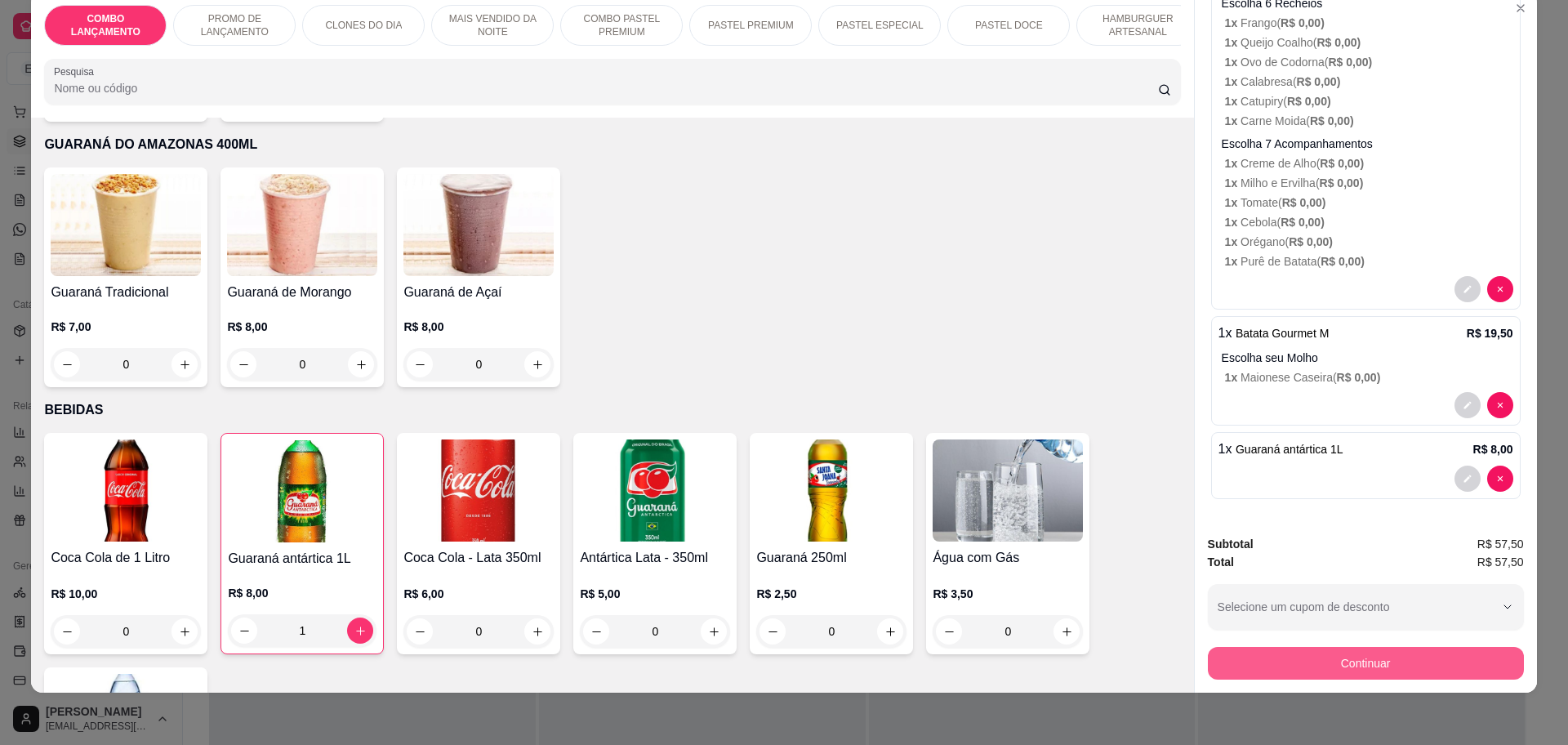
click at [1324, 660] on button "Continuar" at bounding box center [1365, 664] width 316 height 33
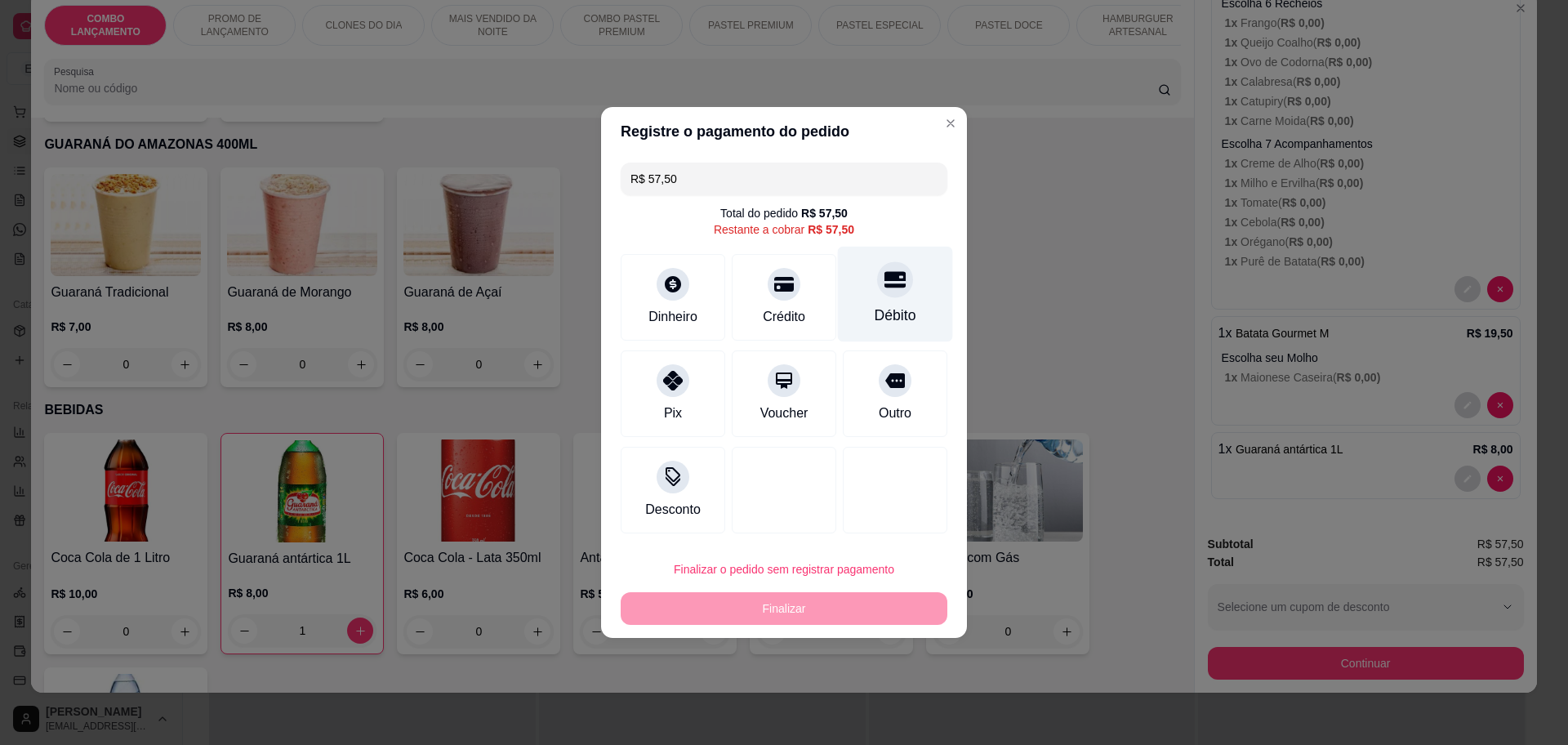
click at [901, 306] on div "Débito" at bounding box center [895, 315] width 42 height 21
type input "R$ 0,00"
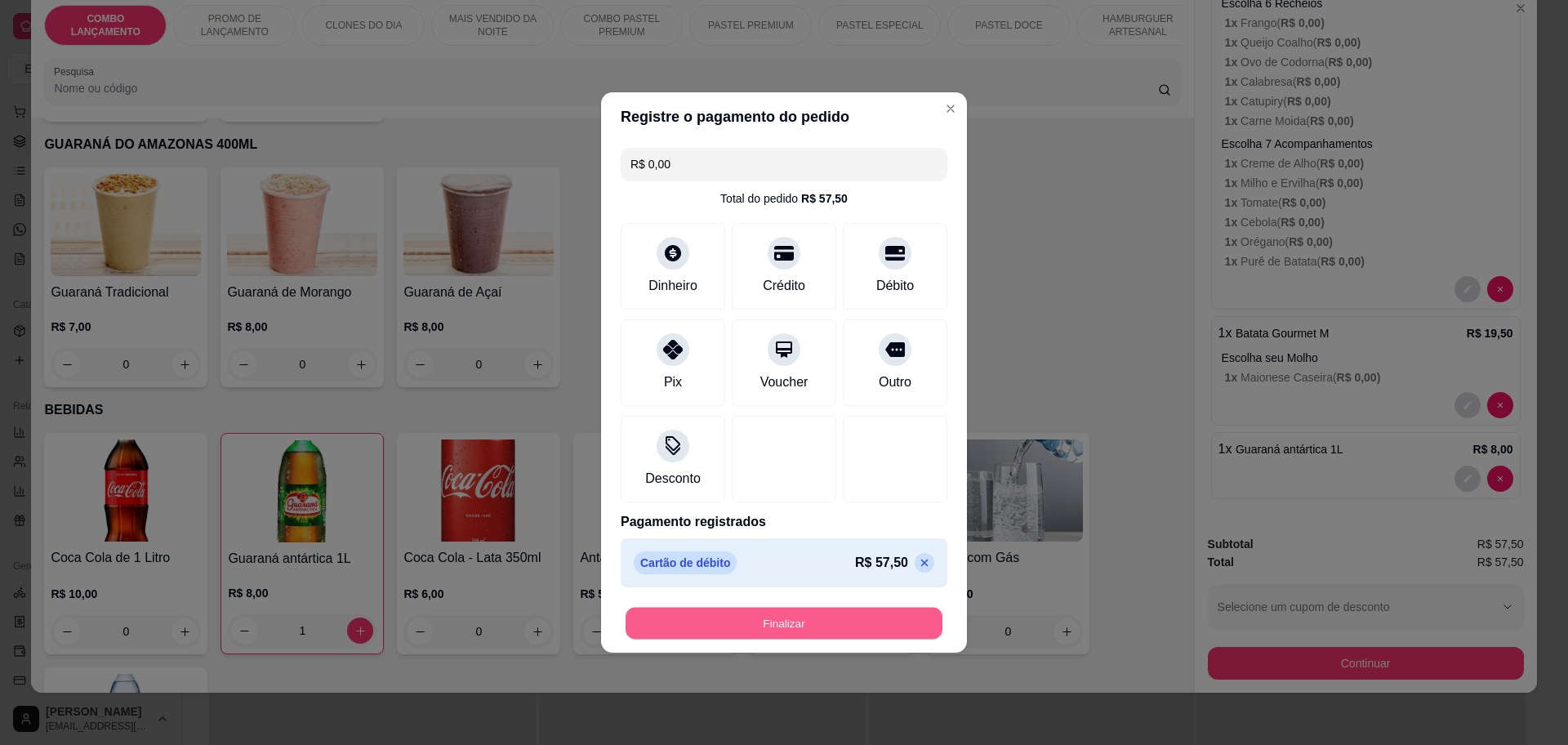
click at [872, 631] on button "Finalizar" at bounding box center [784, 624] width 317 height 32
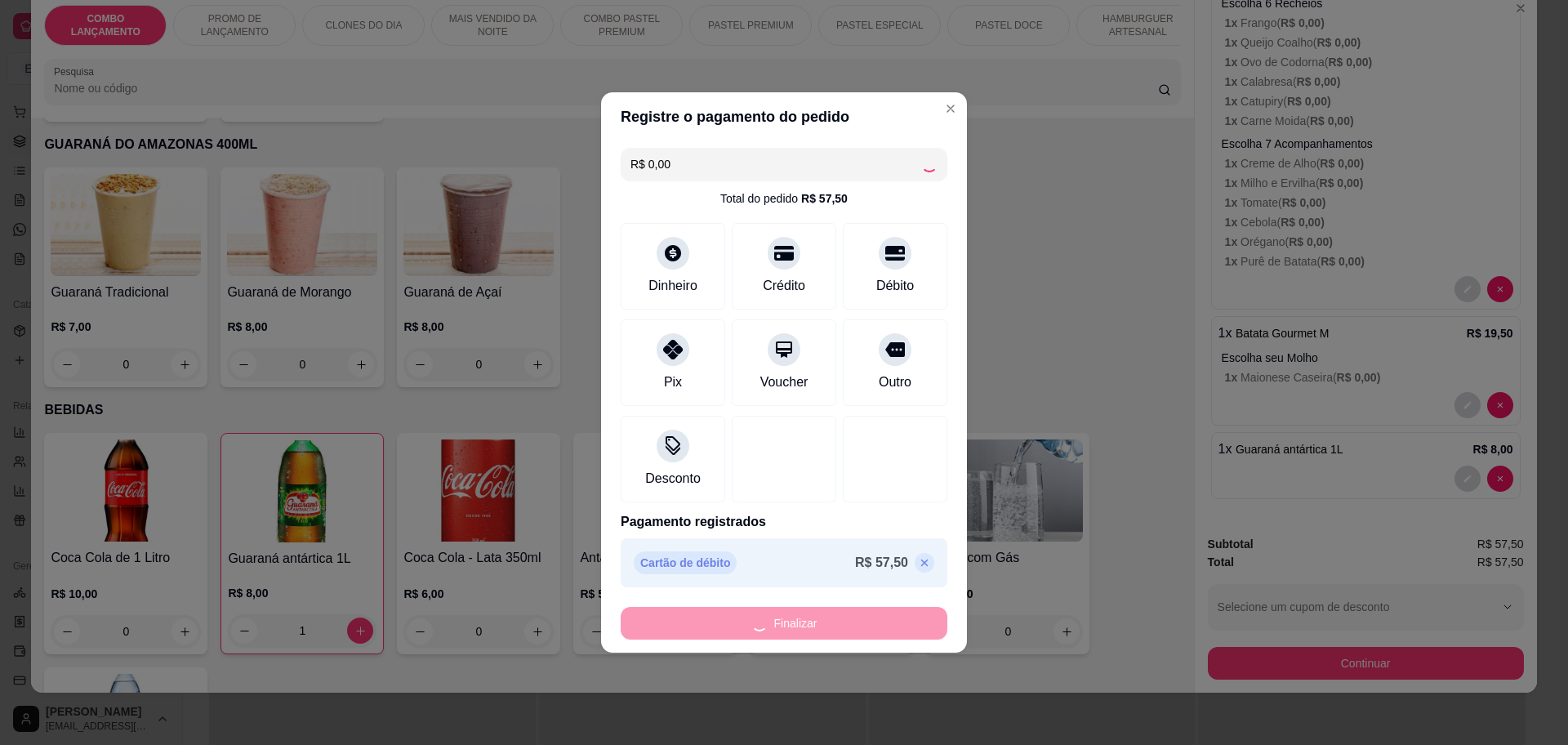
type input "0"
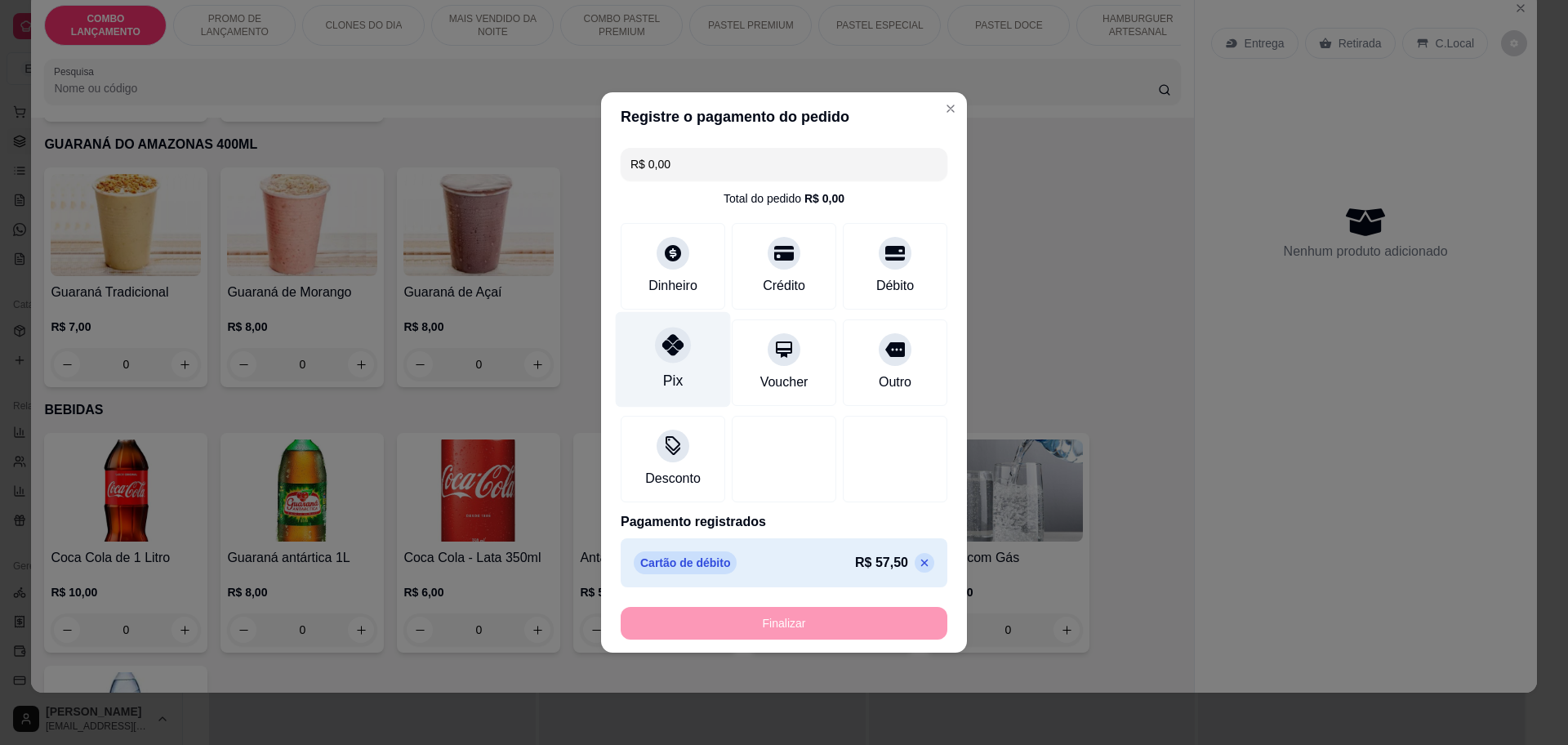
type input "-R$ 57,50"
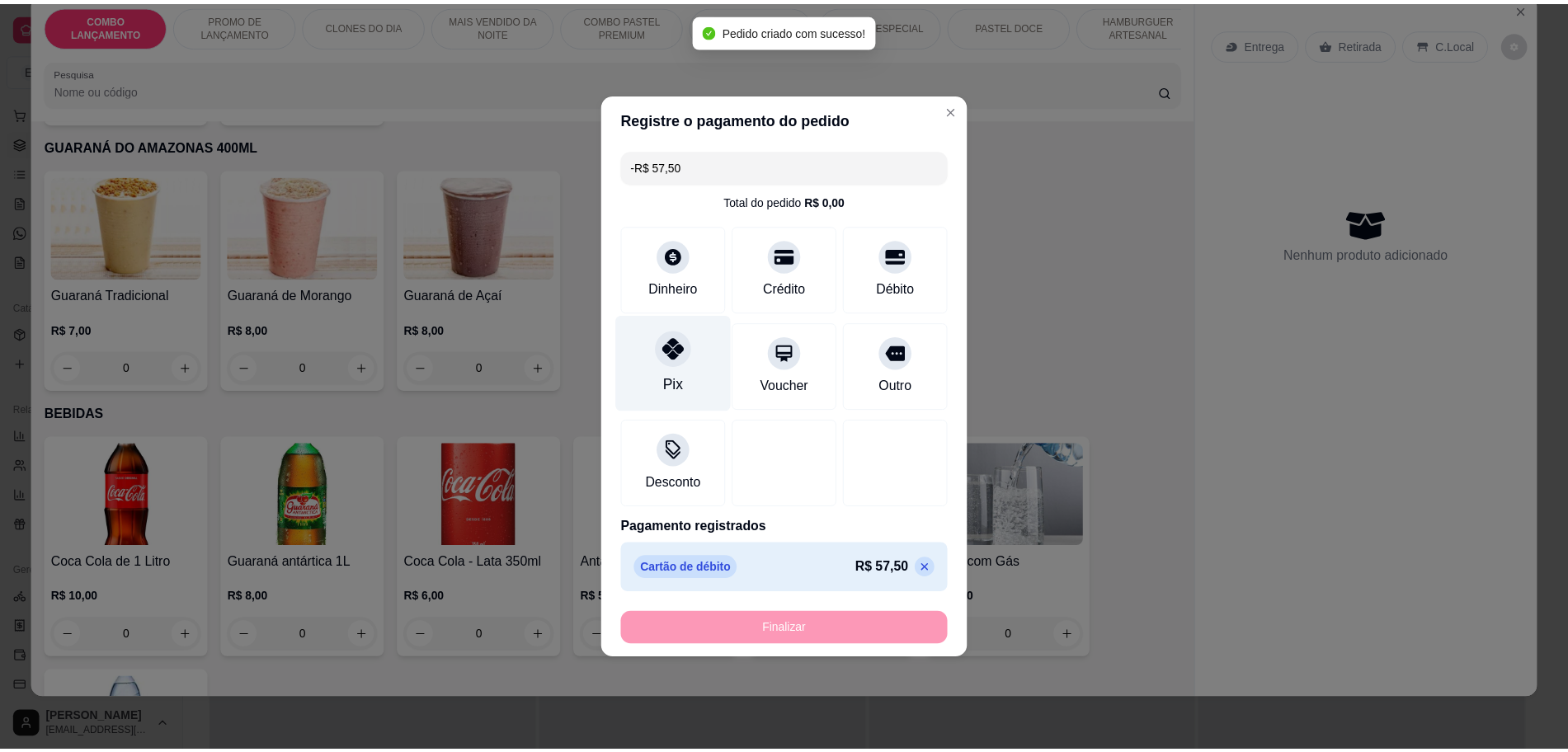
scroll to position [0, 0]
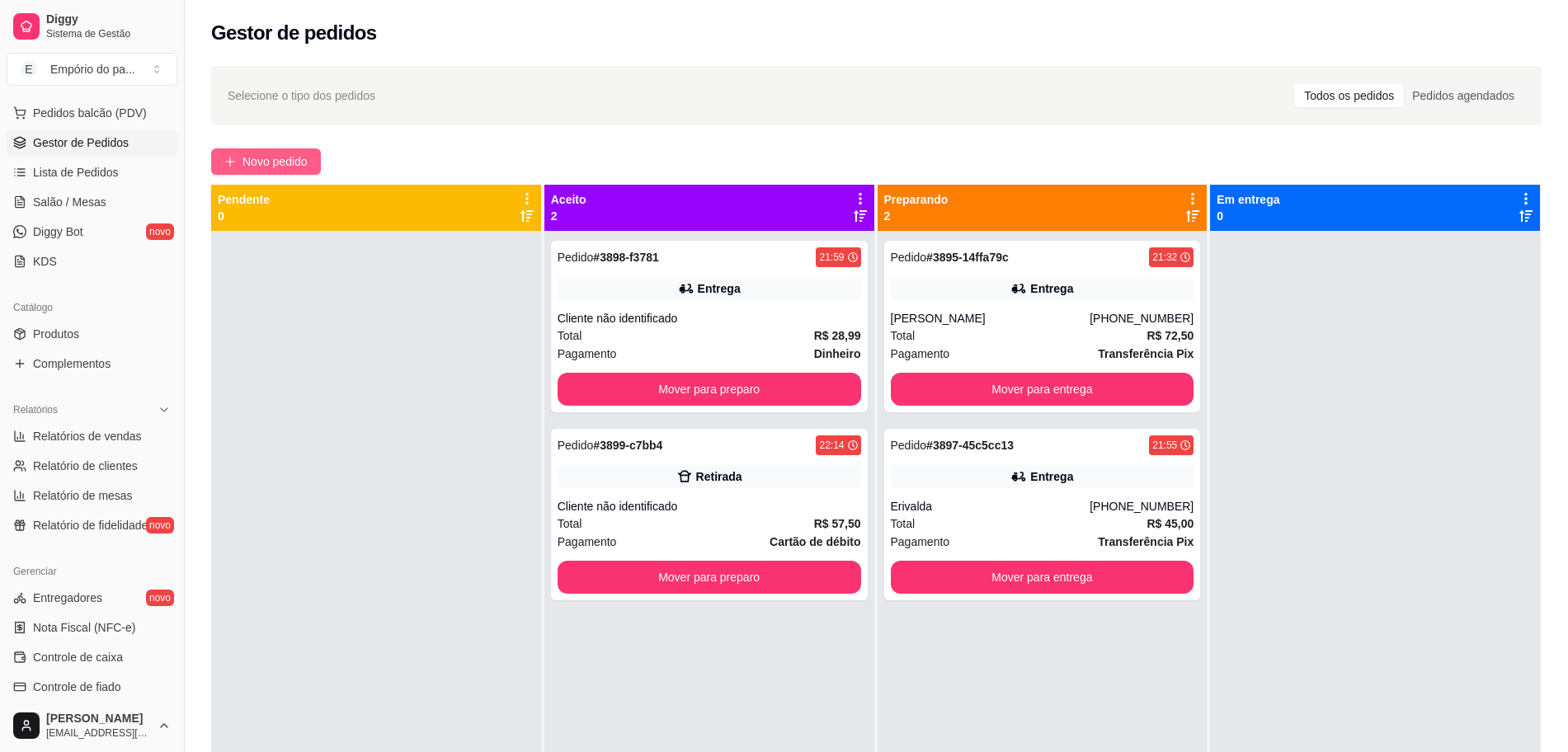
click at [234, 158] on icon "plus" at bounding box center [230, 161] width 12 height 12
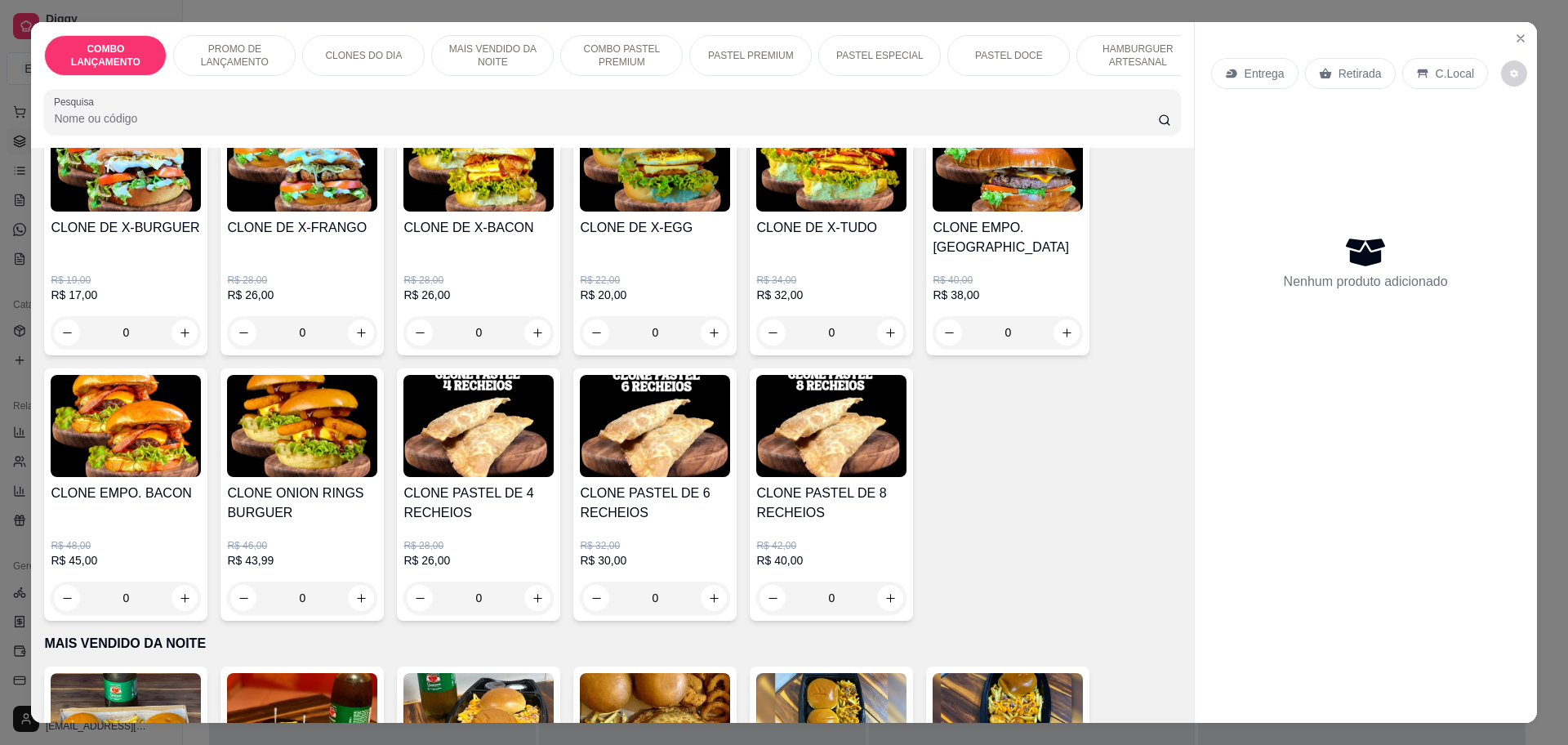
scroll to position [919, 0]
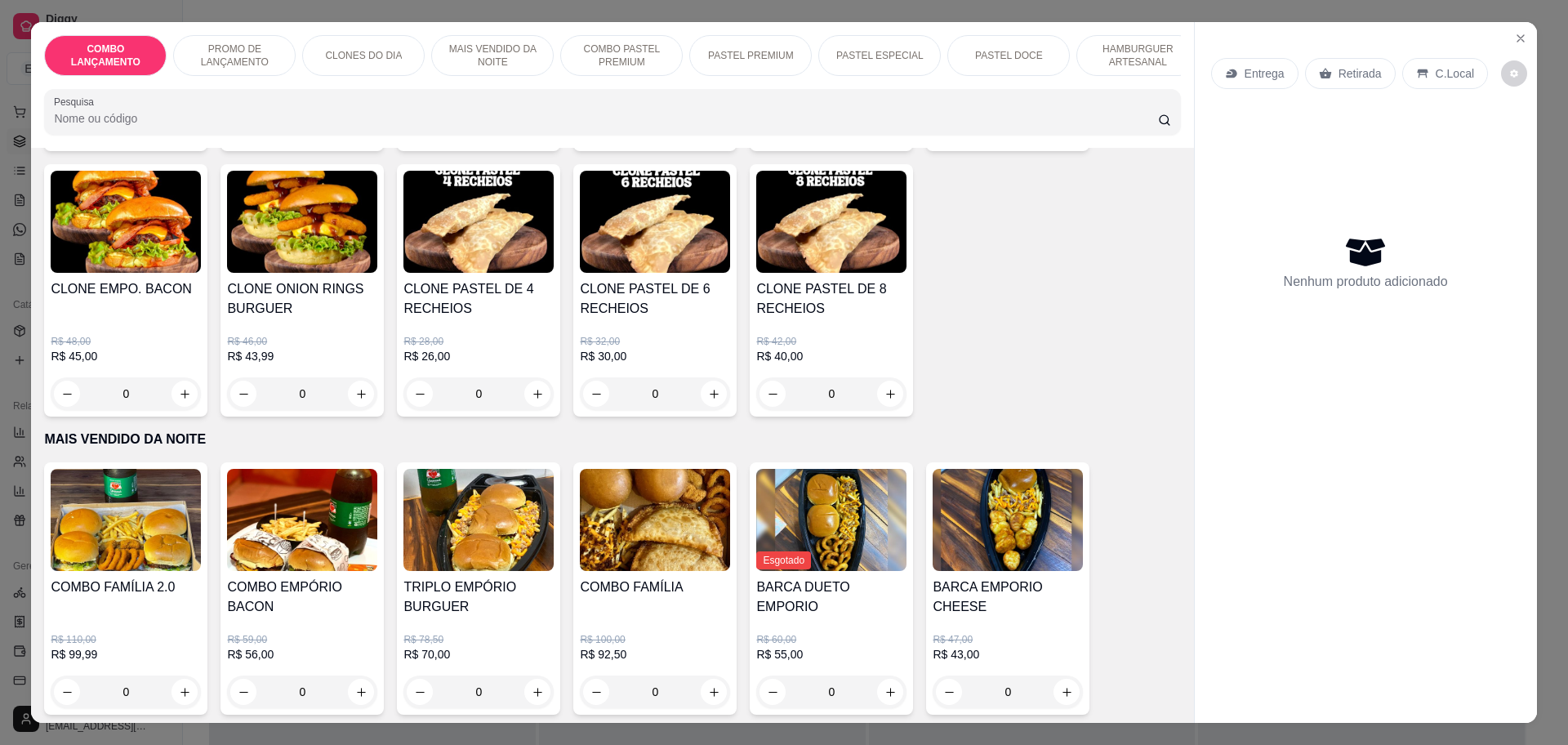
click at [706, 377] on div "0" at bounding box center [654, 394] width 150 height 33
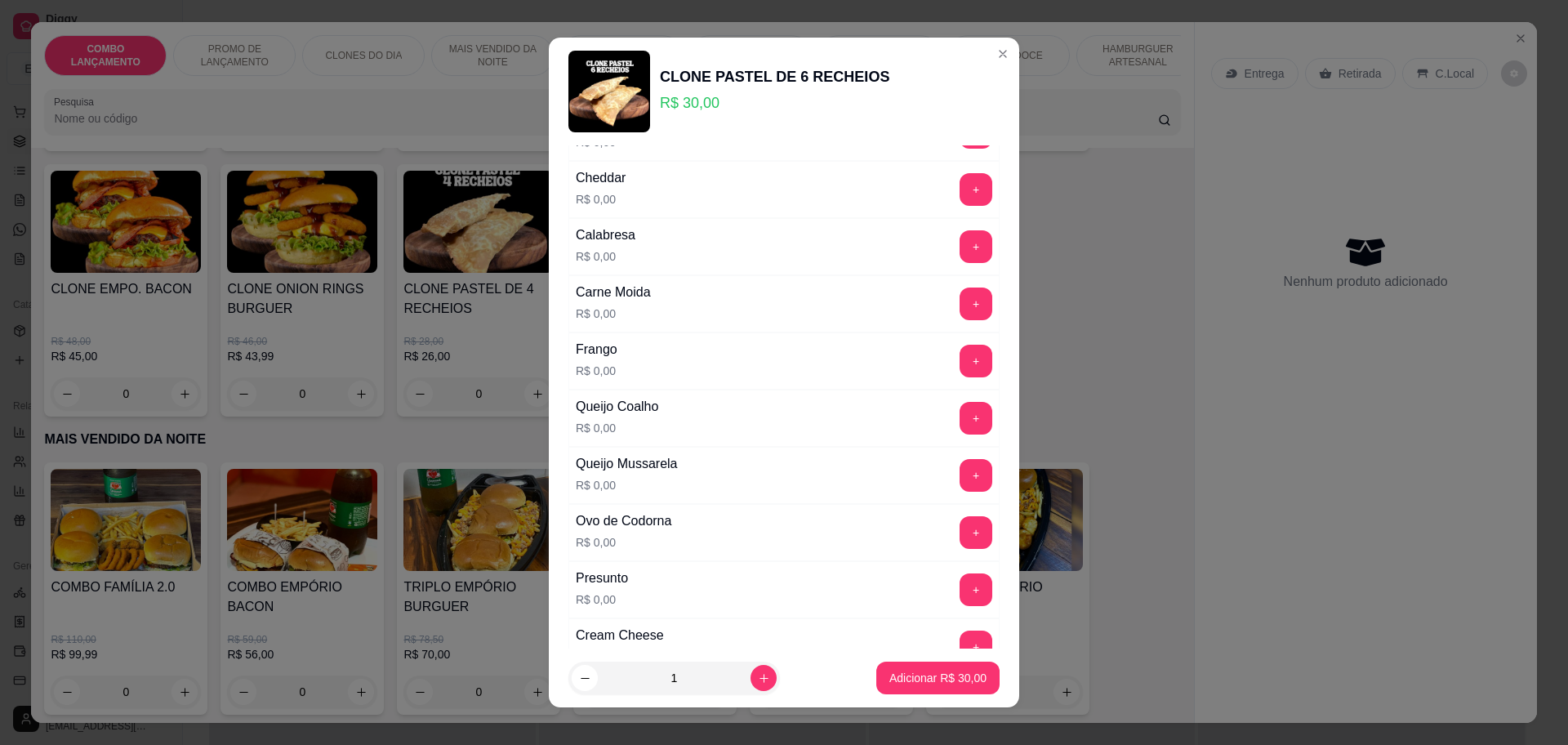
scroll to position [0, 0]
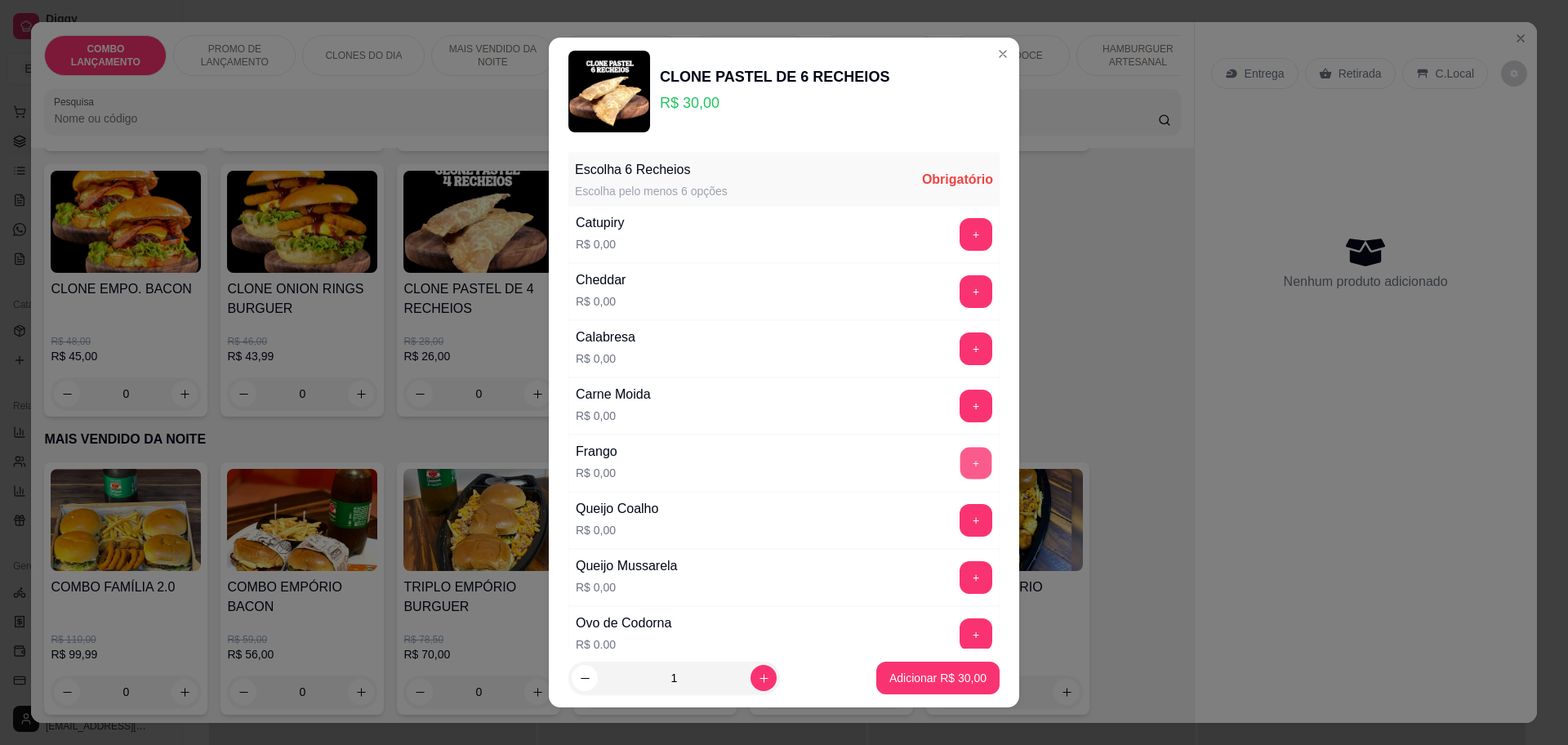
click at [960, 457] on button "+" at bounding box center [976, 464] width 32 height 32
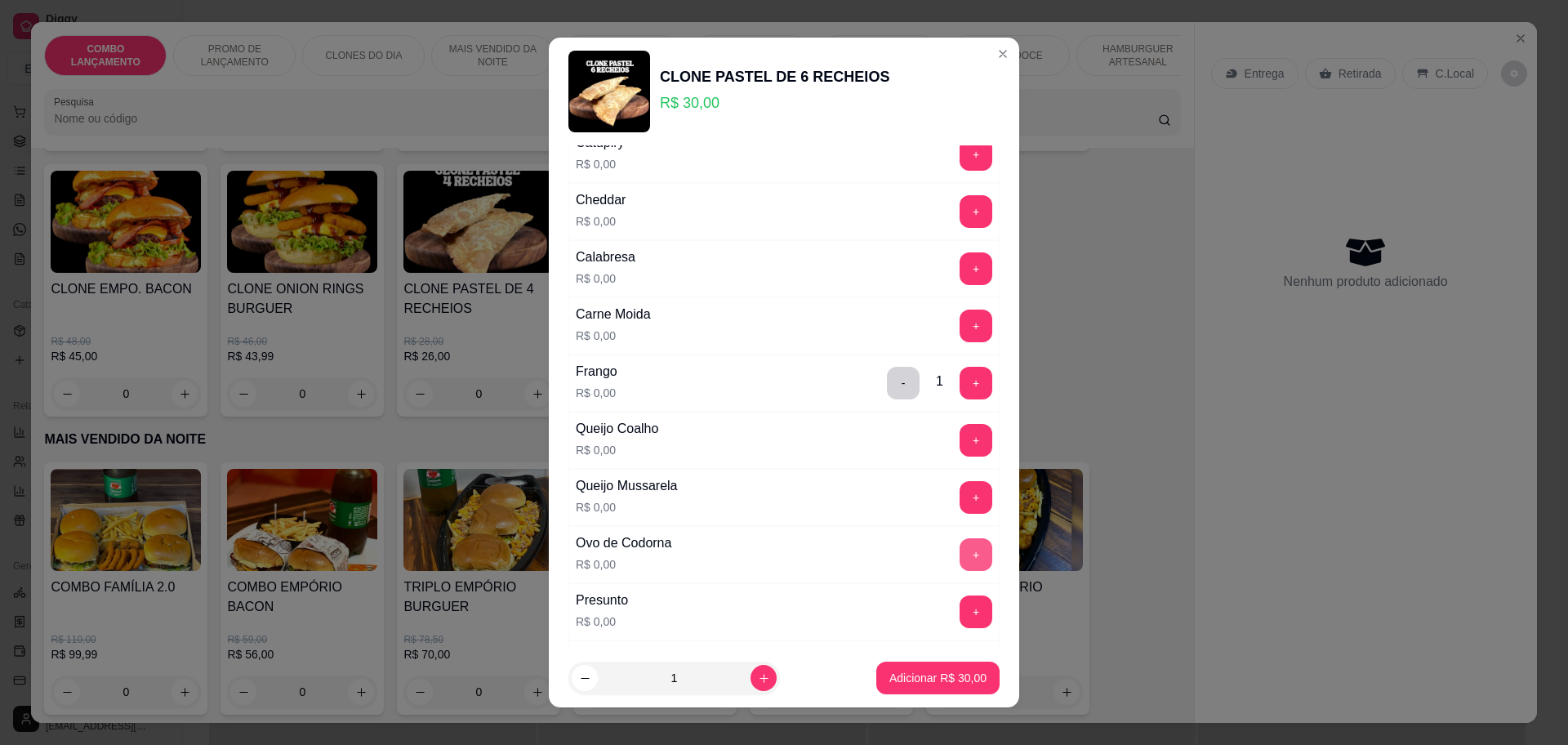
scroll to position [102, 0]
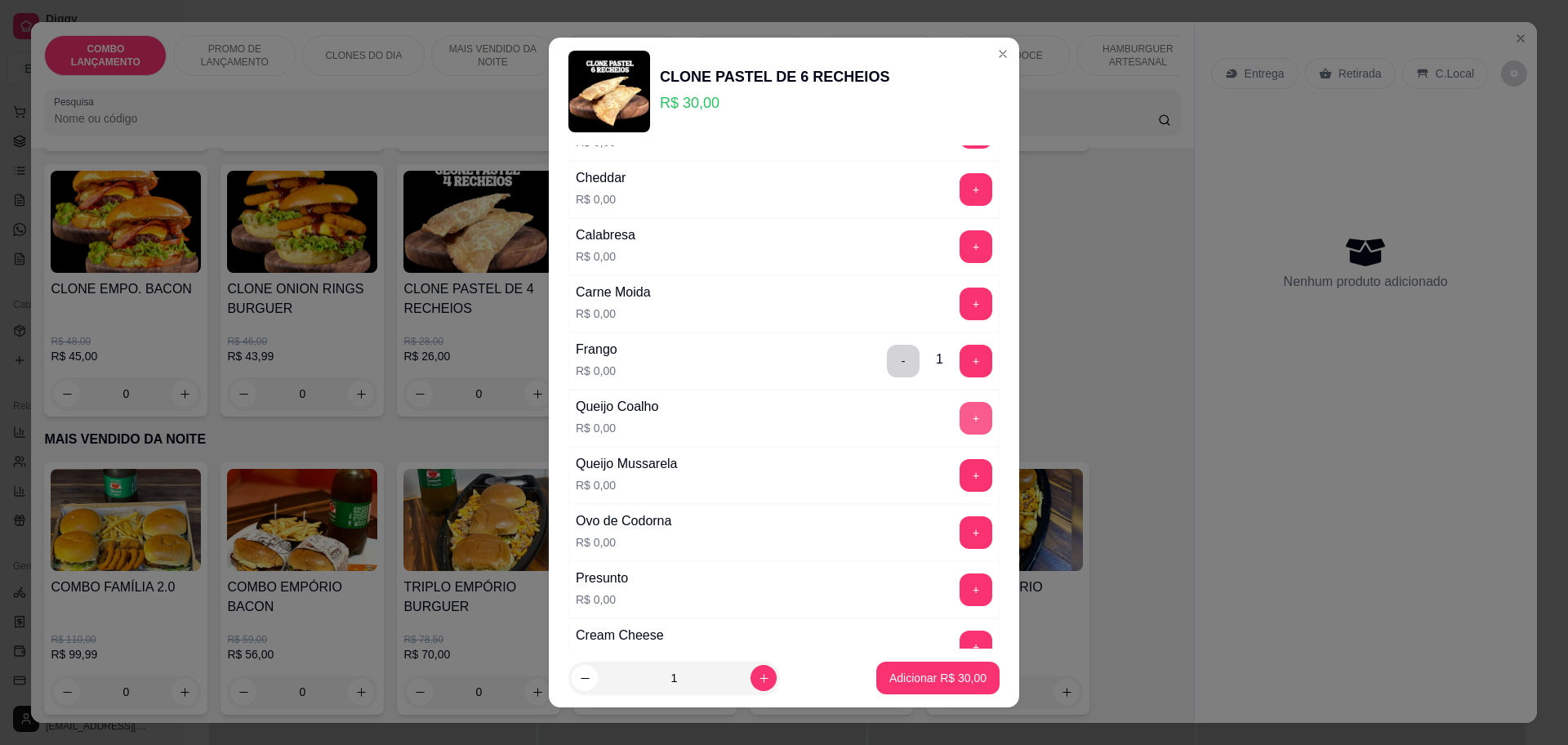
click at [959, 409] on button "+" at bounding box center [976, 418] width 33 height 33
click at [953, 533] on div "+" at bounding box center [976, 532] width 46 height 33
click at [959, 519] on button "+" at bounding box center [976, 532] width 33 height 33
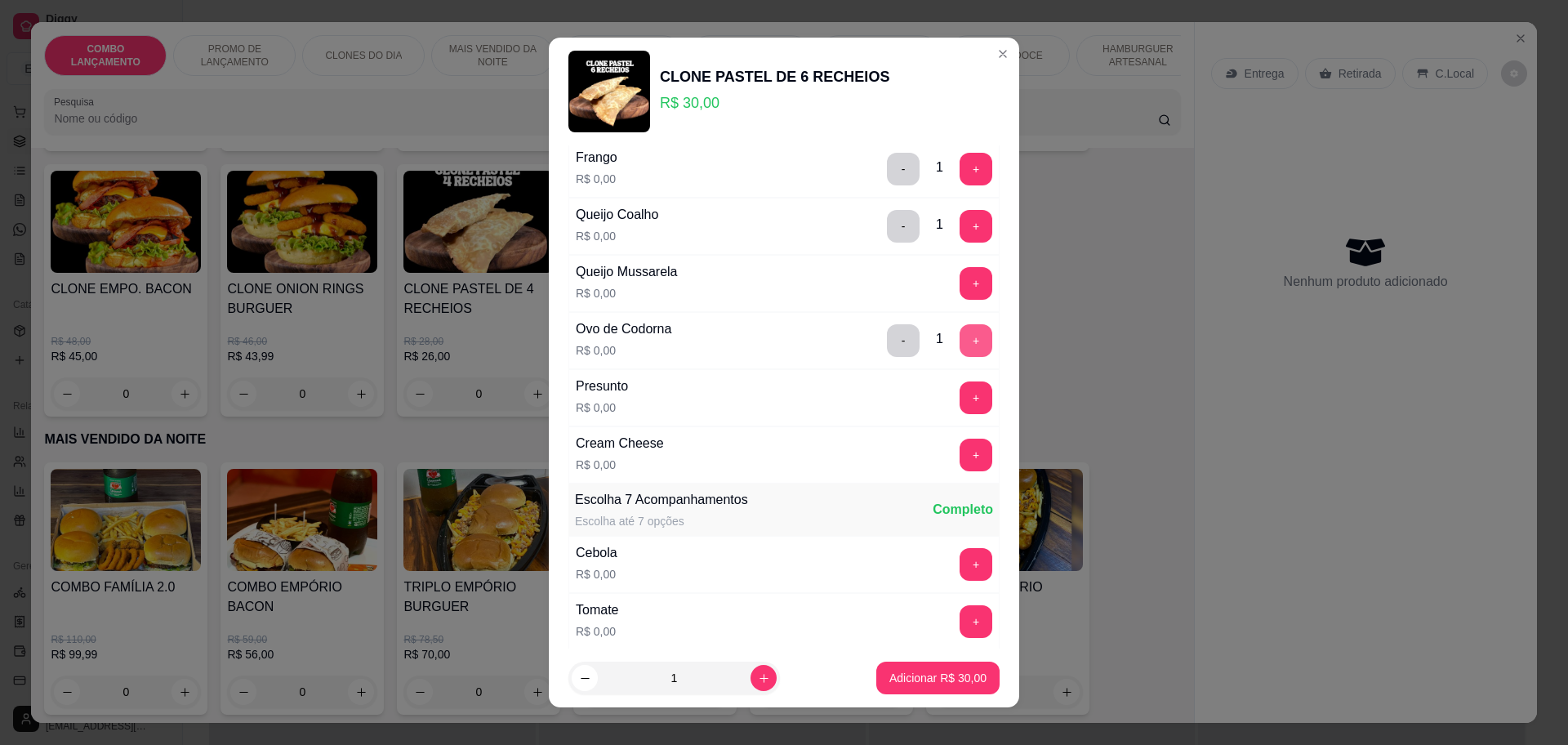
scroll to position [306, 0]
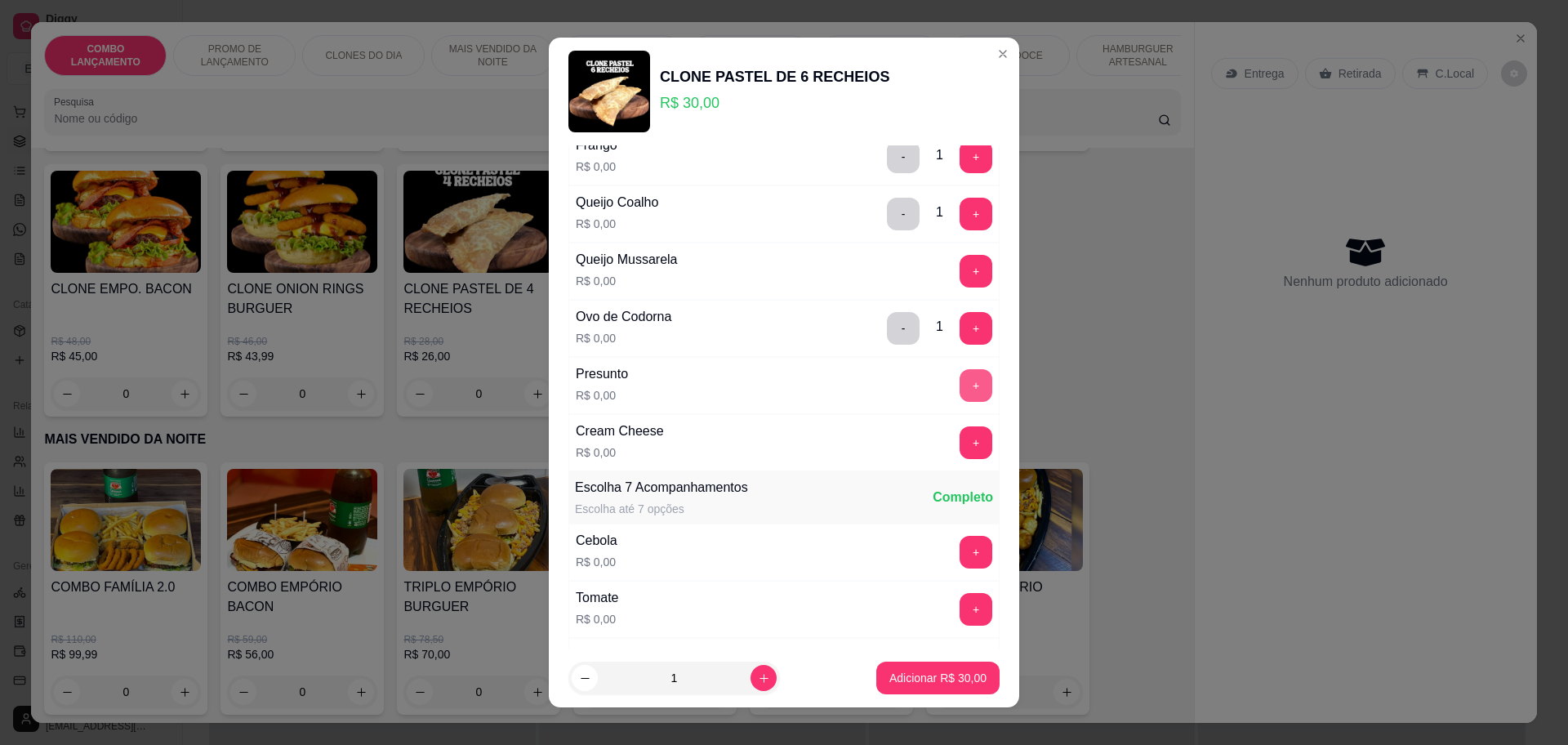
click at [959, 379] on button "+" at bounding box center [976, 386] width 33 height 33
click at [960, 431] on button "+" at bounding box center [976, 443] width 32 height 32
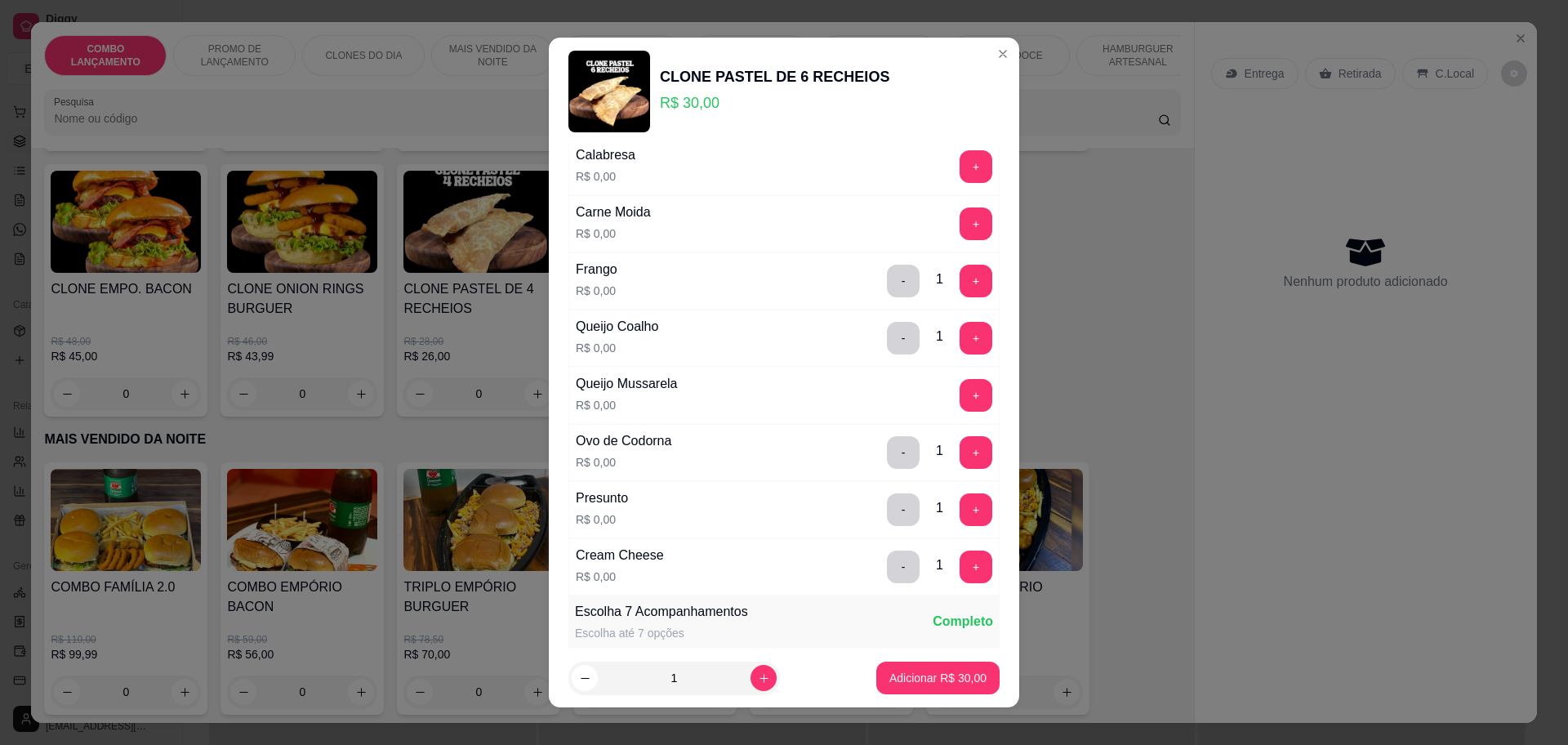
scroll to position [204, 0]
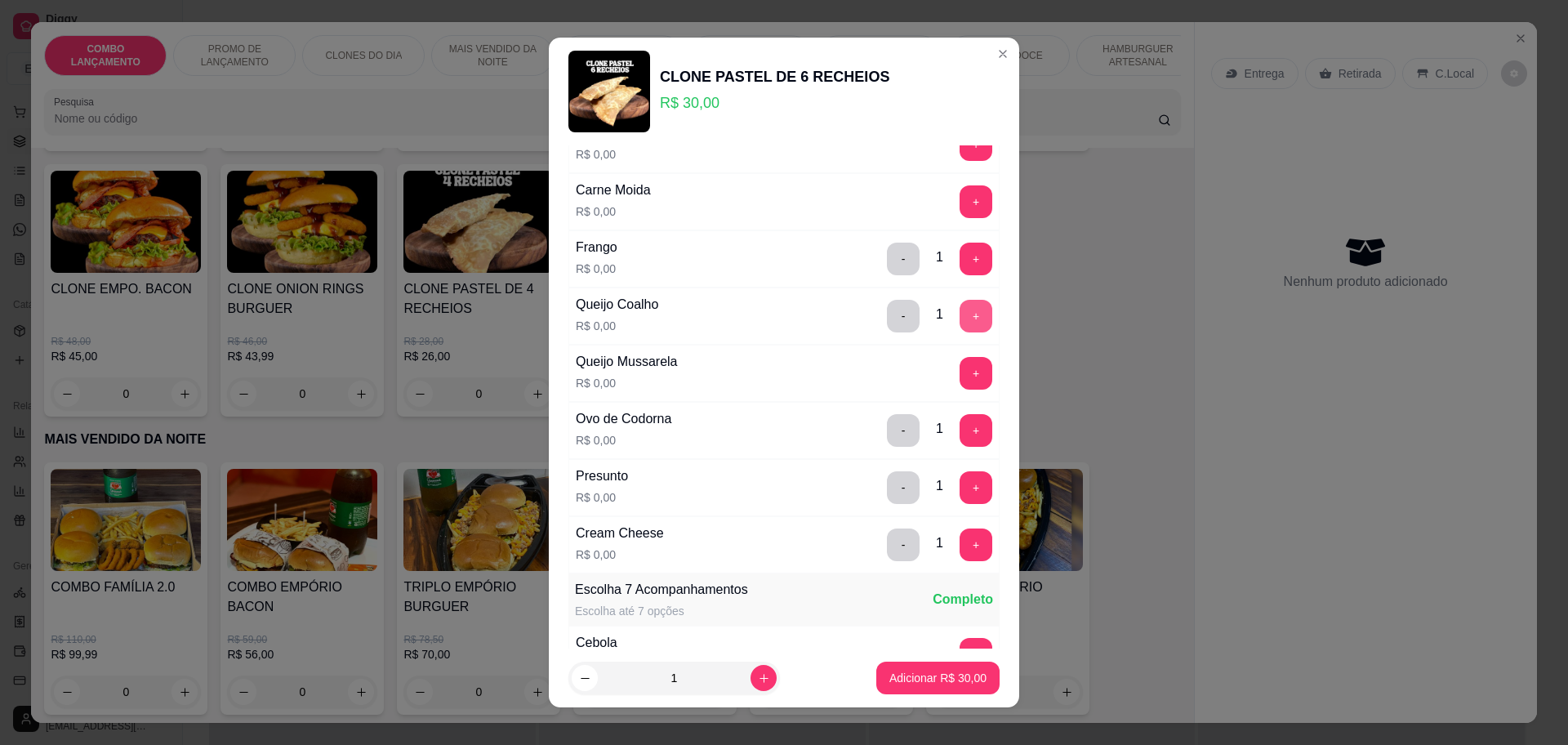
click at [959, 317] on button "+" at bounding box center [976, 316] width 33 height 33
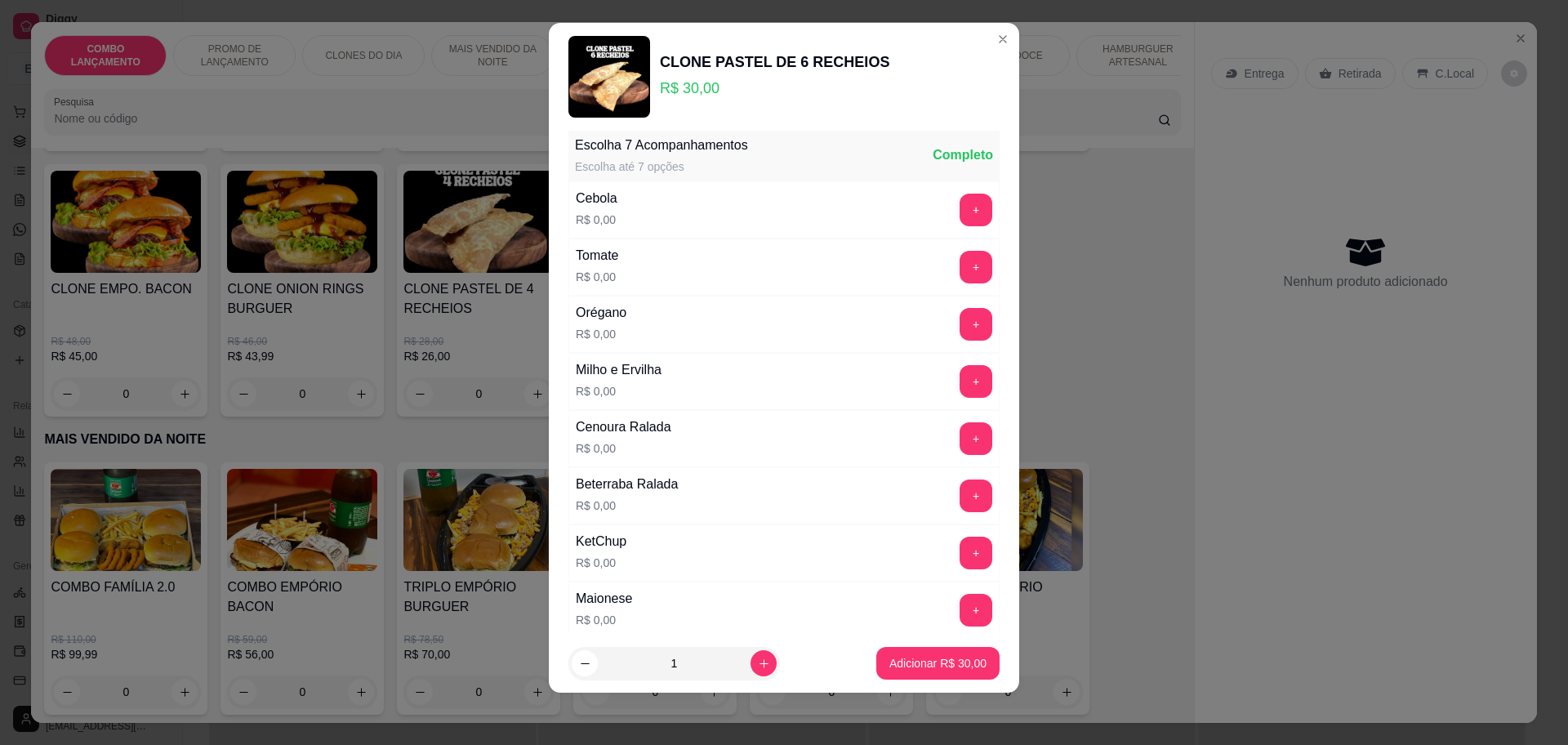
scroll to position [633, 0]
click at [960, 264] on button "+" at bounding box center [976, 269] width 32 height 32
click at [959, 213] on button "+" at bounding box center [976, 212] width 33 height 33
click at [960, 368] on button "+" at bounding box center [976, 383] width 32 height 32
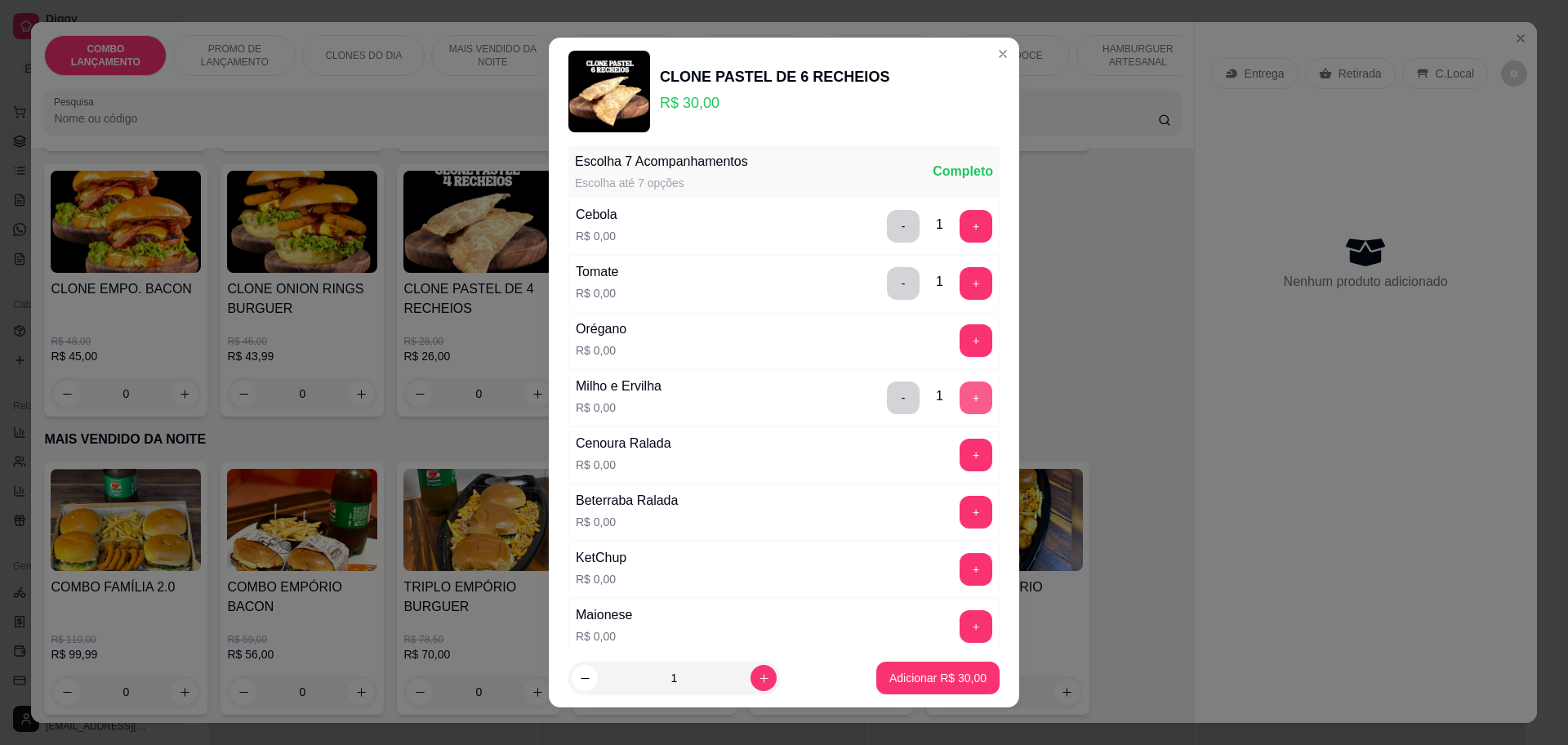
click at [959, 388] on button "+" at bounding box center [976, 398] width 33 height 33
click at [905, 669] on button "Adicionar R$ 30,00" at bounding box center [937, 678] width 123 height 33
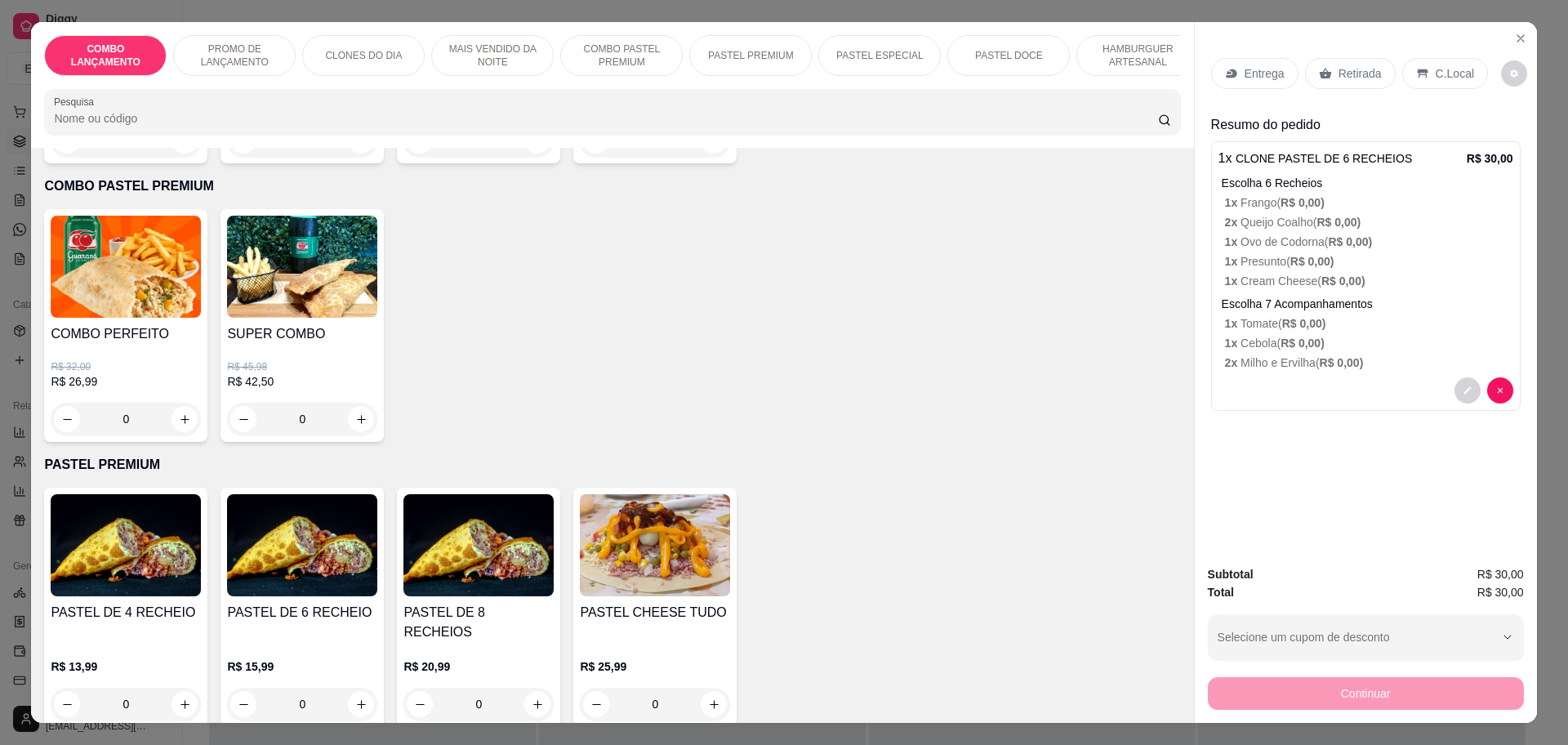
scroll to position [1838, 0]
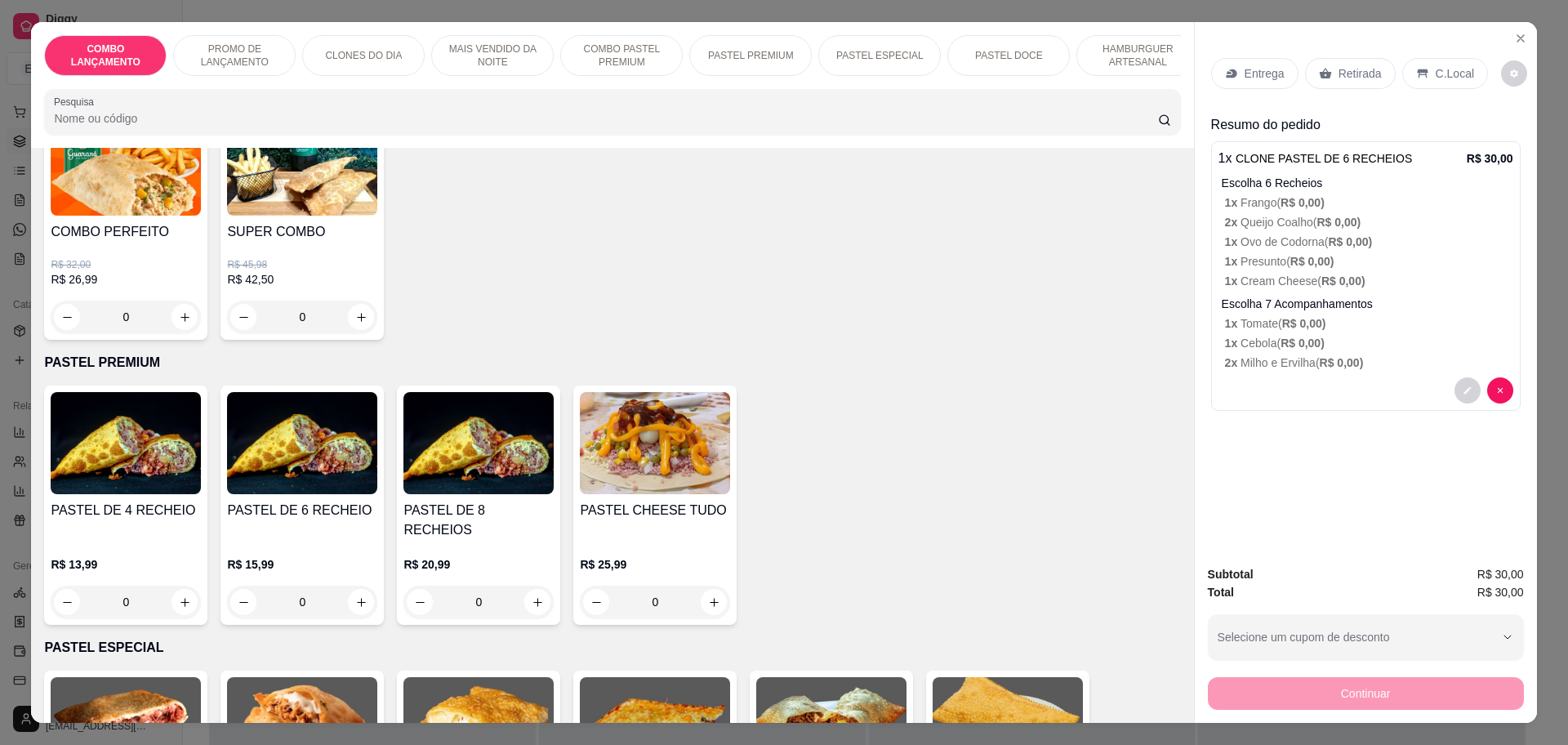
click at [175, 586] on div "0" at bounding box center [125, 602] width 150 height 33
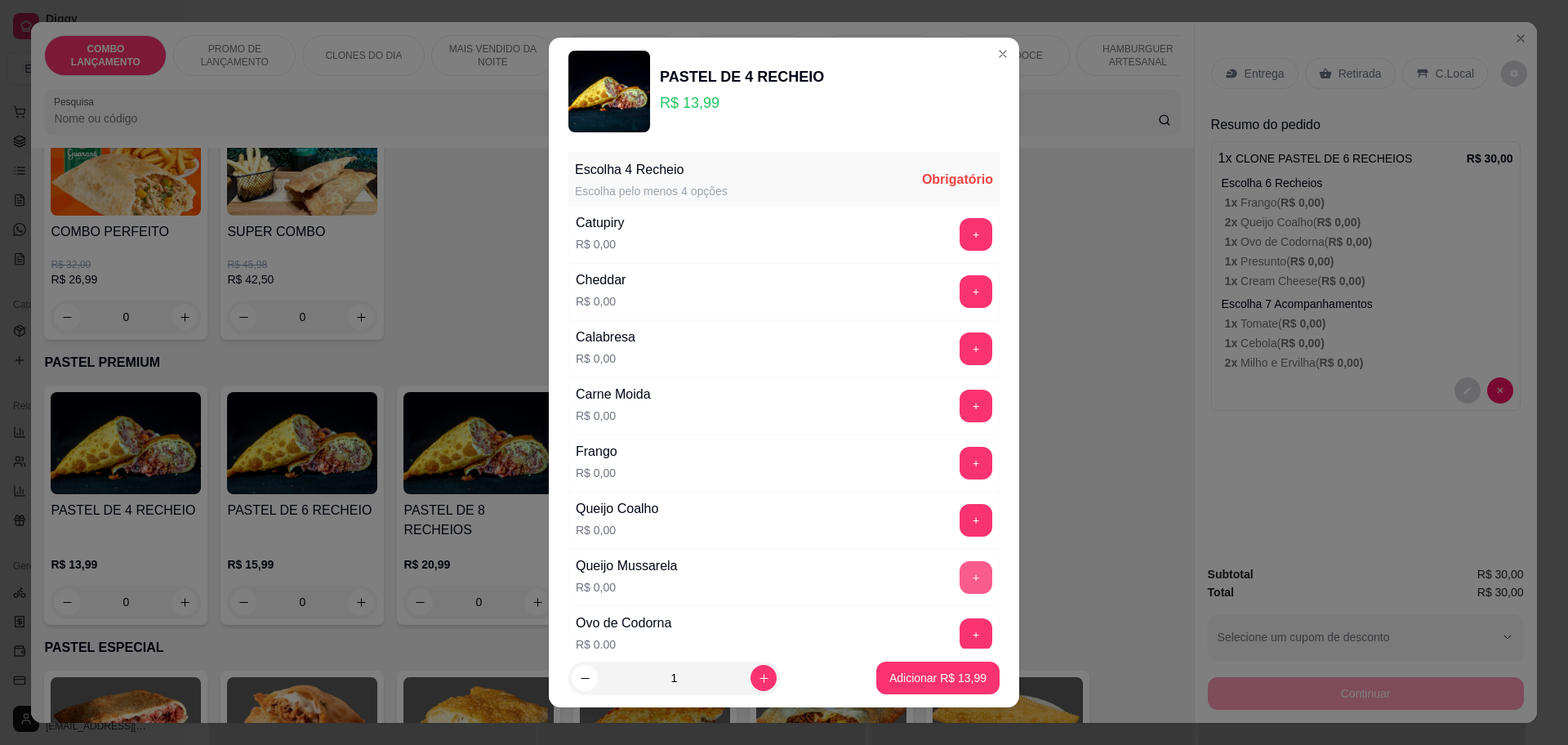
click at [959, 564] on button "+" at bounding box center [976, 578] width 33 height 33
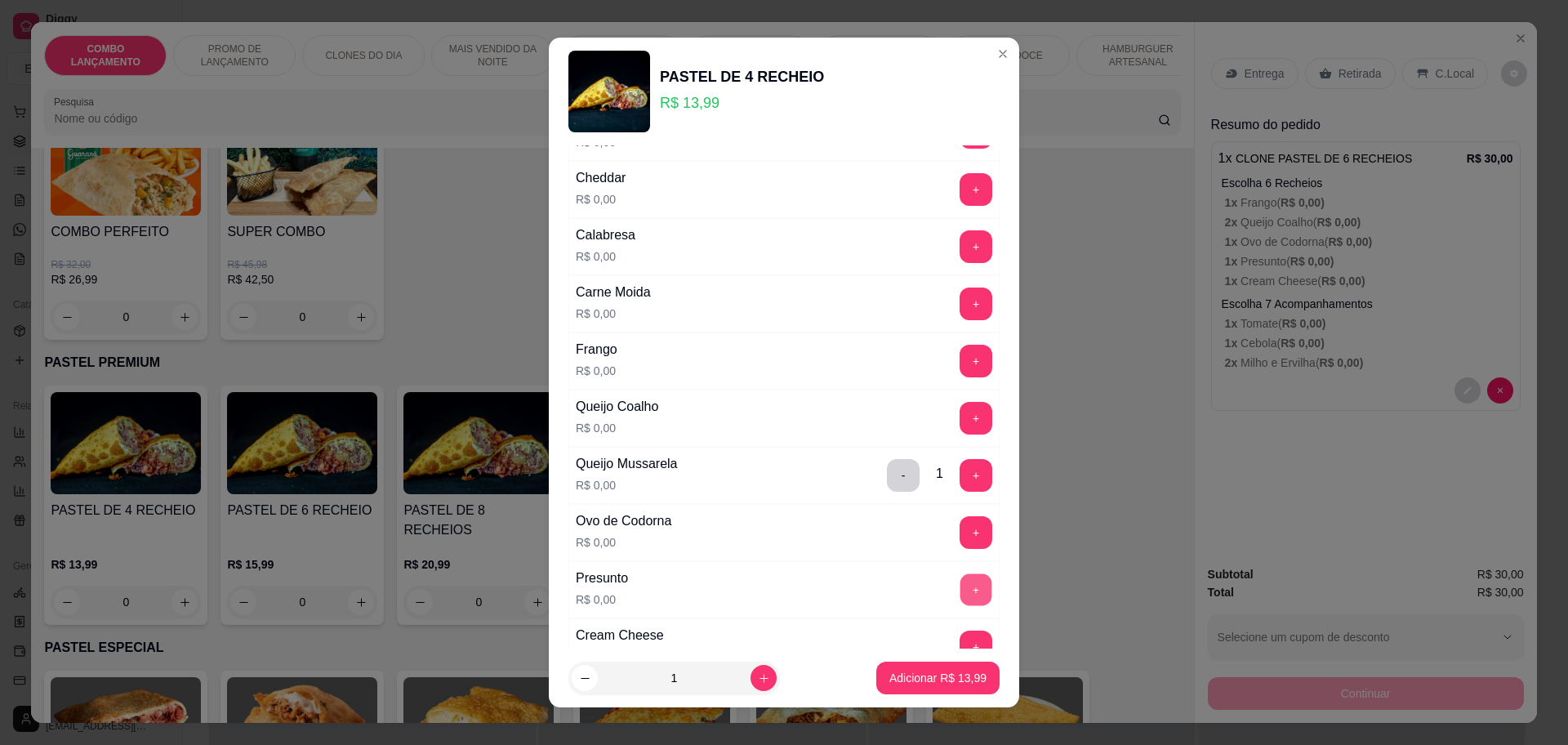
click at [960, 576] on button "+" at bounding box center [976, 589] width 32 height 32
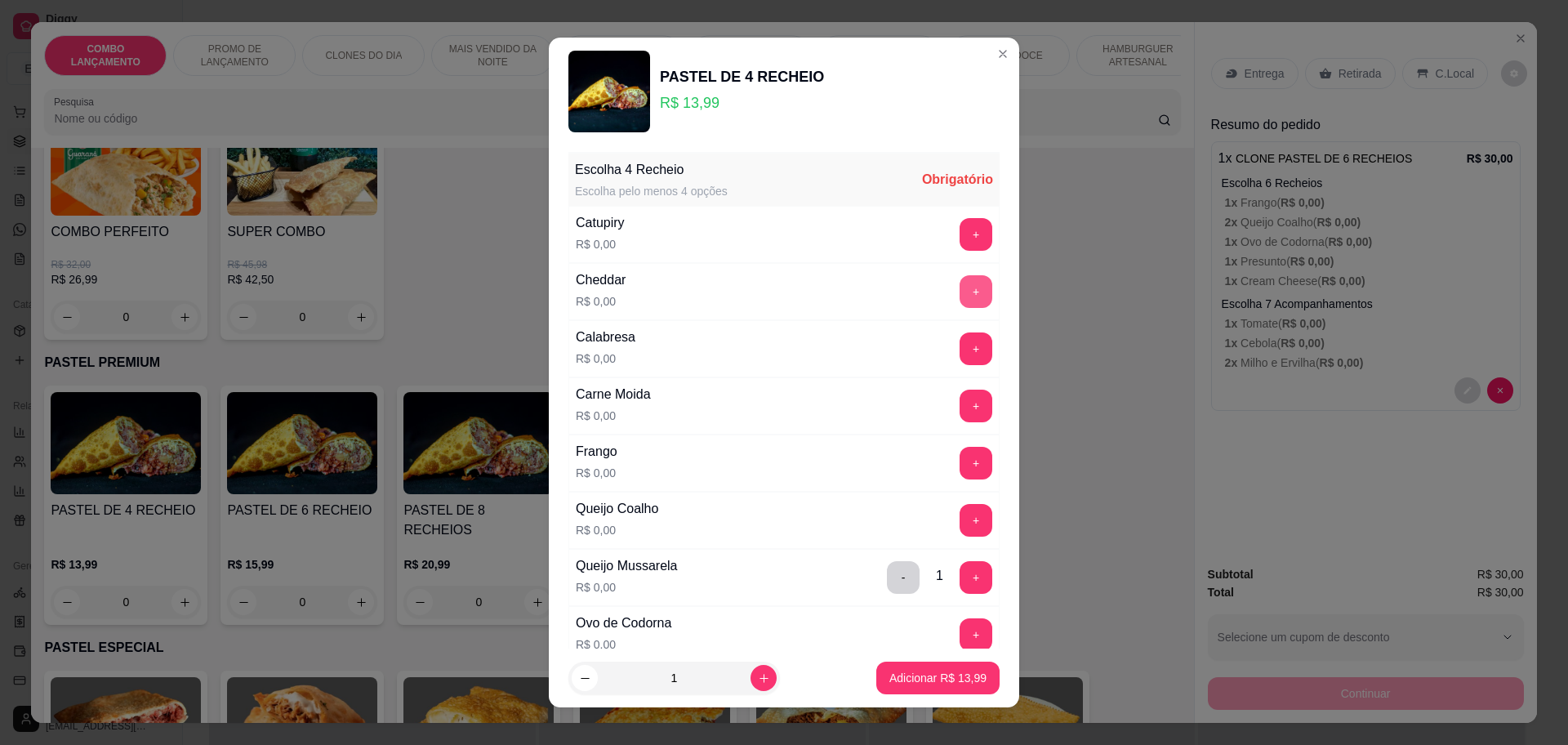
click at [959, 299] on button "+" at bounding box center [976, 292] width 33 height 33
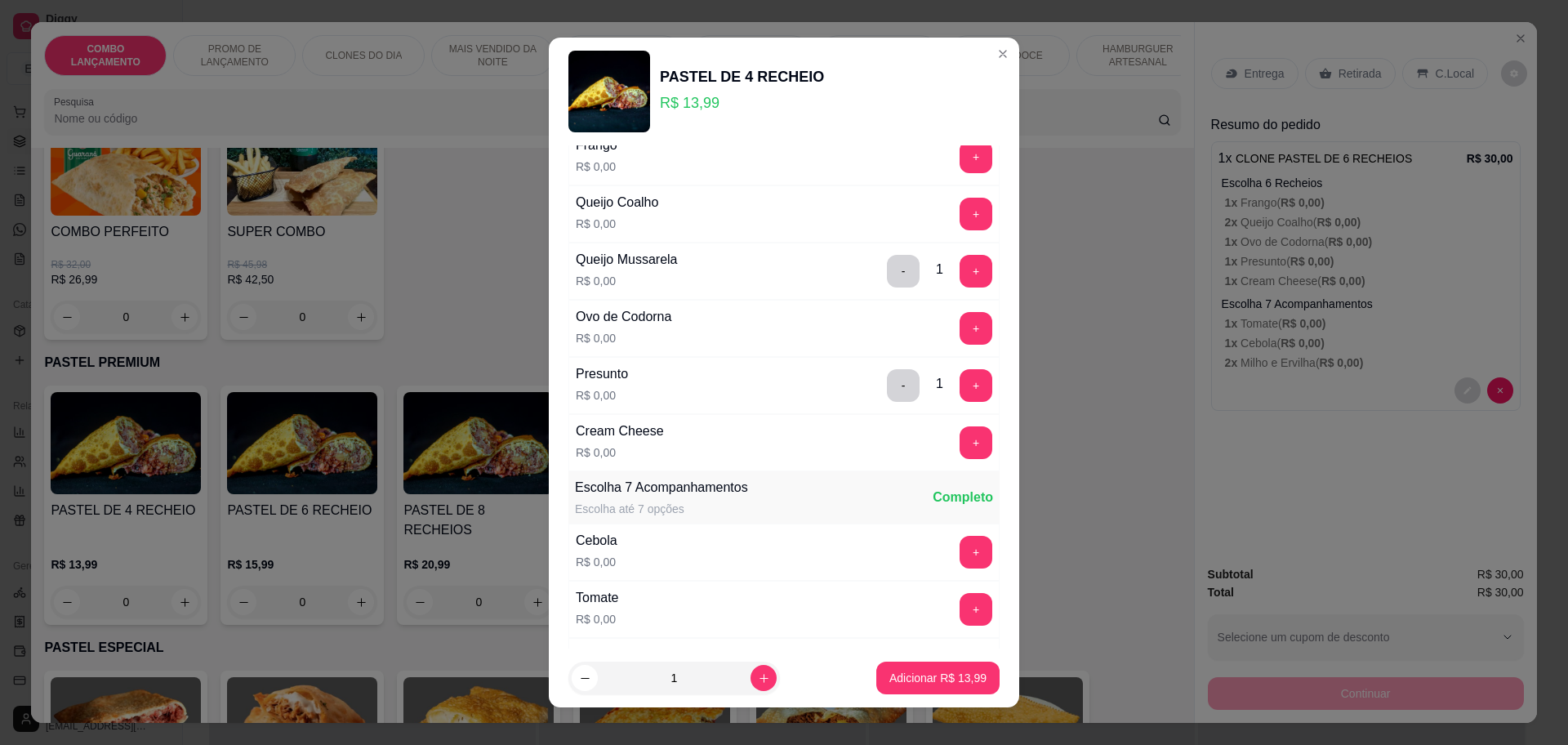
scroll to position [204, 0]
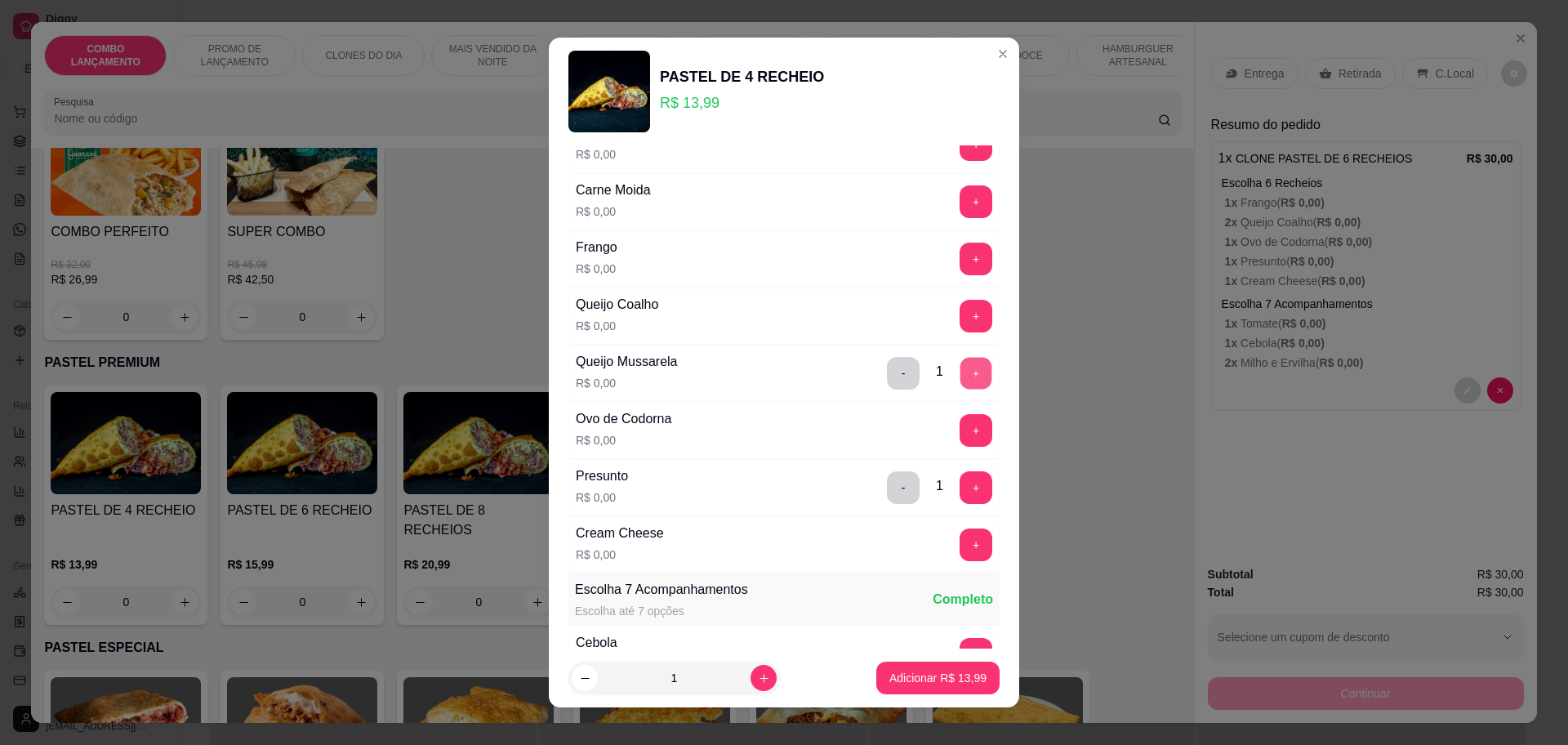
click at [960, 380] on button "+" at bounding box center [976, 372] width 32 height 32
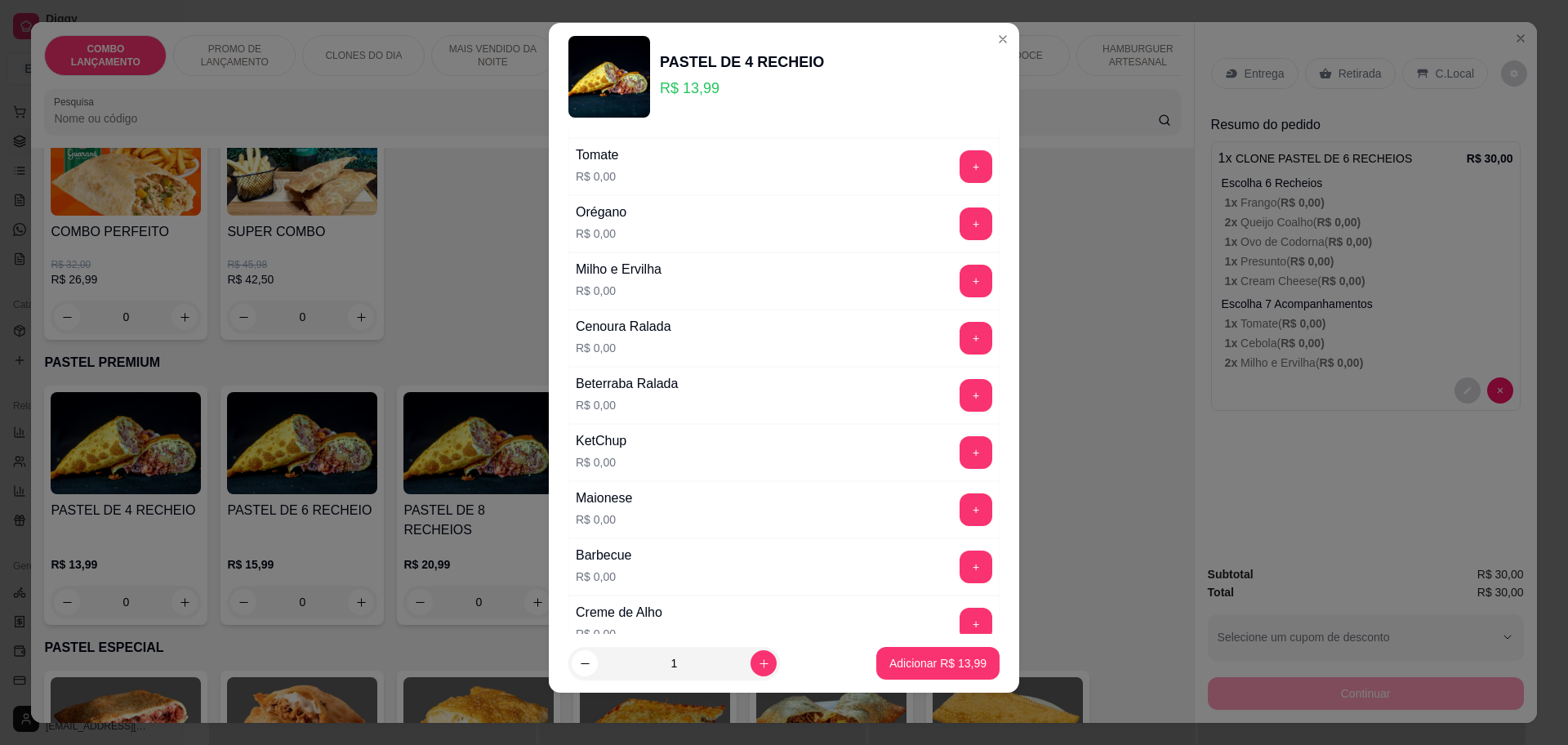
scroll to position [633, 0]
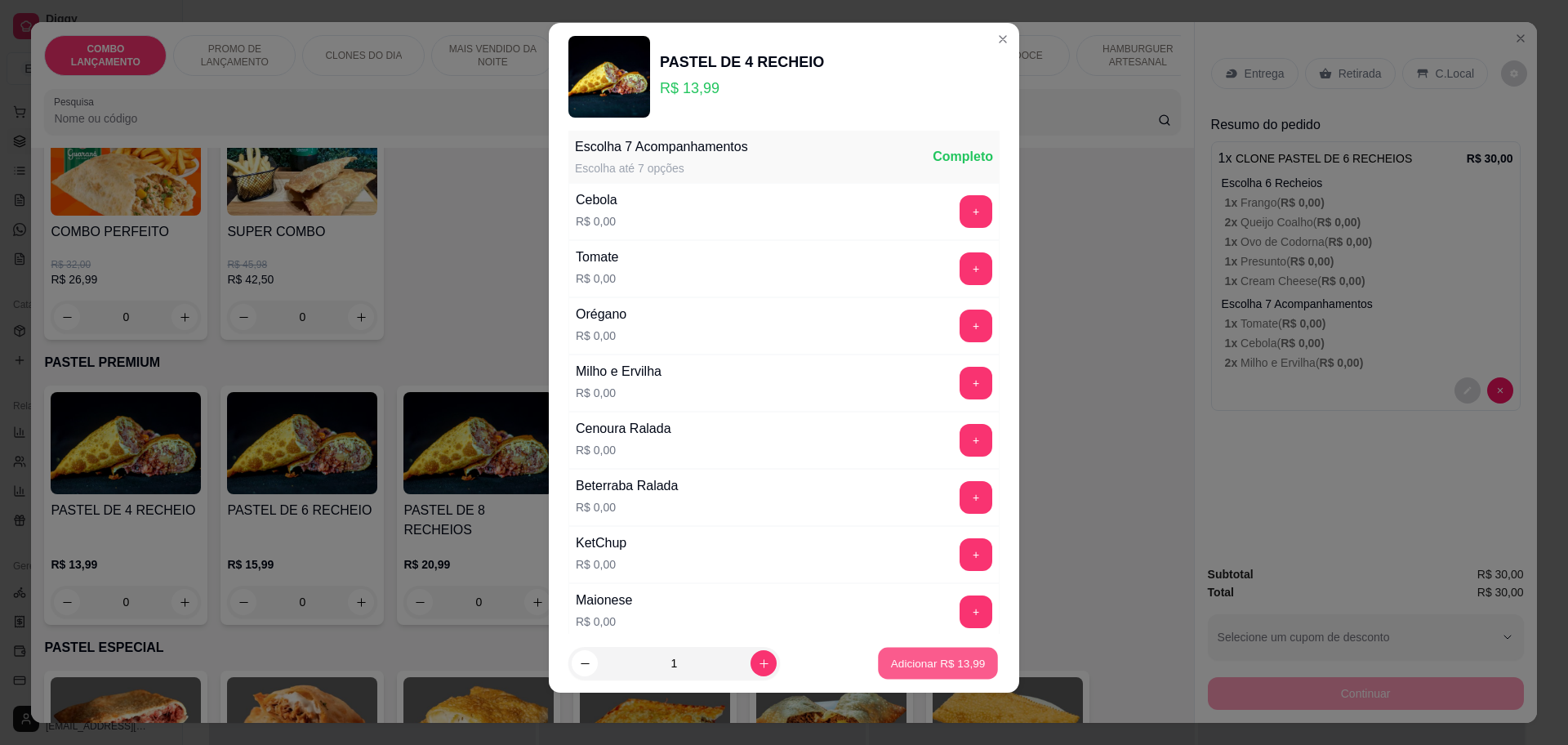
click at [923, 658] on p "Adicionar R$ 13,99" at bounding box center [937, 663] width 94 height 16
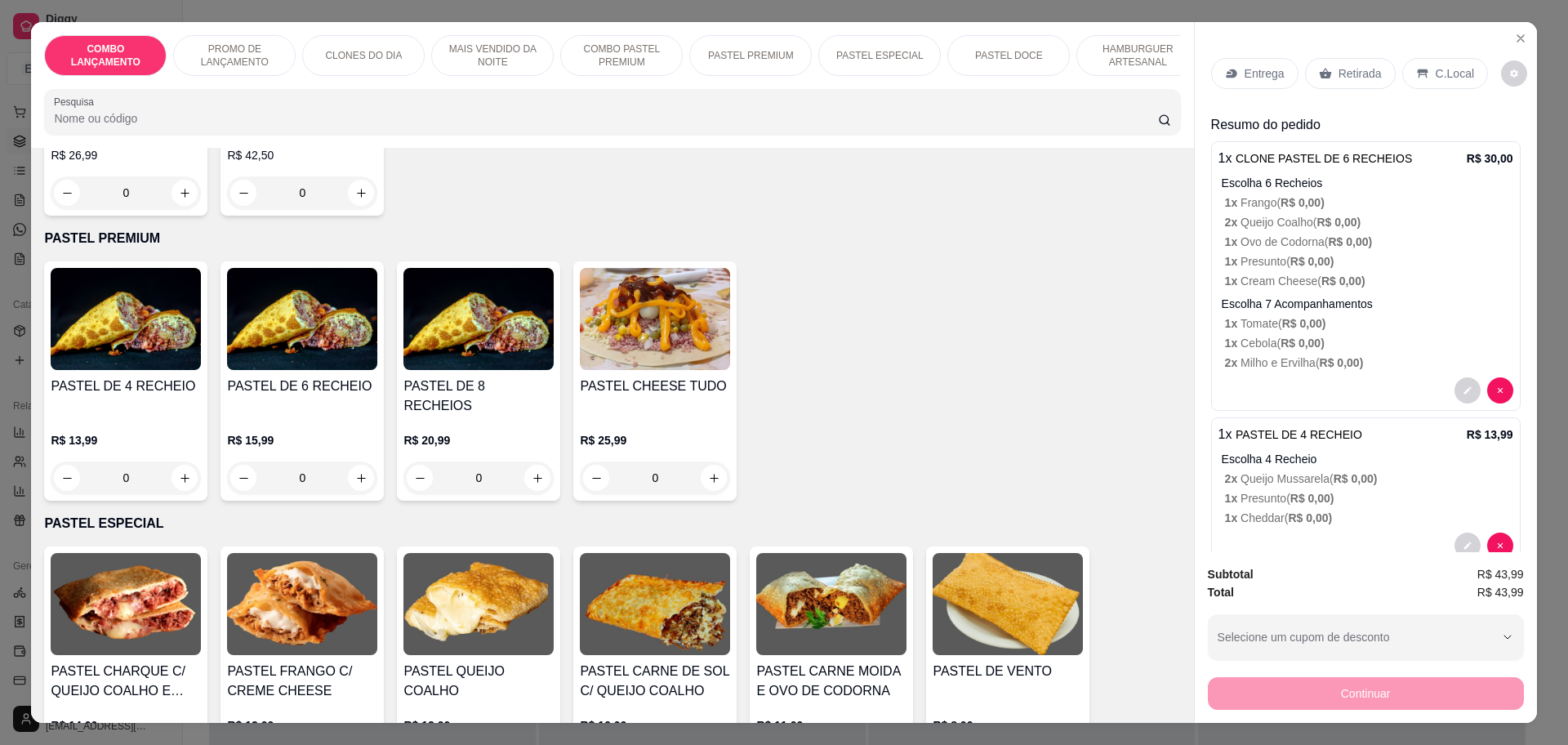
scroll to position [1736, 0]
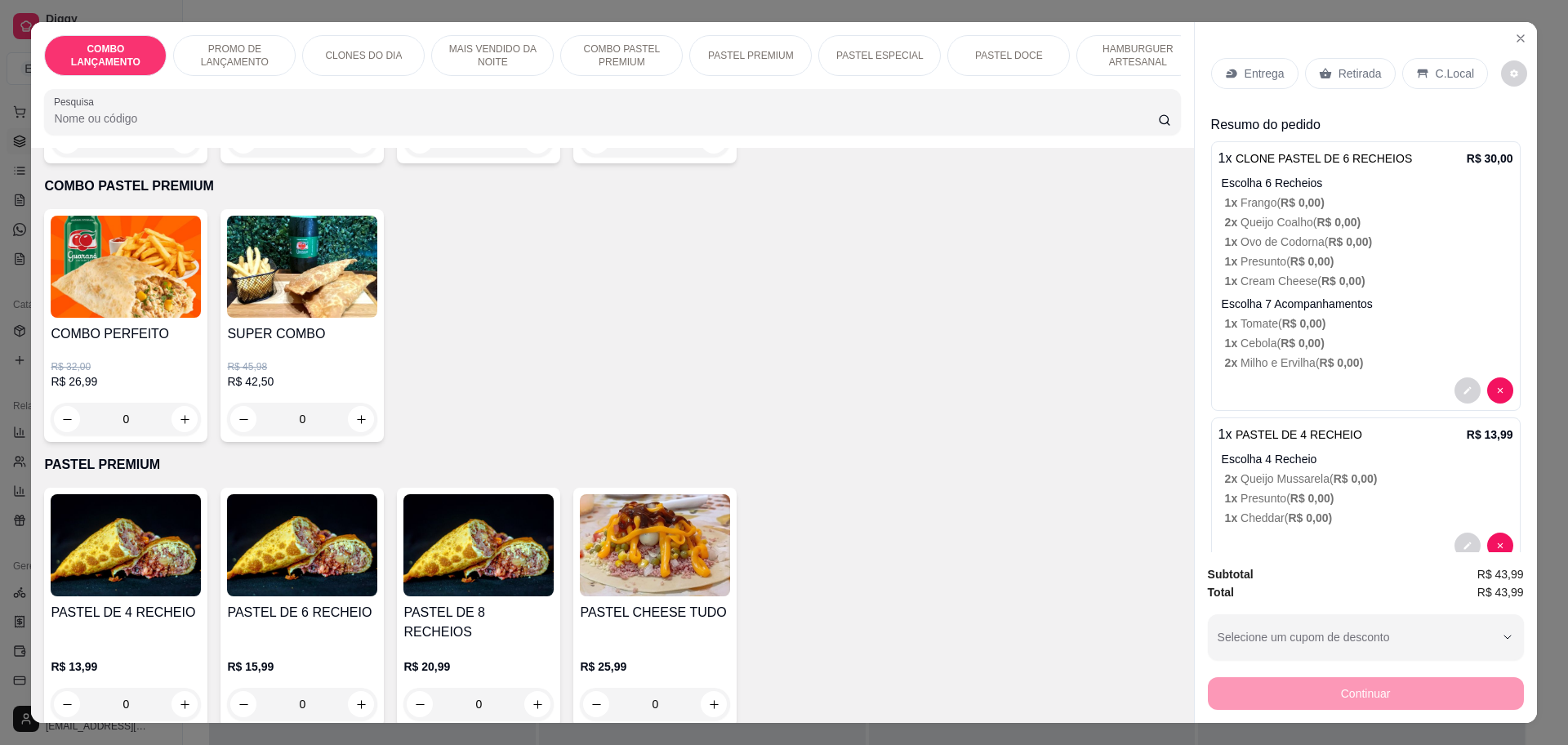
click at [1343, 76] on p "Retirada" at bounding box center [1360, 74] width 43 height 16
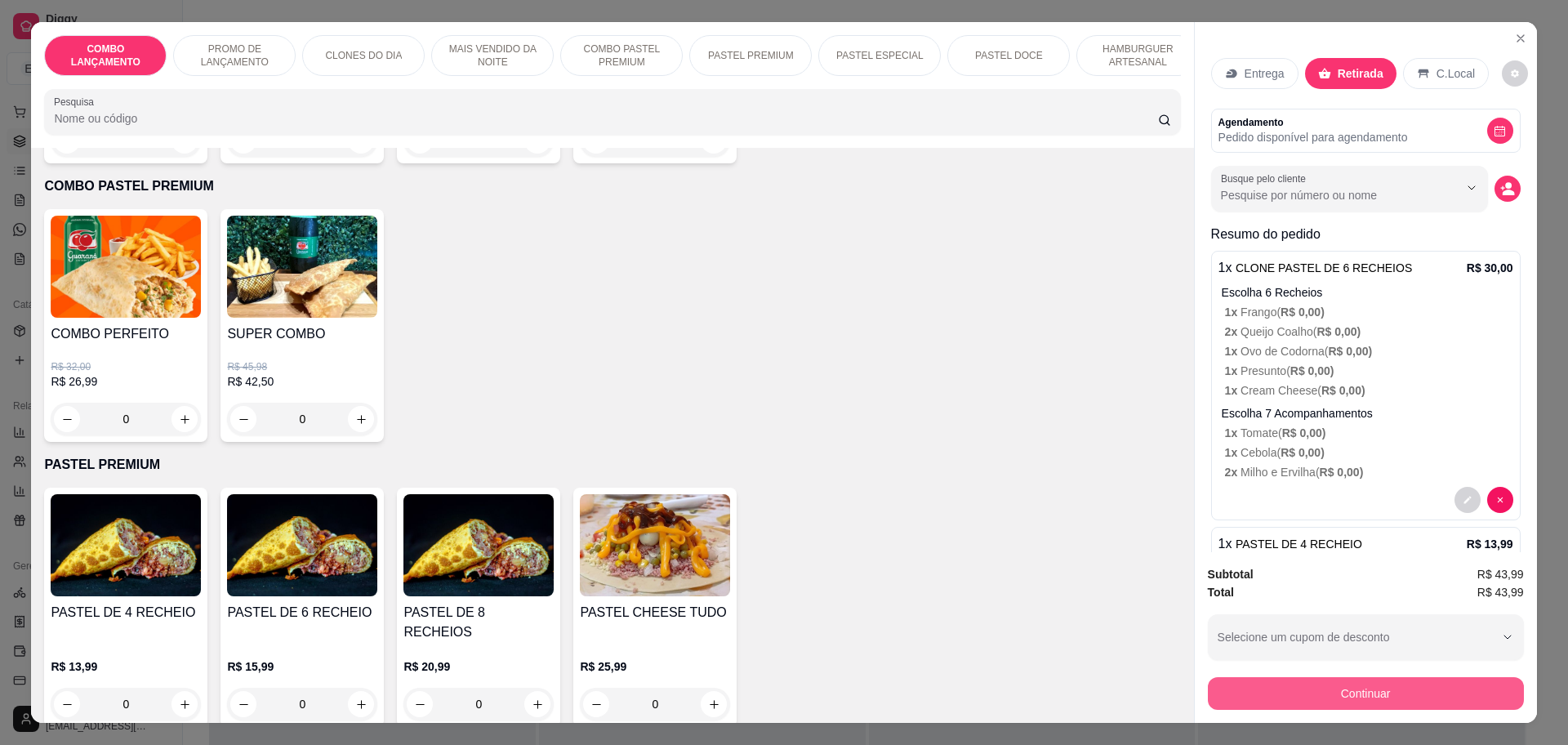
click at [1384, 699] on button "Continuar" at bounding box center [1365, 693] width 316 height 33
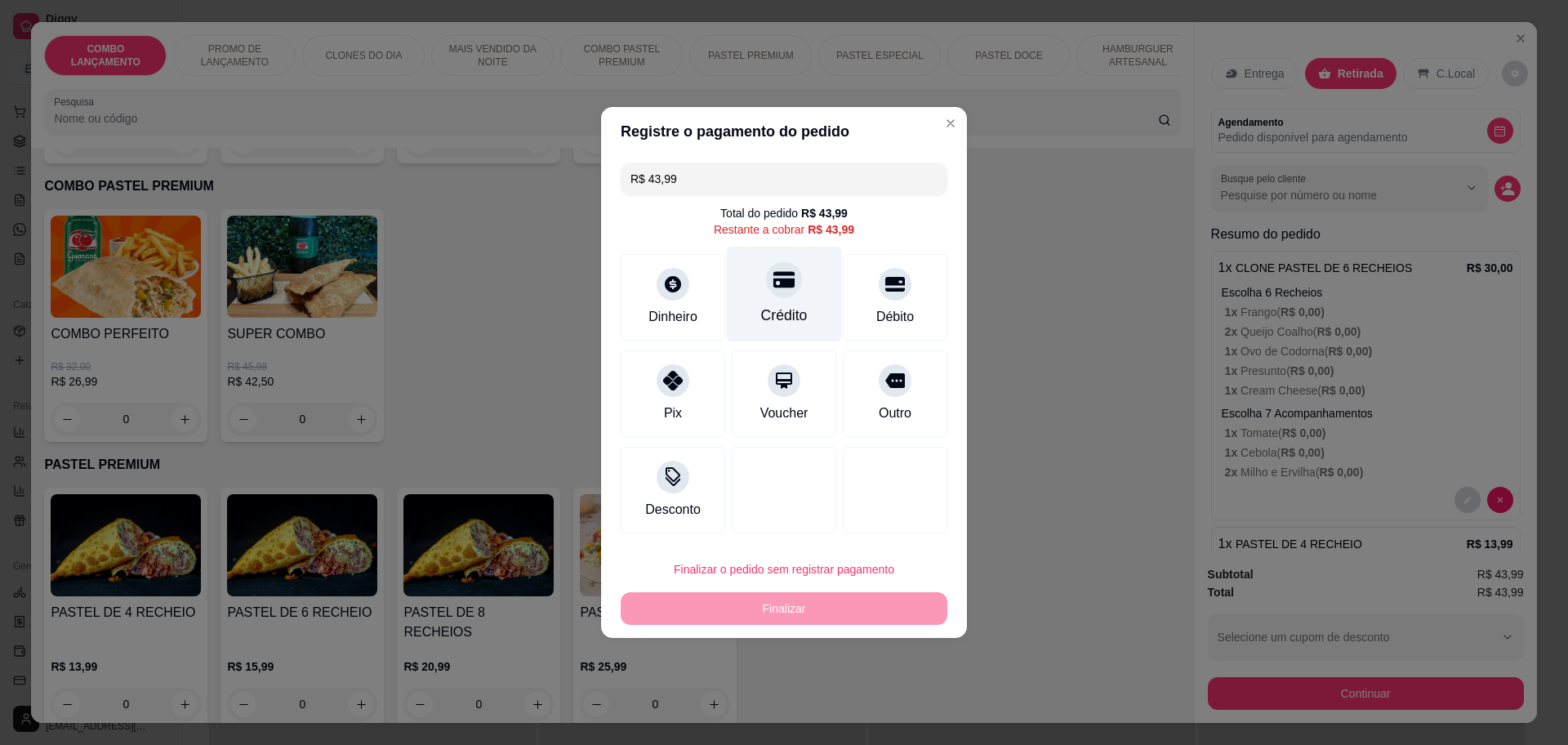
click at [745, 295] on div "Crédito" at bounding box center [784, 295] width 115 height 95
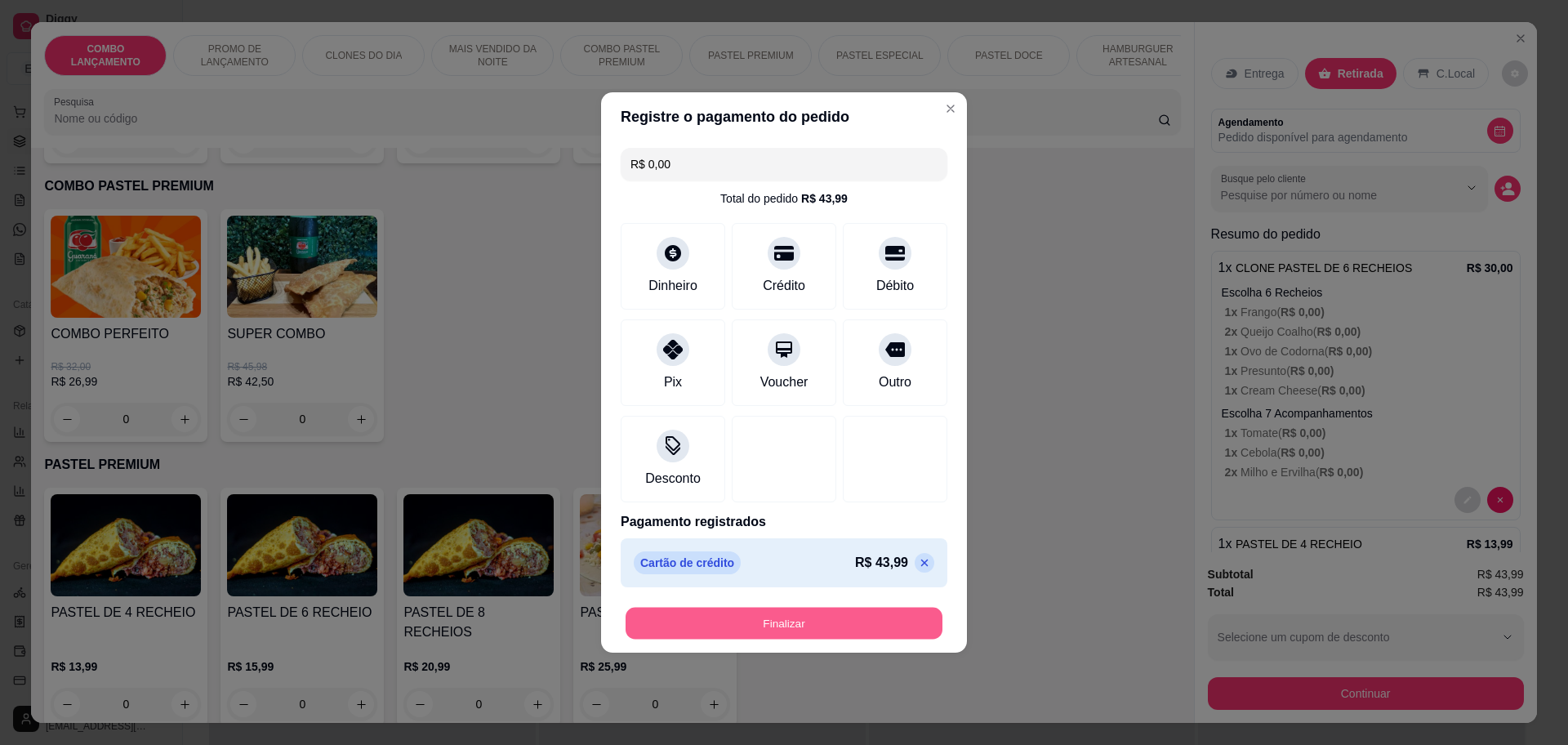
click at [818, 622] on button "Finalizar" at bounding box center [784, 624] width 317 height 32
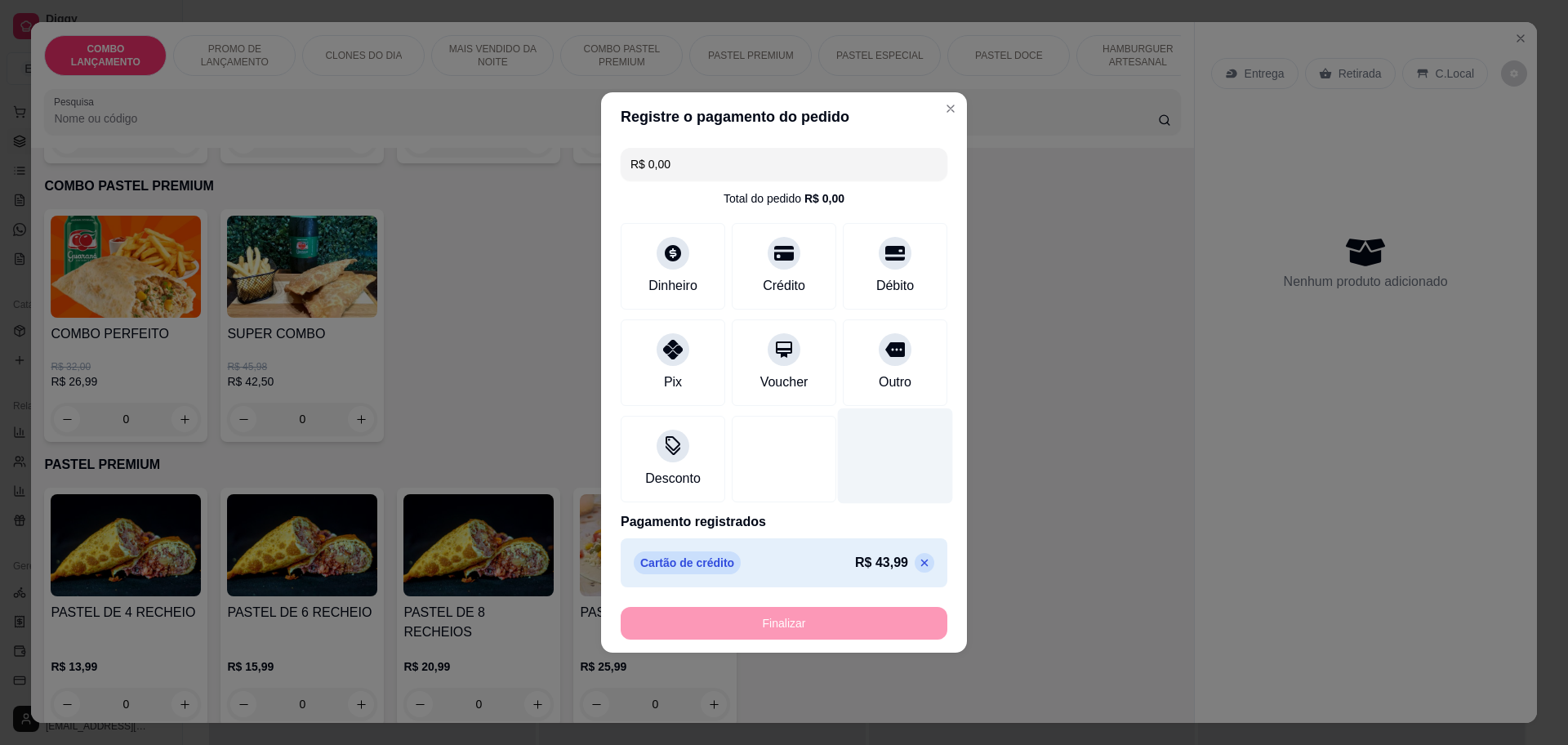
type input "-R$ 43,99"
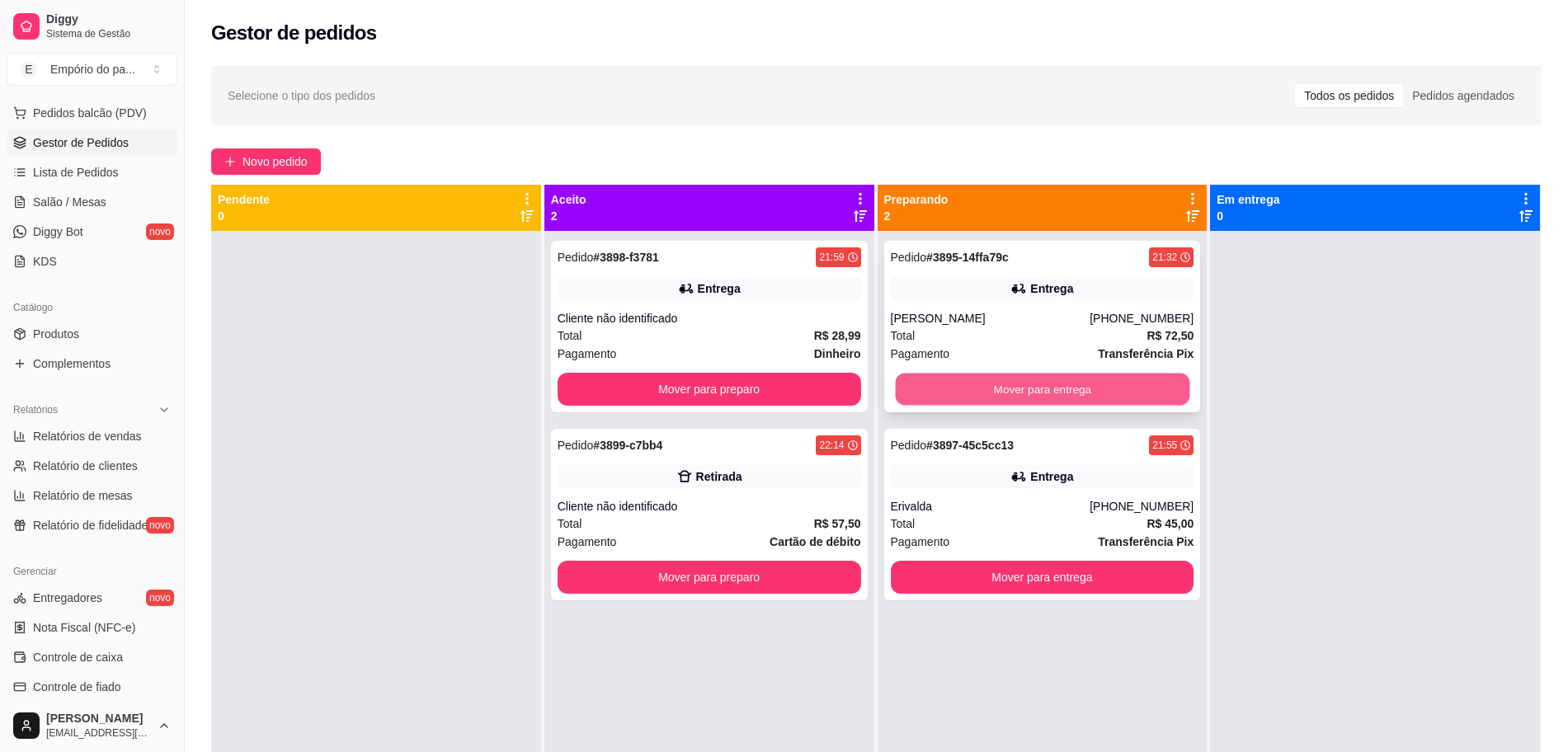
click at [927, 385] on button "Mover para entrega" at bounding box center [1041, 389] width 294 height 32
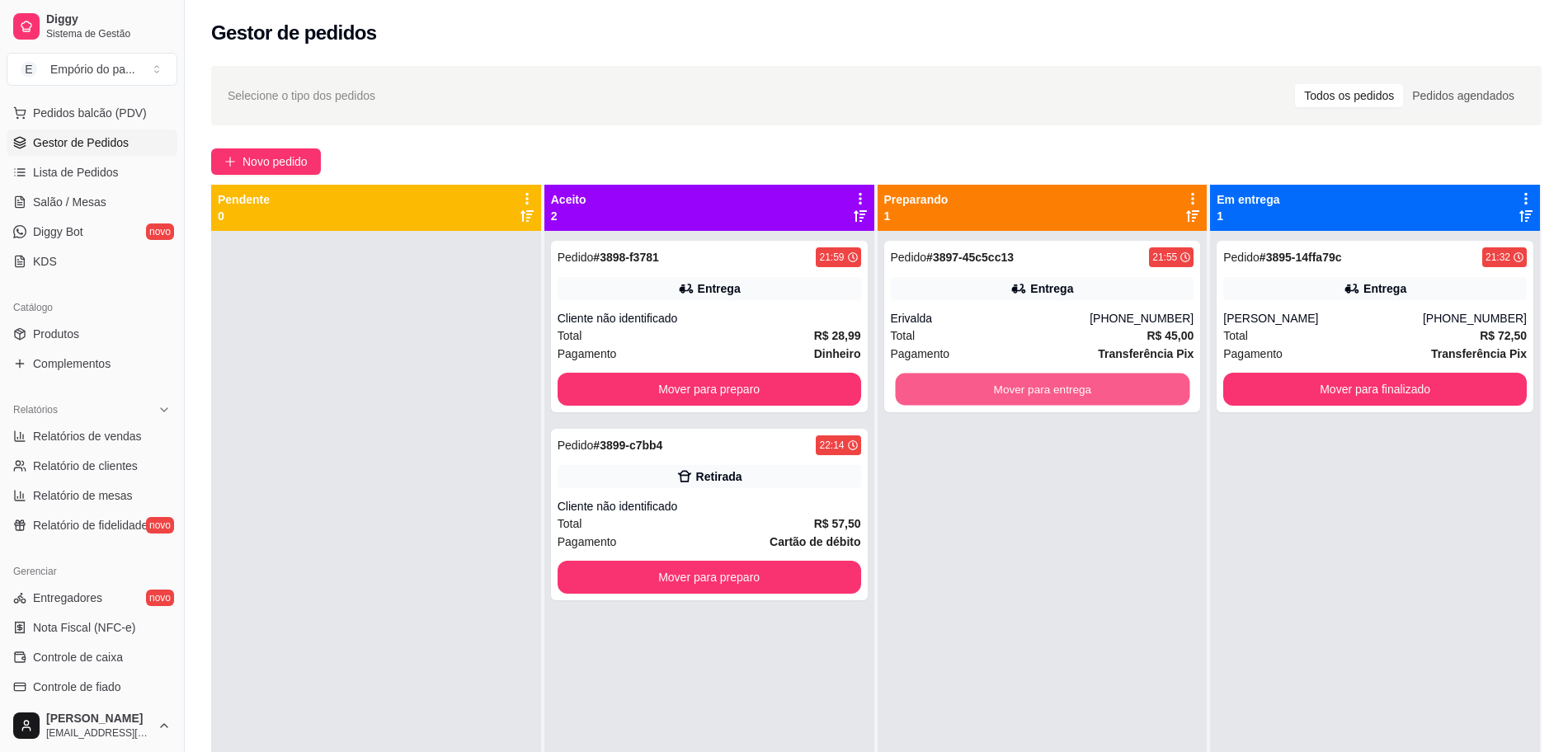
click at [924, 391] on button "Mover para entrega" at bounding box center [1041, 389] width 294 height 32
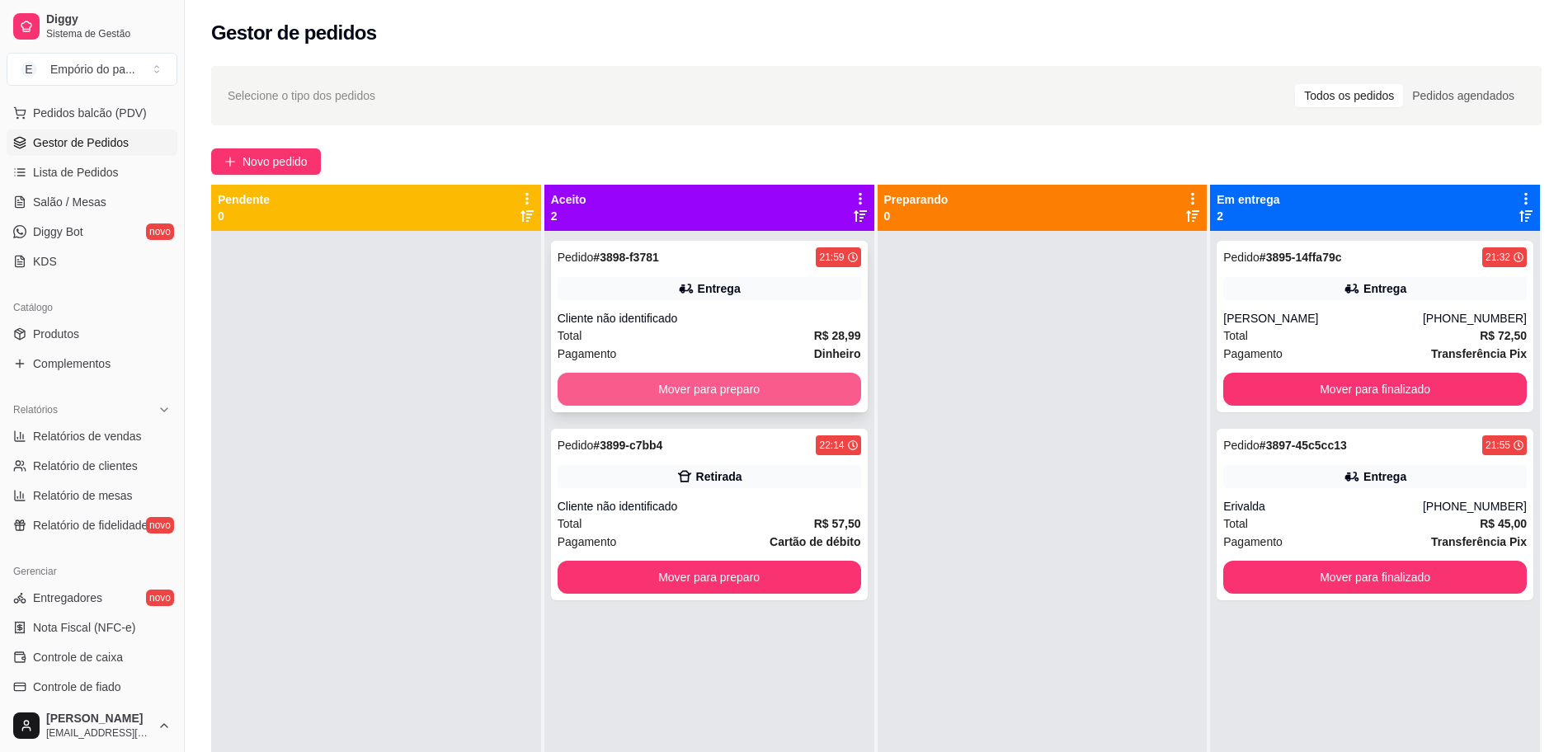
click at [732, 394] on button "Mover para preparo" at bounding box center [709, 389] width 303 height 33
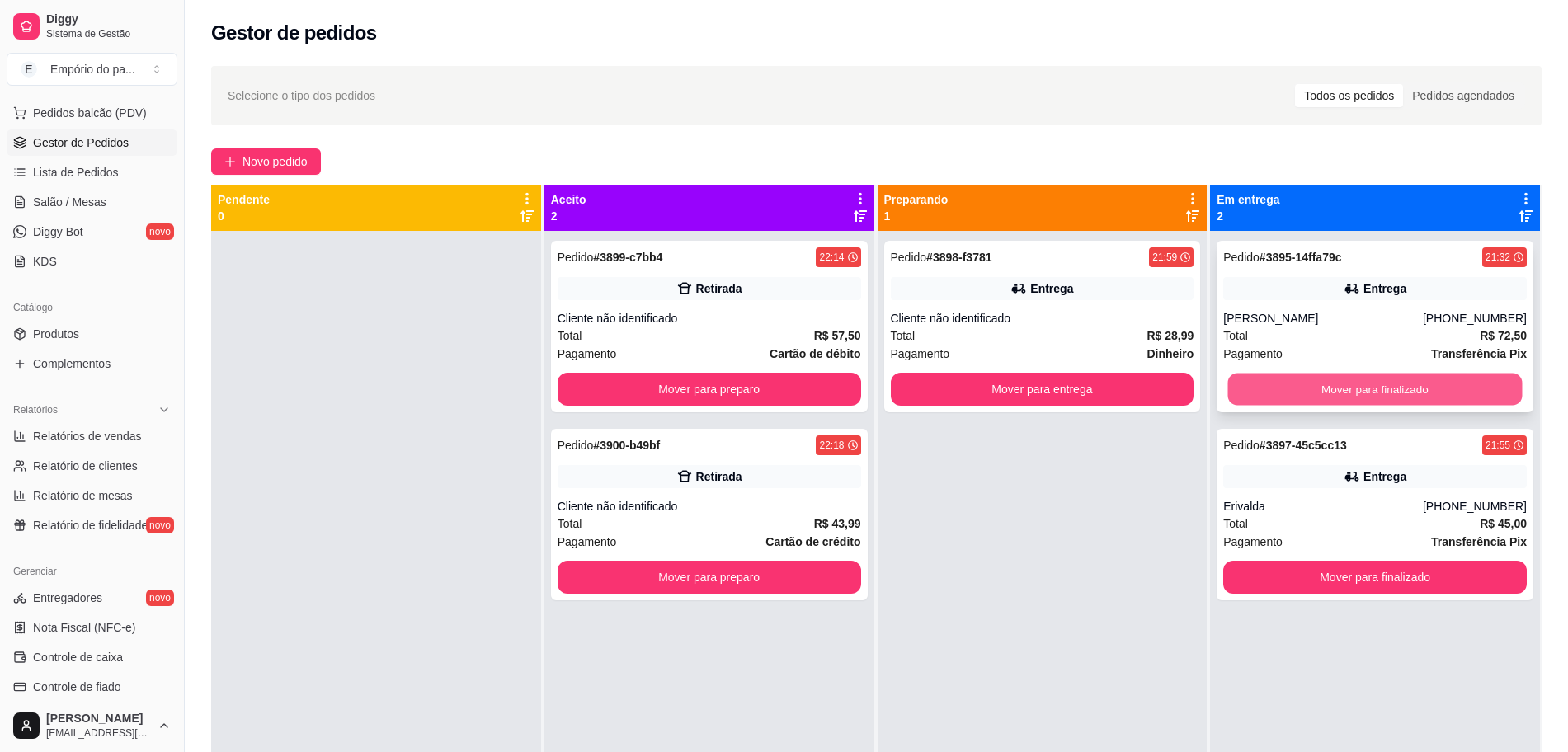
click at [1239, 391] on button "Mover para finalizado" at bounding box center [1374, 389] width 294 height 32
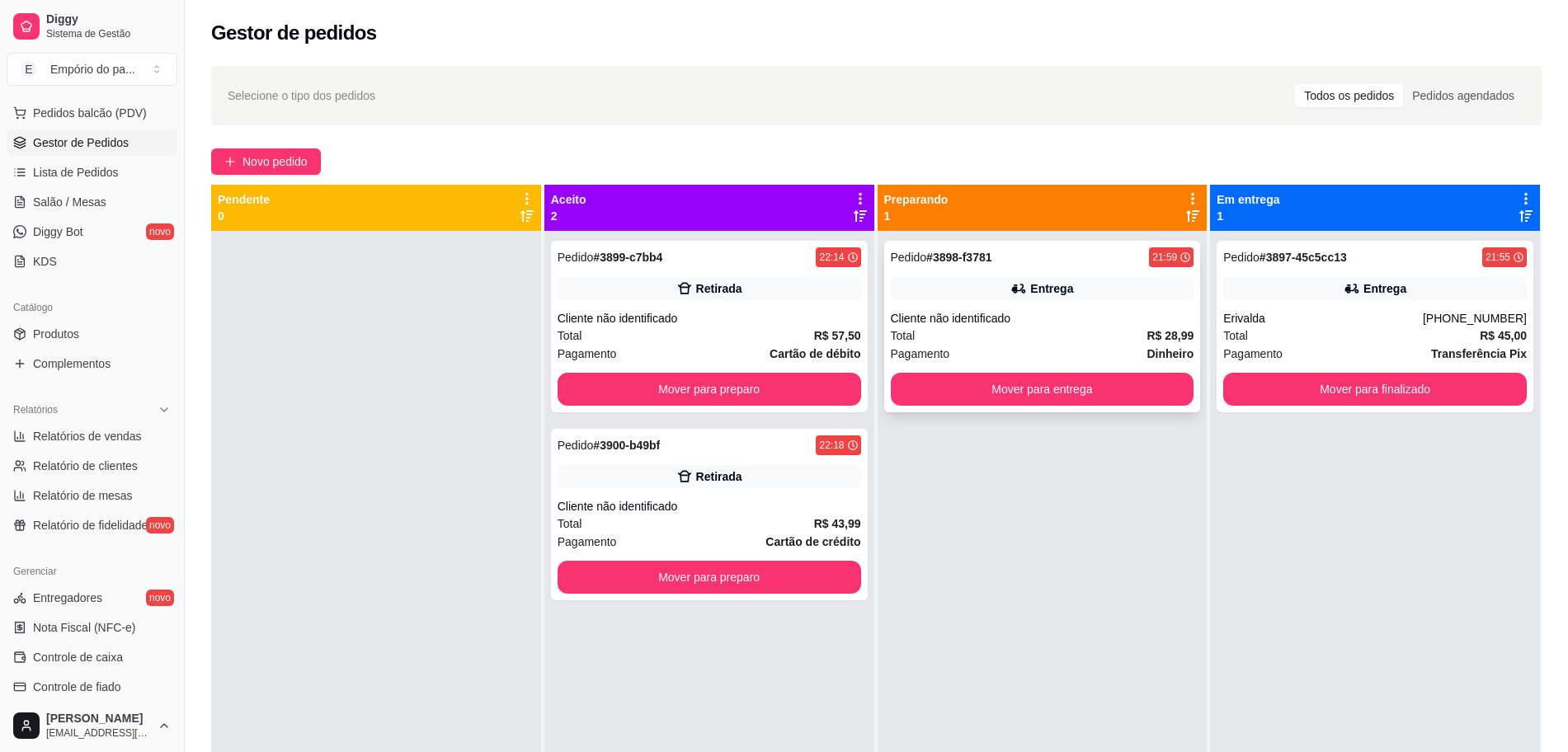
click at [943, 330] on div "Total R$ 28,99" at bounding box center [1042, 335] width 303 height 18
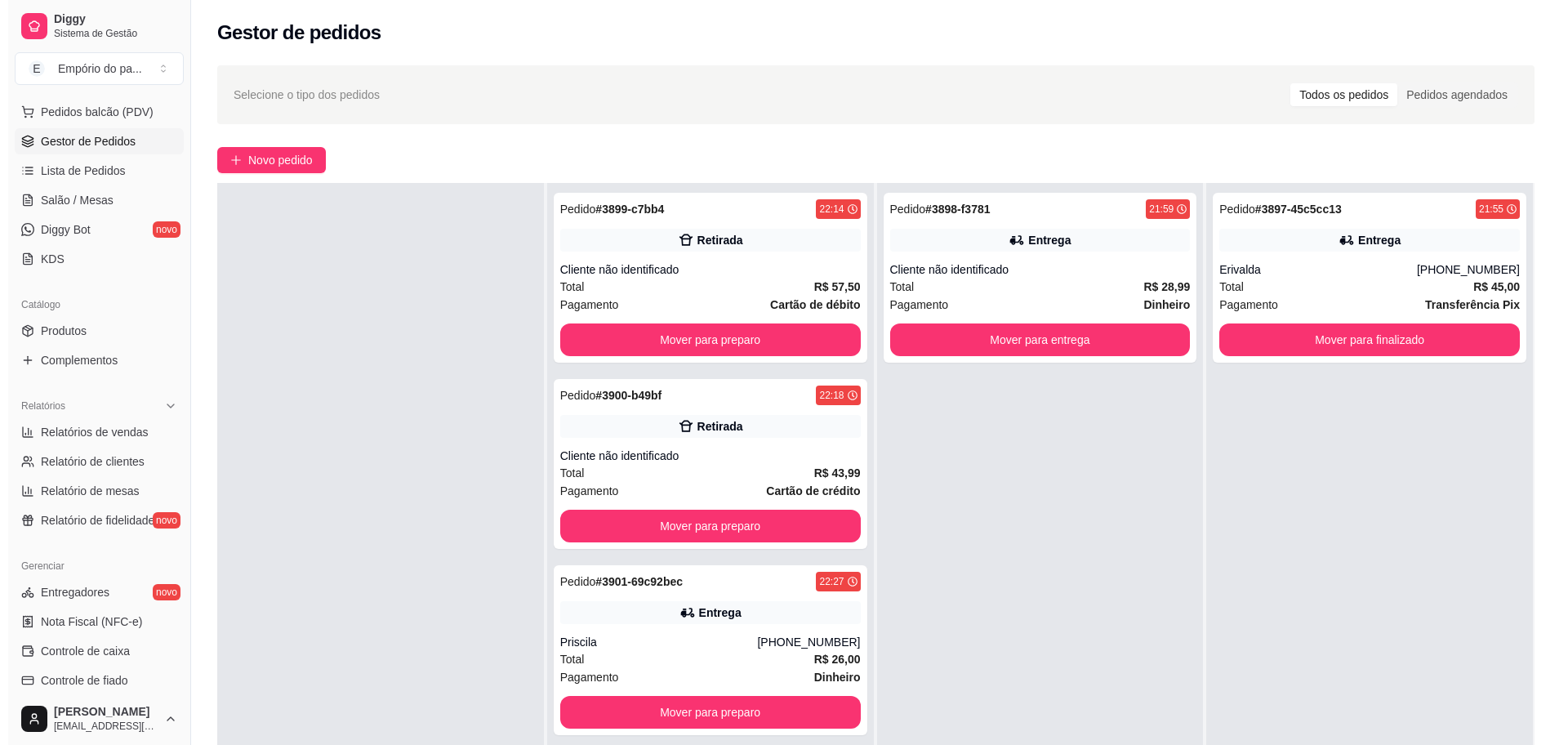
scroll to position [249, 0]
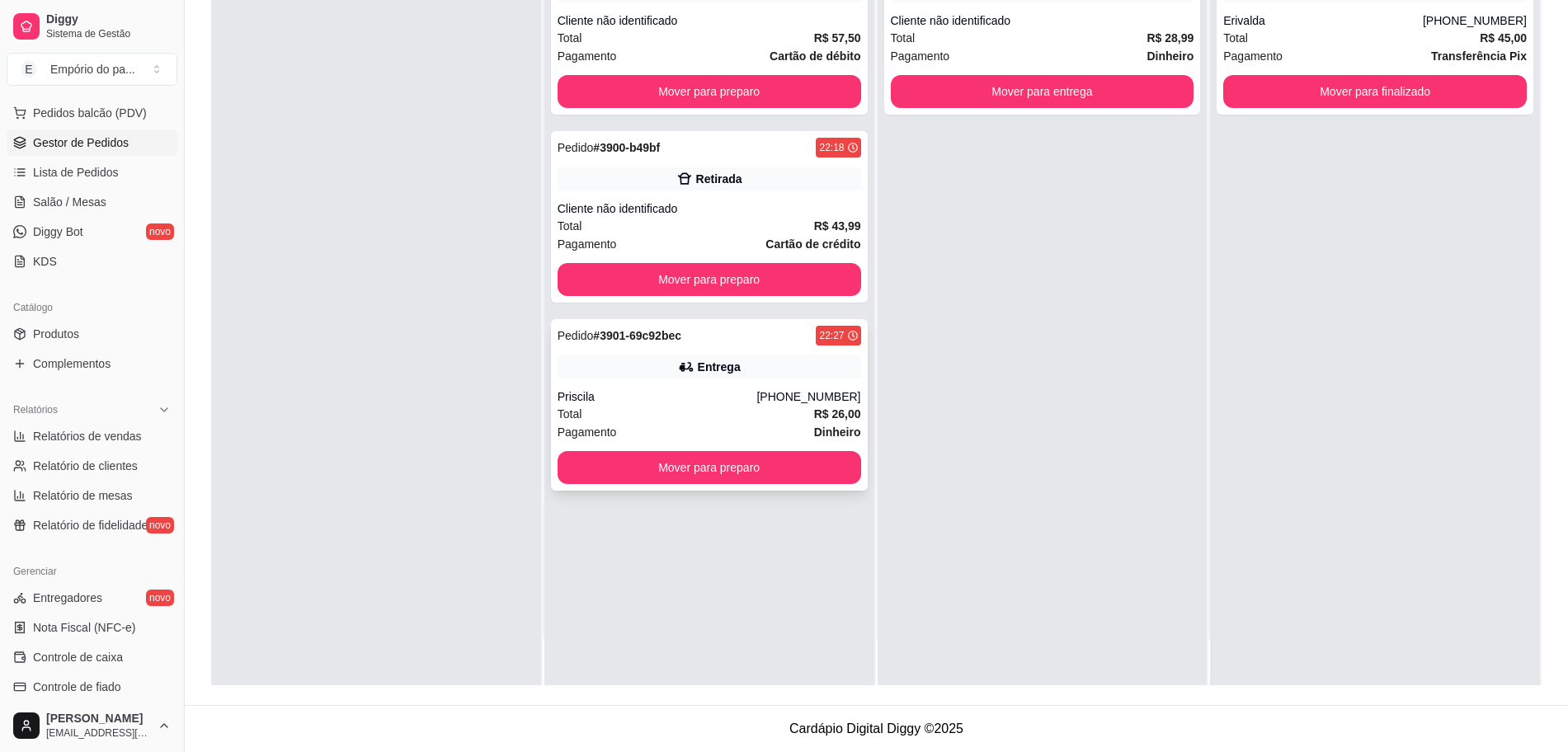
click at [693, 390] on div "Priscila" at bounding box center [657, 397] width 200 height 17
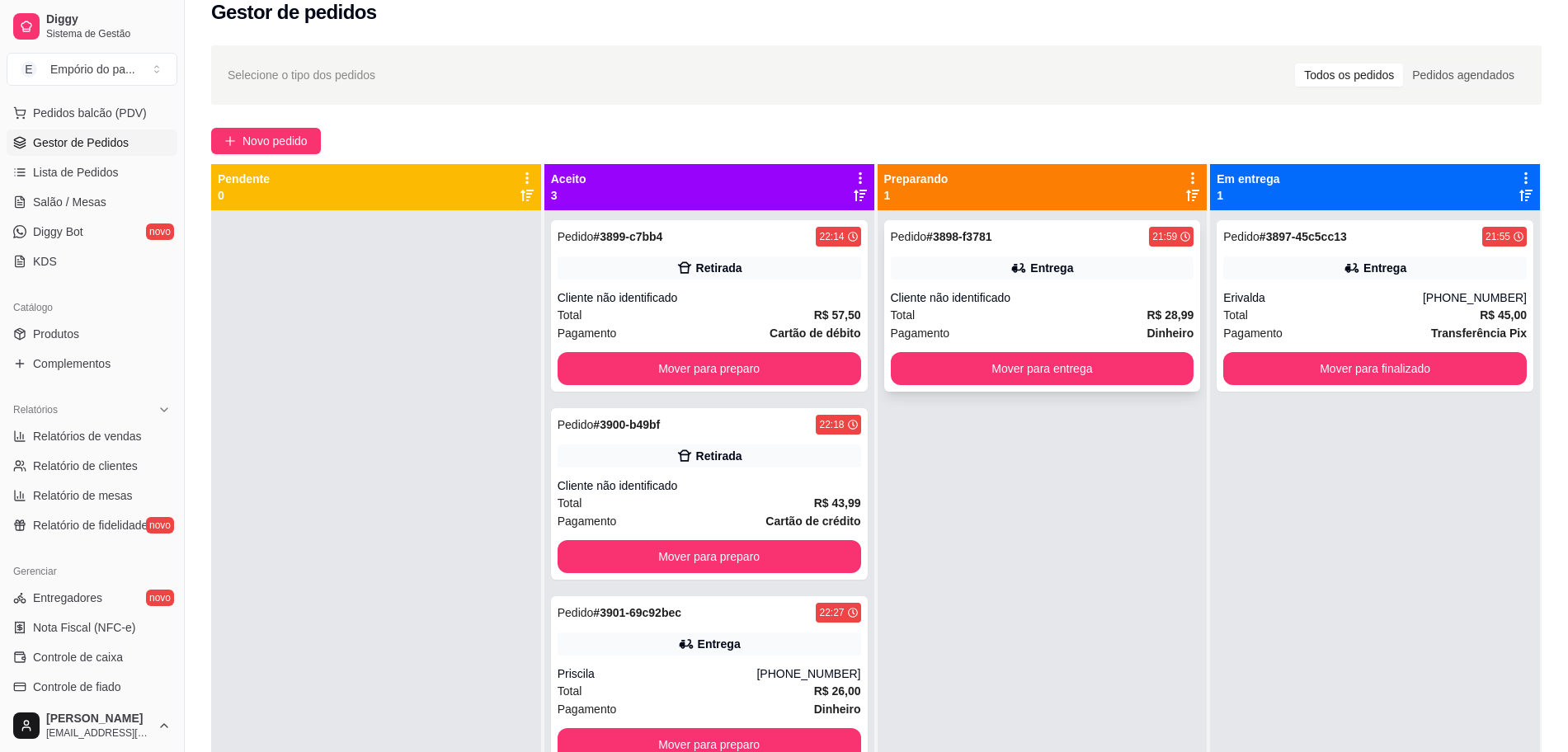
scroll to position [0, 0]
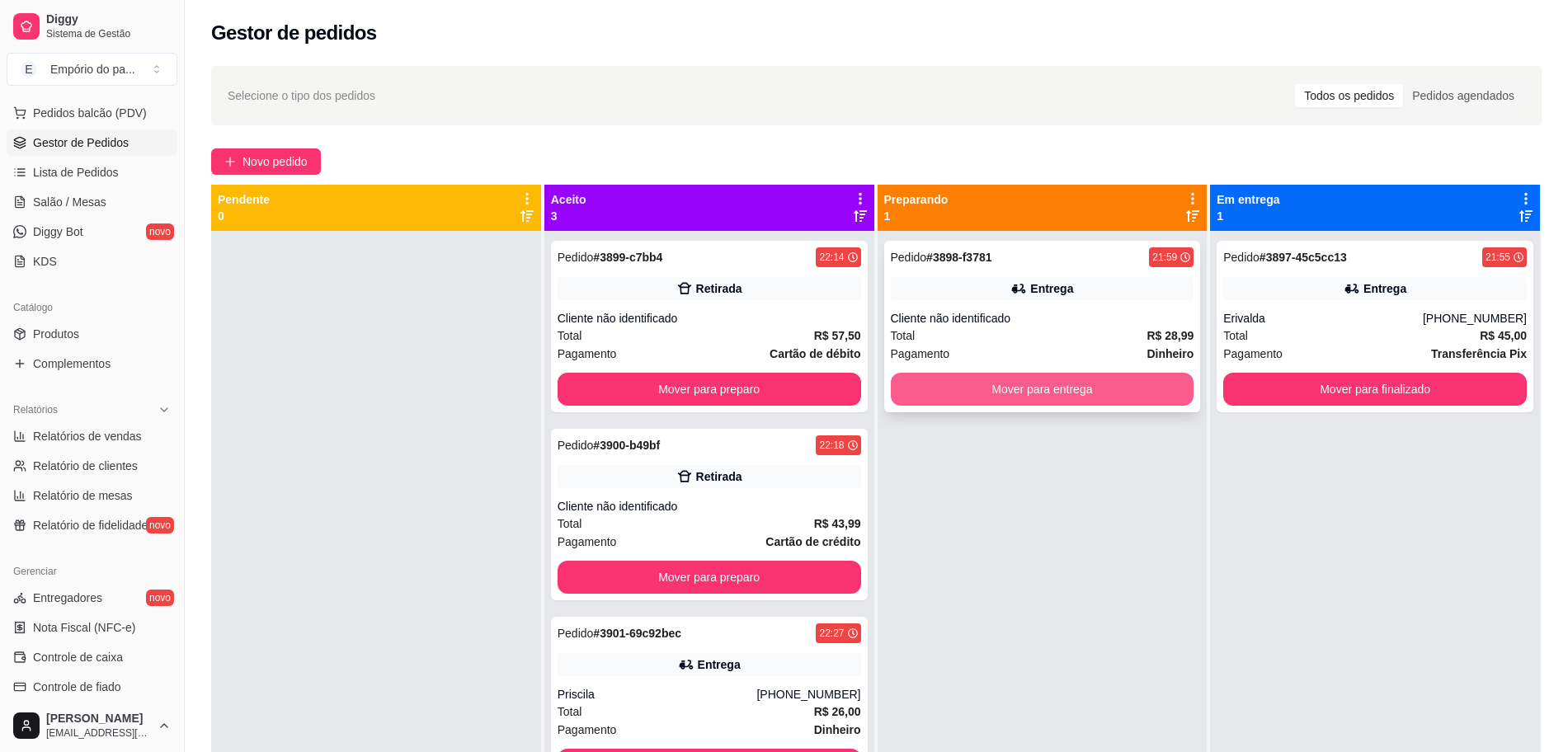
click at [890, 384] on button "Mover para entrega" at bounding box center [1042, 389] width 303 height 33
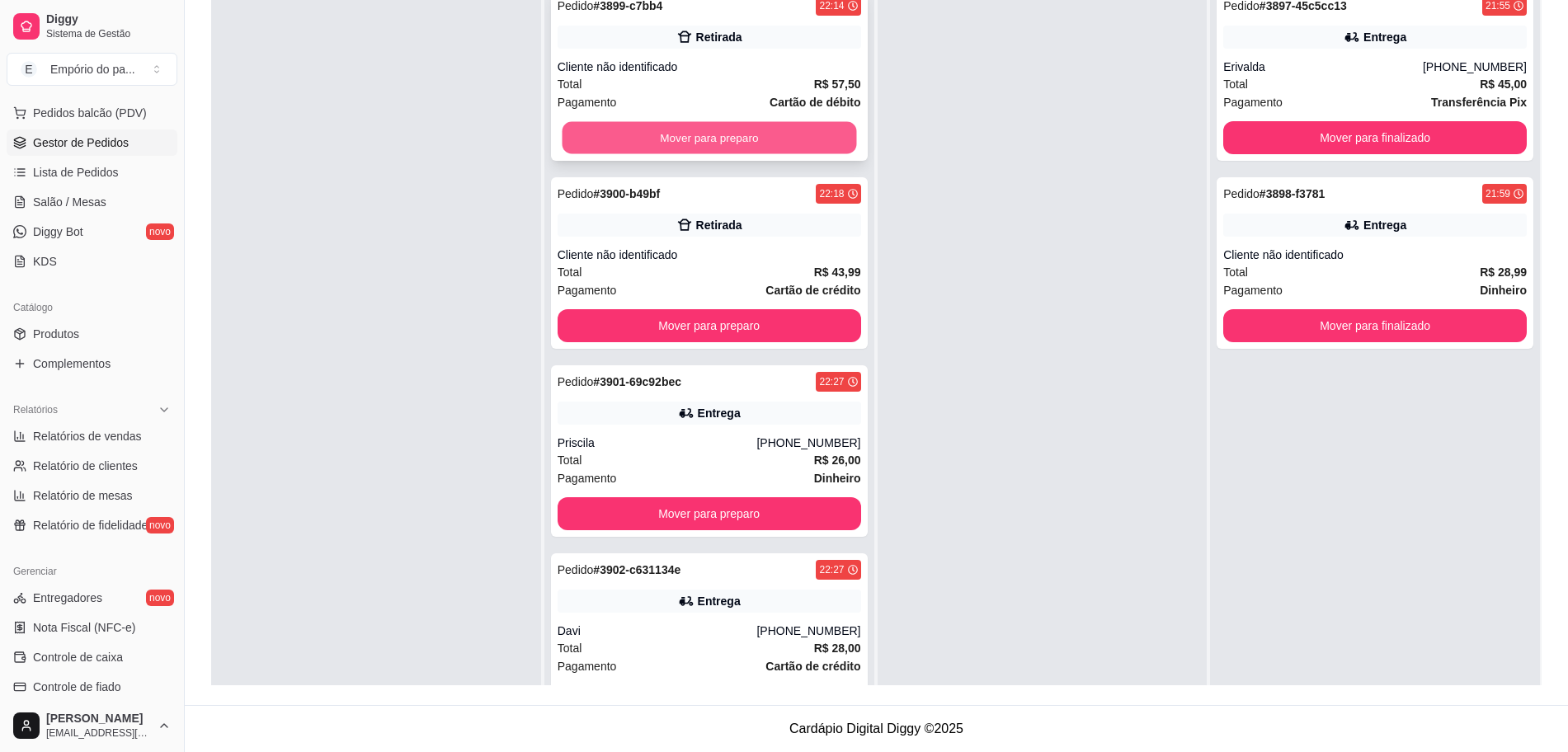
click at [751, 135] on button "Mover para preparo" at bounding box center [708, 137] width 294 height 32
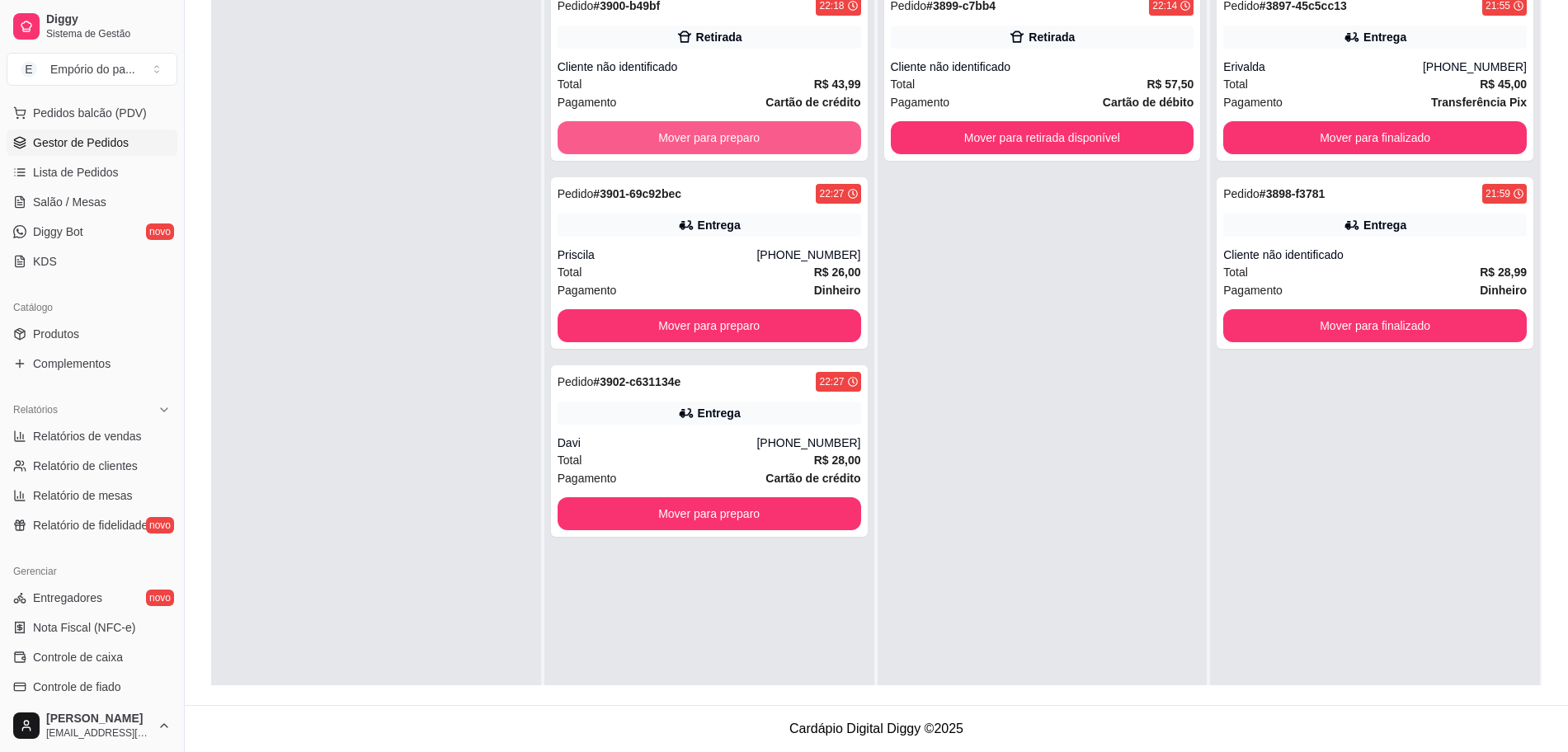
click at [751, 135] on button "Mover para preparo" at bounding box center [709, 137] width 303 height 33
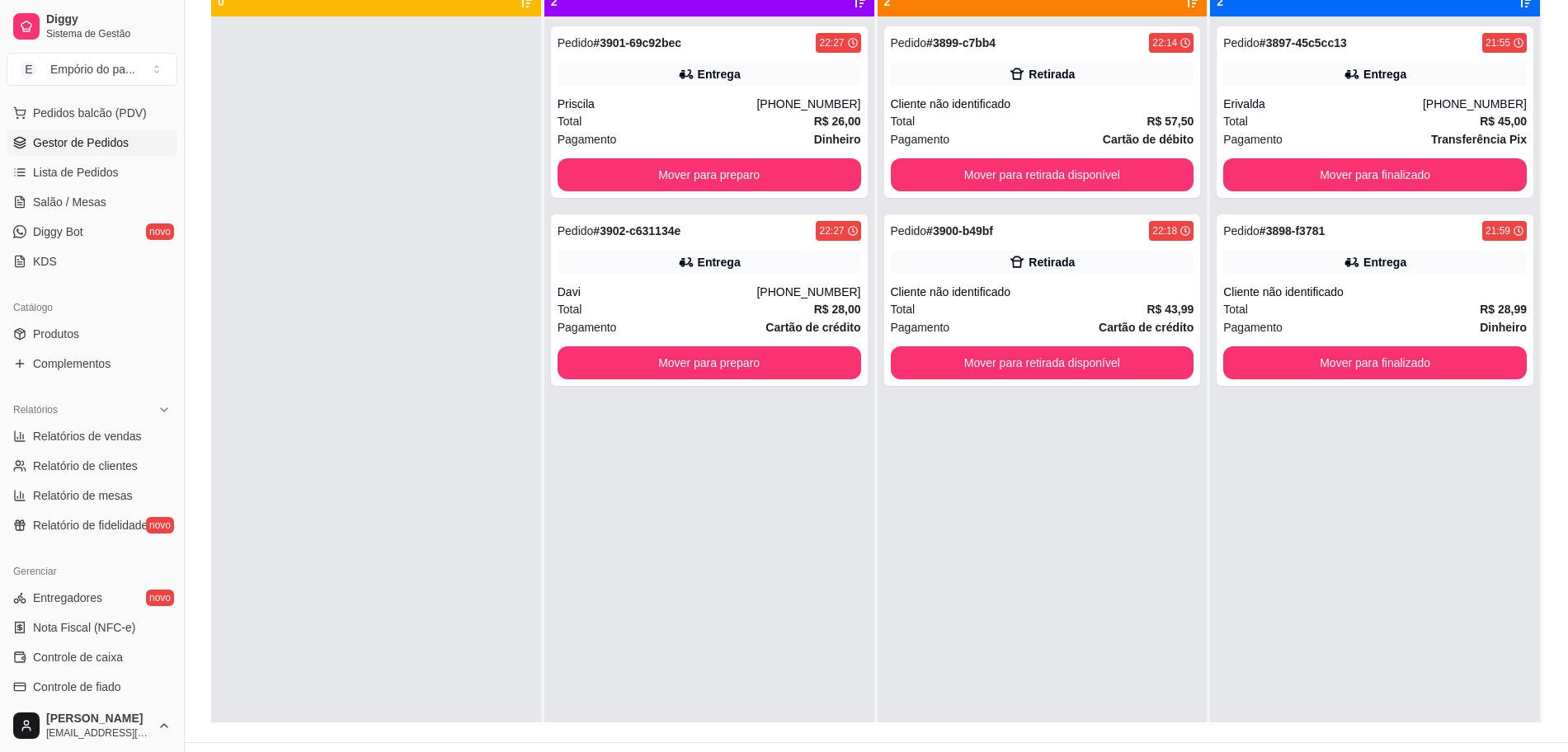
scroll to position [252, 0]
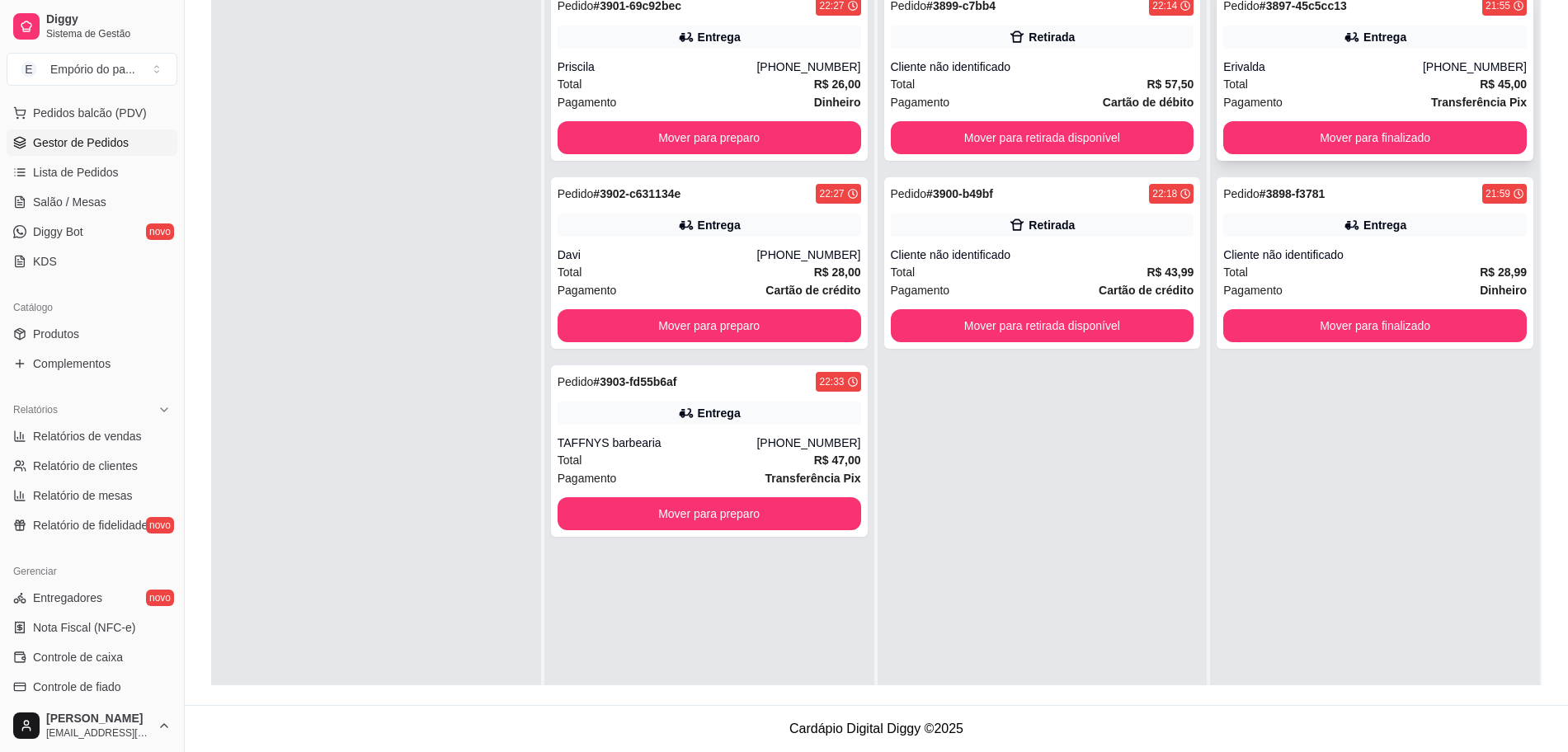
click at [1381, 105] on div "Pagamento Transferência Pix" at bounding box center [1375, 103] width 303 height 18
click at [1383, 147] on button "Mover para finalizado" at bounding box center [1374, 137] width 294 height 32
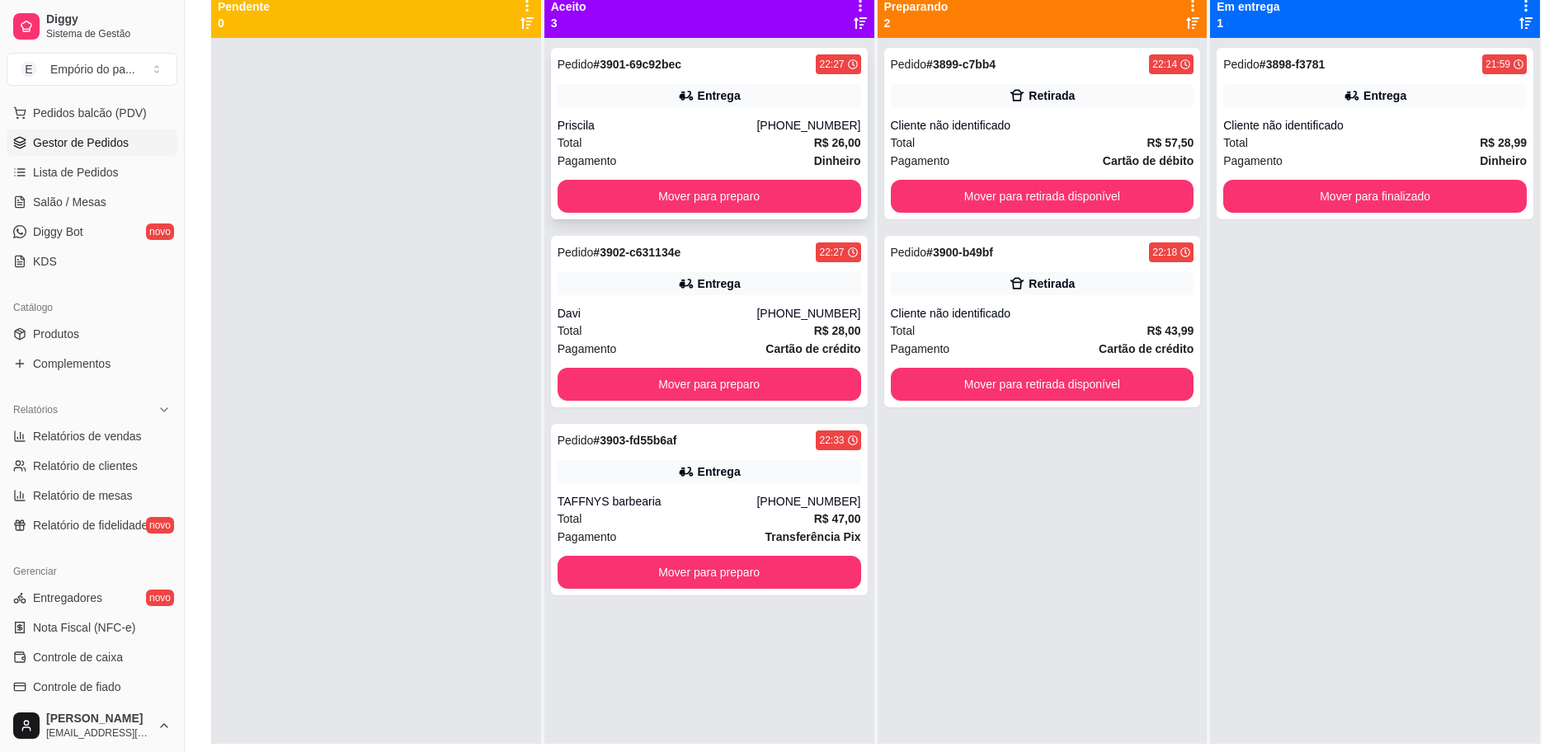
scroll to position [46, 0]
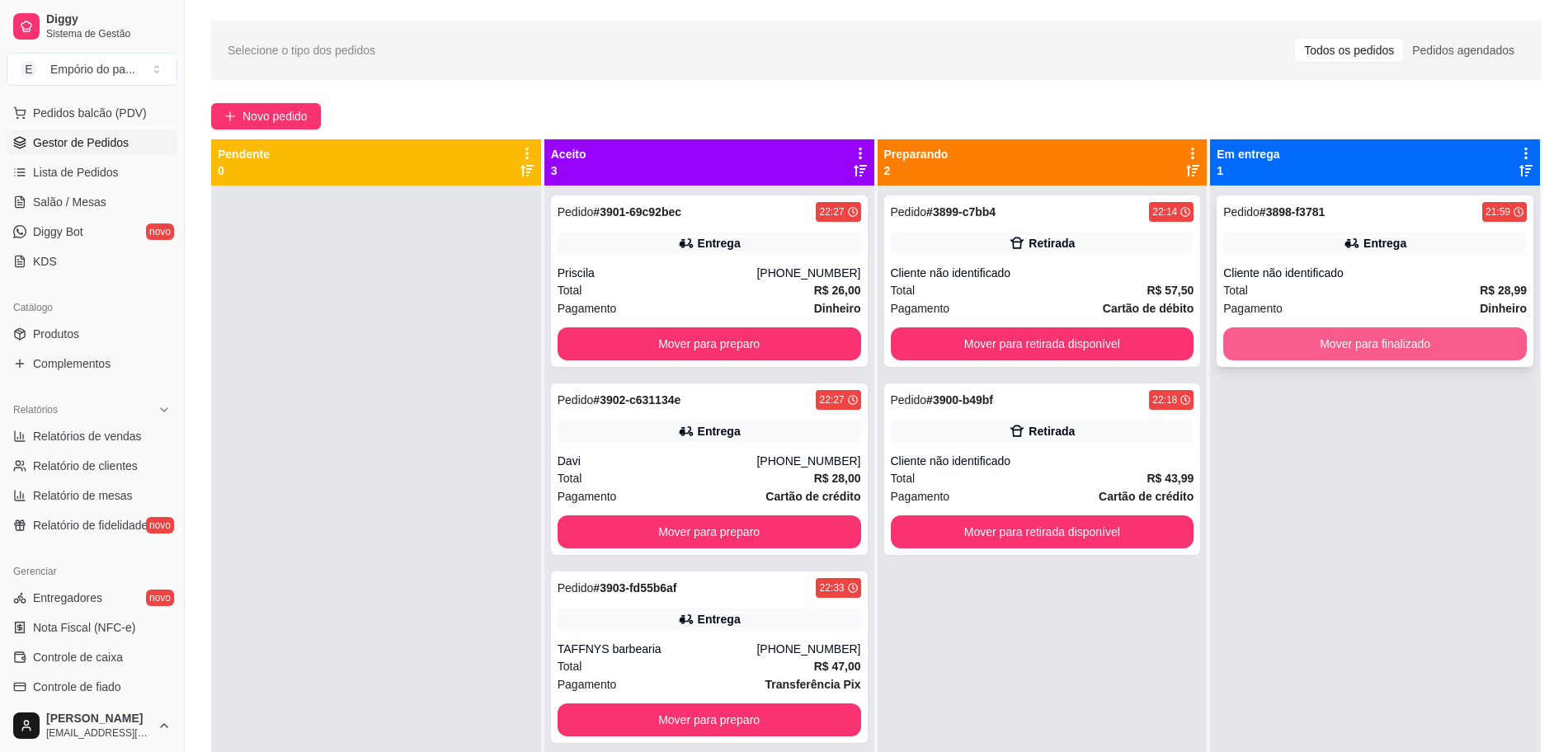
click at [1295, 328] on button "Mover para finalizado" at bounding box center [1375, 344] width 303 height 33
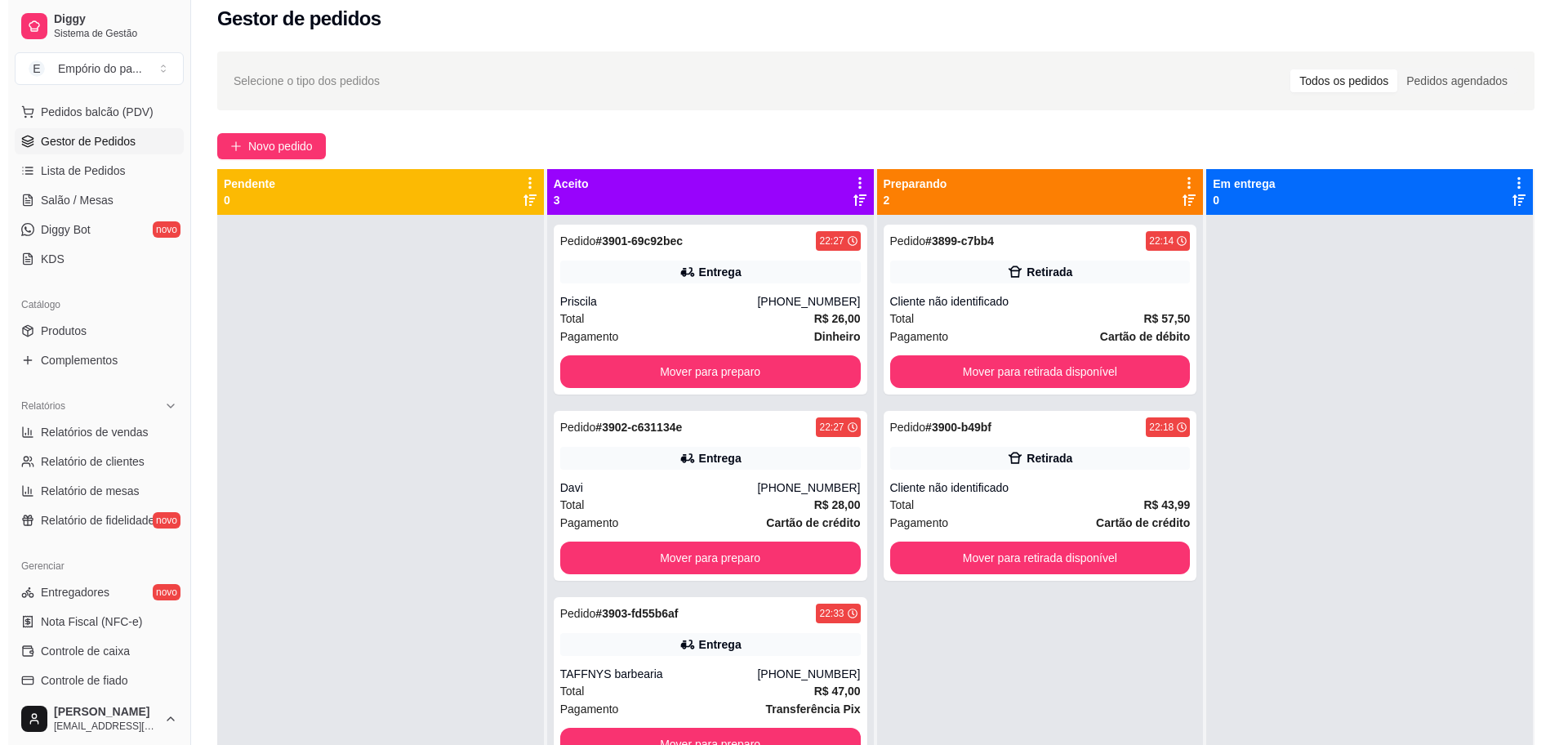
scroll to position [0, 0]
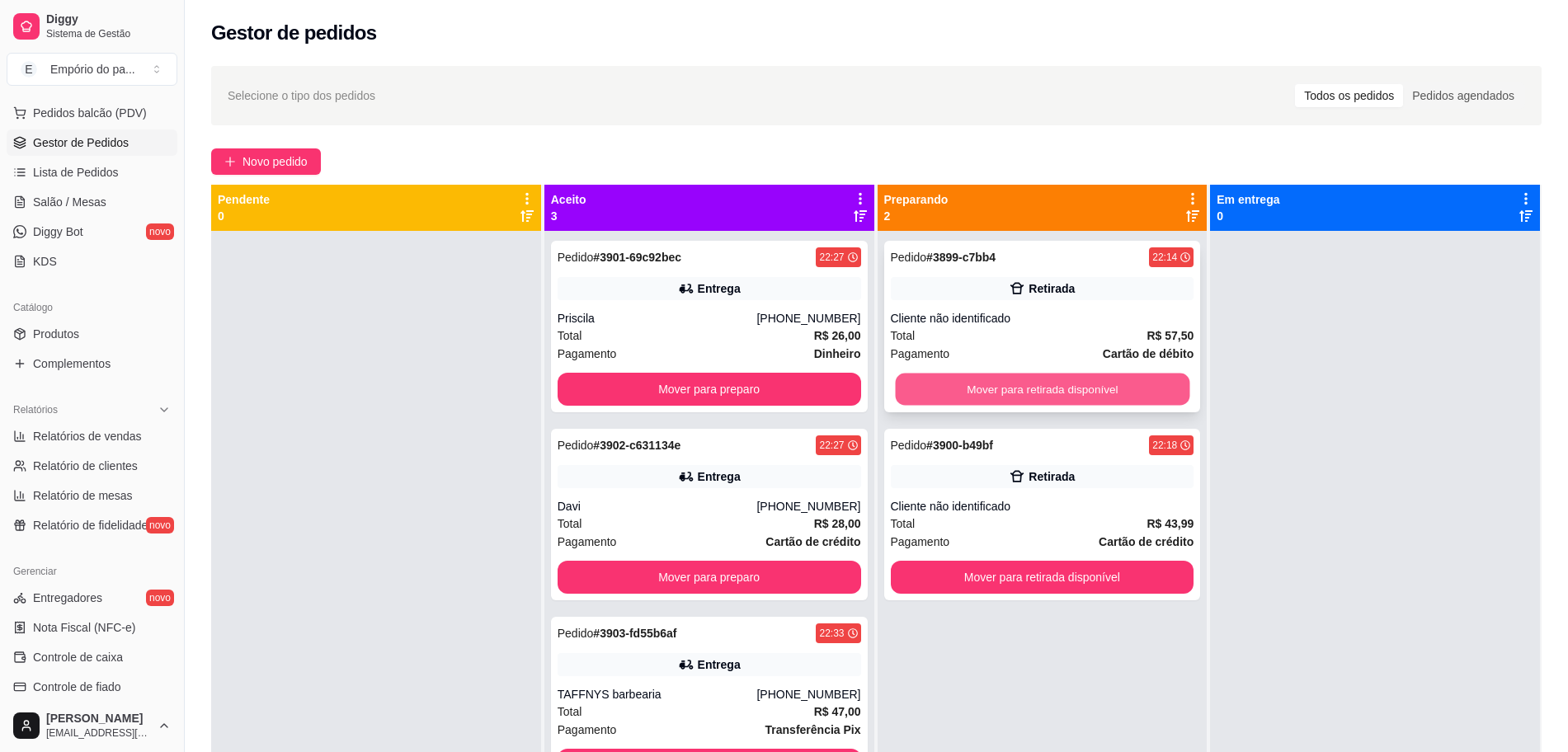
click at [1003, 394] on button "Mover para retirada disponível" at bounding box center [1041, 389] width 294 height 32
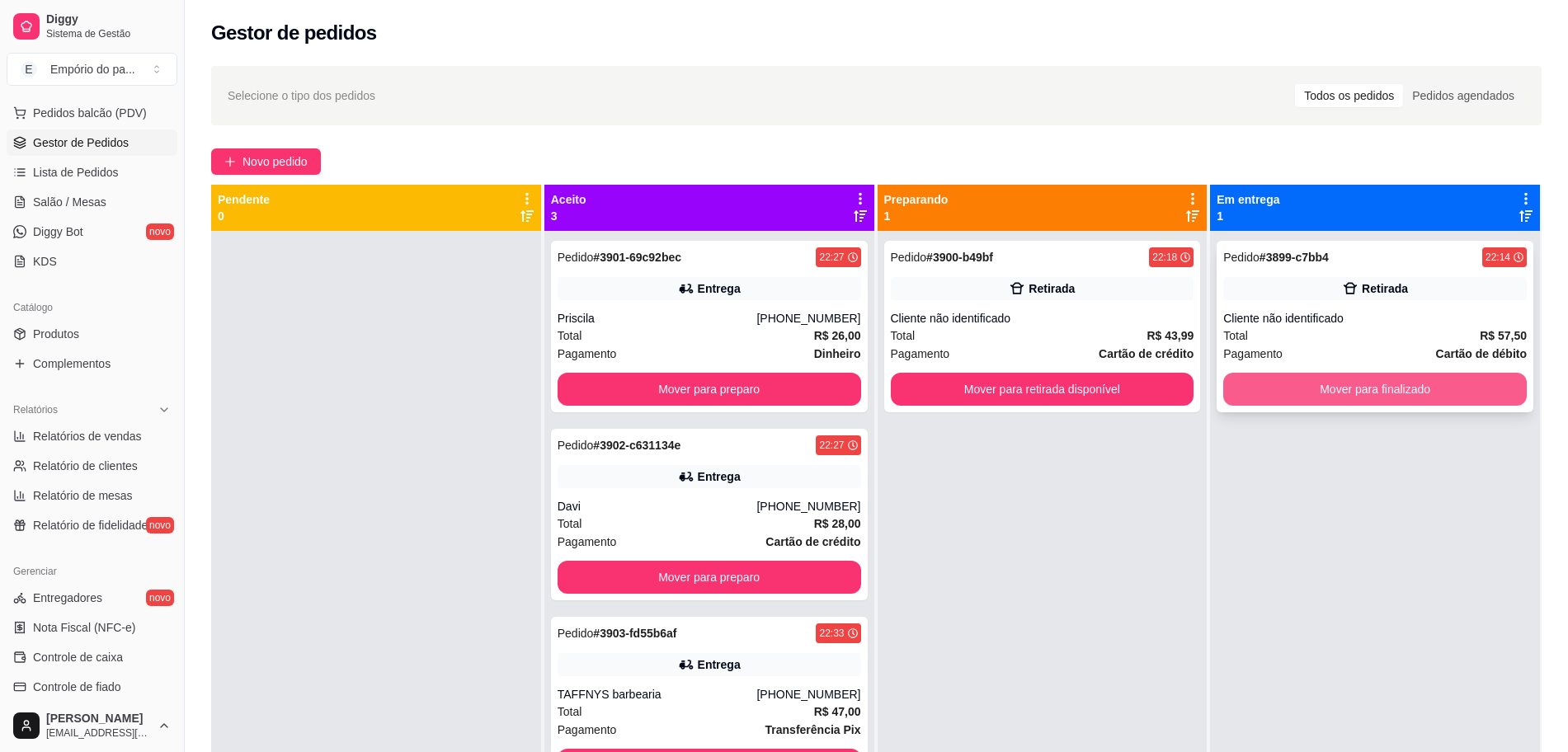
click at [1281, 395] on button "Mover para finalizado" at bounding box center [1375, 389] width 303 height 33
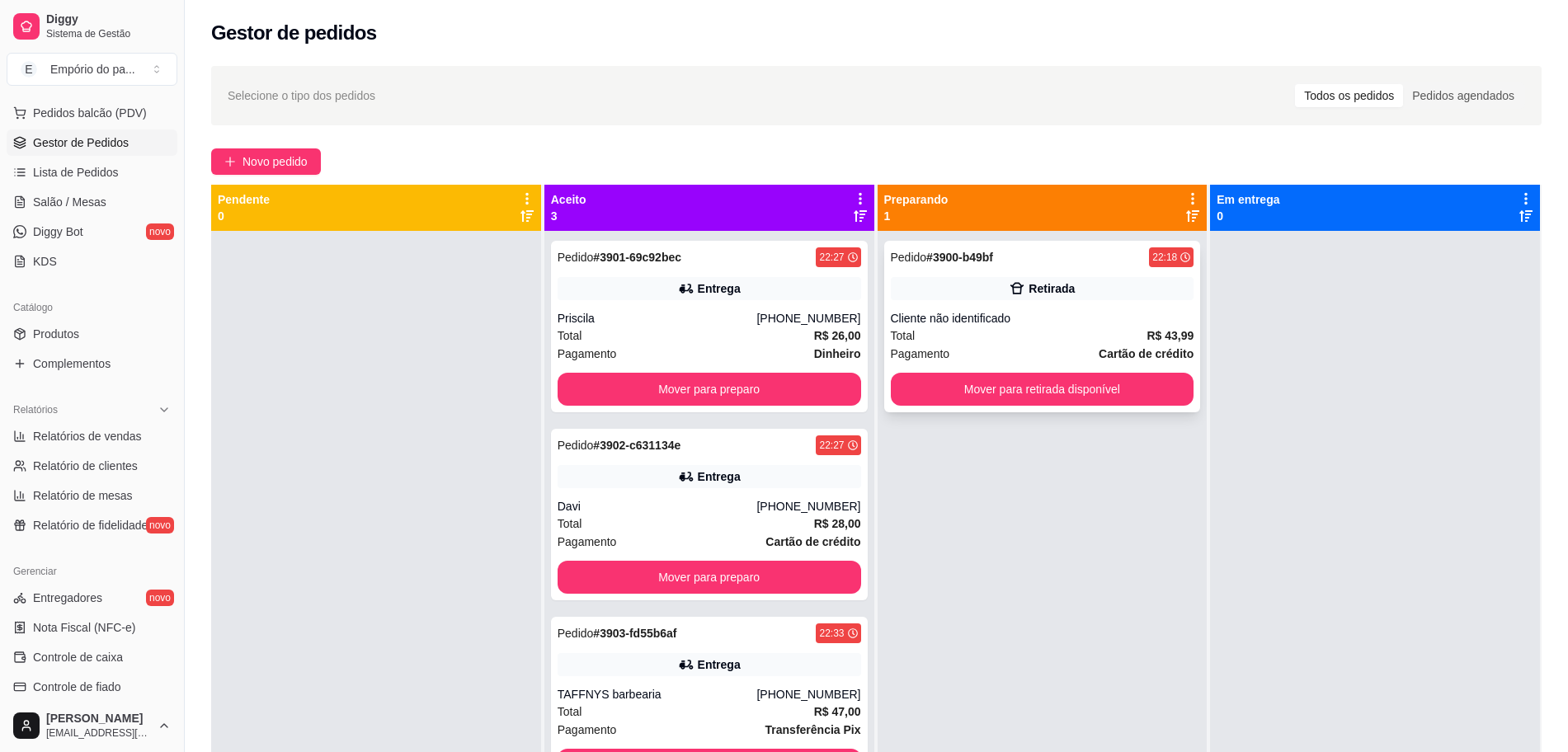
click at [1026, 306] on div "Pedido # 3900-b49bf 22:18 Retirada Cliente não identificado Total R$ 43,99 Paga…" at bounding box center [1042, 326] width 316 height 171
click at [967, 409] on div "Pedido # 3900-b49bf 22:18 Retirada Cliente não identificado Total R$ 43,99 Paga…" at bounding box center [1042, 326] width 316 height 171
click at [1082, 393] on button "Mover para retirada disponível" at bounding box center [1042, 389] width 303 height 33
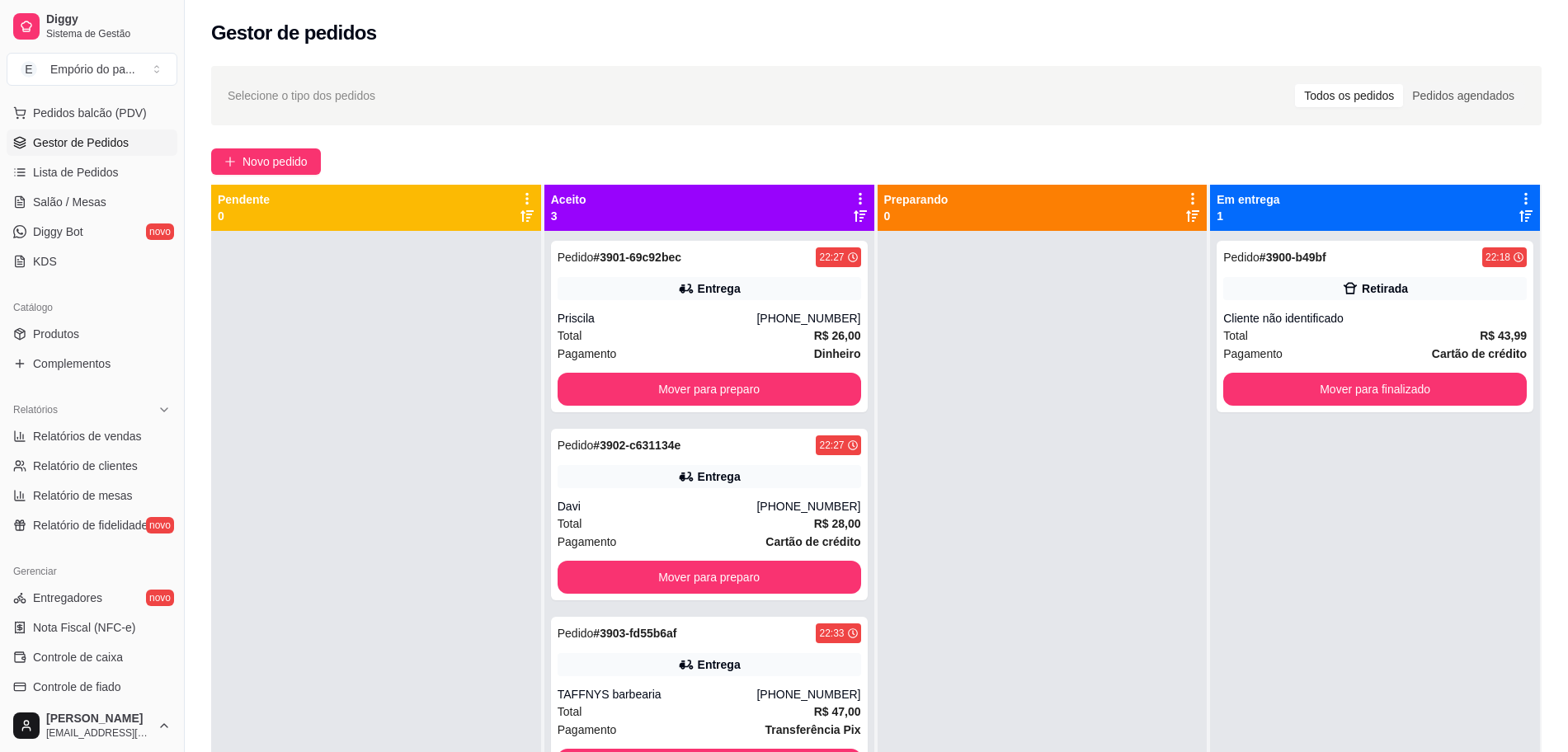
click at [1082, 393] on div at bounding box center [1042, 607] width 330 height 752
click at [1294, 386] on button "Mover para finalizado" at bounding box center [1374, 389] width 294 height 32
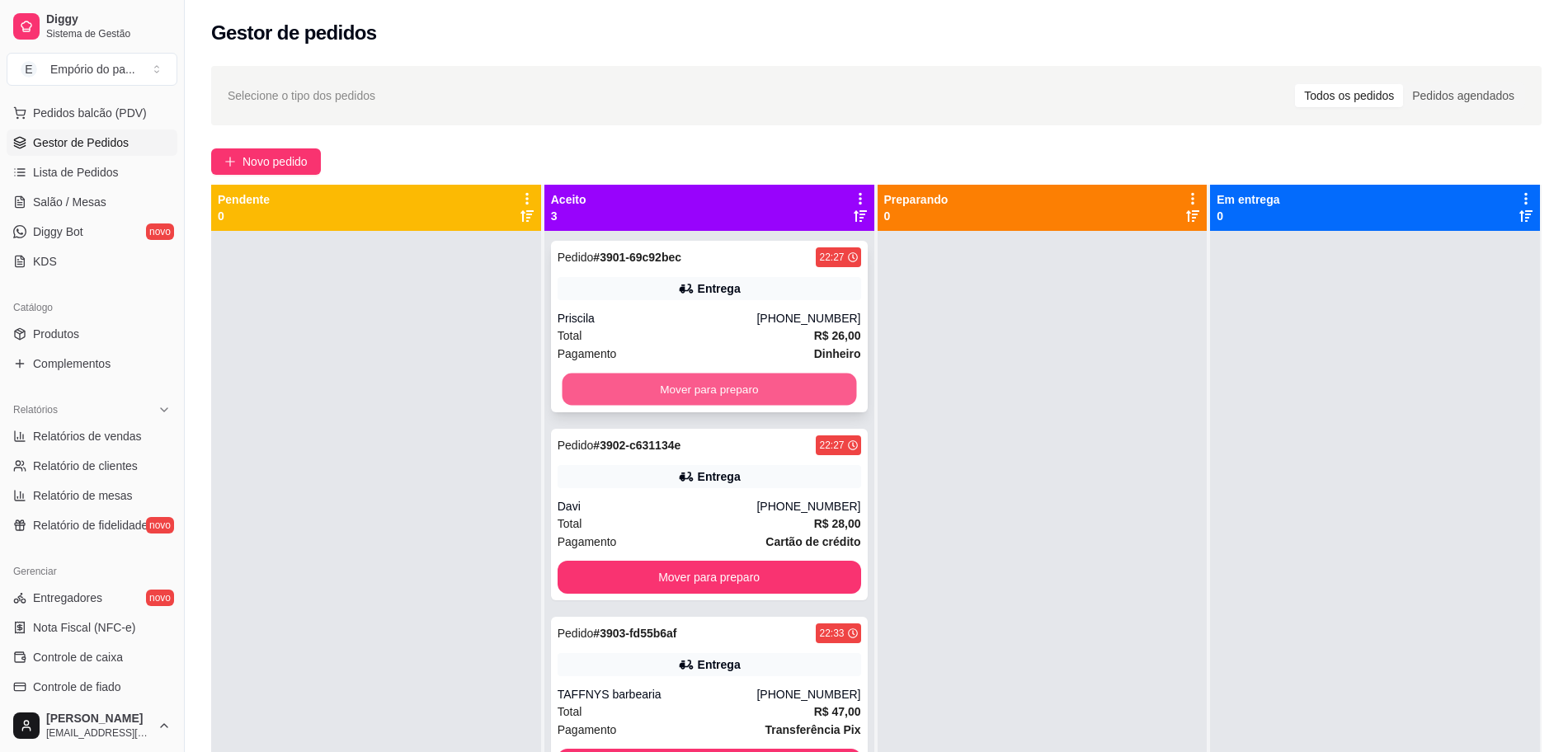
click at [789, 389] on button "Mover para preparo" at bounding box center [708, 389] width 294 height 32
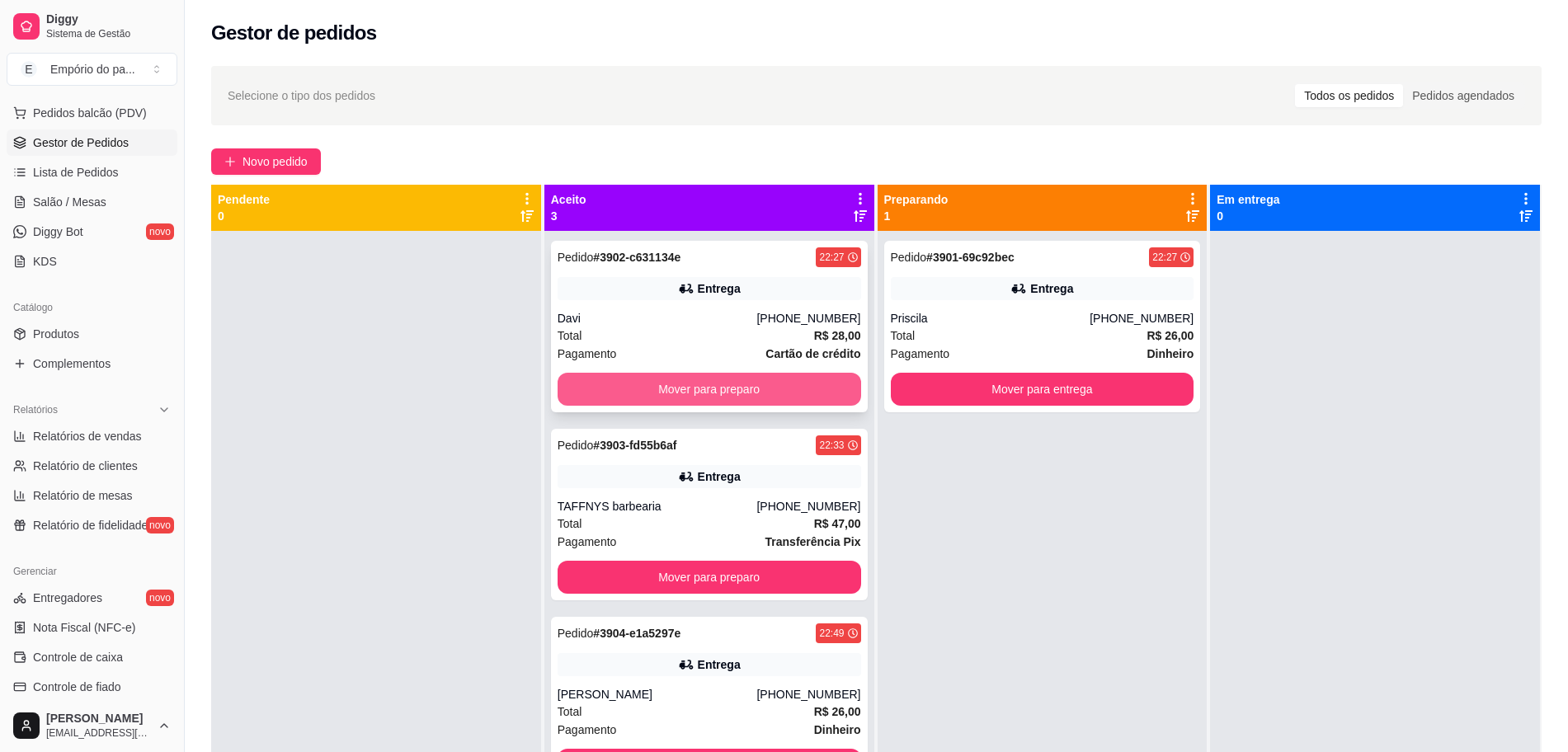
click at [766, 388] on button "Mover para preparo" at bounding box center [709, 389] width 303 height 33
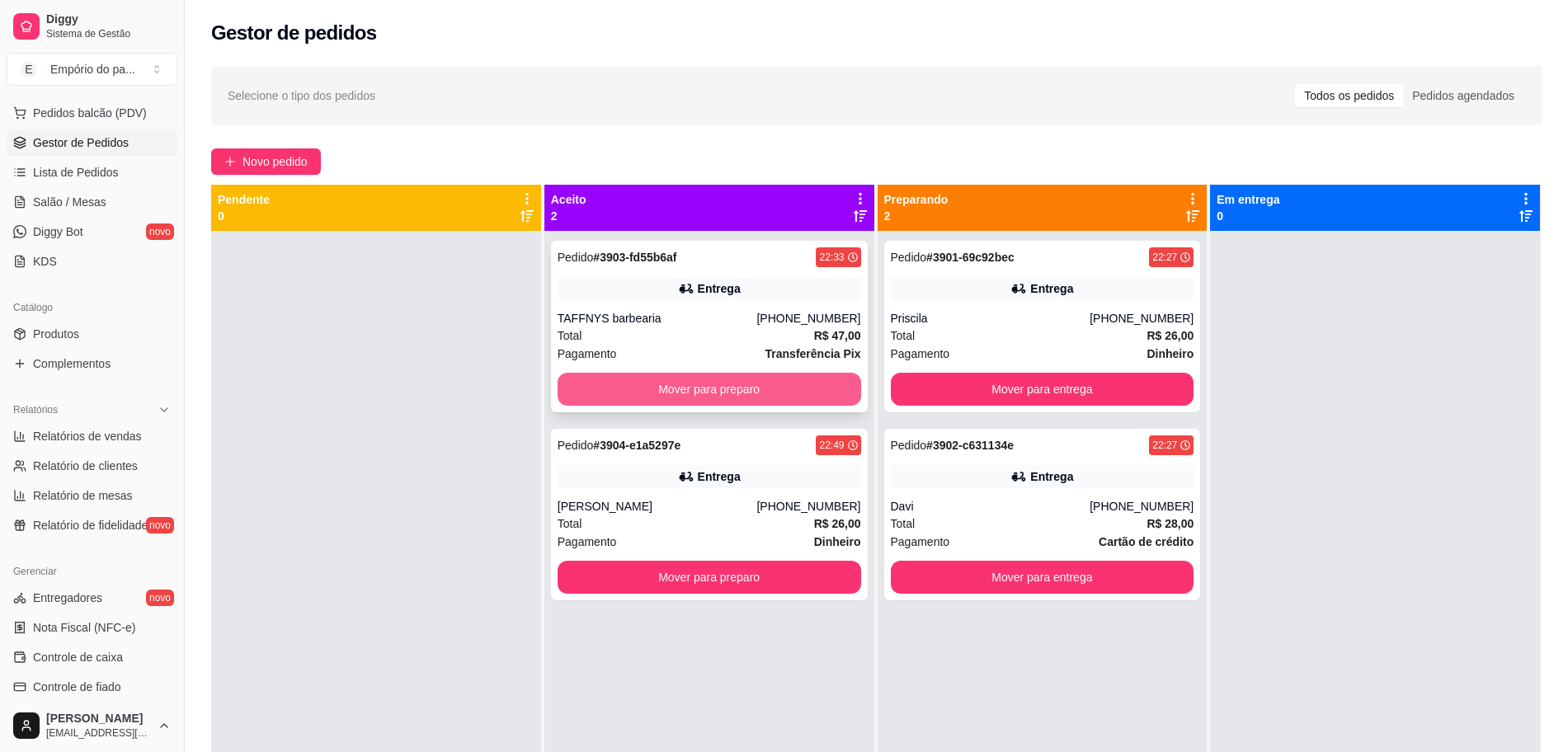
click at [610, 383] on button "Mover para preparo" at bounding box center [709, 389] width 303 height 33
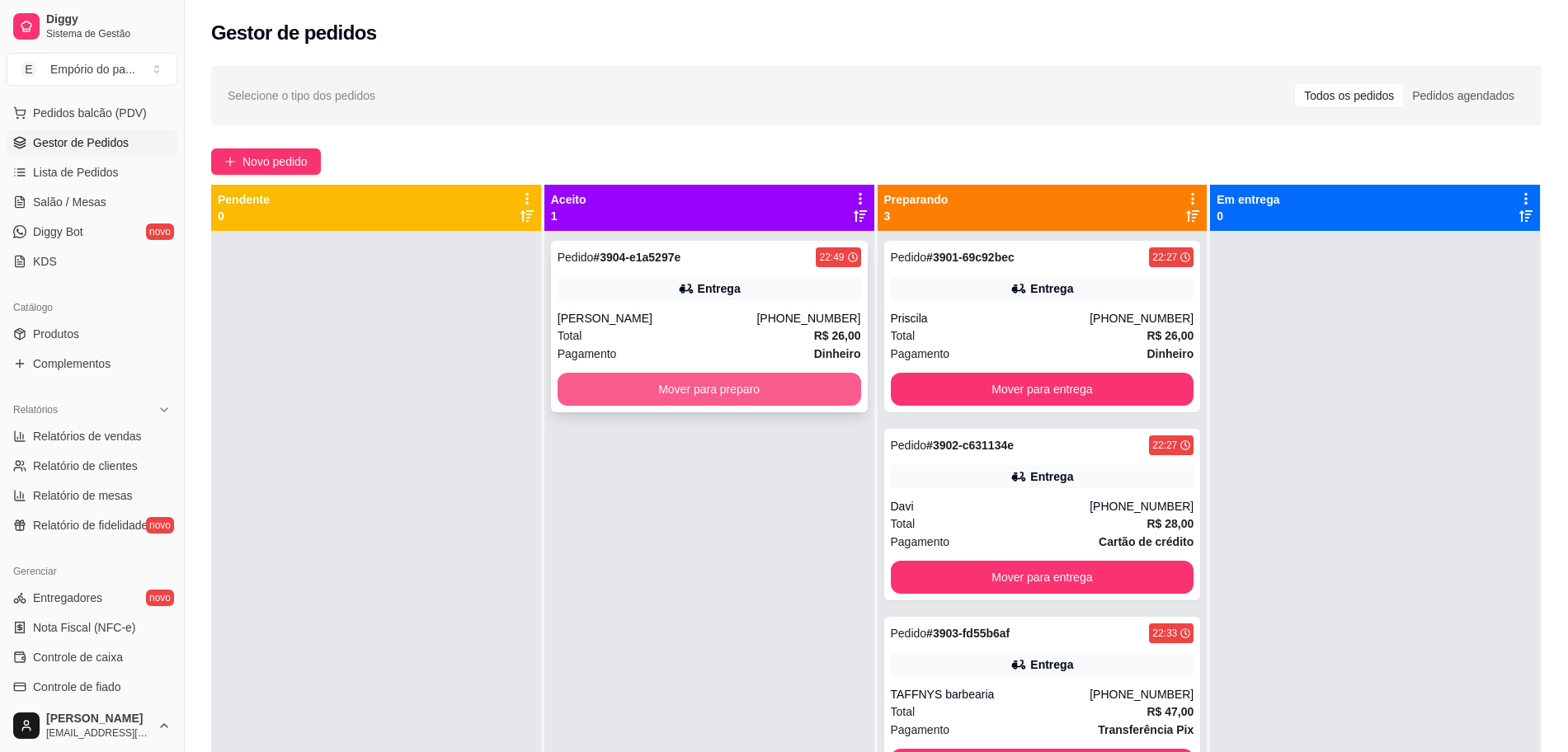
click at [715, 390] on button "Mover para preparo" at bounding box center [709, 389] width 303 height 33
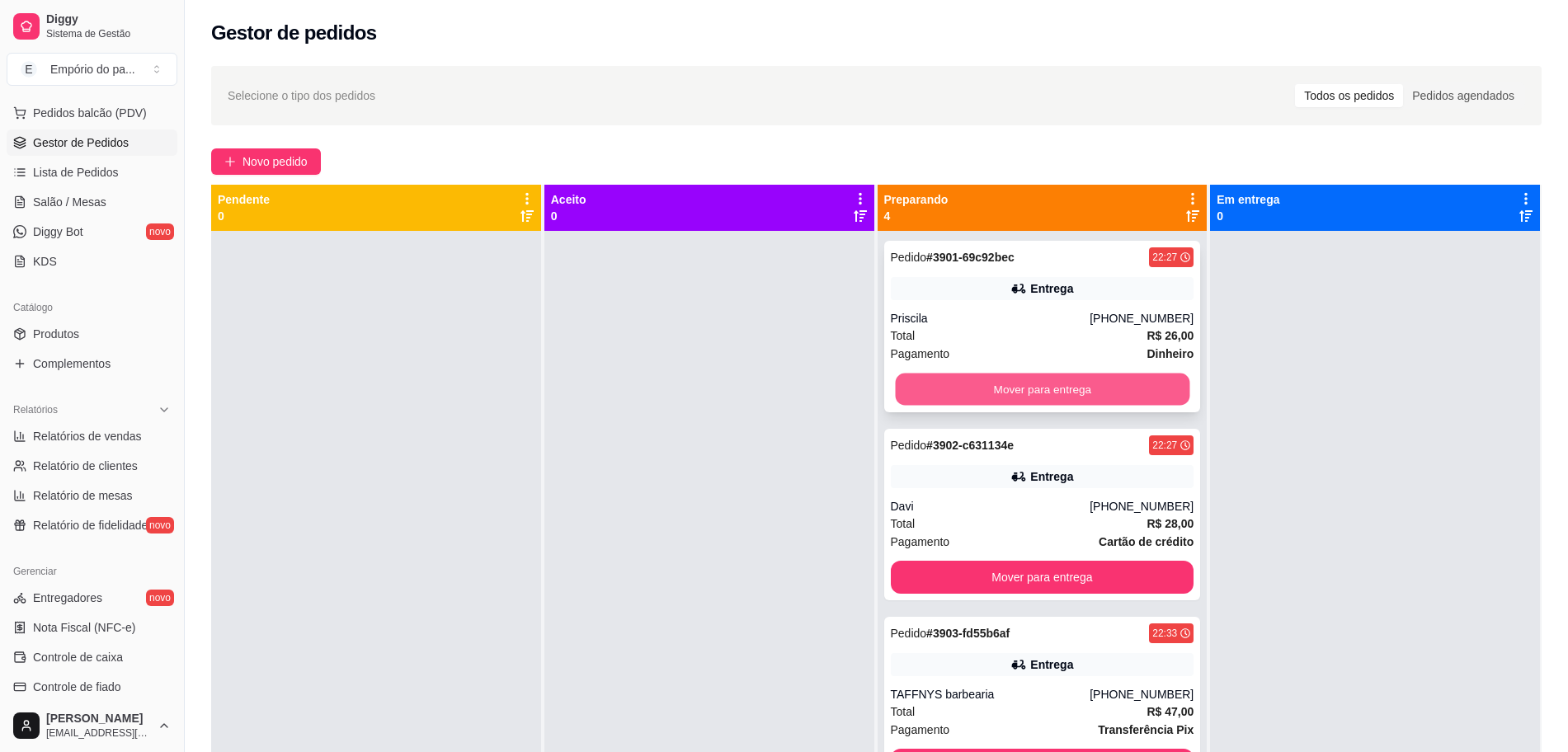
click at [1025, 374] on button "Mover para entrega" at bounding box center [1041, 389] width 294 height 32
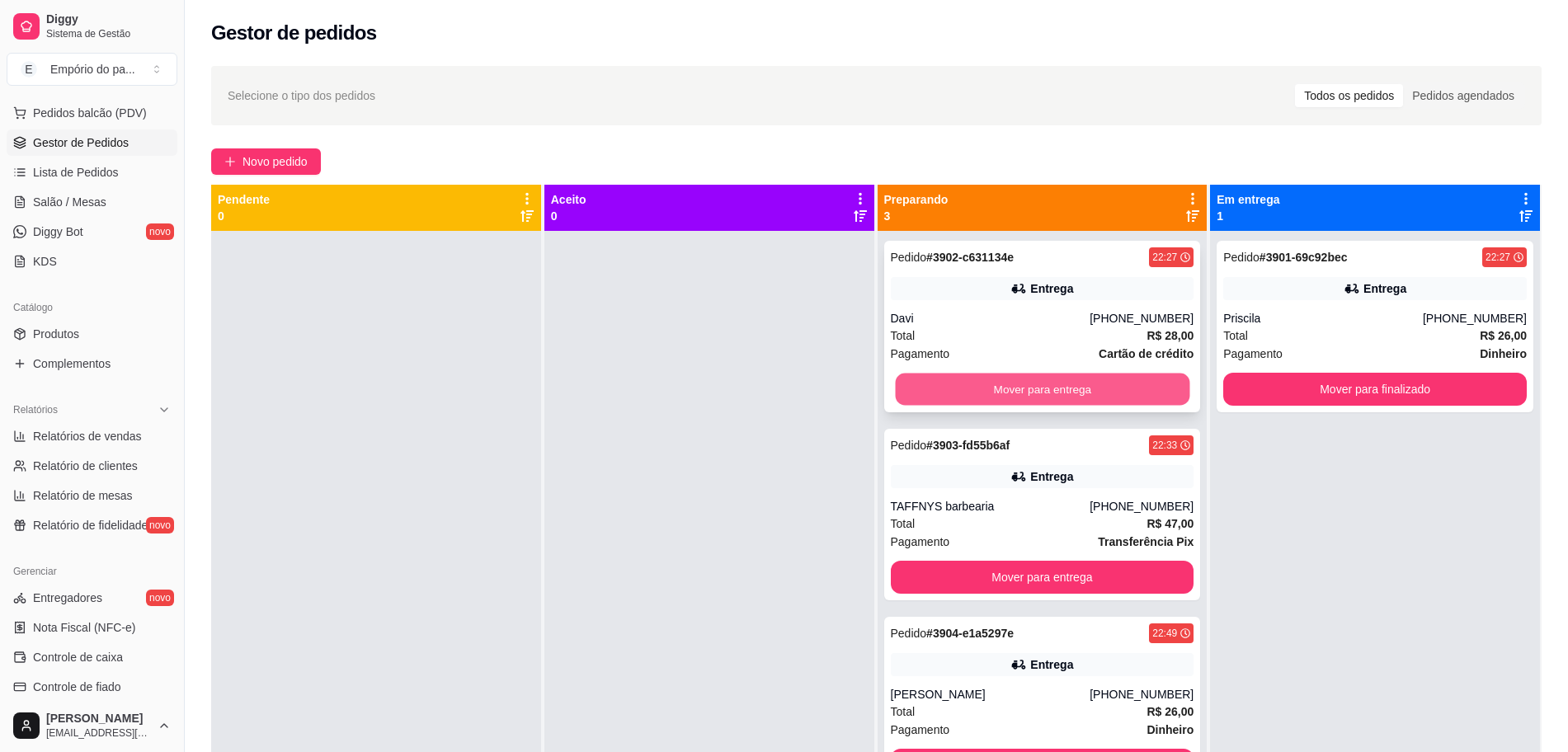
click at [1025, 390] on button "Mover para entrega" at bounding box center [1041, 389] width 294 height 32
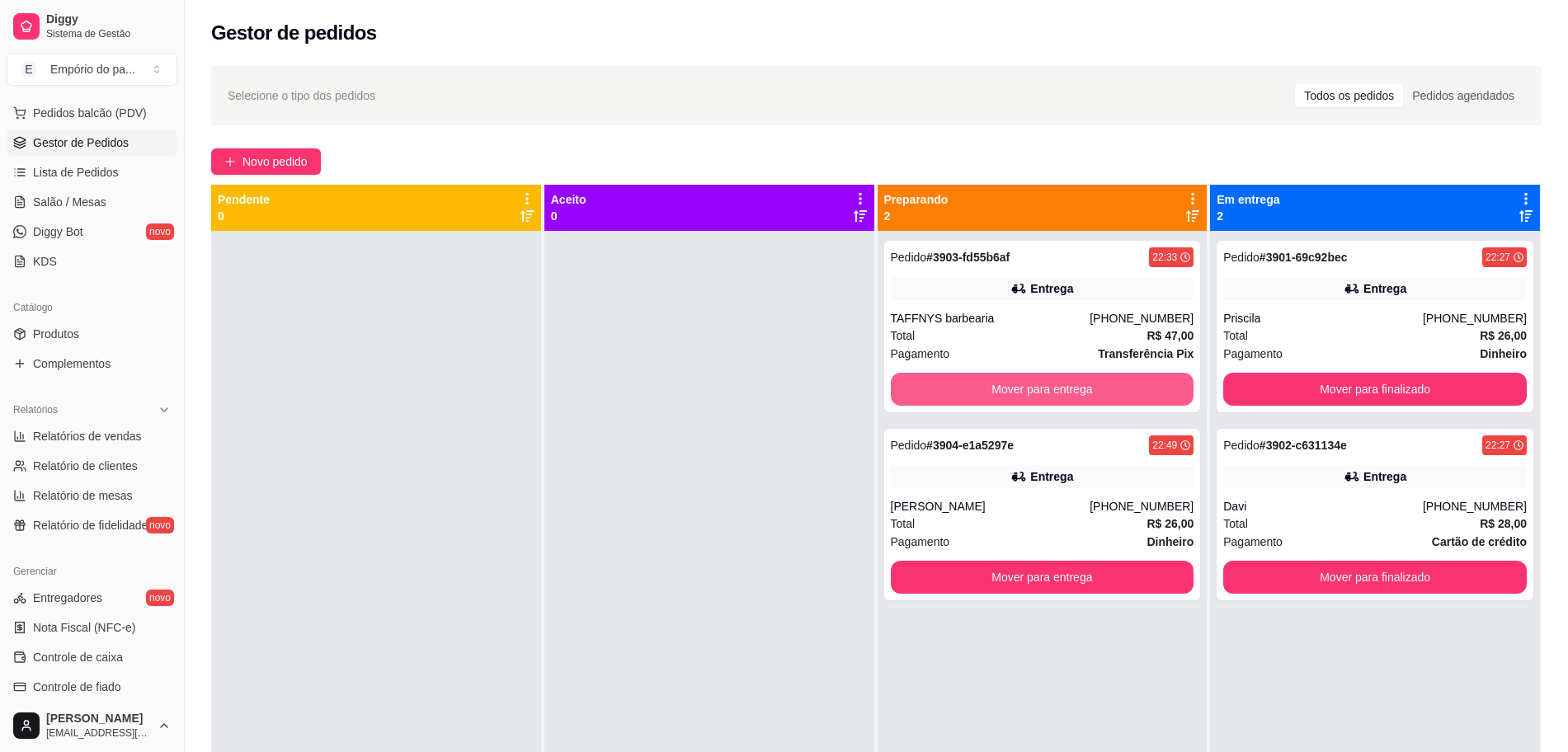
click at [1025, 390] on button "Mover para entrega" at bounding box center [1042, 389] width 303 height 33
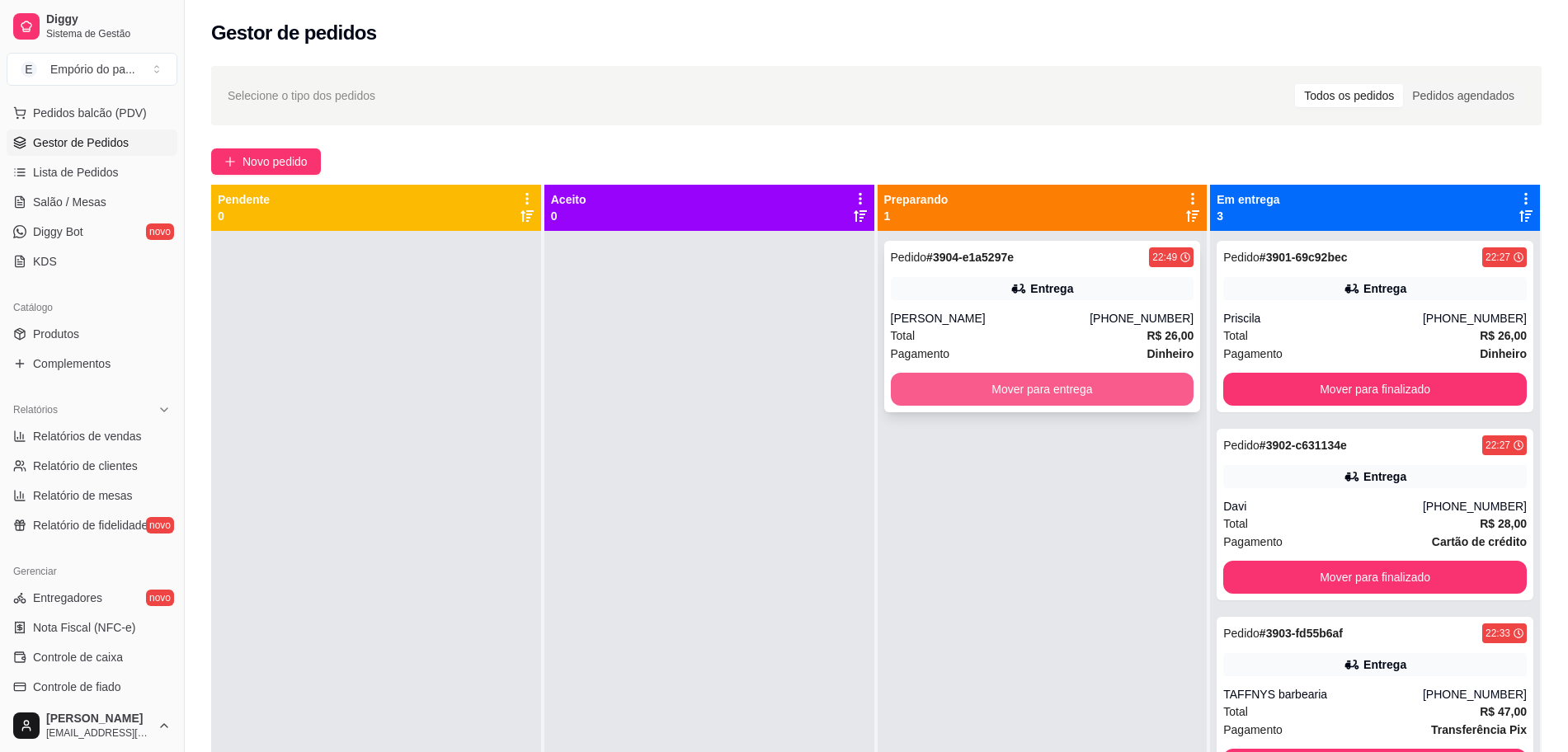
click at [1023, 390] on button "Mover para entrega" at bounding box center [1042, 389] width 303 height 33
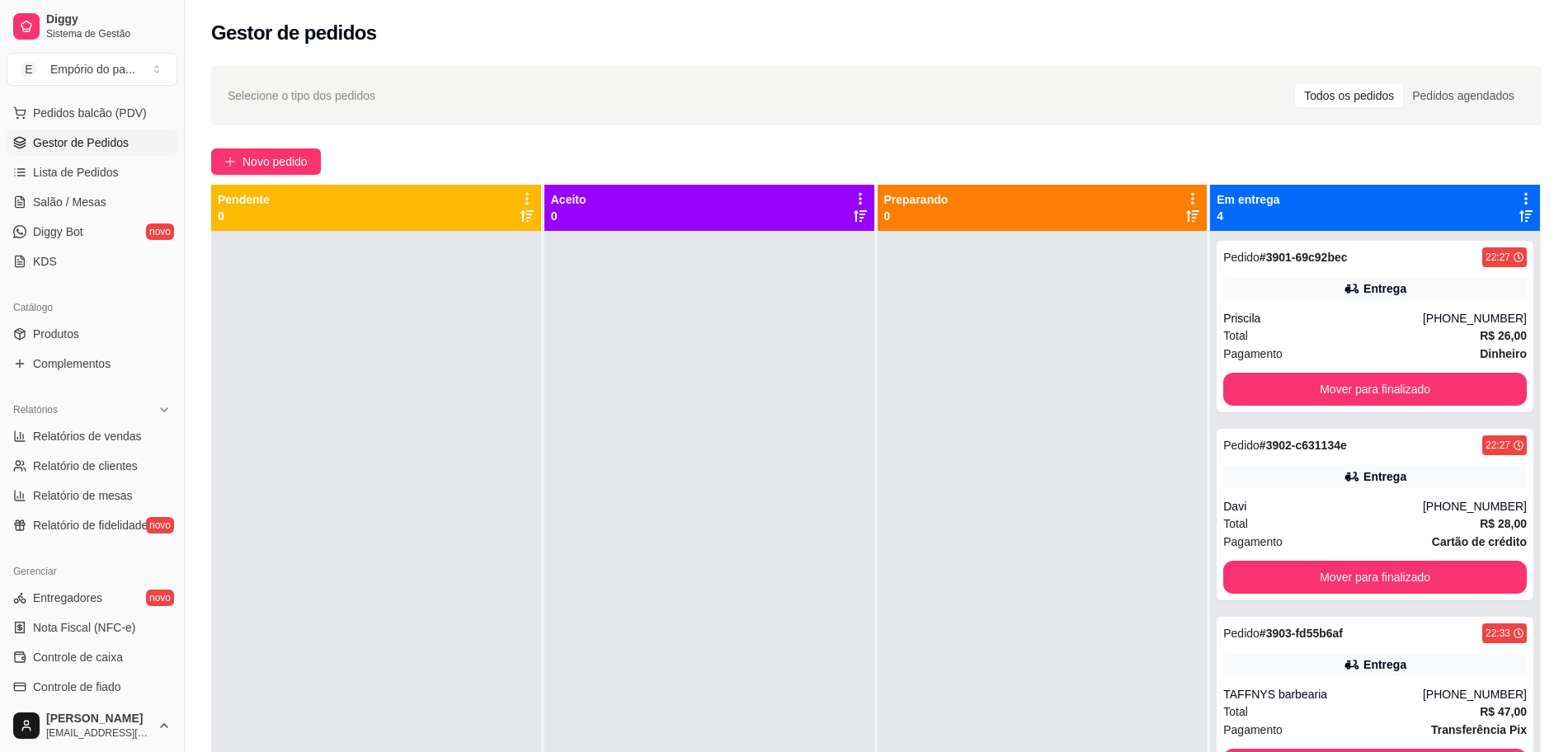
click at [1073, 397] on div at bounding box center [1042, 607] width 330 height 752
